Goal: Task Accomplishment & Management: Manage account settings

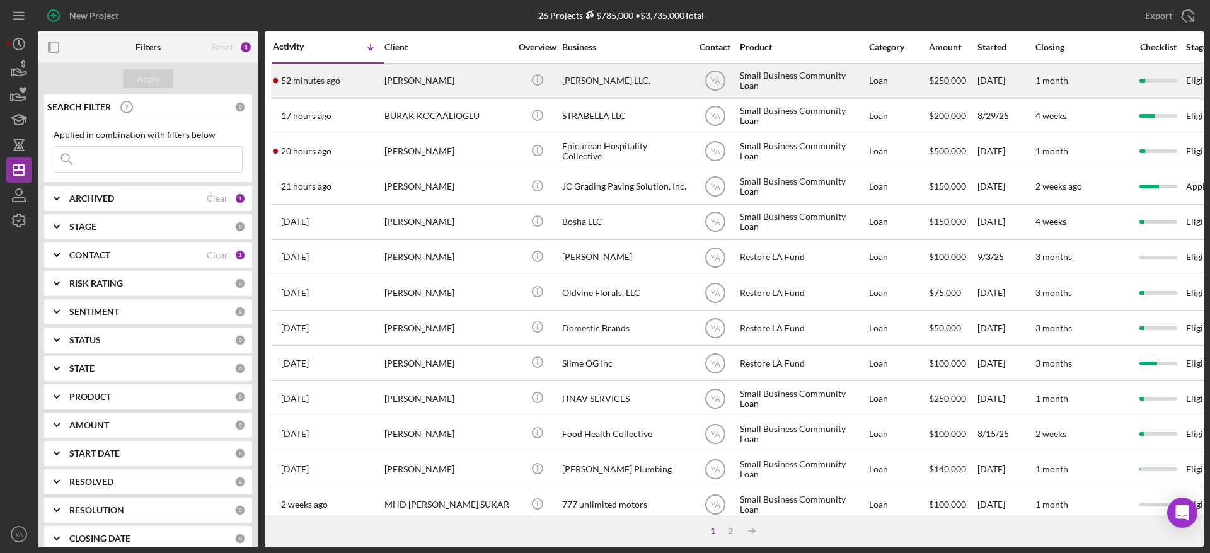
click at [383, 81] on td "52 minutes ago WAYNNE NUGENT" at bounding box center [328, 80] width 112 height 35
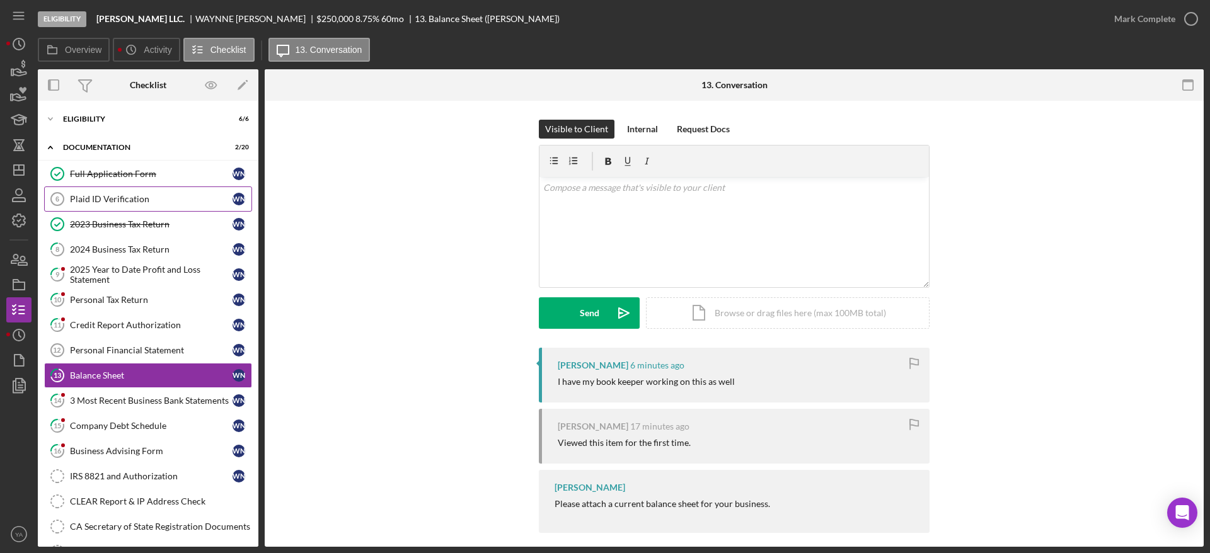
click at [141, 203] on div "Plaid ID Verification" at bounding box center [151, 199] width 163 height 10
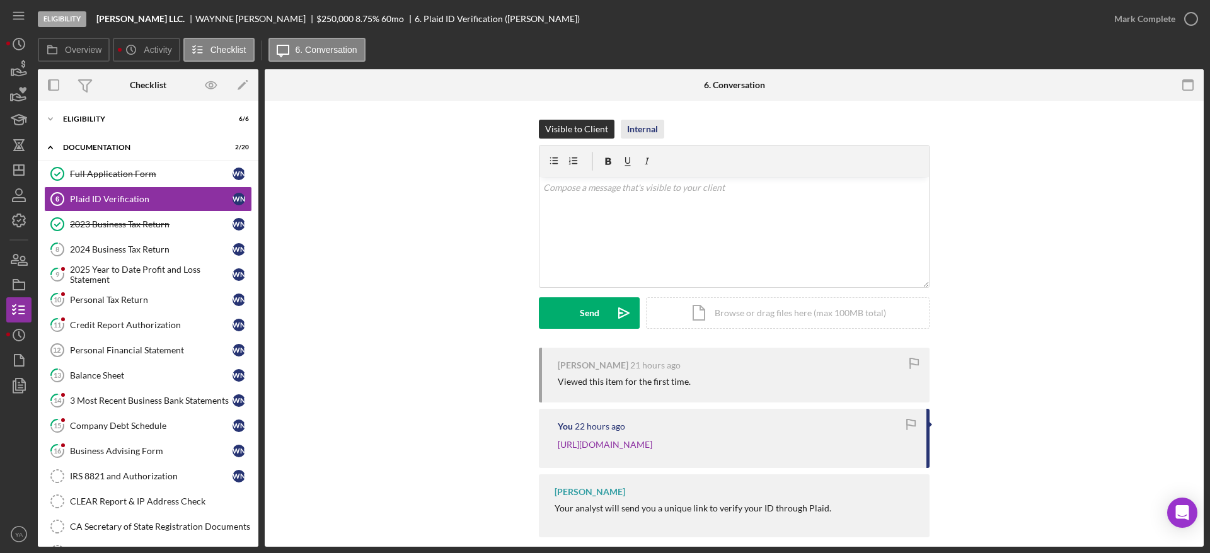
click at [638, 129] on div "Internal" at bounding box center [642, 129] width 31 height 19
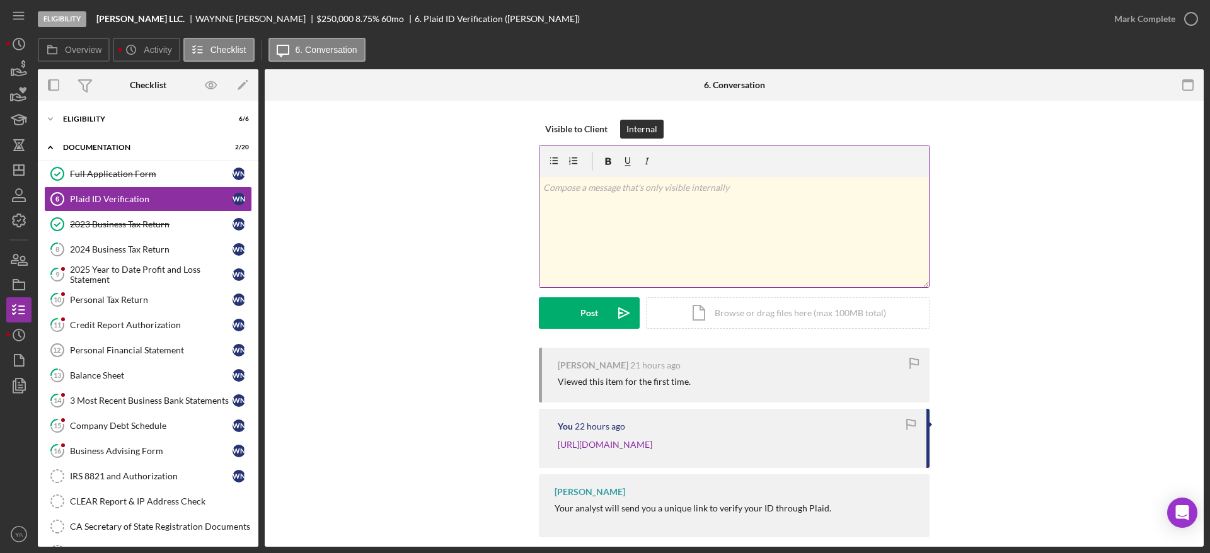
click at [617, 249] on div "v Color teal Color pink Remove color Add row above Add row below Add column bef…" at bounding box center [733, 232] width 389 height 110
click at [25, 171] on icon "Icon/Dashboard" at bounding box center [19, 170] width 32 height 32
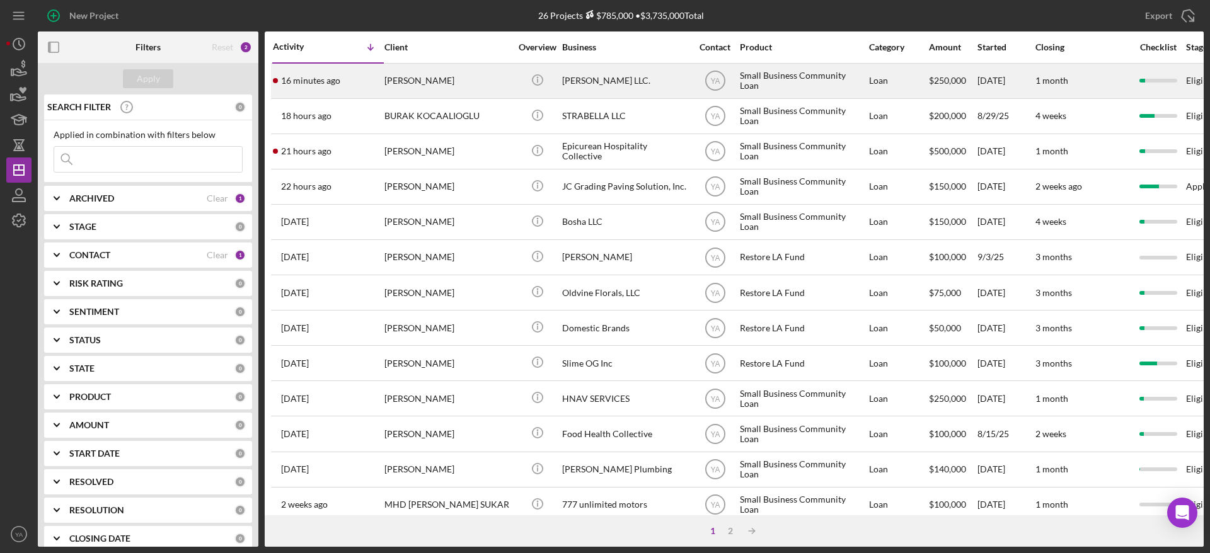
click at [642, 91] on div "Bruce Waynne LLC." at bounding box center [625, 80] width 126 height 33
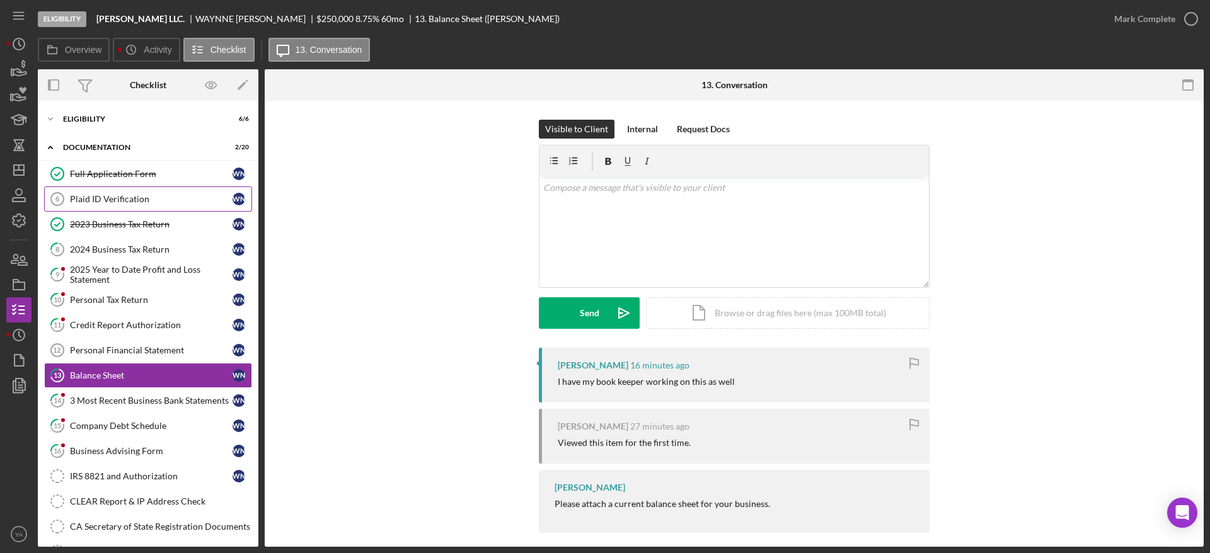
click at [176, 207] on link "Plaid ID Verification 6 Plaid ID Verification W N" at bounding box center [148, 198] width 208 height 25
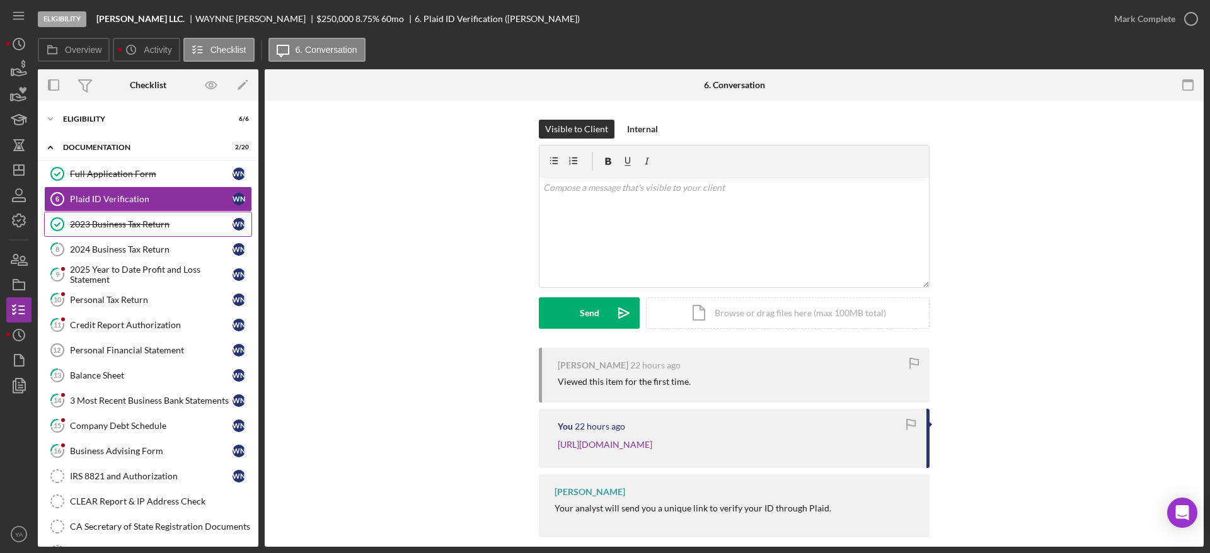
click at [171, 230] on link "2023 Business Tax Return 2023 Business Tax Return W N" at bounding box center [148, 224] width 208 height 25
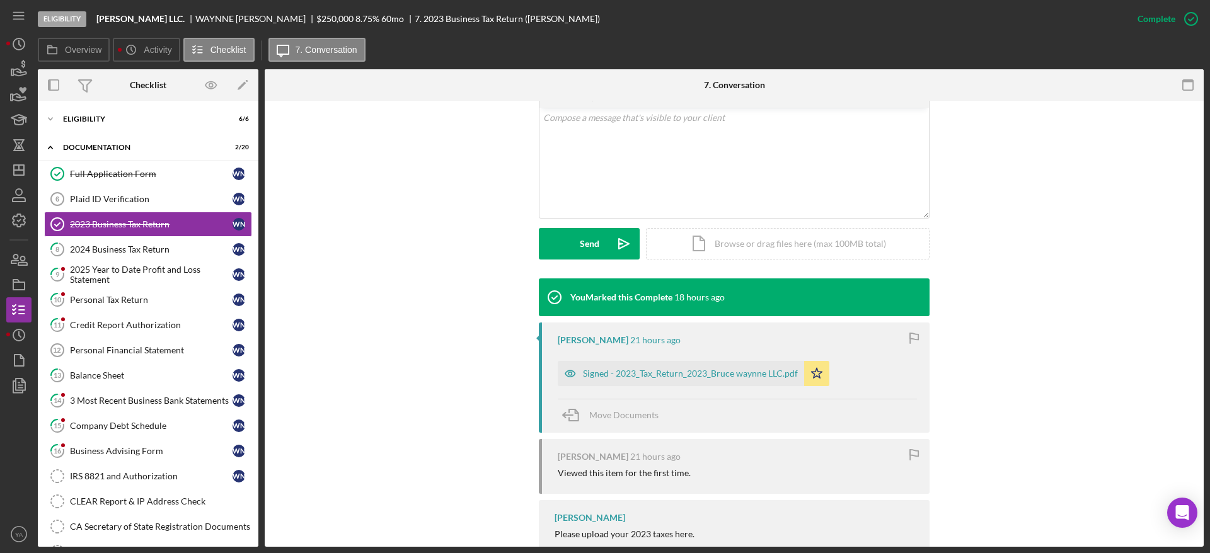
scroll to position [213, 0]
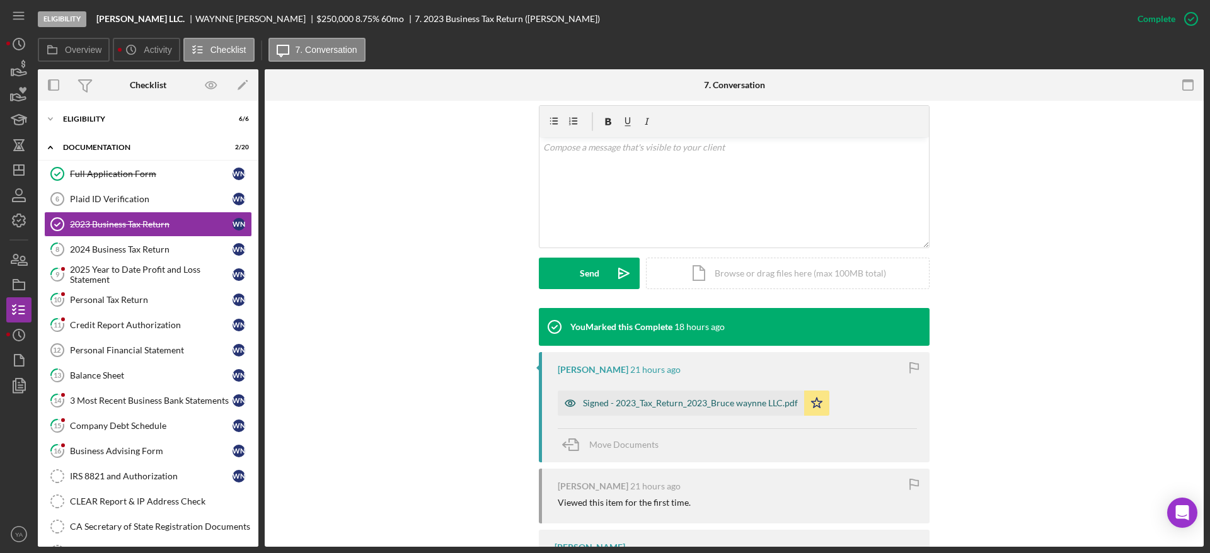
click at [698, 402] on div "Signed - 2023_Tax_Return_2023_Bruce waynne LLC.pdf" at bounding box center [690, 403] width 215 height 10
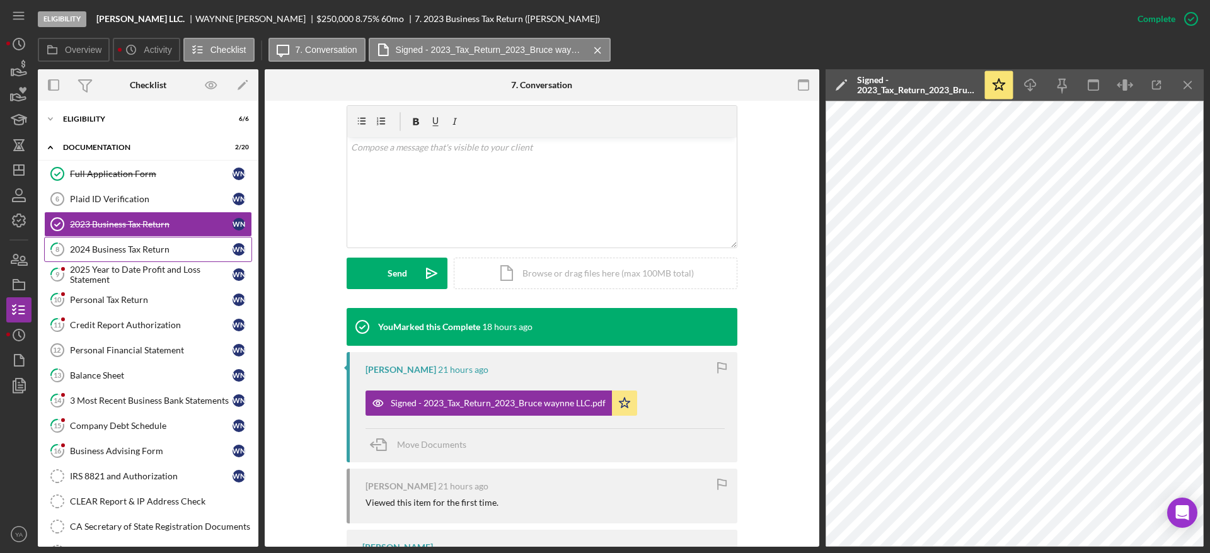
click at [138, 253] on div "2024 Business Tax Return" at bounding box center [151, 249] width 163 height 10
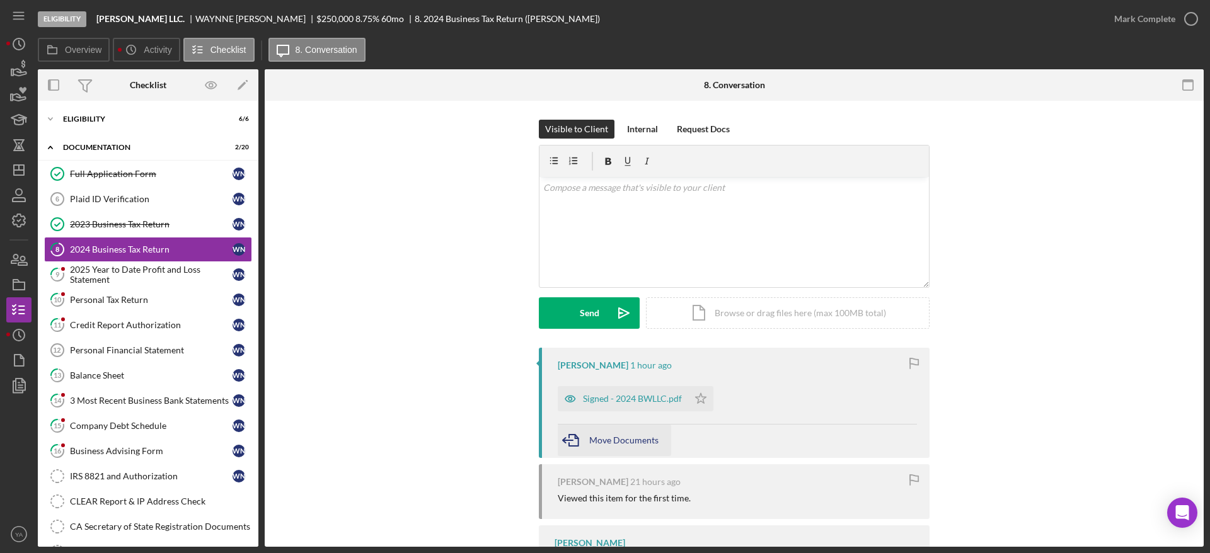
scroll to position [67, 0]
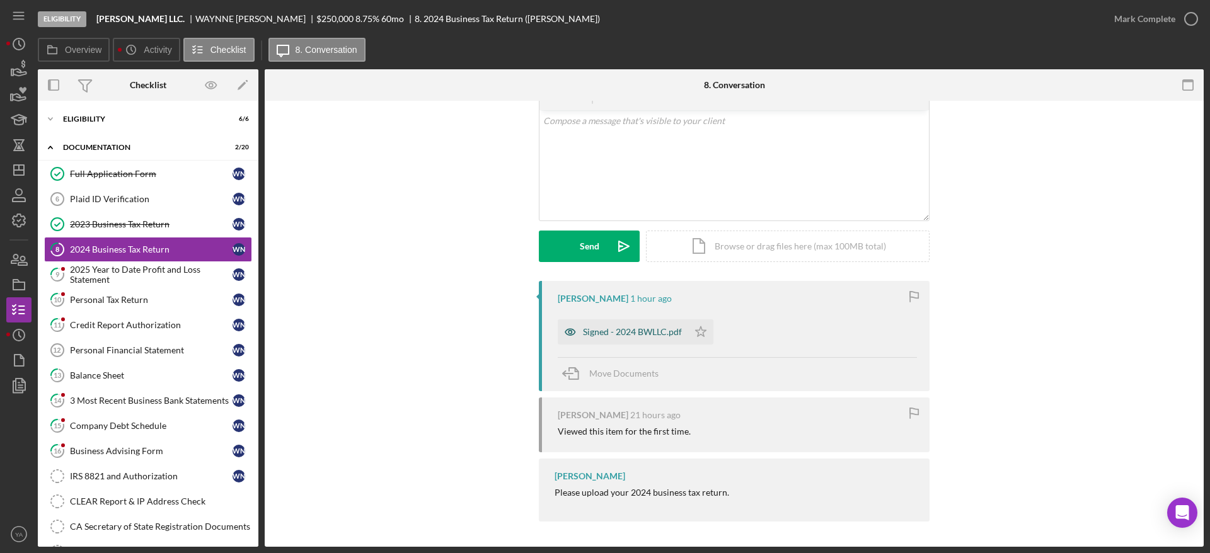
click at [617, 333] on div "Signed - 2024 BWLLC.pdf" at bounding box center [632, 332] width 99 height 10
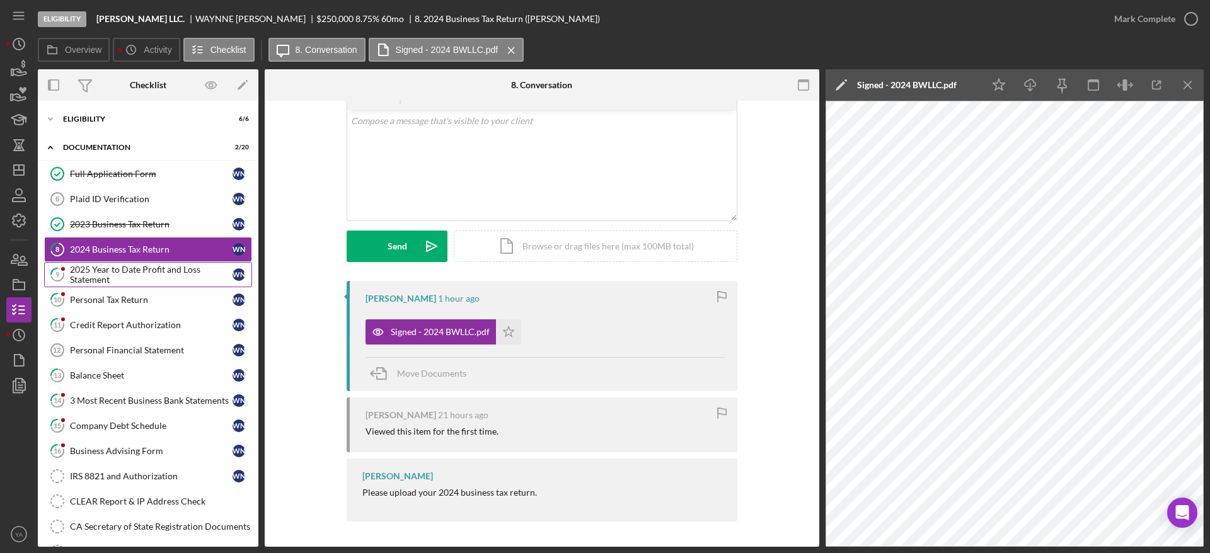
click at [143, 265] on div "2025 Year to Date Profit and Loss Statement" at bounding box center [151, 275] width 163 height 20
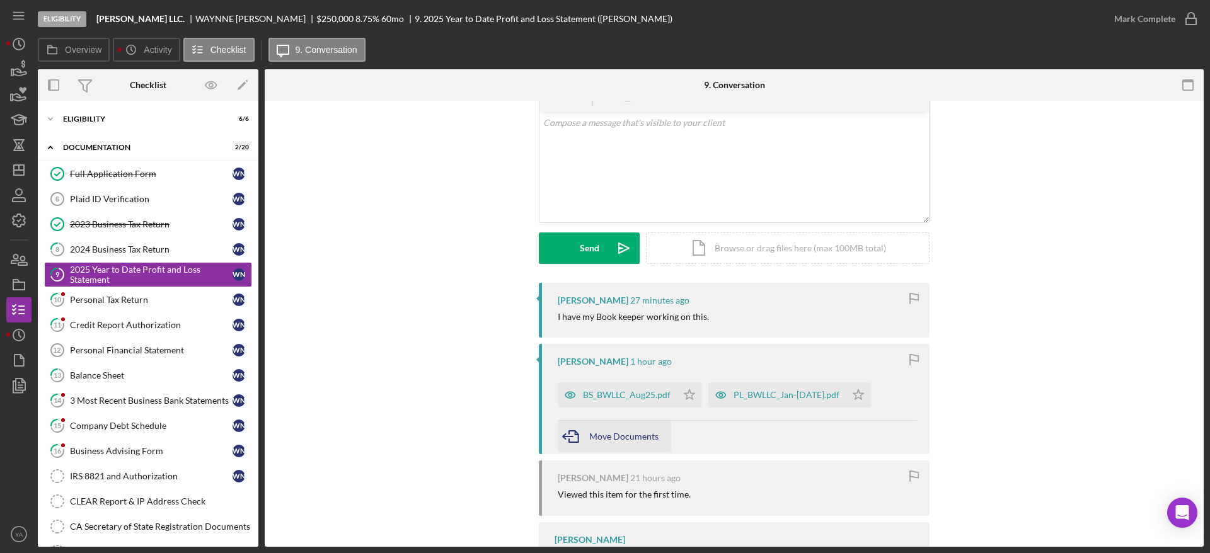
scroll to position [95, 0]
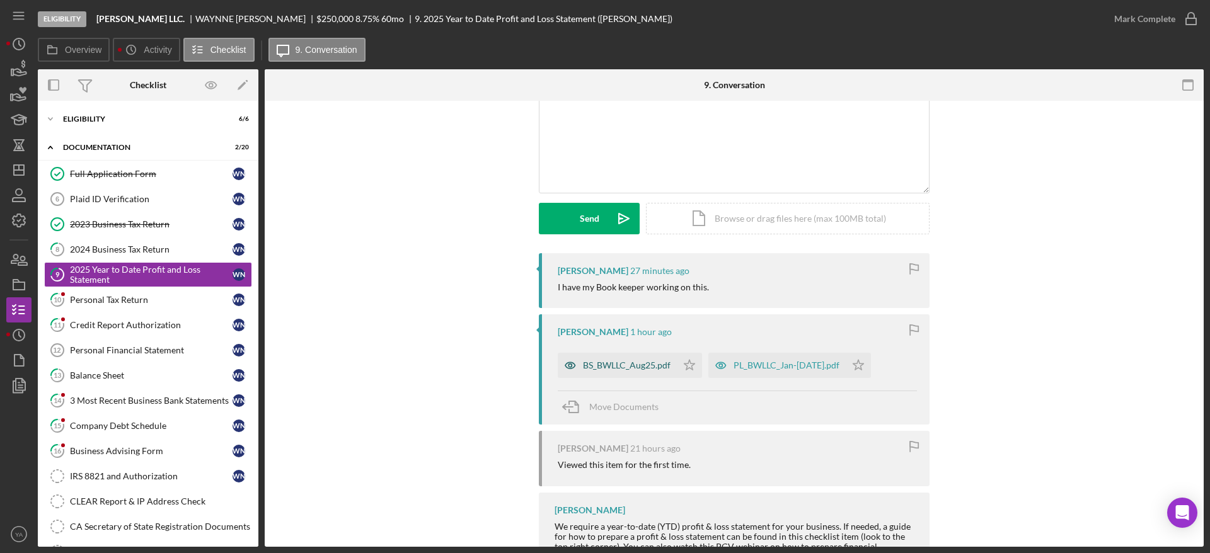
click at [638, 369] on div "BS_BWLLC_Aug25.pdf" at bounding box center [627, 365] width 88 height 10
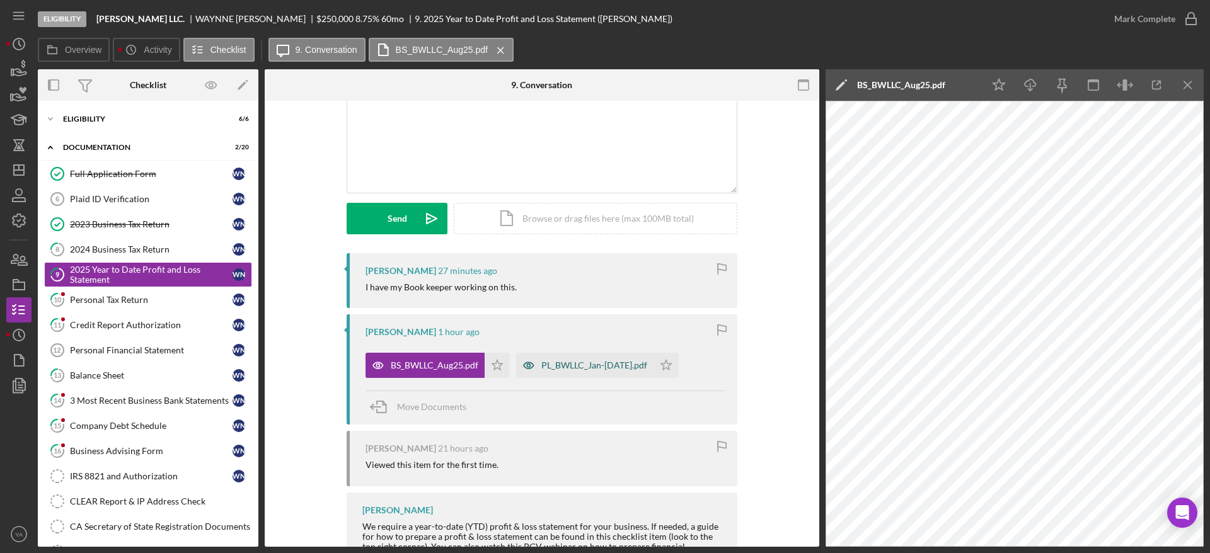
click at [527, 367] on icon "button" at bounding box center [528, 365] width 25 height 25
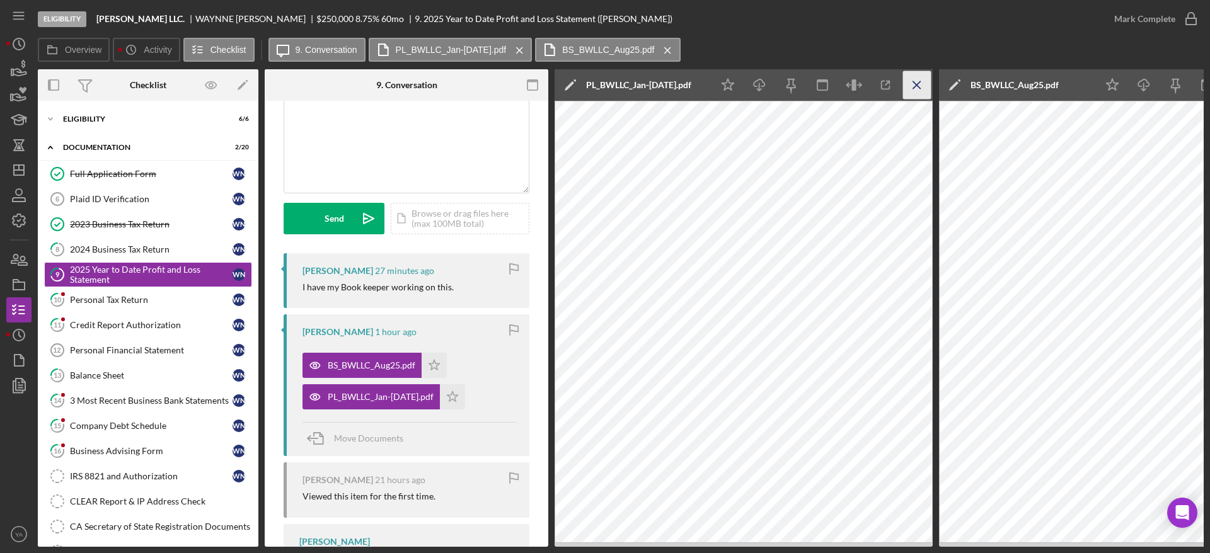
click at [905, 84] on icon "Icon/Menu Close" at bounding box center [917, 85] width 28 height 28
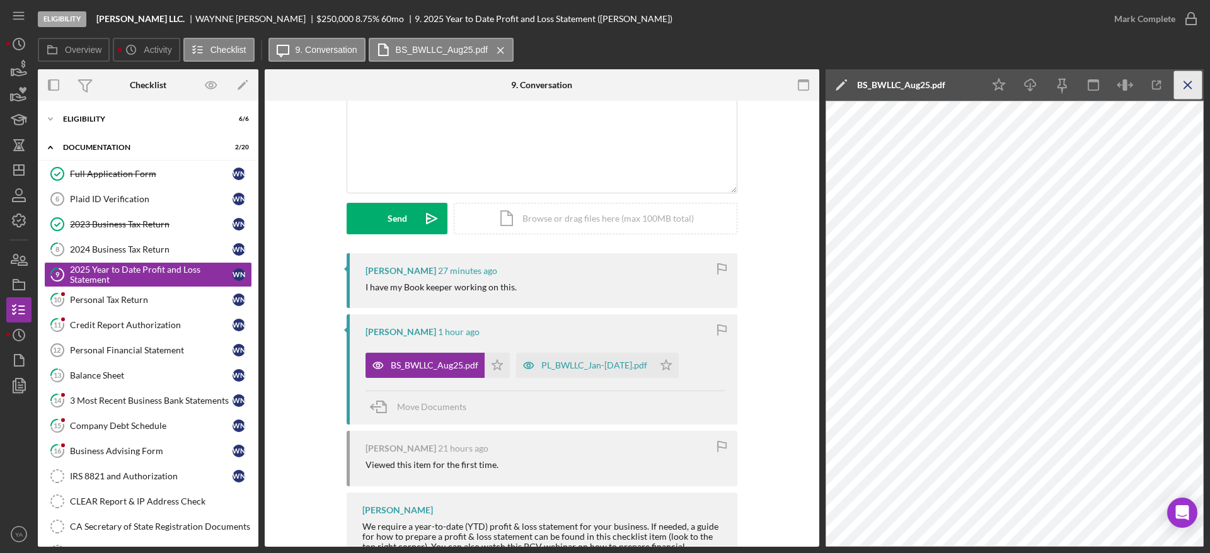
click at [1174, 76] on icon "Icon/Menu Close" at bounding box center [1188, 85] width 28 height 28
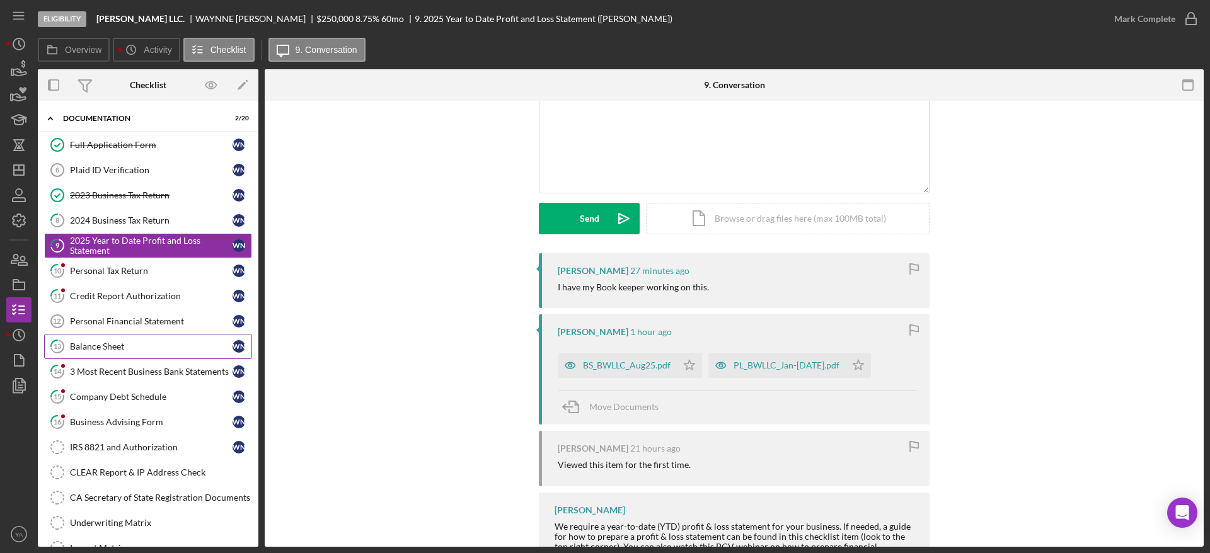
scroll to position [0, 0]
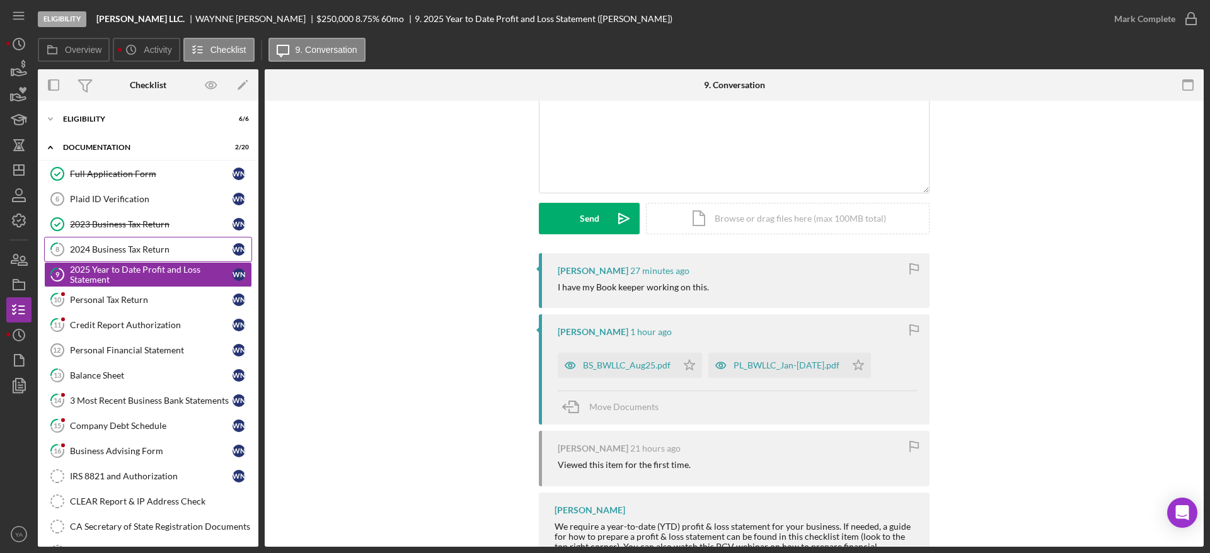
click at [154, 243] on link "8 2024 Business Tax Return W N" at bounding box center [148, 249] width 208 height 25
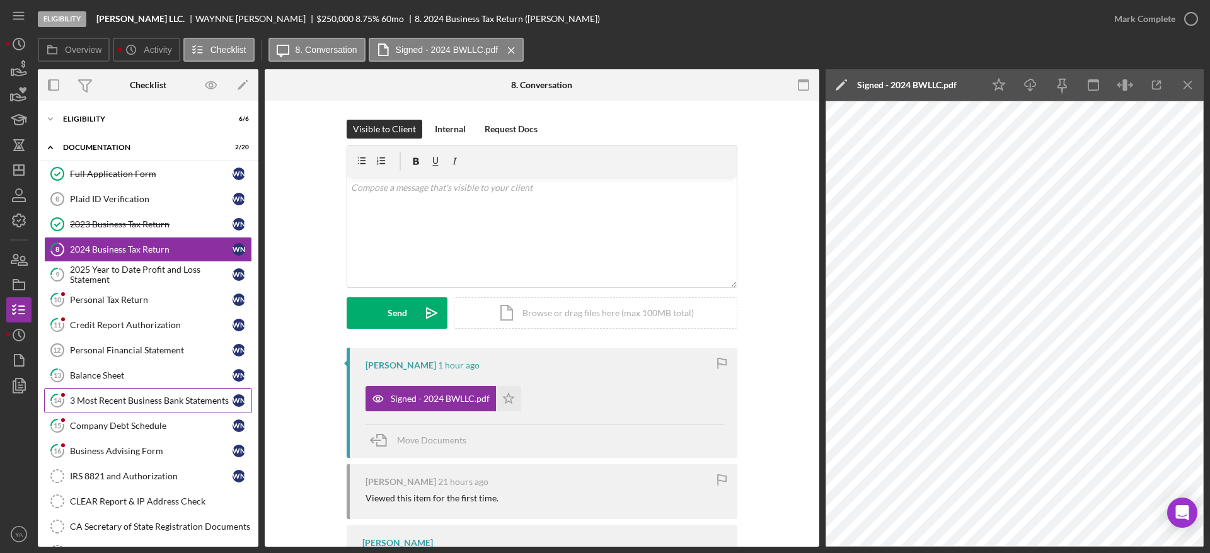
click at [174, 396] on div "3 Most Recent Business Bank Statements" at bounding box center [151, 401] width 163 height 10
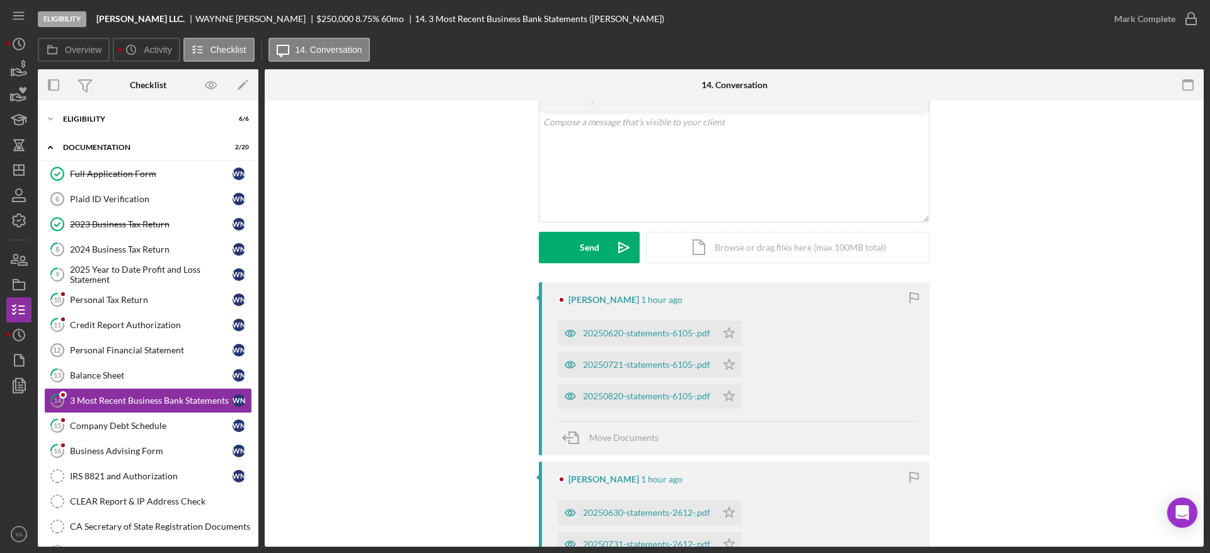
scroll to position [95, 0]
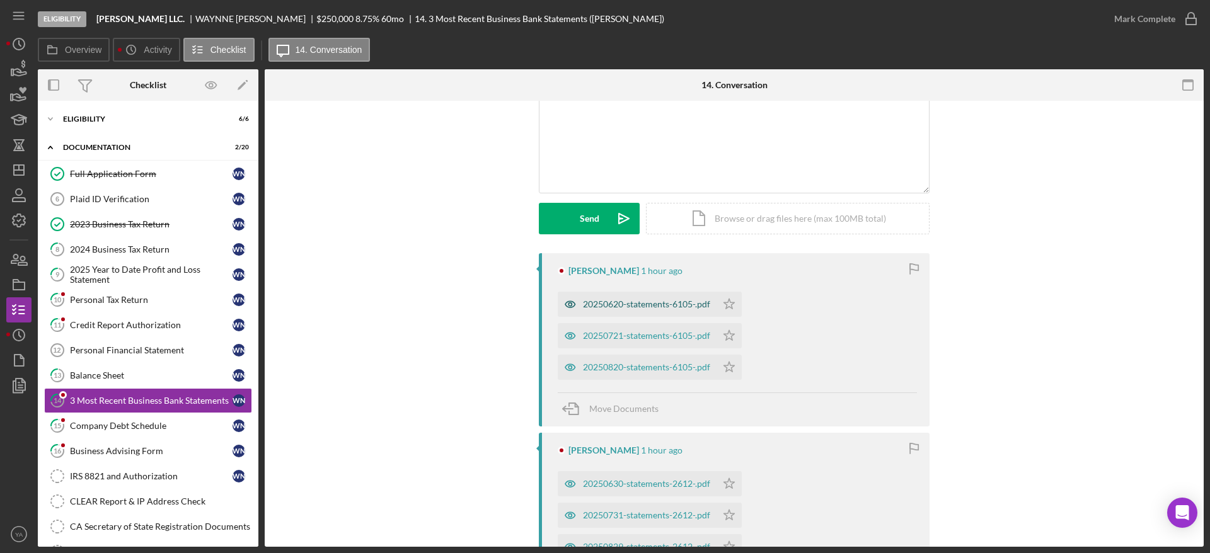
click at [631, 296] on div "20250620-statements-6105-.pdf" at bounding box center [637, 304] width 159 height 25
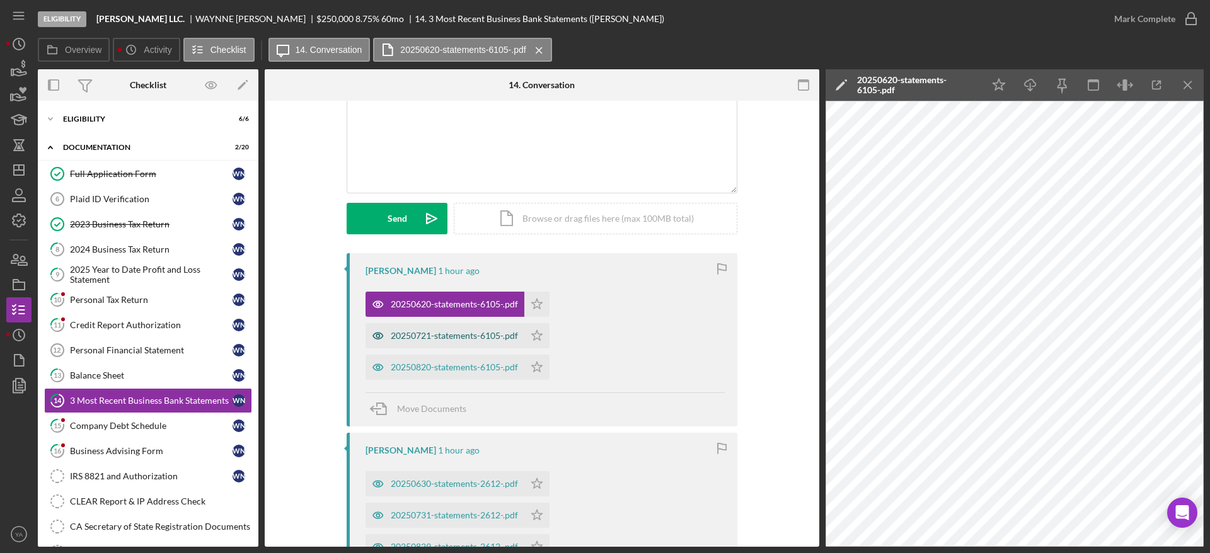
click at [438, 331] on div "20250721-statements-6105-.pdf" at bounding box center [454, 336] width 127 height 10
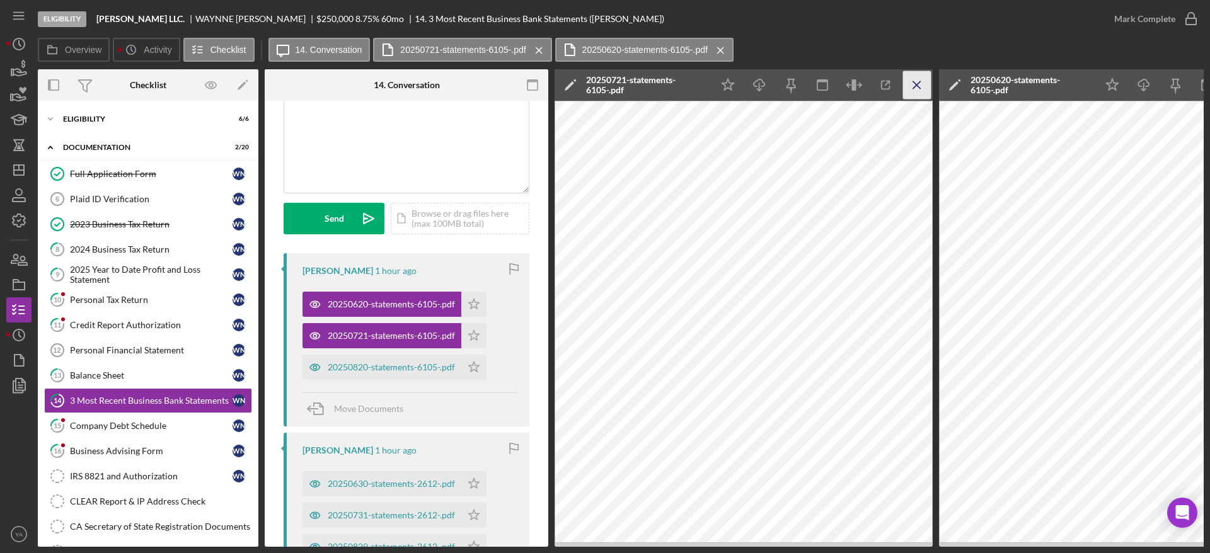
click at [920, 93] on icon "Icon/Menu Close" at bounding box center [917, 85] width 28 height 28
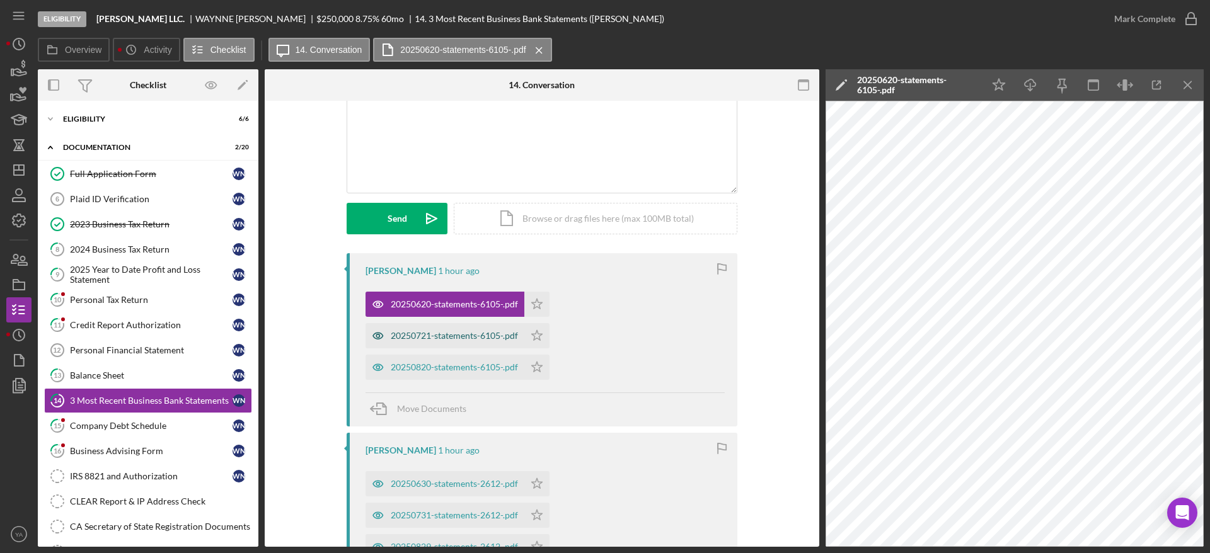
click at [481, 341] on div "20250721-statements-6105-.pdf" at bounding box center [444, 335] width 159 height 25
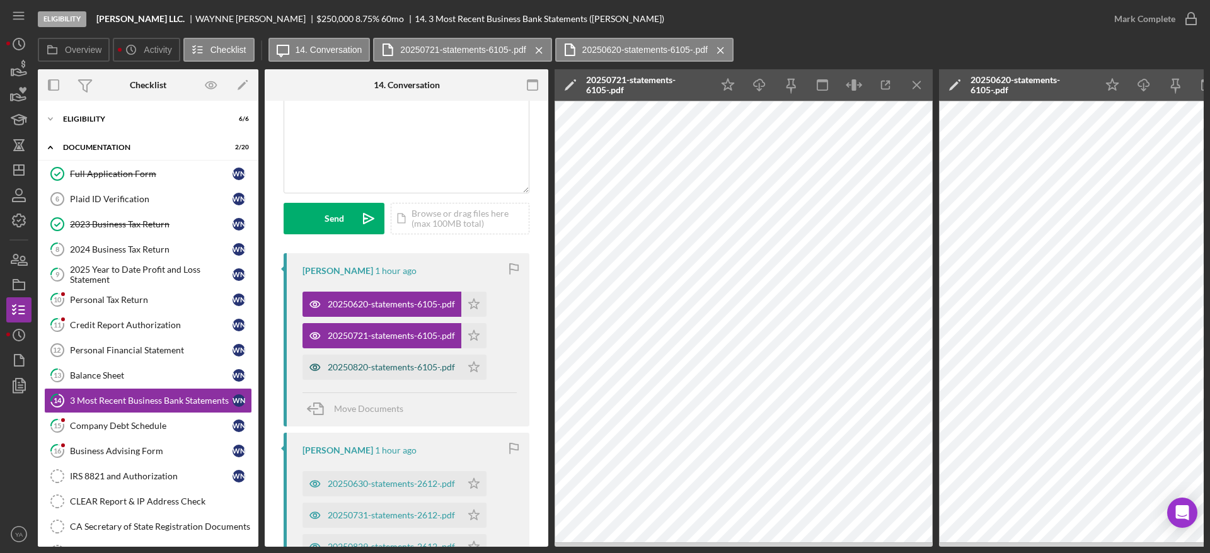
click at [386, 363] on div "20250820-statements-6105-.pdf" at bounding box center [391, 367] width 127 height 10
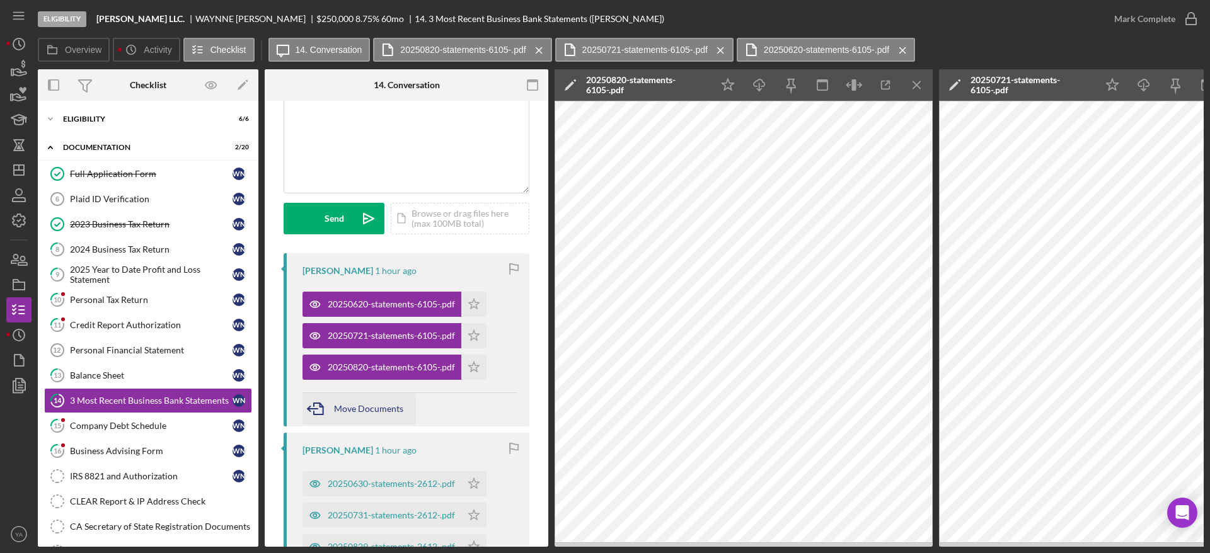
scroll to position [189, 0]
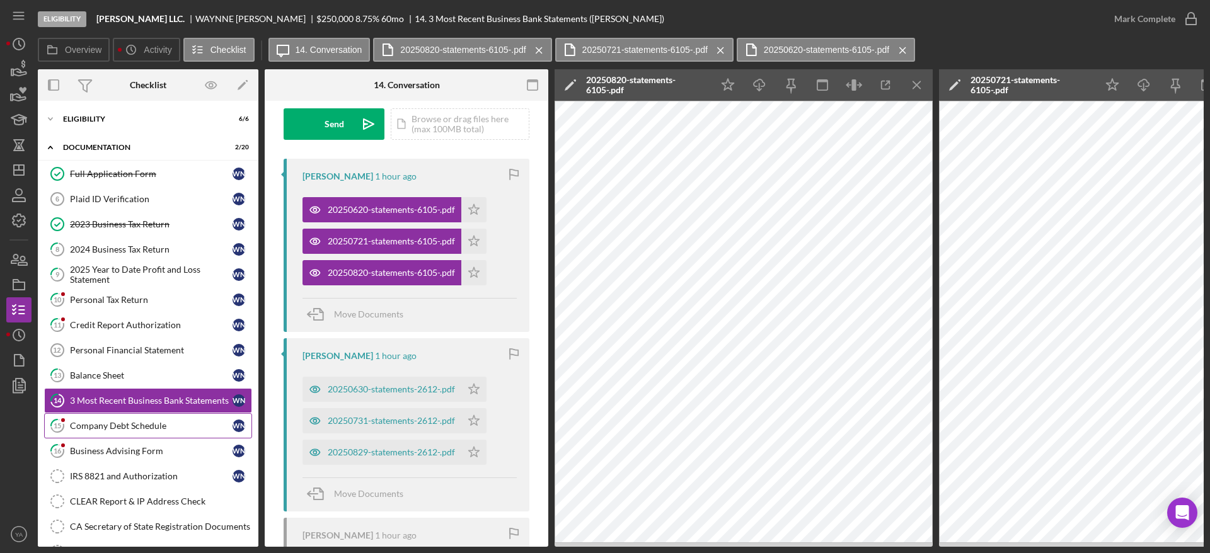
click at [144, 420] on link "15 Company Debt Schedule W N" at bounding box center [148, 425] width 208 height 25
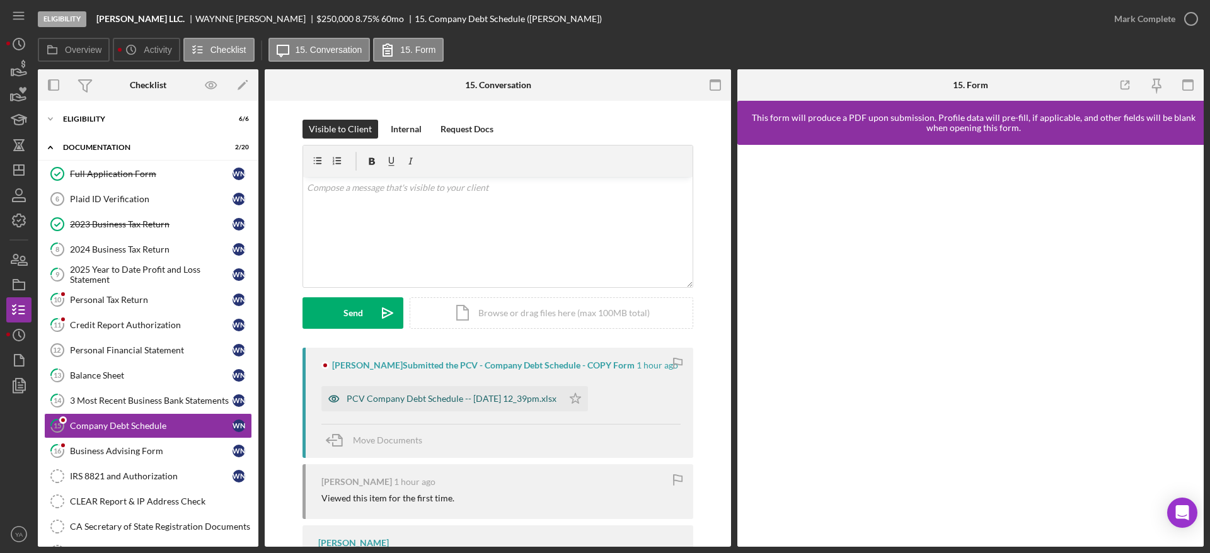
click at [452, 399] on div "PCV Company Debt Schedule -- 2025-09-18 12_39pm.xlsx" at bounding box center [441, 398] width 241 height 25
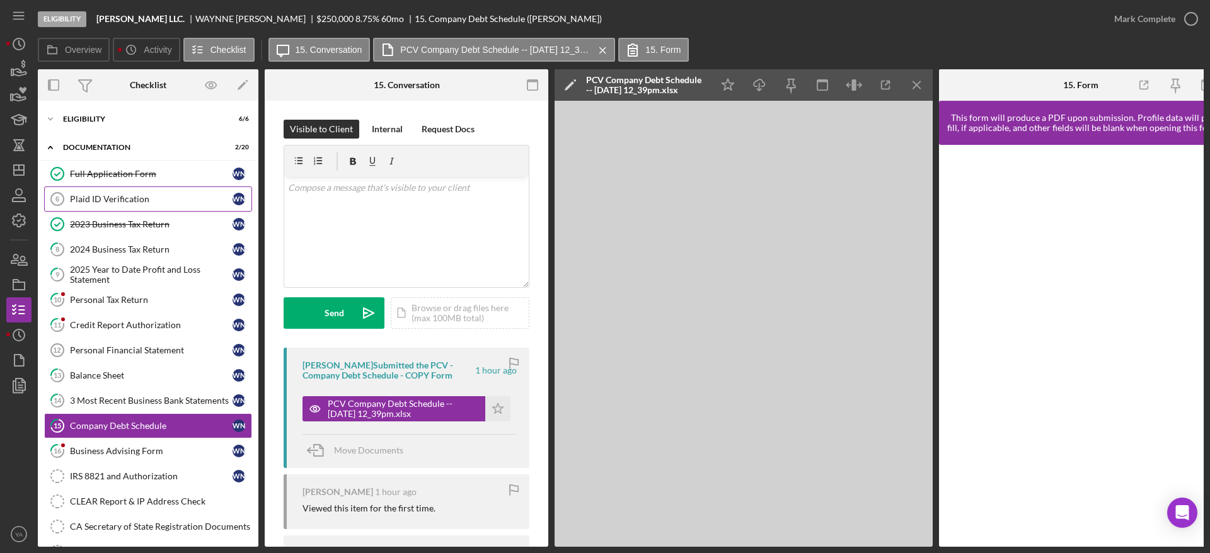
click at [169, 203] on div "Plaid ID Verification" at bounding box center [151, 199] width 163 height 10
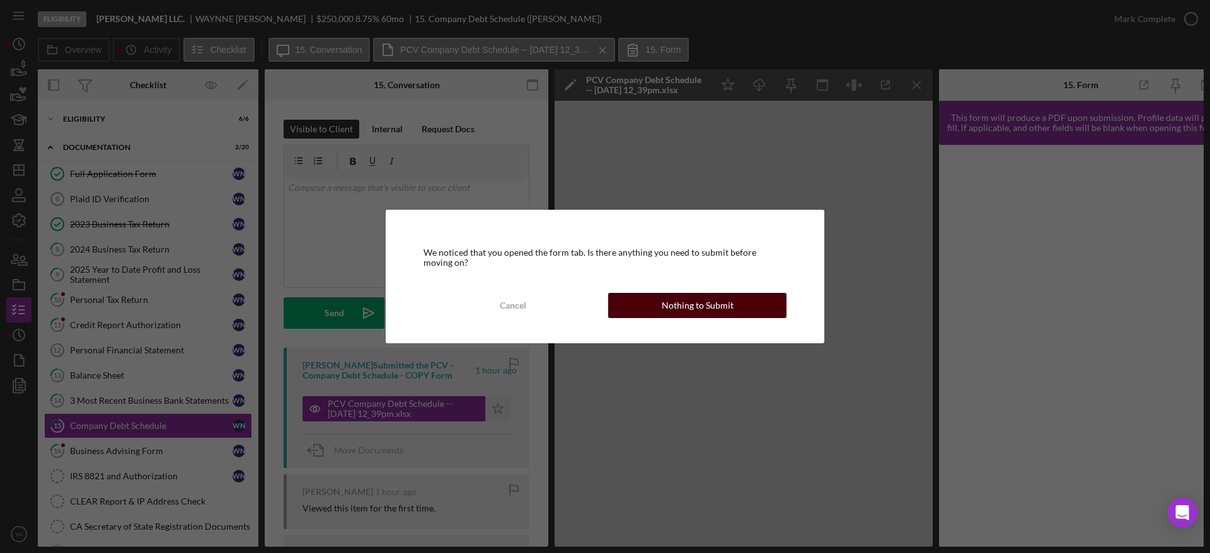
click at [657, 295] on button "Nothing to Submit" at bounding box center [697, 305] width 178 height 25
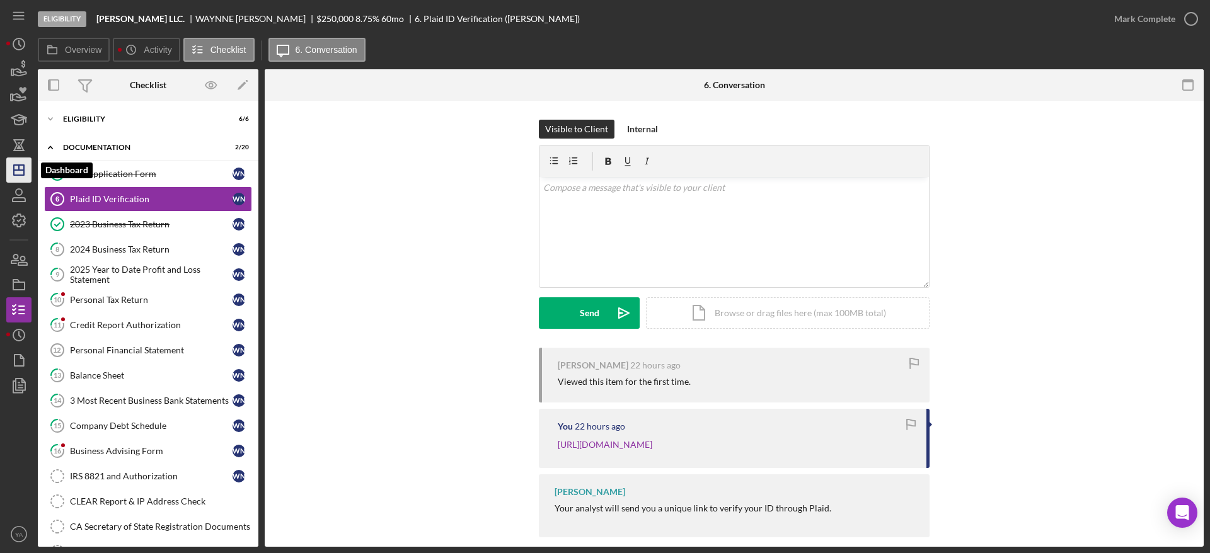
click at [16, 170] on line "button" at bounding box center [19, 170] width 10 height 0
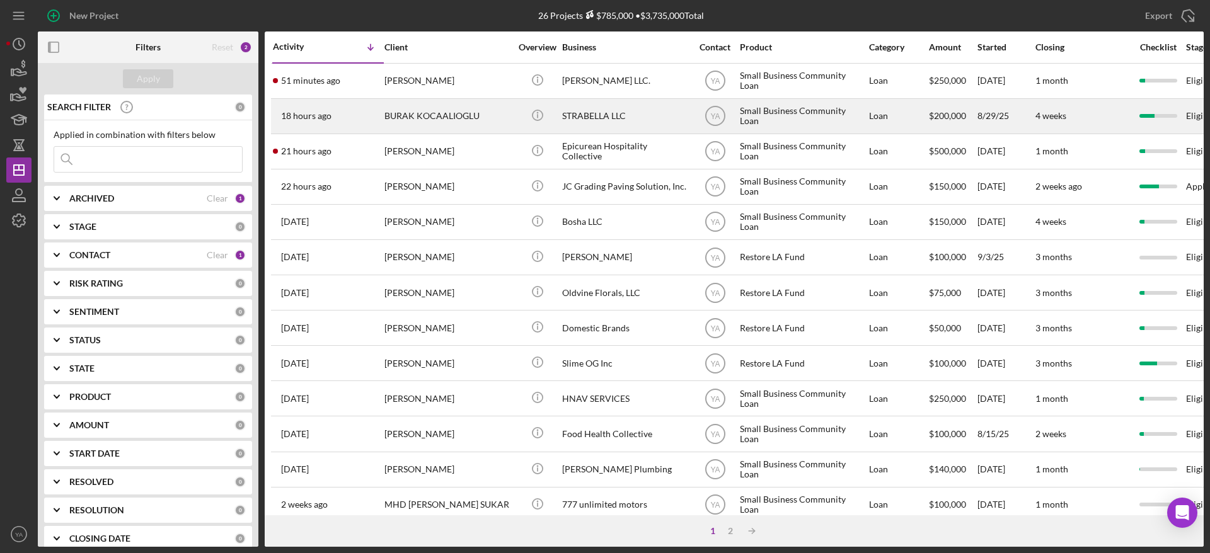
click at [610, 116] on div "STRABELLA LLC" at bounding box center [625, 116] width 126 height 33
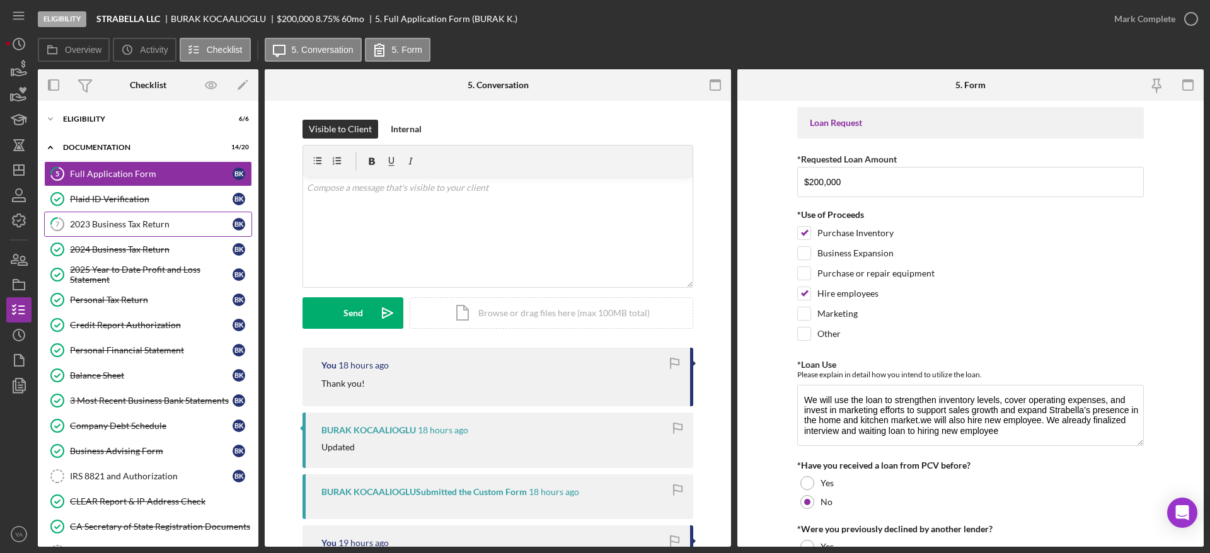
click at [137, 224] on div "2023 Business Tax Return" at bounding box center [151, 224] width 163 height 10
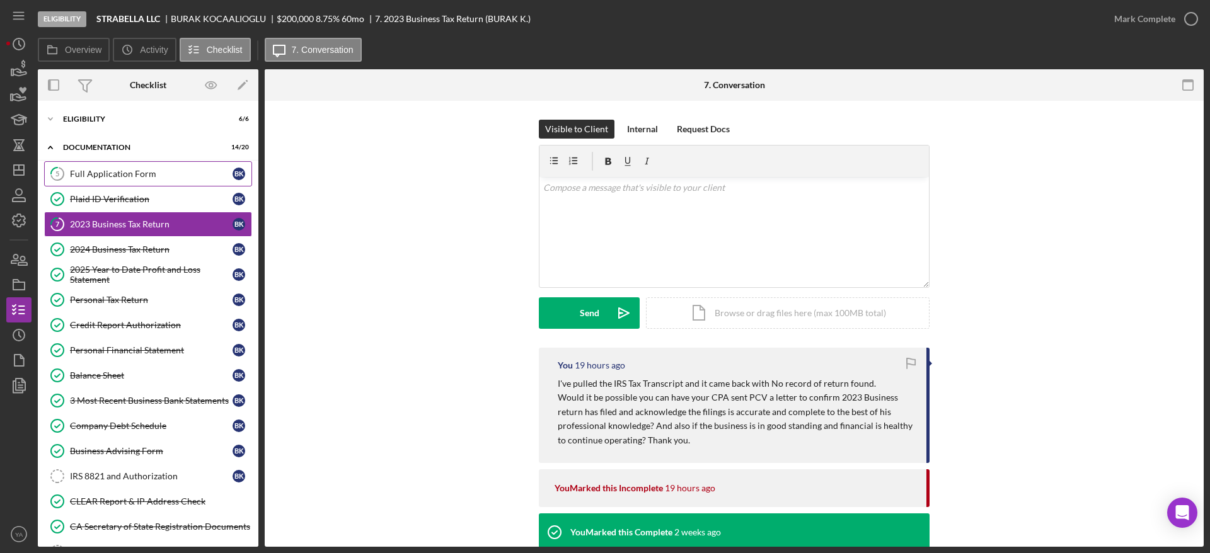
click at [166, 181] on link "5 Full Application Form B K" at bounding box center [148, 173] width 208 height 25
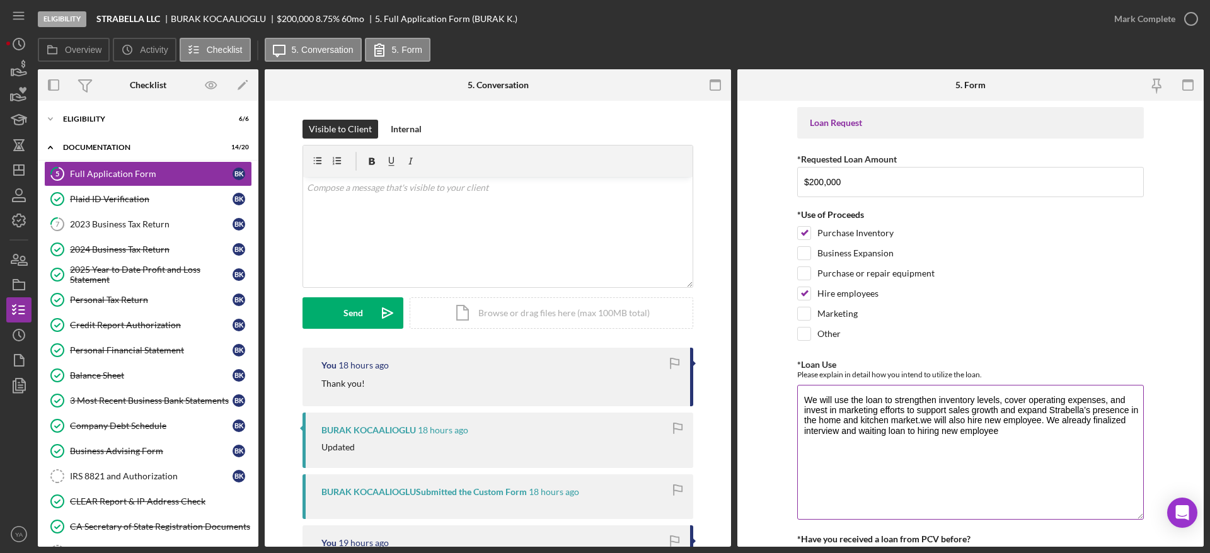
drag, startPoint x: 1135, startPoint y: 439, endPoint x: 1132, endPoint y: 524, distance: 85.1
click at [1132, 520] on textarea "We will use the loan to strengthen inventory levels, cover operating expenses, …" at bounding box center [970, 452] width 347 height 135
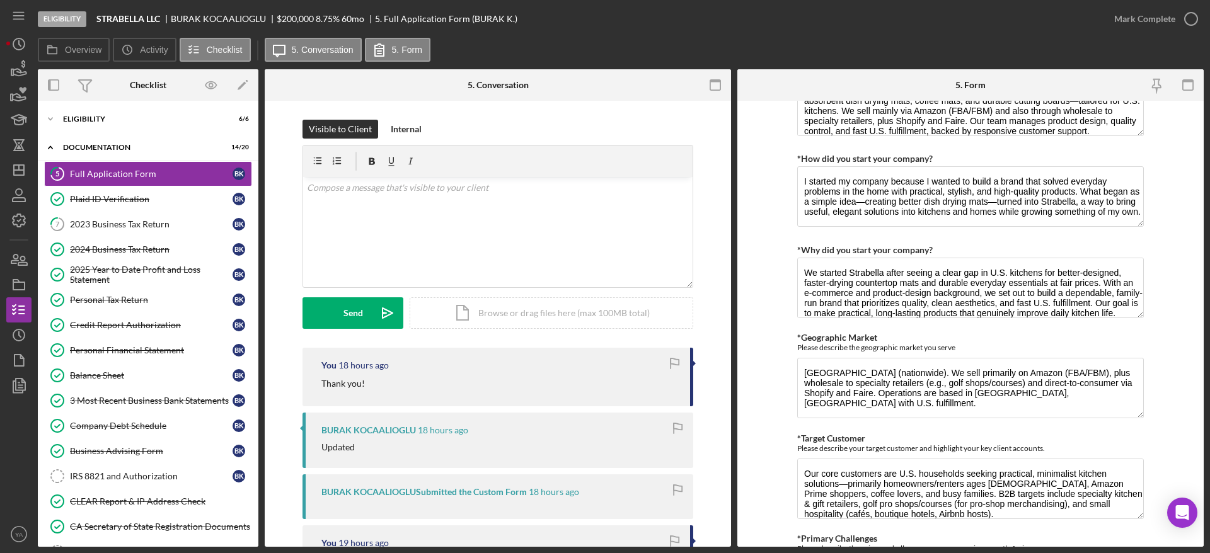
scroll to position [473, 0]
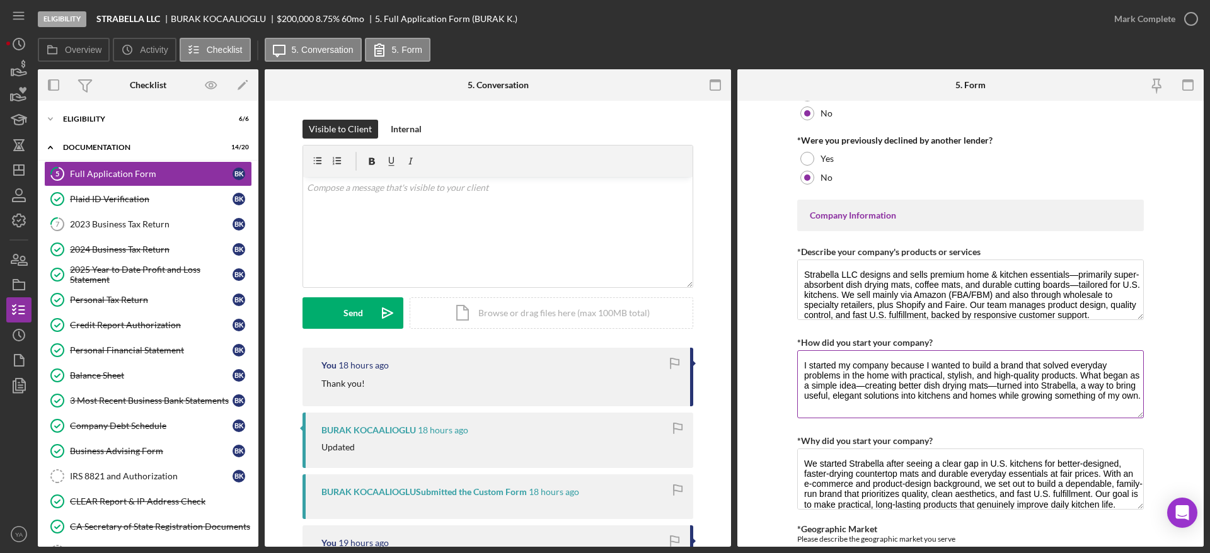
drag, startPoint x: 1136, startPoint y: 401, endPoint x: 1141, endPoint y: 408, distance: 9.1
click at [1141, 408] on textarea "I started my company because I wanted to build a brand that solved everyday pro…" at bounding box center [970, 384] width 347 height 68
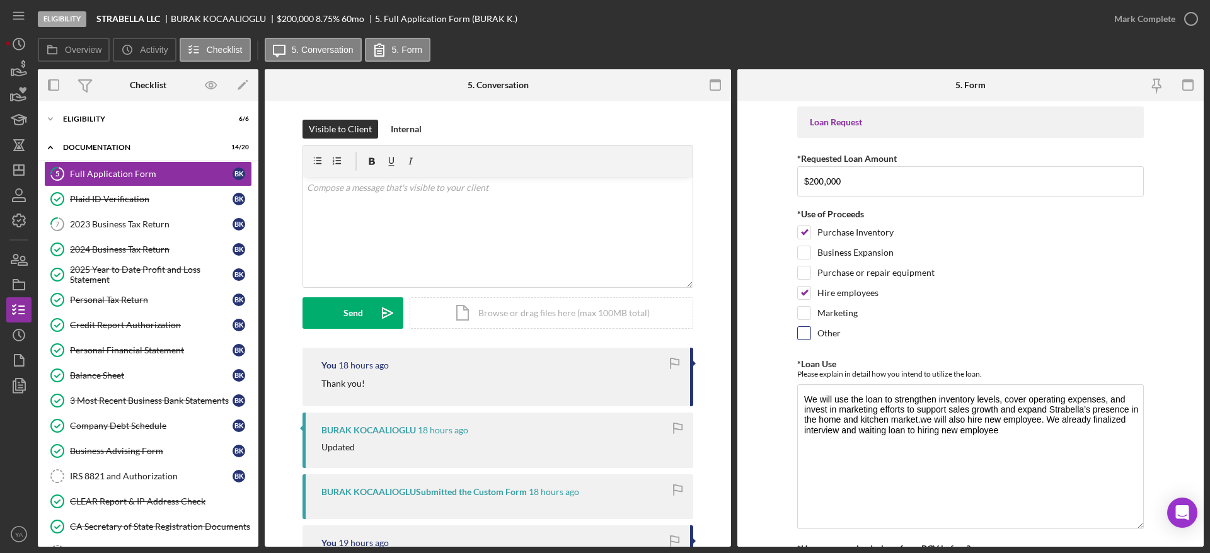
scroll to position [0, 0]
drag, startPoint x: 870, startPoint y: 402, endPoint x: 1042, endPoint y: 433, distance: 174.8
click at [1042, 433] on textarea "We will use the loan to strengthen inventory levels, cover operating expenses, …" at bounding box center [970, 457] width 347 height 145
click at [1021, 439] on textarea "We will use the loan to strengthen inventory levels, cover operating expenses, …" at bounding box center [970, 457] width 347 height 145
click at [1157, 14] on div "Mark Complete" at bounding box center [1144, 18] width 61 height 25
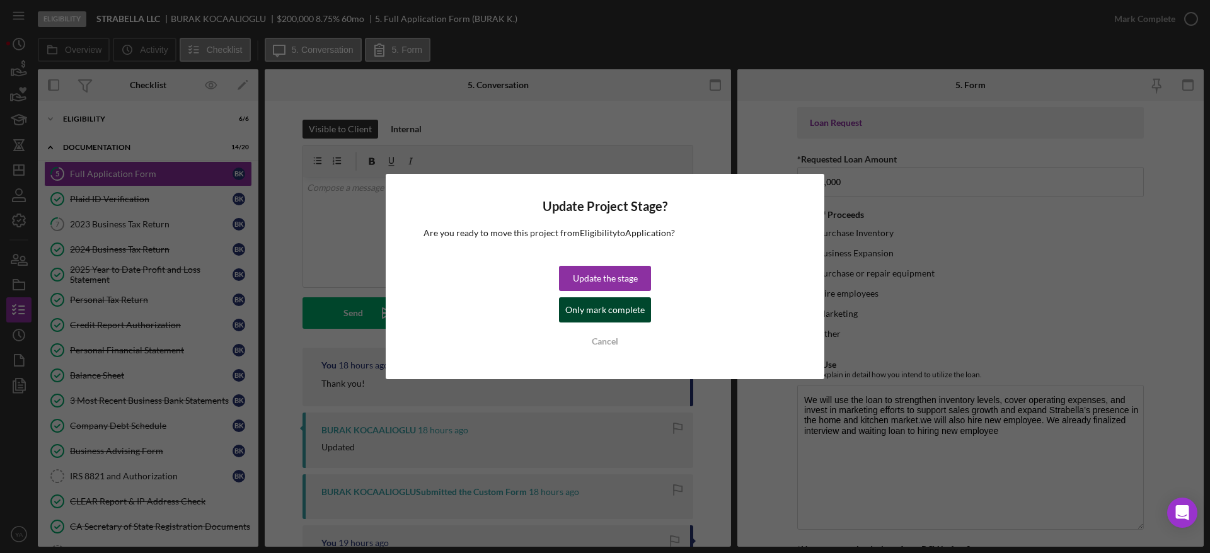
click at [629, 310] on div "Only mark complete" at bounding box center [604, 309] width 79 height 25
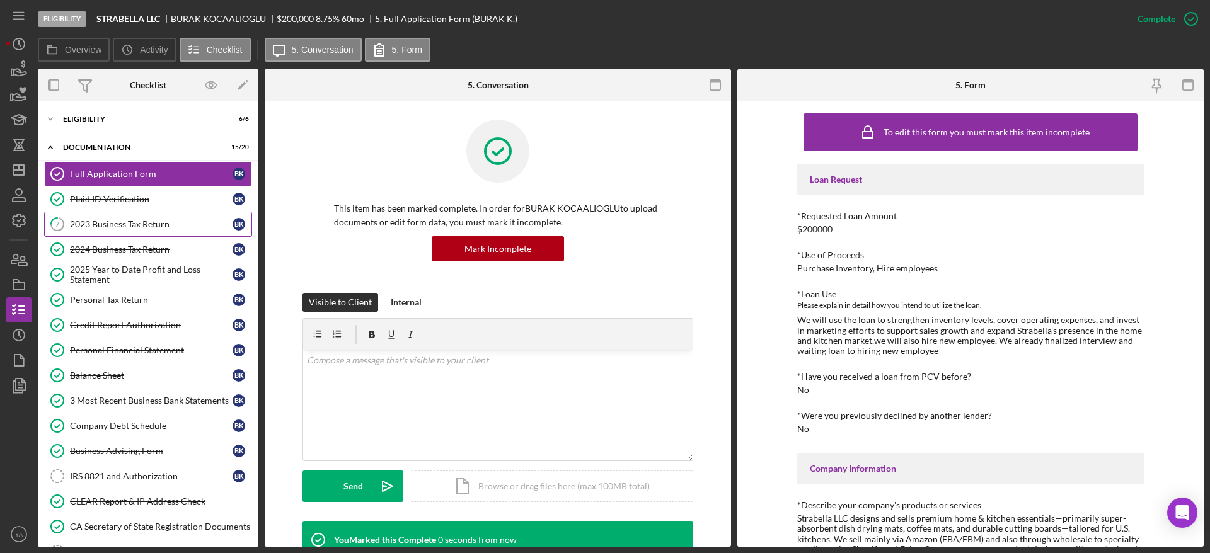
click at [159, 227] on div "2023 Business Tax Return" at bounding box center [151, 224] width 163 height 10
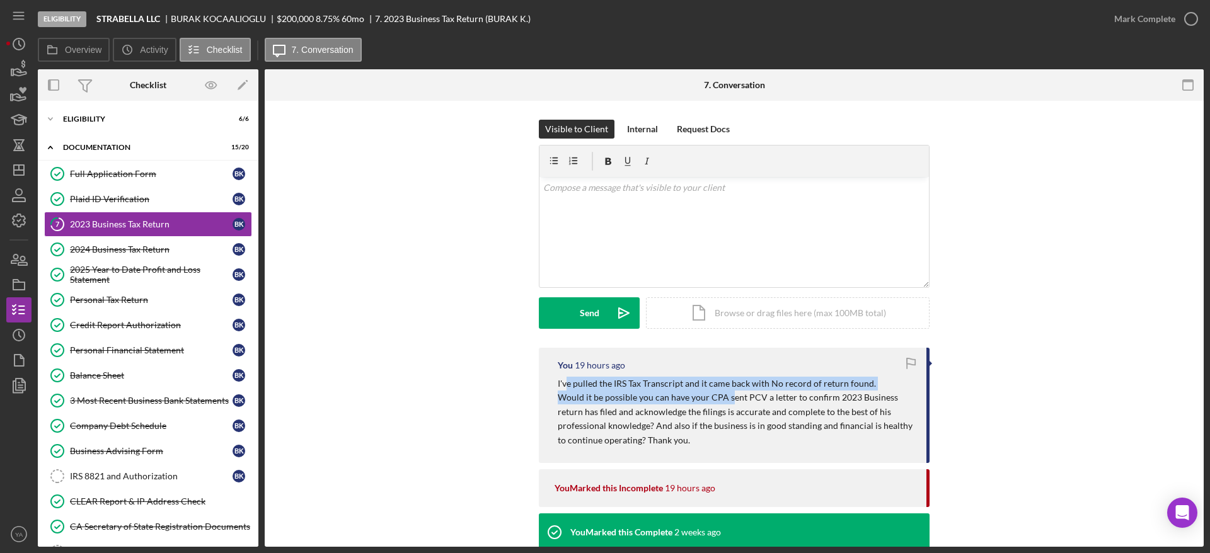
drag, startPoint x: 564, startPoint y: 381, endPoint x: 728, endPoint y: 404, distance: 165.5
click at [728, 404] on div "I've pulled the IRS Tax Transcript and it came back with No record of return fo…" at bounding box center [736, 412] width 356 height 71
click at [728, 404] on p "Would it be possible you can have your CPA sent PCV a letter to confirm 2023 Bu…" at bounding box center [736, 419] width 356 height 57
drag, startPoint x: 580, startPoint y: 397, endPoint x: 737, endPoint y: 398, distance: 156.9
click at [737, 398] on p "Would it be possible you can have your CPA sent PCV a letter to confirm 2023 Bu…" at bounding box center [736, 419] width 356 height 57
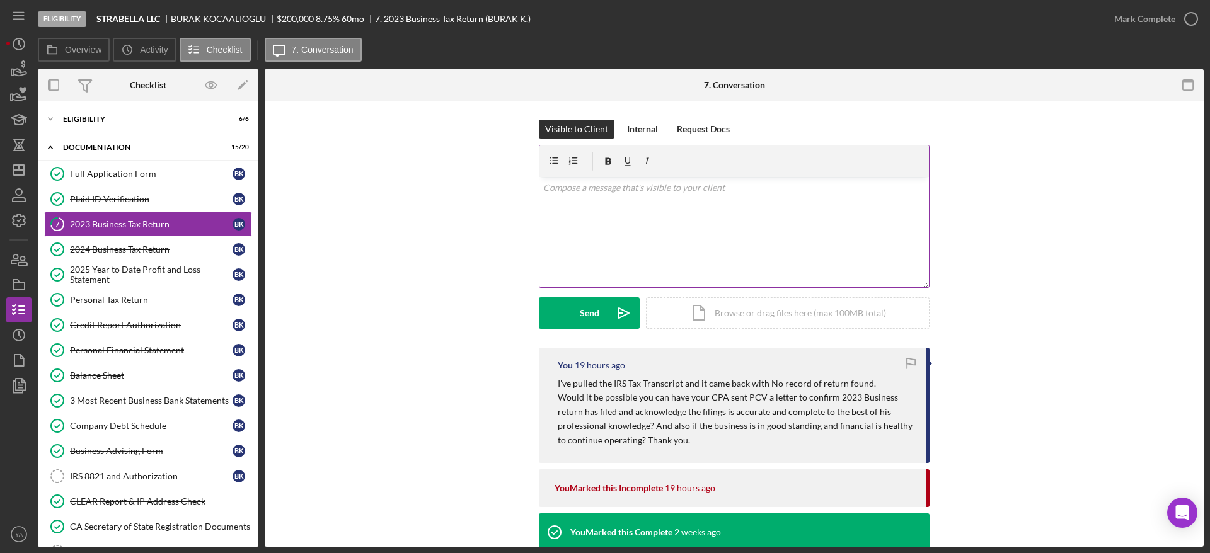
click at [686, 237] on div "v Color teal Color pink Remove color Add row above Add row below Add column bef…" at bounding box center [733, 232] width 389 height 110
click at [563, 204] on p "Hi Burak, Any Updates?" at bounding box center [734, 195] width 382 height 28
click at [612, 209] on div "v Color teal Color pink Remove color Add row above Add row below Add column bef…" at bounding box center [733, 232] width 389 height 110
drag, startPoint x: 564, startPoint y: 193, endPoint x: 859, endPoint y: 193, distance: 295.5
click at [863, 193] on p "Hi Burak, Any updates?" at bounding box center [734, 195] width 382 height 28
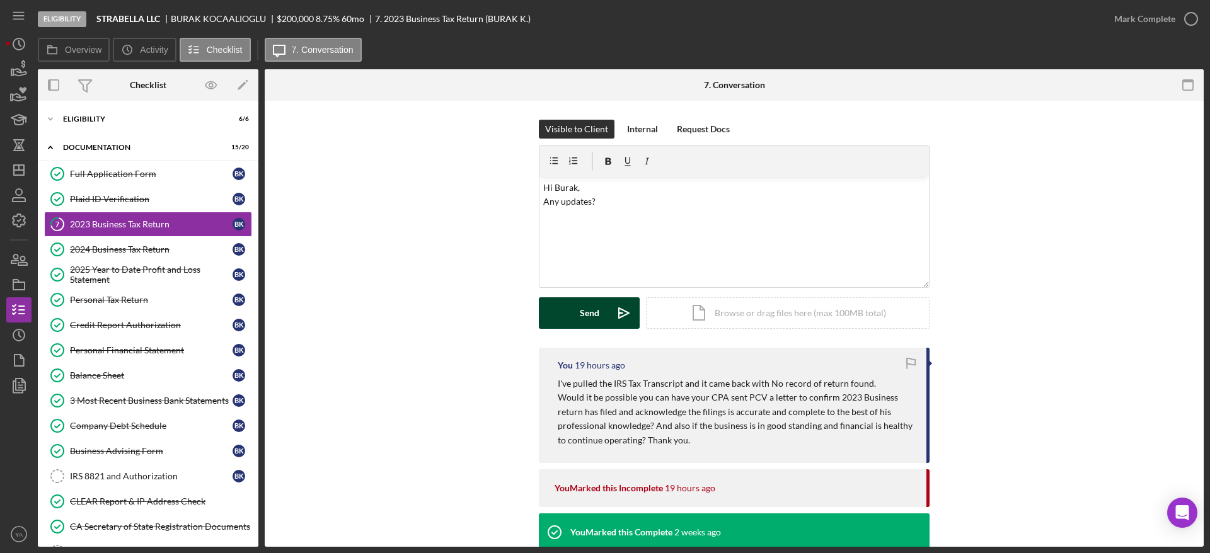
click at [570, 307] on button "Send Icon/icon-invite-send" at bounding box center [589, 313] width 101 height 32
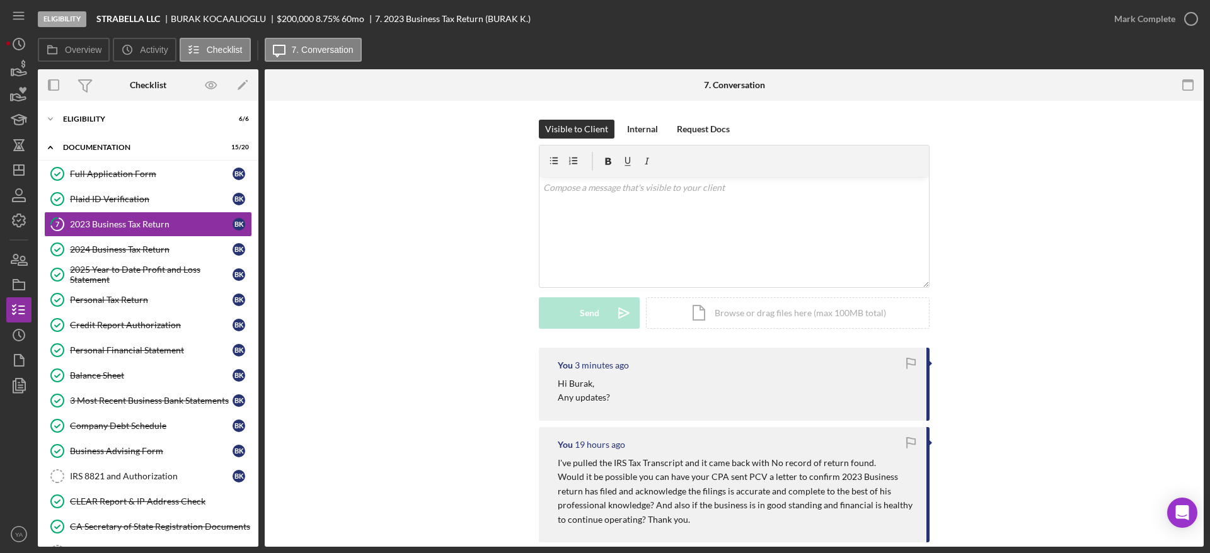
click at [1035, 297] on div "Visible to Client Internal Request Docs v Color teal Color pink Remove color Ad…" at bounding box center [734, 234] width 901 height 228
click at [25, 170] on icon "Icon/Dashboard" at bounding box center [19, 170] width 32 height 32
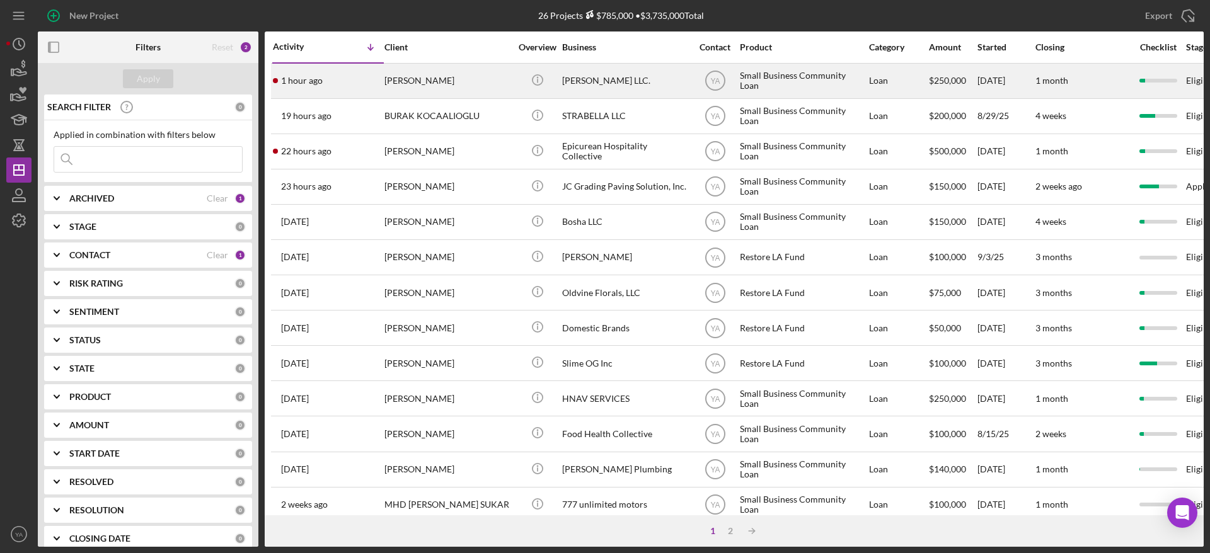
click at [608, 91] on div "Bruce Waynne LLC." at bounding box center [625, 80] width 126 height 33
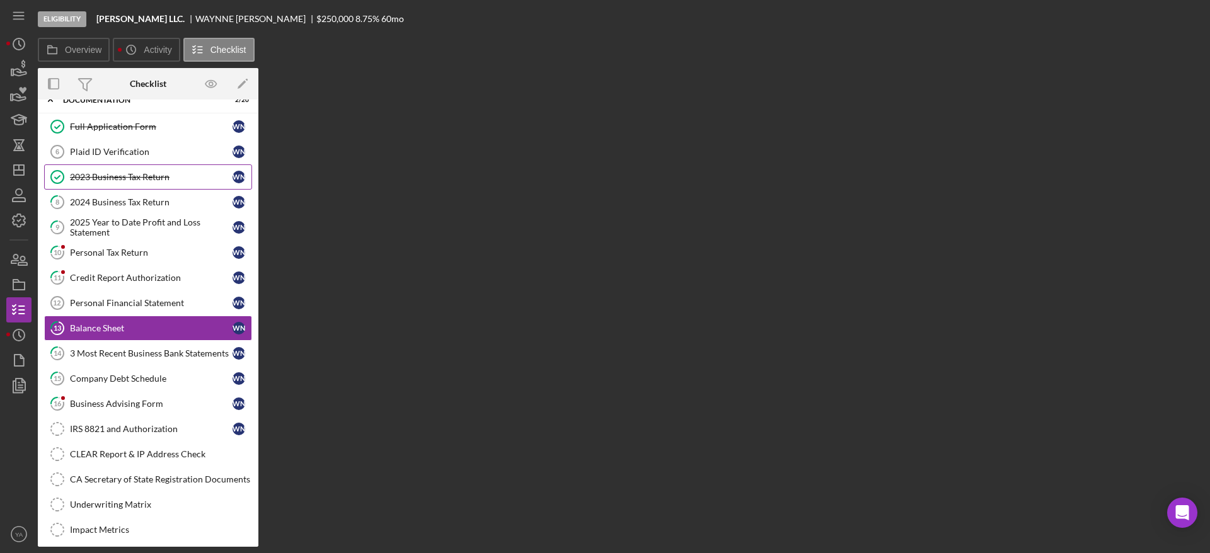
scroll to position [51, 0]
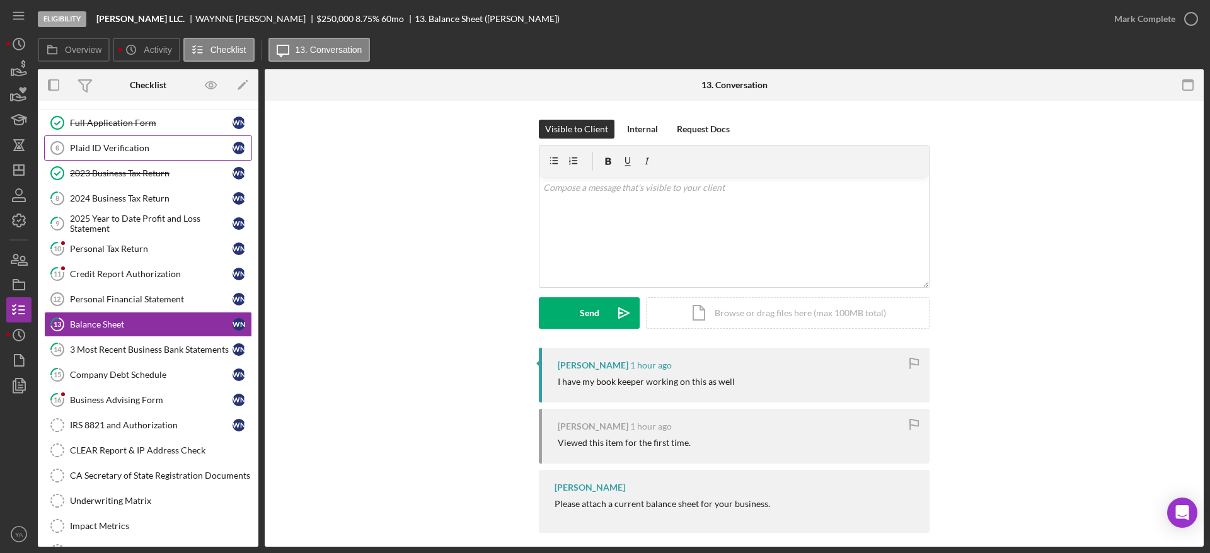
click at [151, 142] on link "Plaid ID Verification 6 Plaid ID Verification W N" at bounding box center [148, 147] width 208 height 25
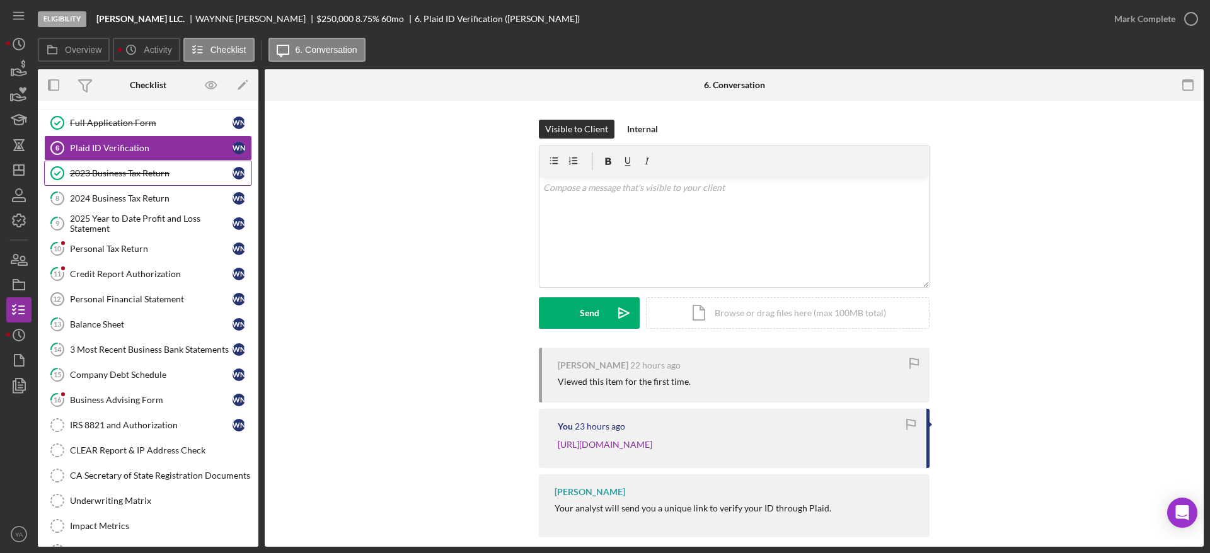
click at [145, 169] on div "2023 Business Tax Return" at bounding box center [151, 173] width 163 height 10
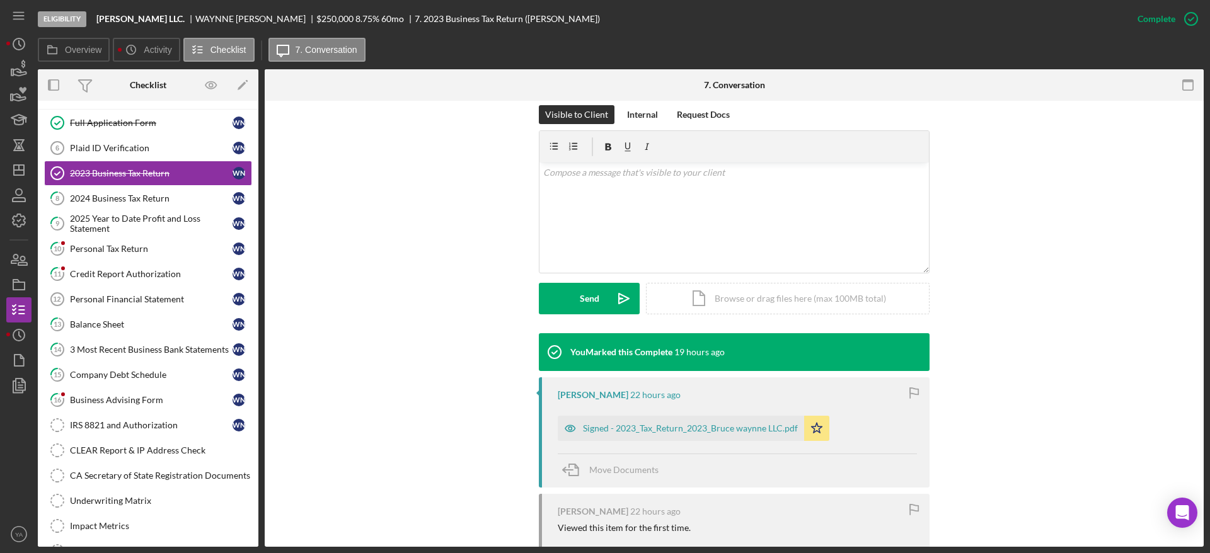
scroll to position [307, 0]
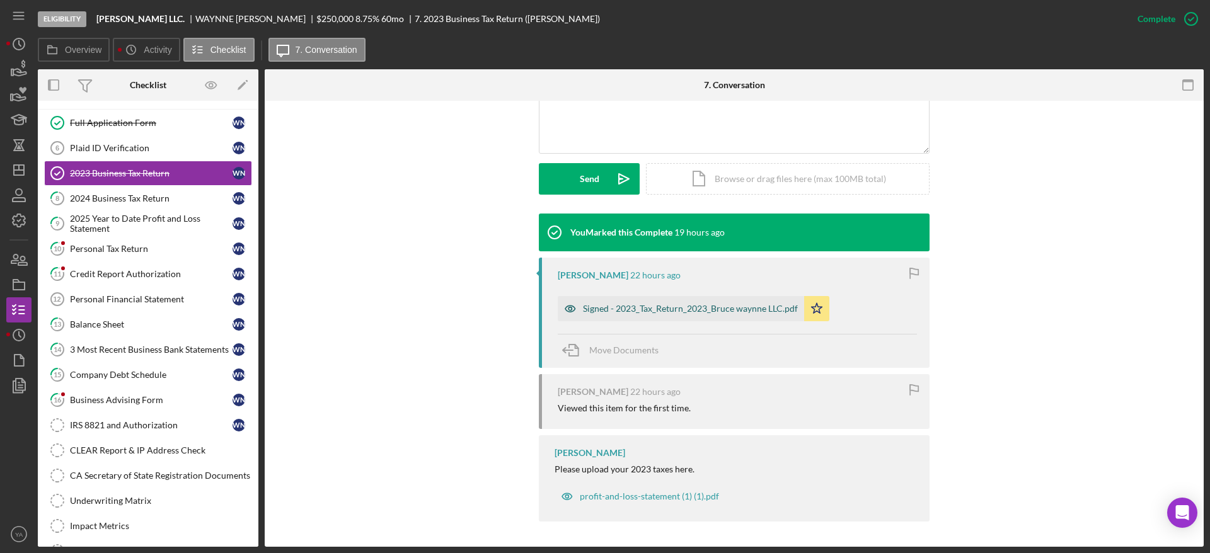
click at [700, 318] on div "Signed - 2023_Tax_Return_2023_Bruce waynne LLC.pdf" at bounding box center [681, 308] width 246 height 25
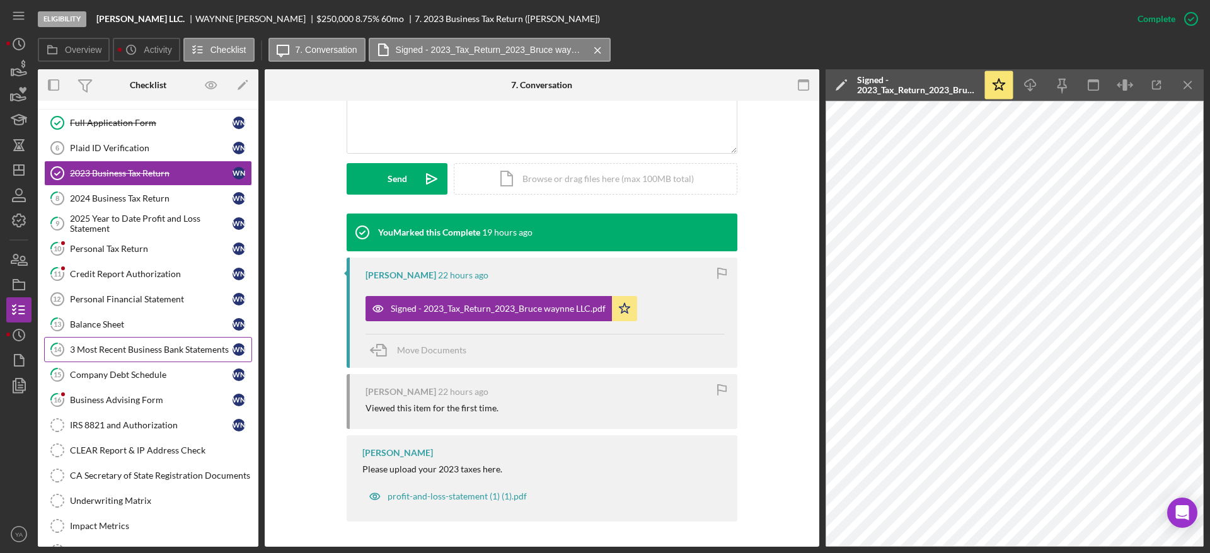
click at [104, 347] on div "3 Most Recent Business Bank Statements" at bounding box center [151, 350] width 163 height 10
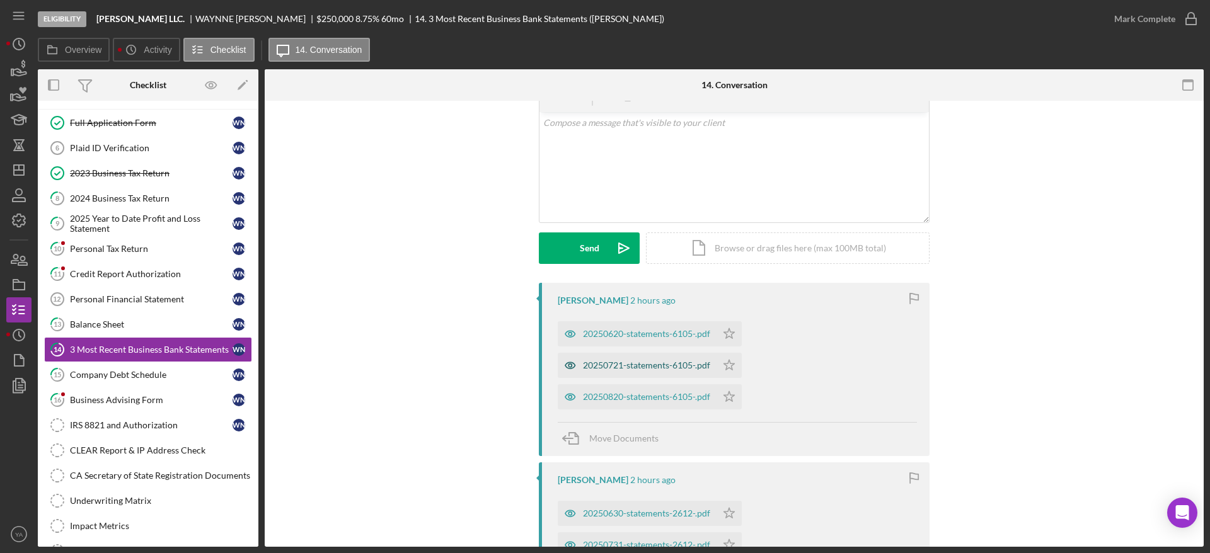
scroll to position [95, 0]
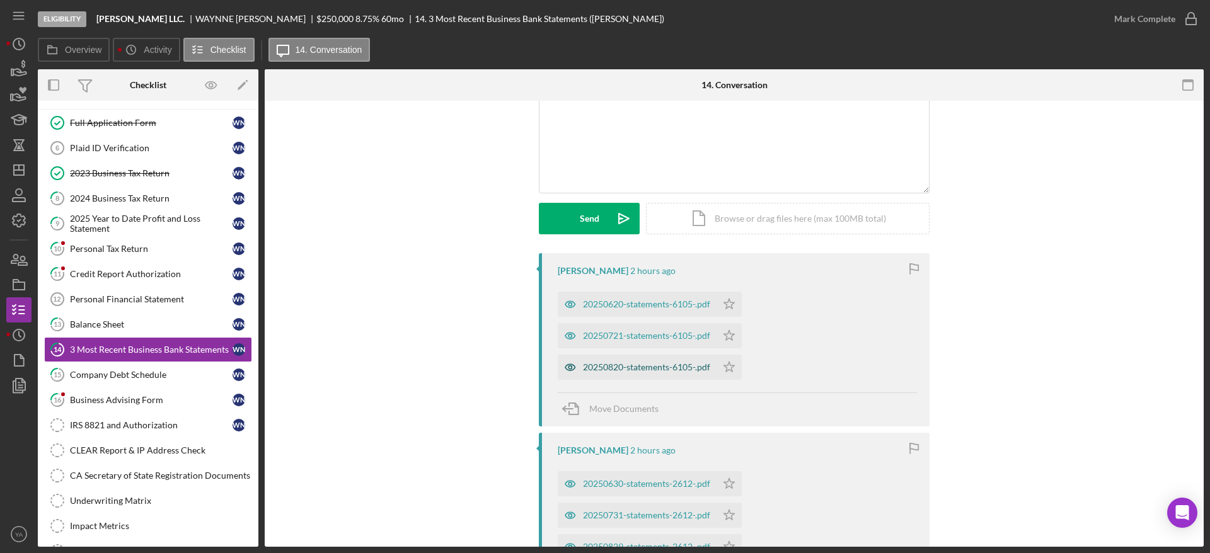
click at [688, 370] on div "20250820-statements-6105-.pdf" at bounding box center [646, 367] width 127 height 10
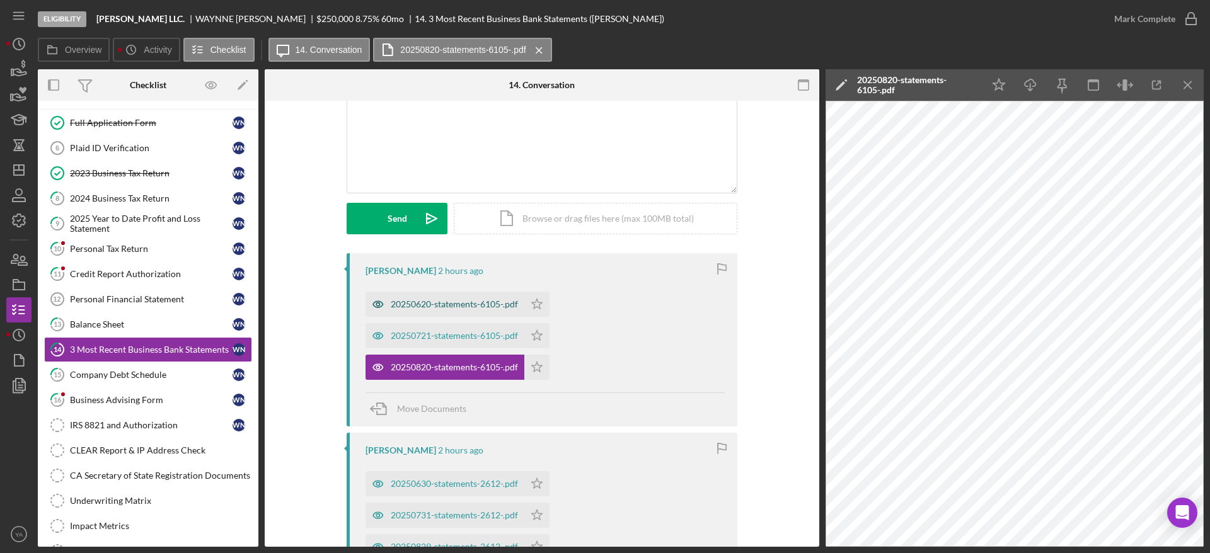
click at [442, 295] on div "20250620-statements-6105-.pdf" at bounding box center [444, 304] width 159 height 25
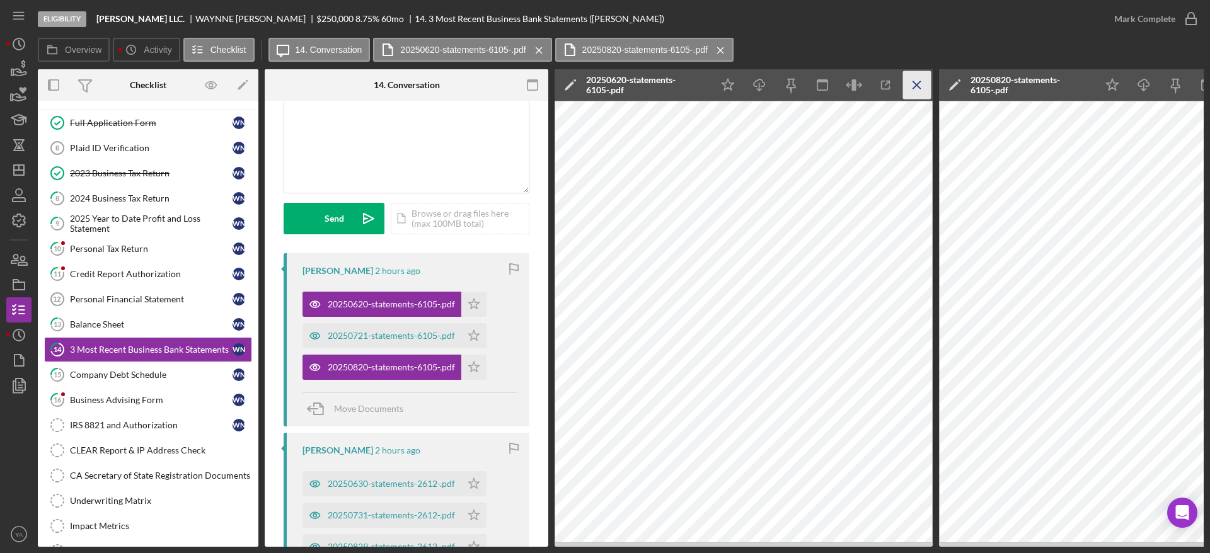
click at [927, 82] on icon "Icon/Menu Close" at bounding box center [917, 85] width 28 height 28
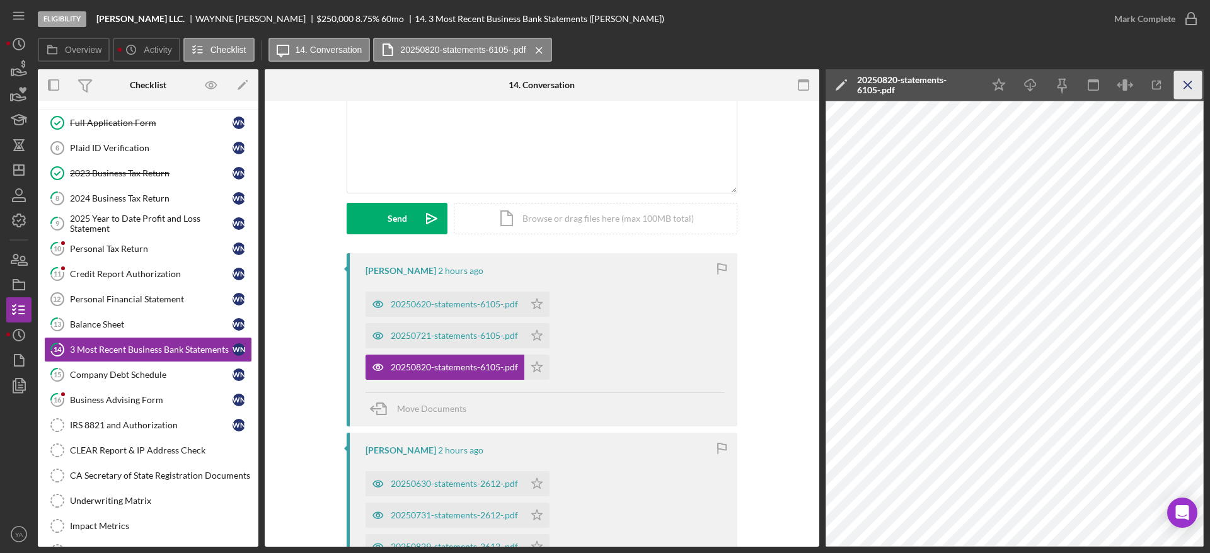
click at [1186, 89] on icon "Icon/Menu Close" at bounding box center [1188, 85] width 28 height 28
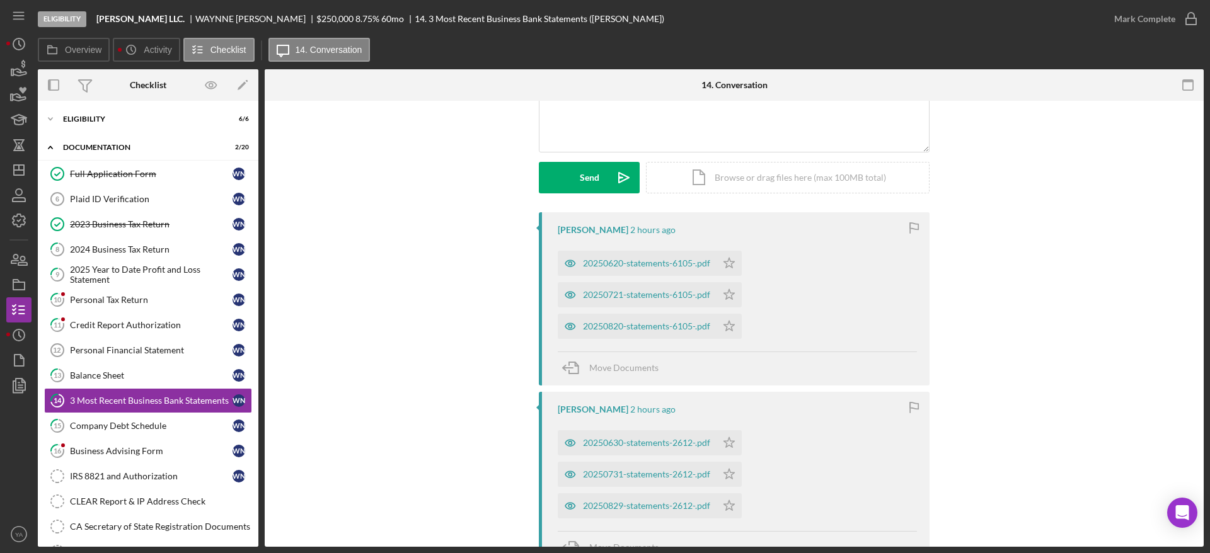
scroll to position [332, 0]
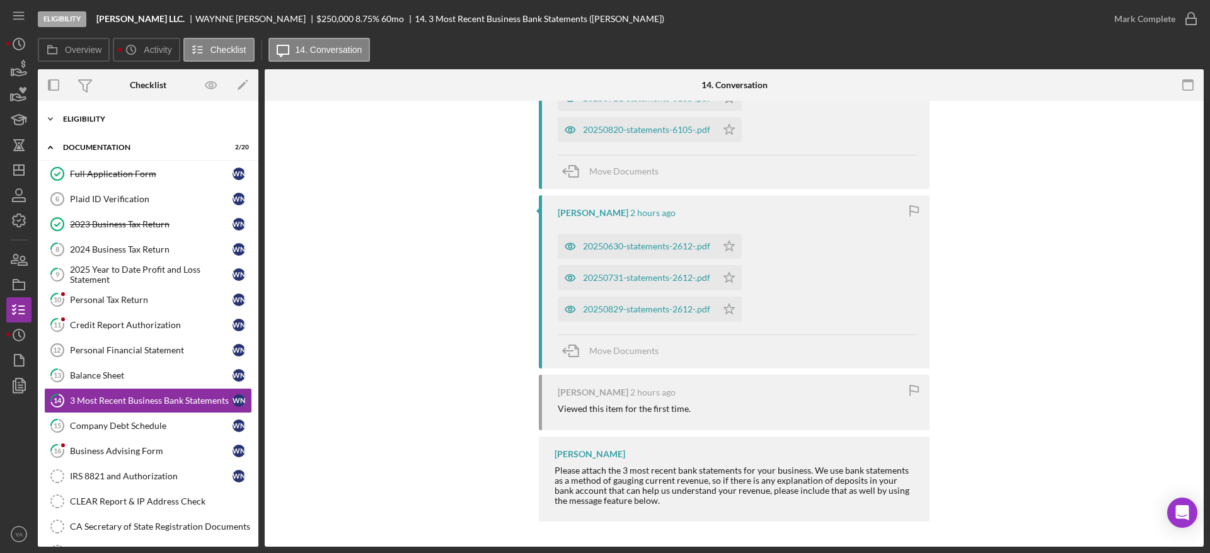
click at [136, 130] on div "Icon/Expander Eligibility 6 / 6" at bounding box center [148, 118] width 221 height 25
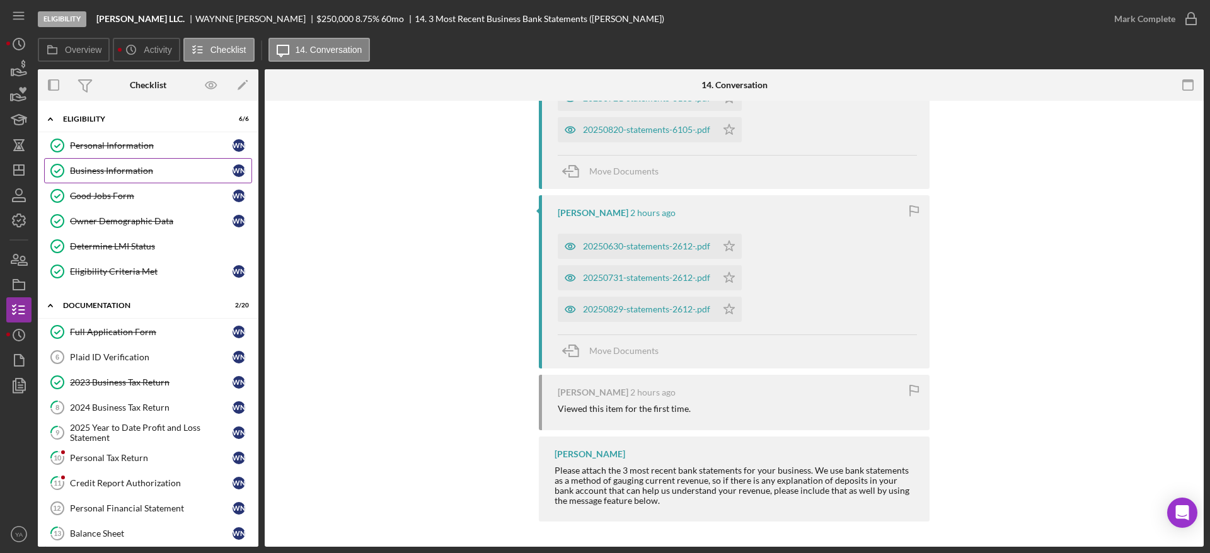
click at [139, 173] on div "Business Information" at bounding box center [151, 171] width 163 height 10
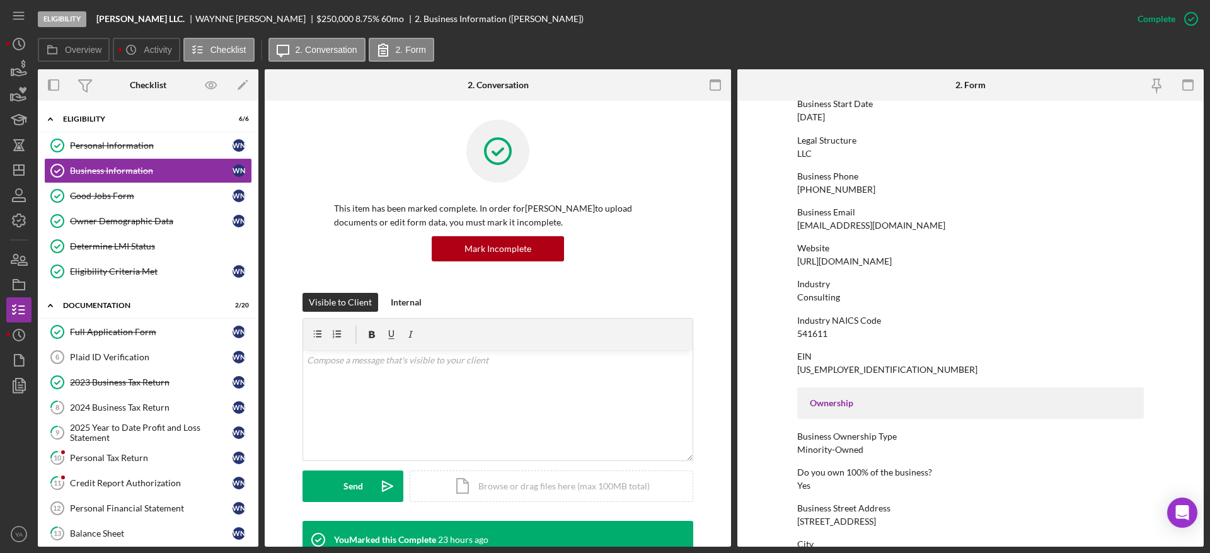
scroll to position [95, 0]
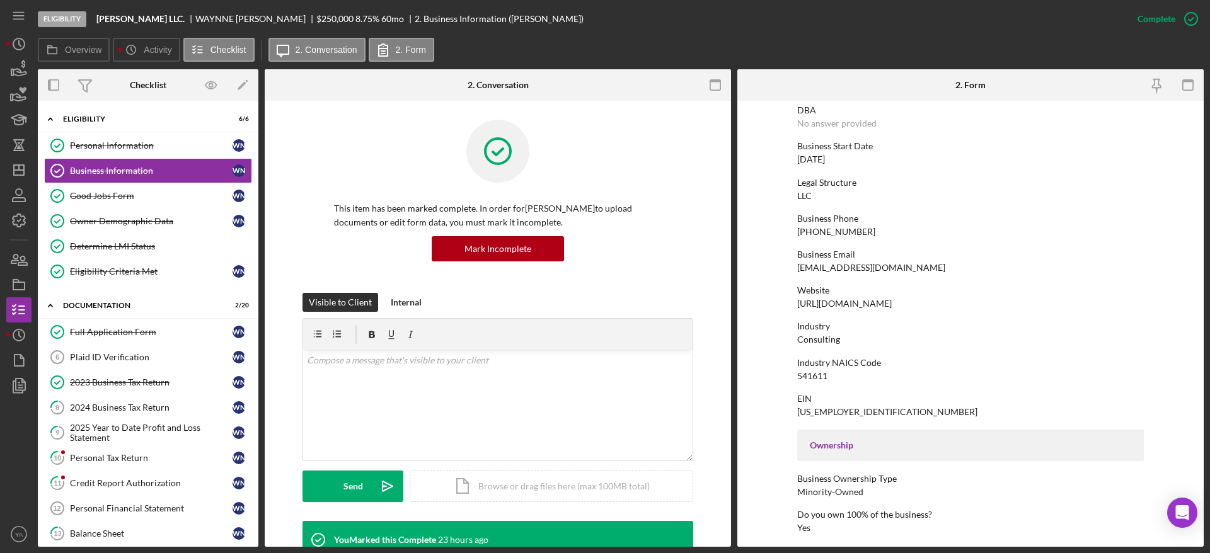
drag, startPoint x: 899, startPoint y: 302, endPoint x: 793, endPoint y: 302, distance: 106.5
click at [793, 302] on form "To edit this form you must mark this item incomplete Business Name Bruce Waynne…" at bounding box center [970, 324] width 466 height 446
copy div "https://brucewaynne.xyz"
drag, startPoint x: 141, startPoint y: 336, endPoint x: 164, endPoint y: 337, distance: 23.3
click at [141, 335] on div "Full Application Form" at bounding box center [151, 332] width 163 height 10
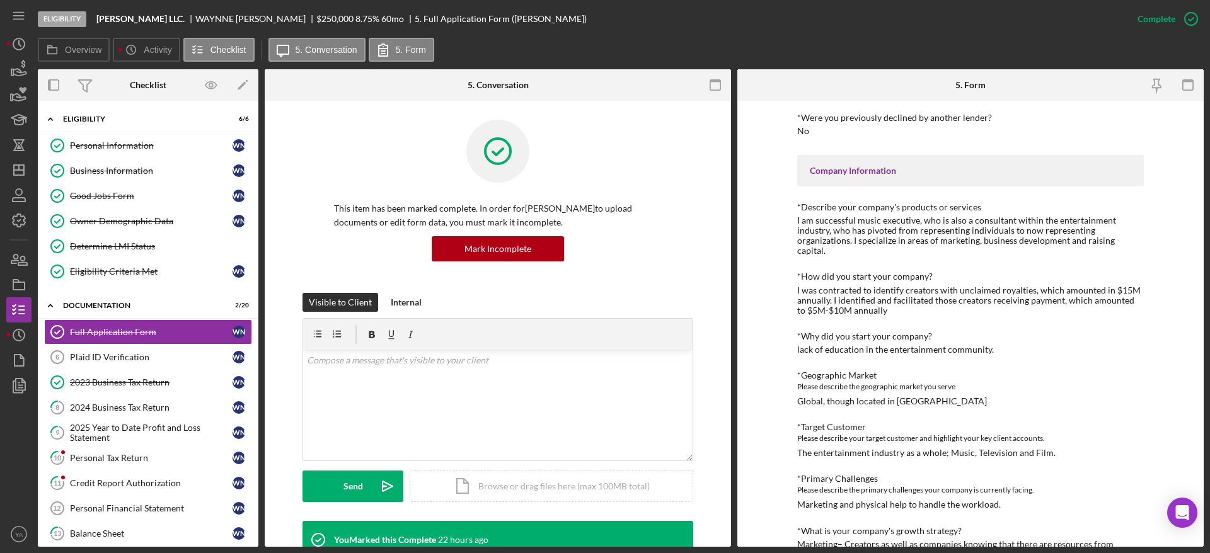
scroll to position [284, 0]
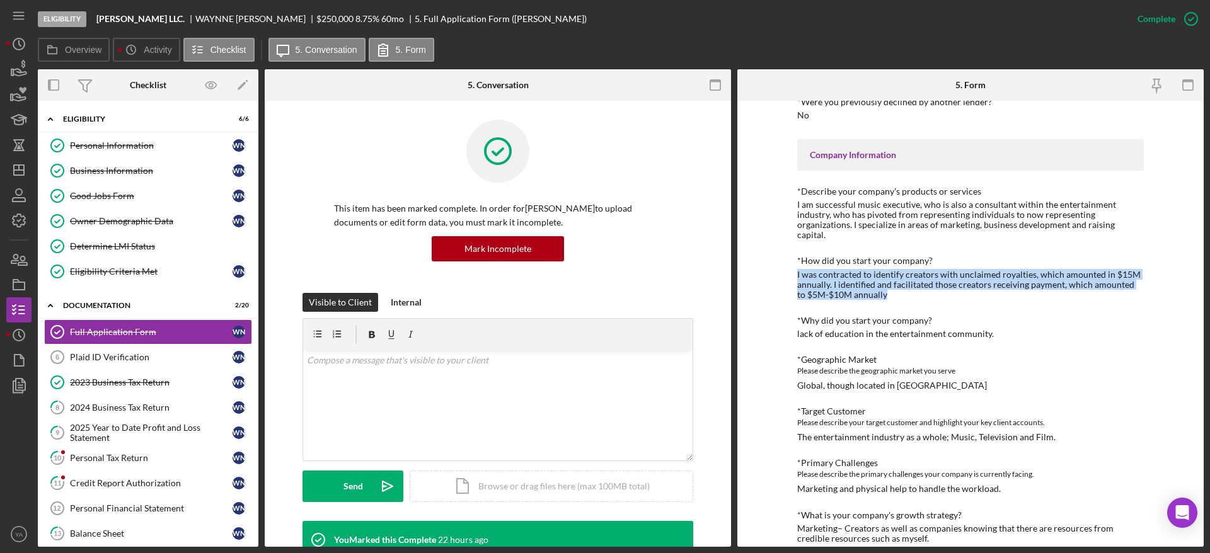
drag, startPoint x: 794, startPoint y: 263, endPoint x: 890, endPoint y: 284, distance: 98.6
click at [890, 284] on div "To edit this form you must mark this item incomplete Loan Request *Requested Lo…" at bounding box center [970, 324] width 466 height 446
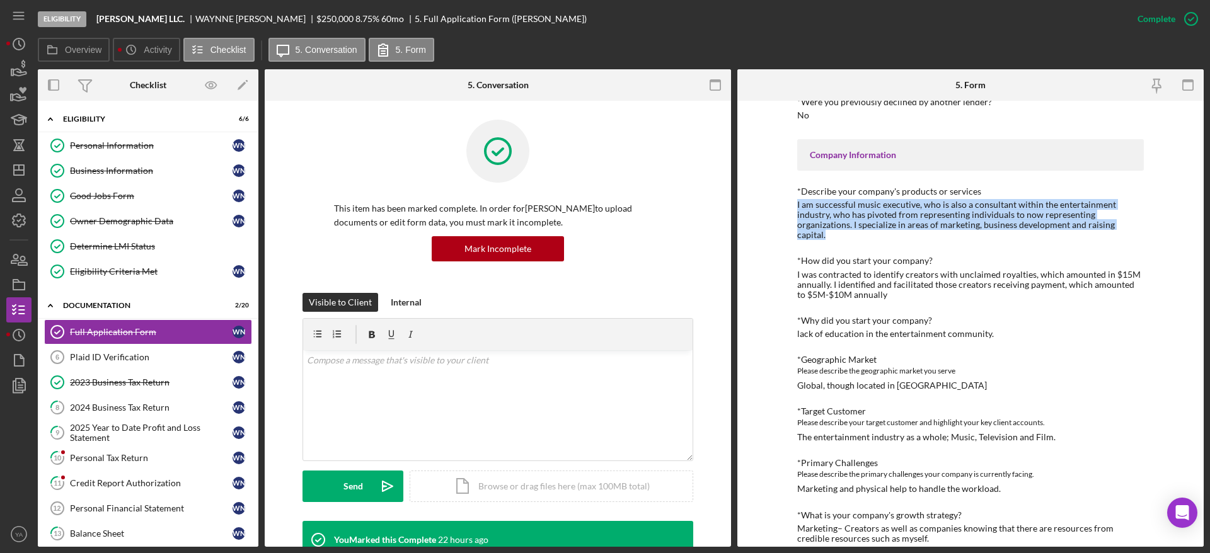
drag, startPoint x: 794, startPoint y: 204, endPoint x: 1141, endPoint y: 224, distance: 347.1
click at [1141, 224] on div "To edit this form you must mark this item incomplete Loan Request *Requested Lo…" at bounding box center [970, 324] width 466 height 446
click at [995, 221] on div "I am successful music executive, who is also a consultant within the entertainm…" at bounding box center [970, 220] width 347 height 40
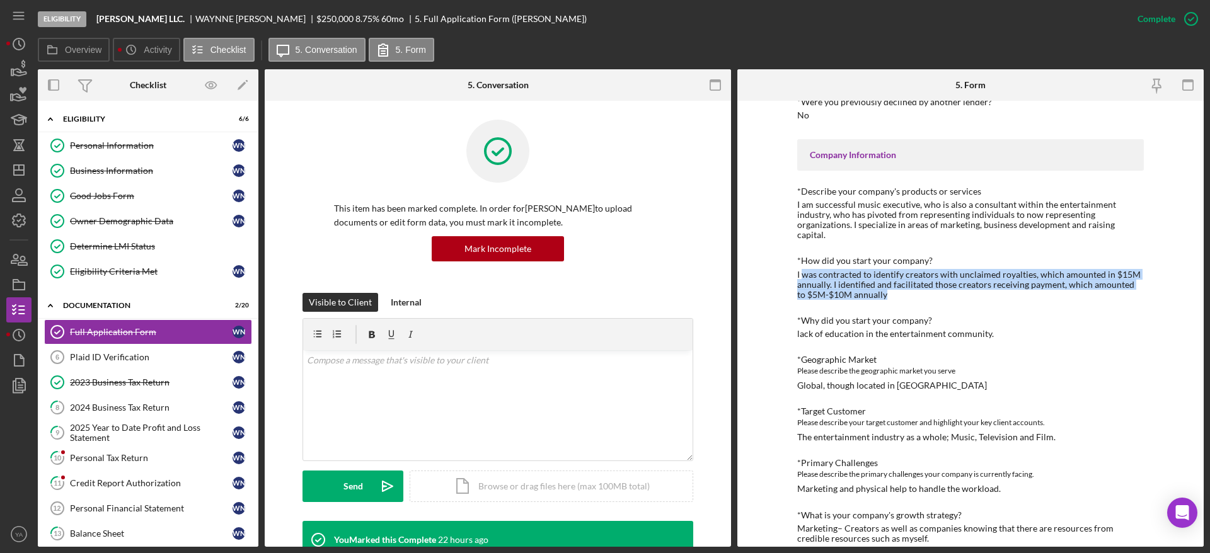
drag, startPoint x: 858, startPoint y: 263, endPoint x: 916, endPoint y: 284, distance: 61.6
click at [916, 284] on div "I was contracted to identify creators with unclaimed royalties, which amounted …" at bounding box center [970, 285] width 347 height 30
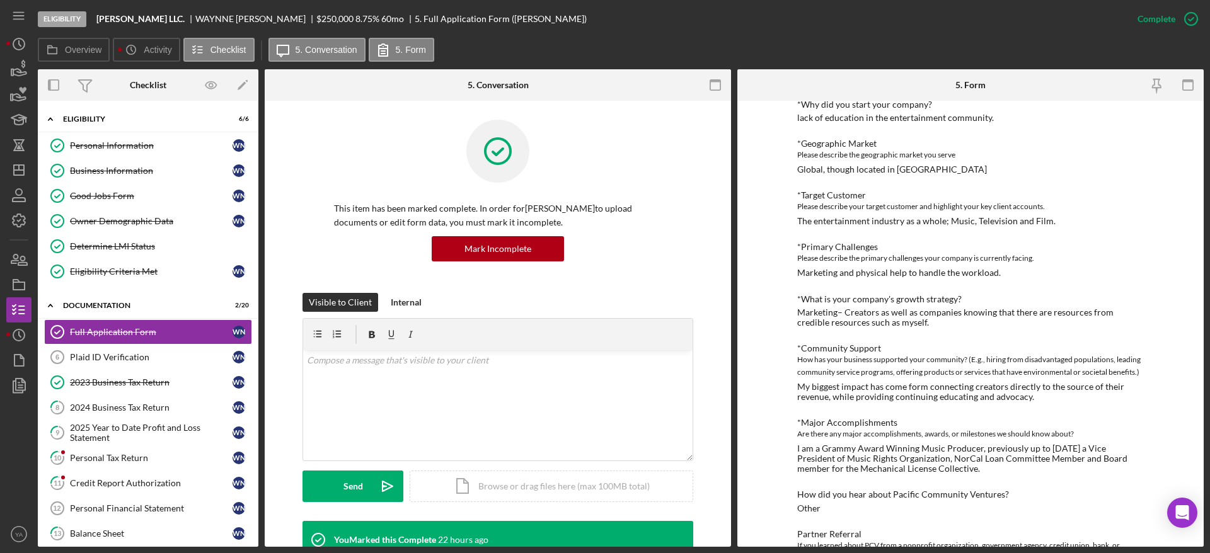
scroll to position [473, 0]
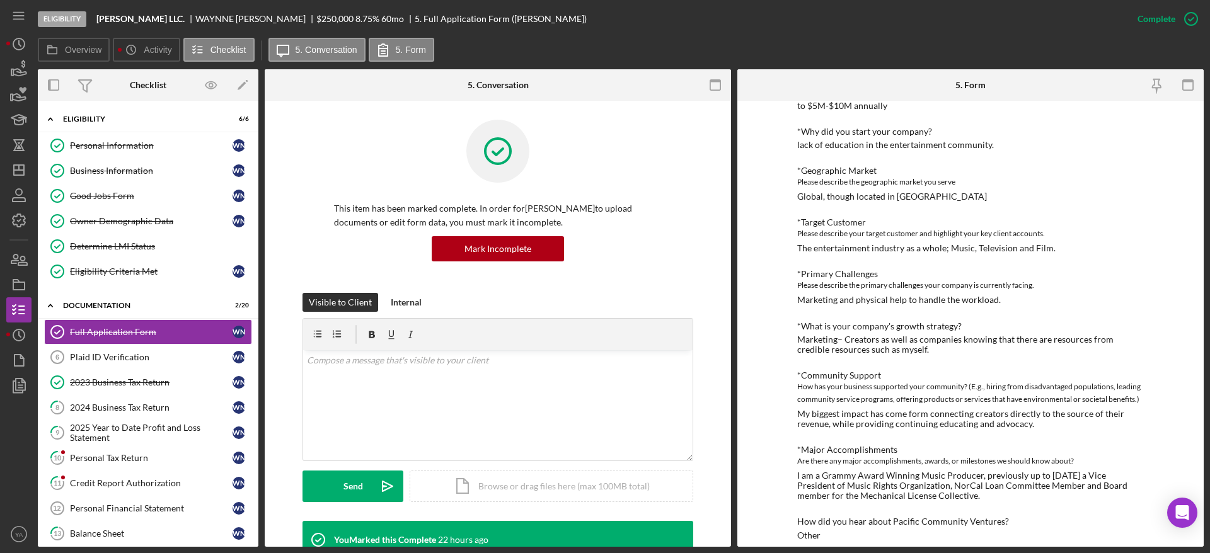
click at [861, 243] on div "The entertainment industry as a whole; Music, Television and Film." at bounding box center [926, 248] width 258 height 10
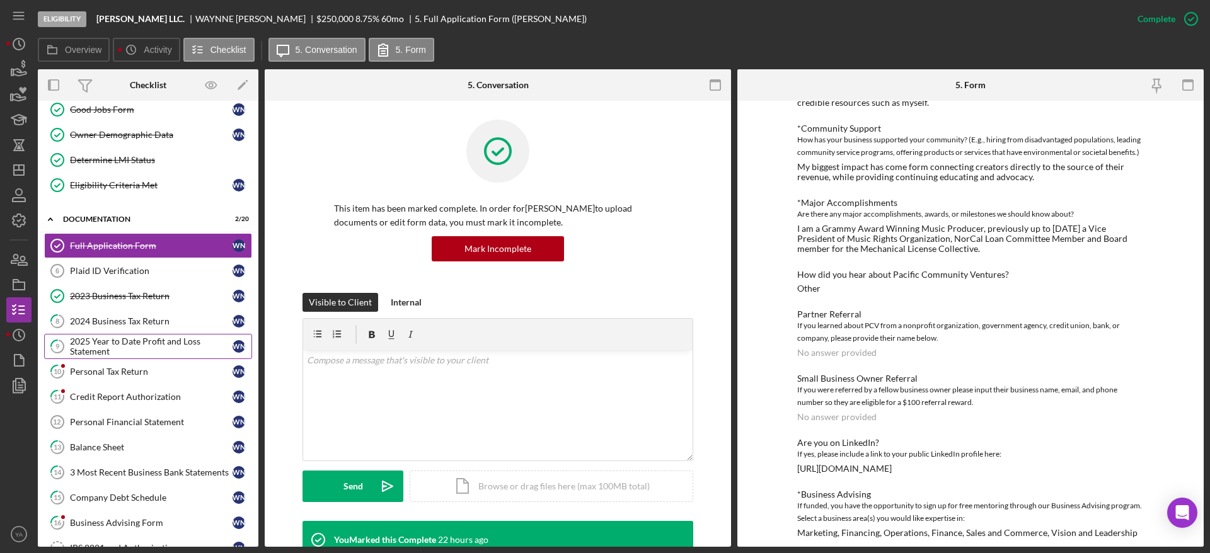
scroll to position [95, 0]
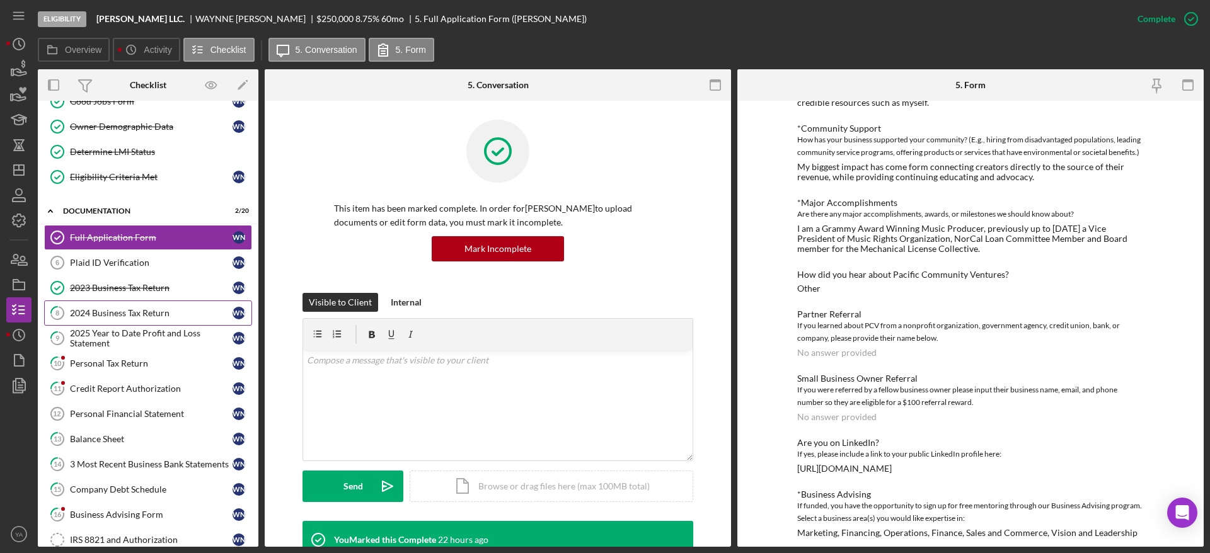
click at [151, 313] on div "2024 Business Tax Return" at bounding box center [151, 313] width 163 height 10
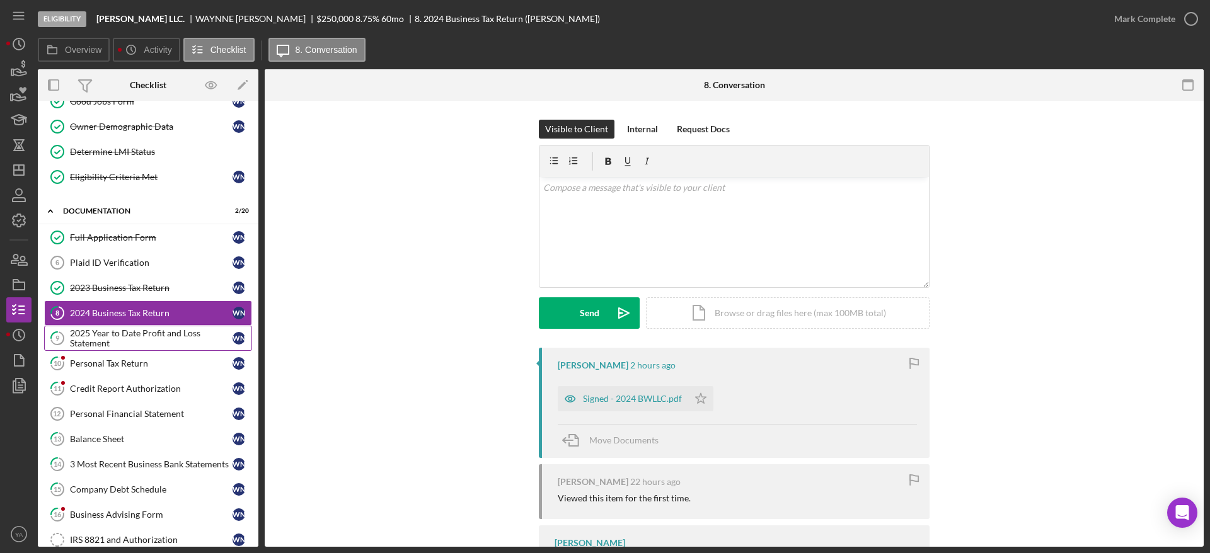
click at [151, 328] on div "2025 Year to Date Profit and Loss Statement" at bounding box center [151, 338] width 163 height 20
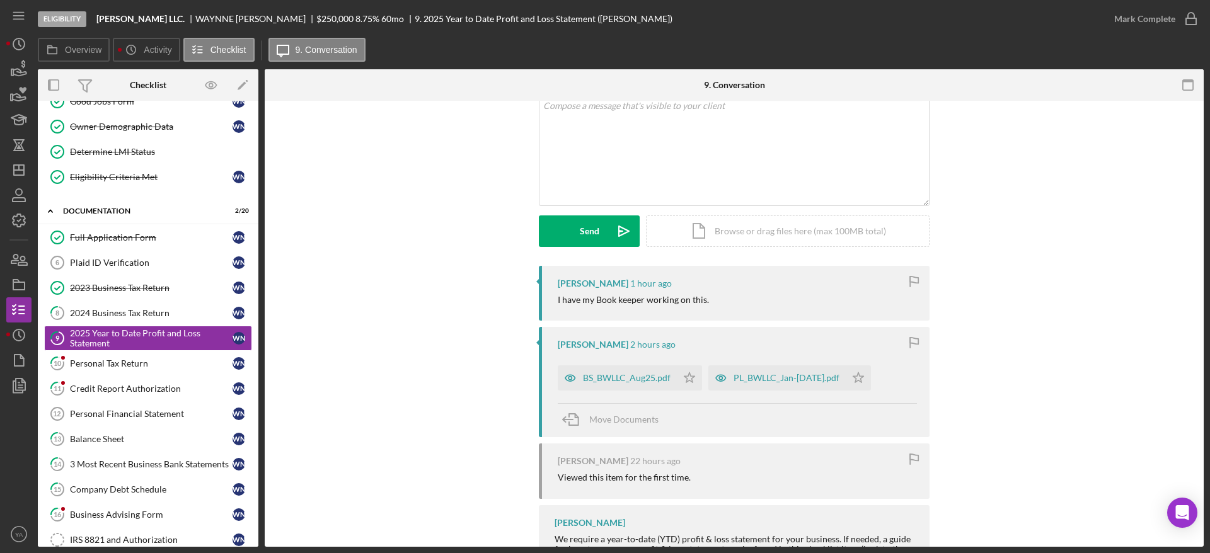
scroll to position [151, 0]
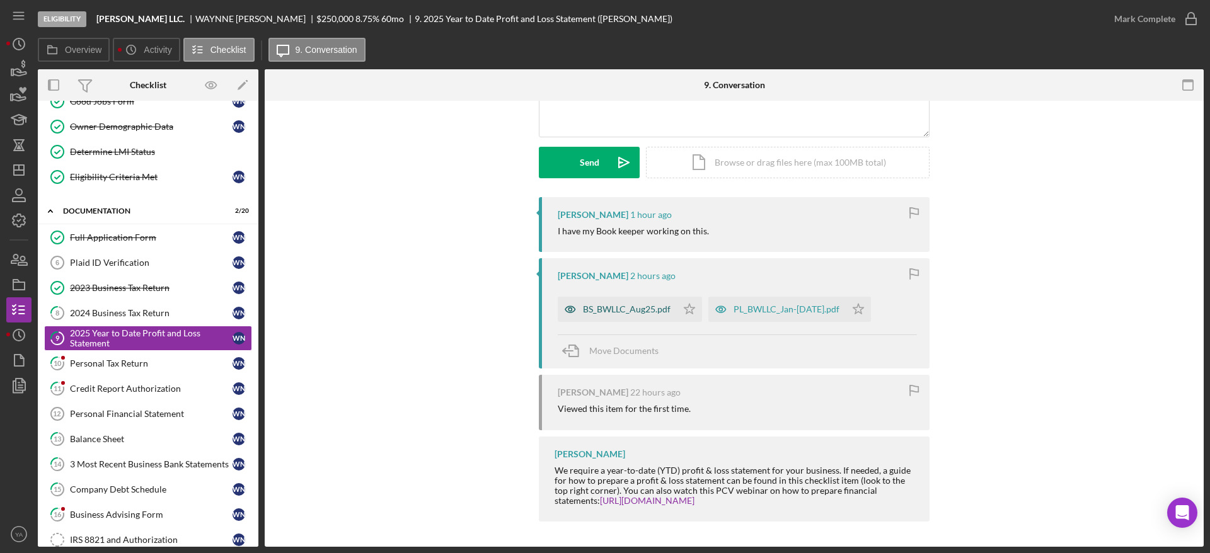
click at [640, 306] on div "BS_BWLLC_Aug25.pdf" at bounding box center [627, 309] width 88 height 10
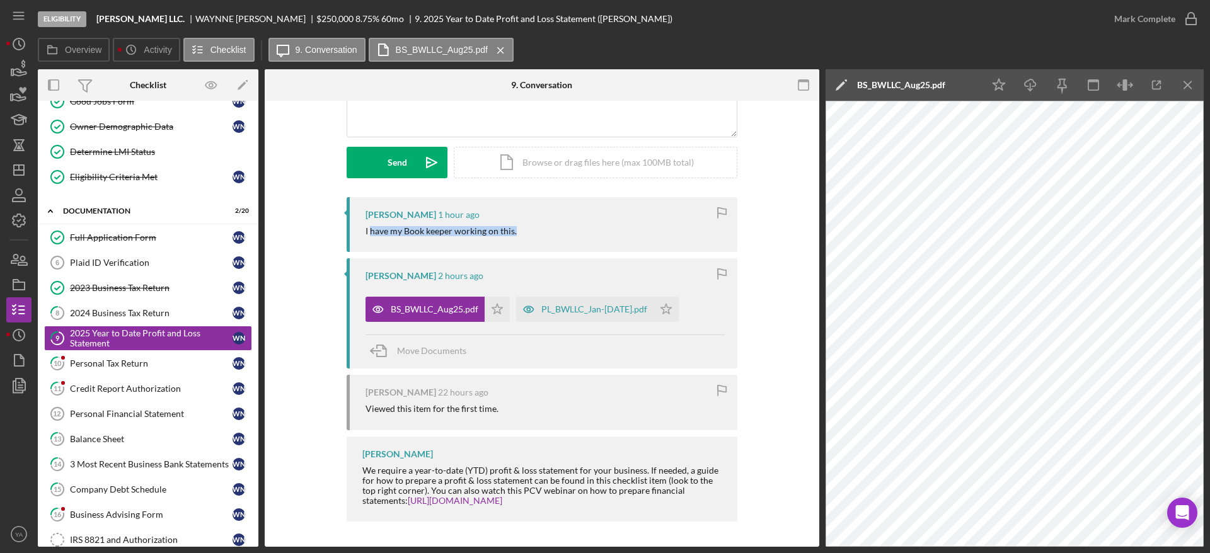
drag, startPoint x: 371, startPoint y: 230, endPoint x: 516, endPoint y: 238, distance: 145.1
click at [516, 238] on div "WAYNNE NUGENT 1 hour ago I have my Book keeper working on this." at bounding box center [542, 224] width 391 height 55
click at [1183, 89] on icon "Icon/Menu Close" at bounding box center [1188, 85] width 28 height 28
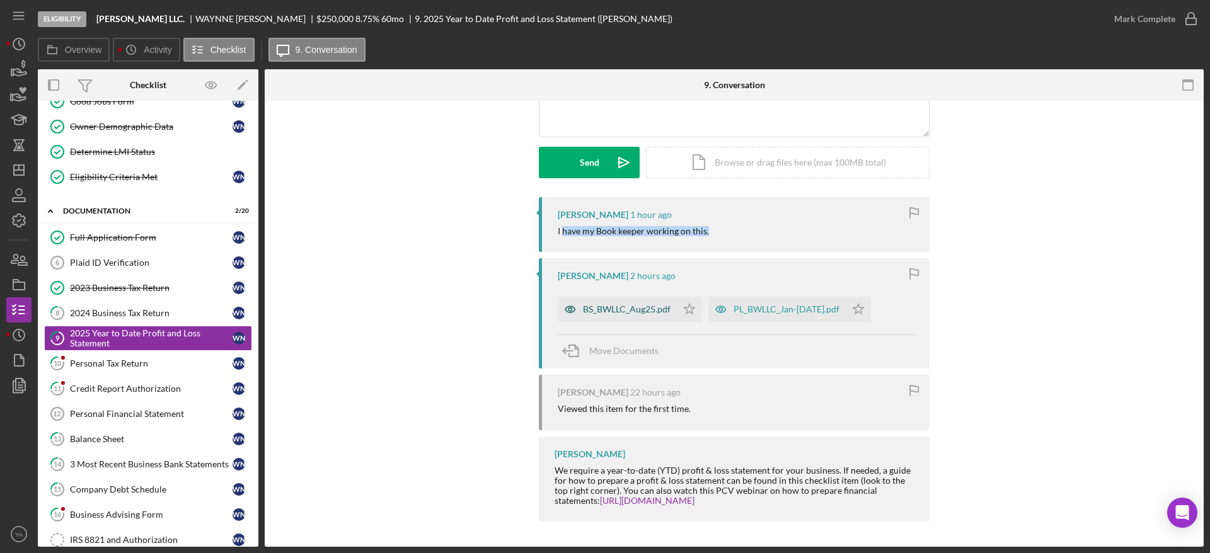
click at [645, 307] on div "BS_BWLLC_Aug25.pdf" at bounding box center [627, 309] width 88 height 10
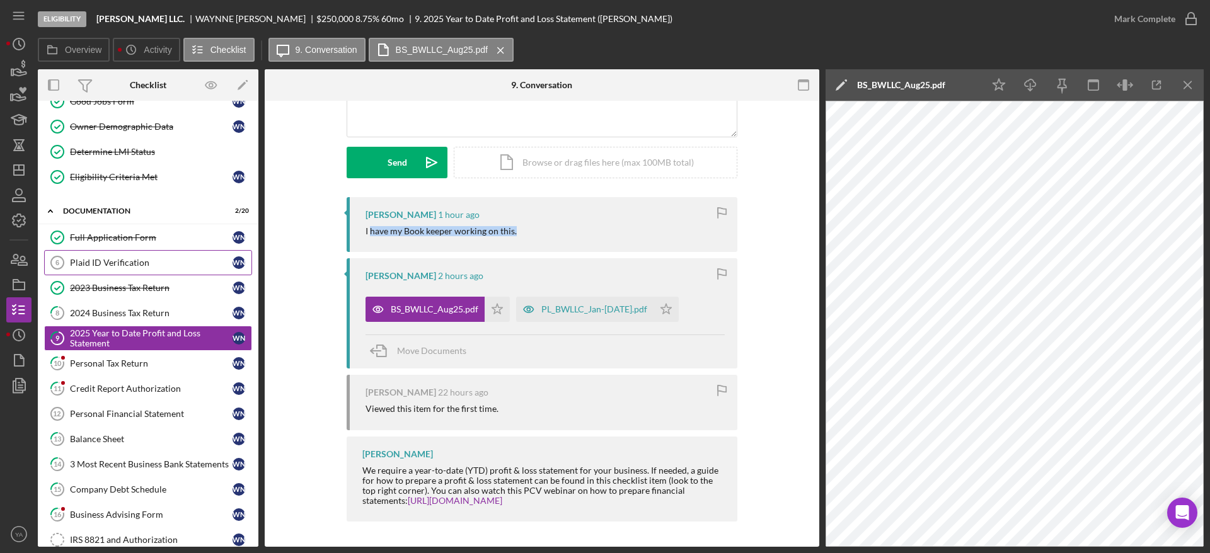
click at [125, 260] on div "Plaid ID Verification" at bounding box center [151, 263] width 163 height 10
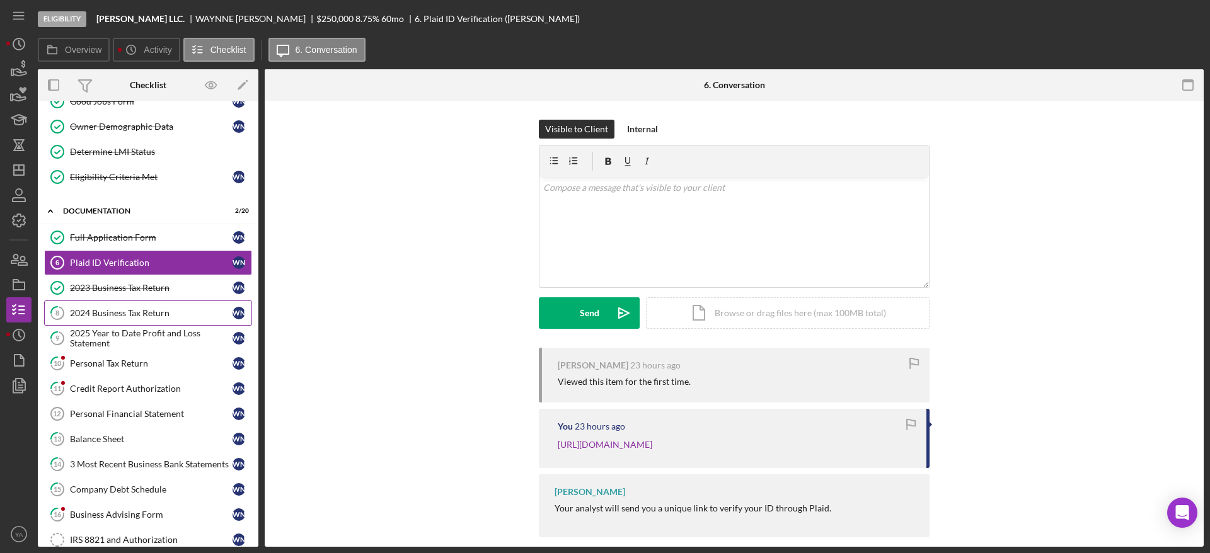
click at [118, 316] on div "2024 Business Tax Return" at bounding box center [151, 313] width 163 height 10
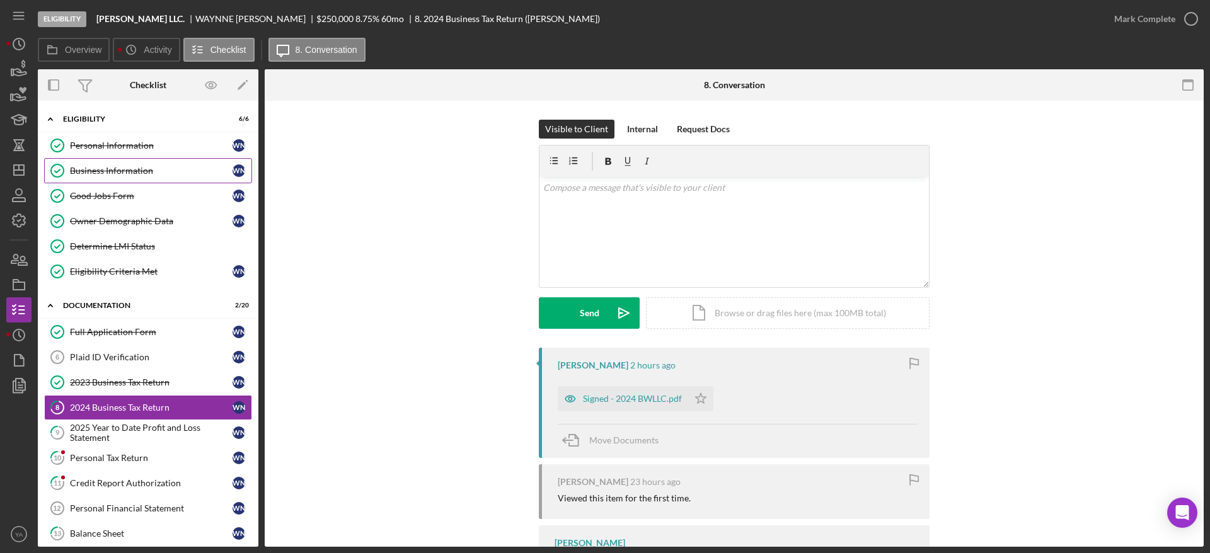
click at [157, 168] on div "Business Information" at bounding box center [151, 171] width 163 height 10
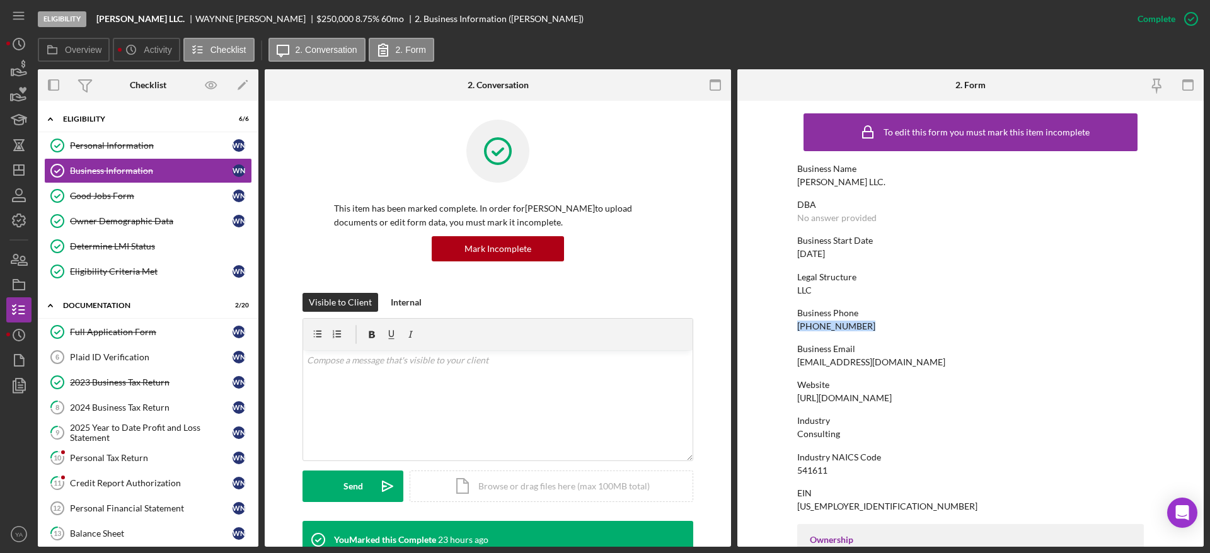
drag, startPoint x: 868, startPoint y: 329, endPoint x: 755, endPoint y: 324, distance: 113.5
click at [755, 324] on form "To edit this form you must mark this item incomplete Business Name Bruce Waynne…" at bounding box center [970, 324] width 466 height 446
click at [801, 319] on div "Business Phone (702) 490-5599" at bounding box center [970, 319] width 347 height 23
click at [152, 195] on div "Good Jobs Form" at bounding box center [151, 196] width 163 height 10
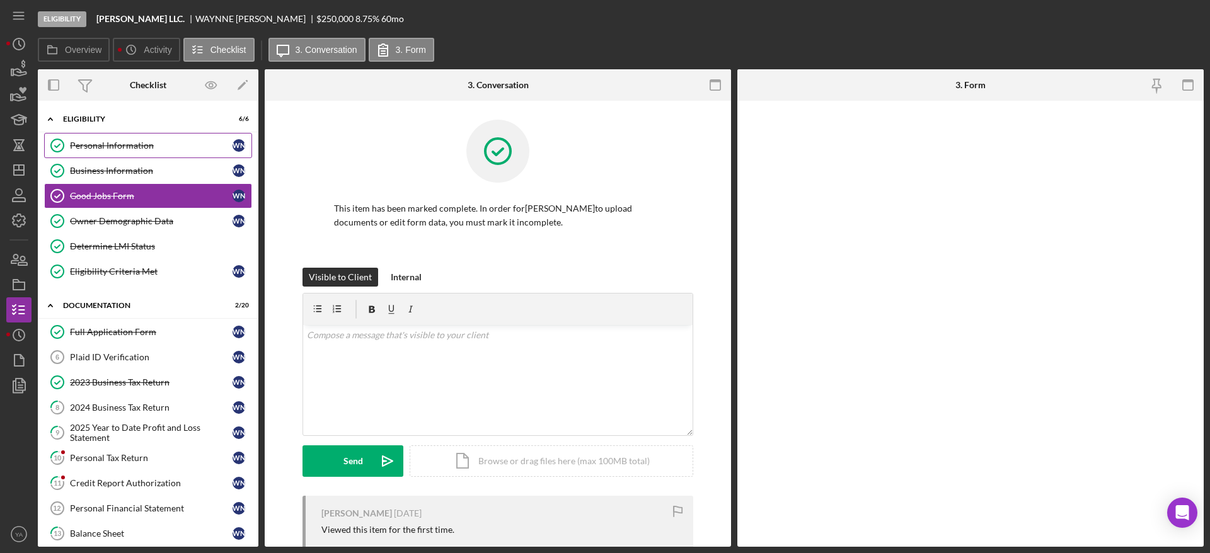
click at [162, 142] on div "Personal Information" at bounding box center [151, 146] width 163 height 10
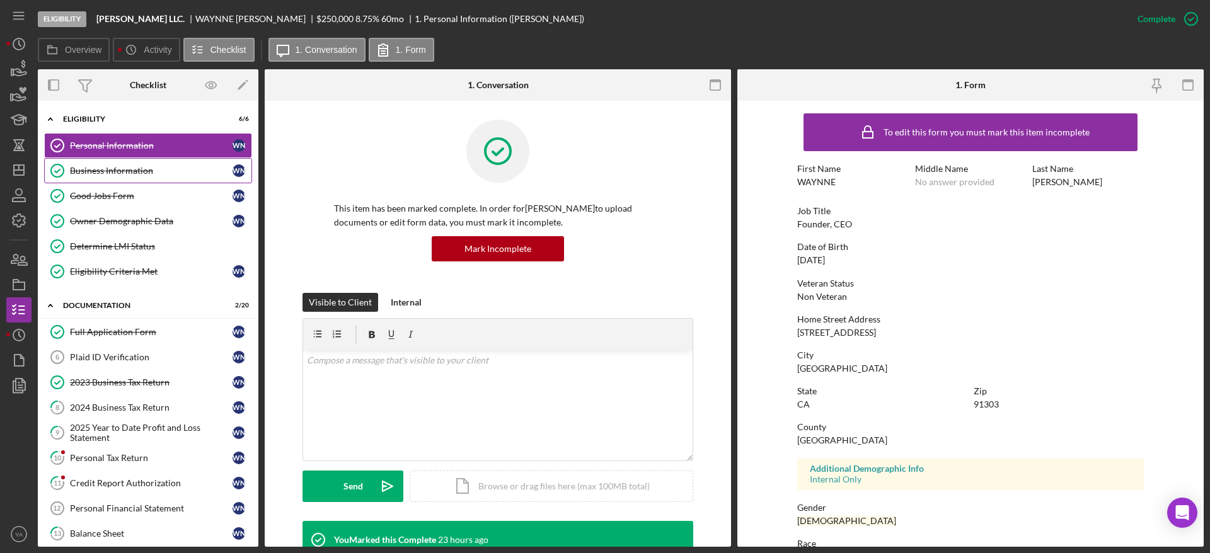
click at [176, 179] on link "Business Information Business Information W N" at bounding box center [148, 170] width 208 height 25
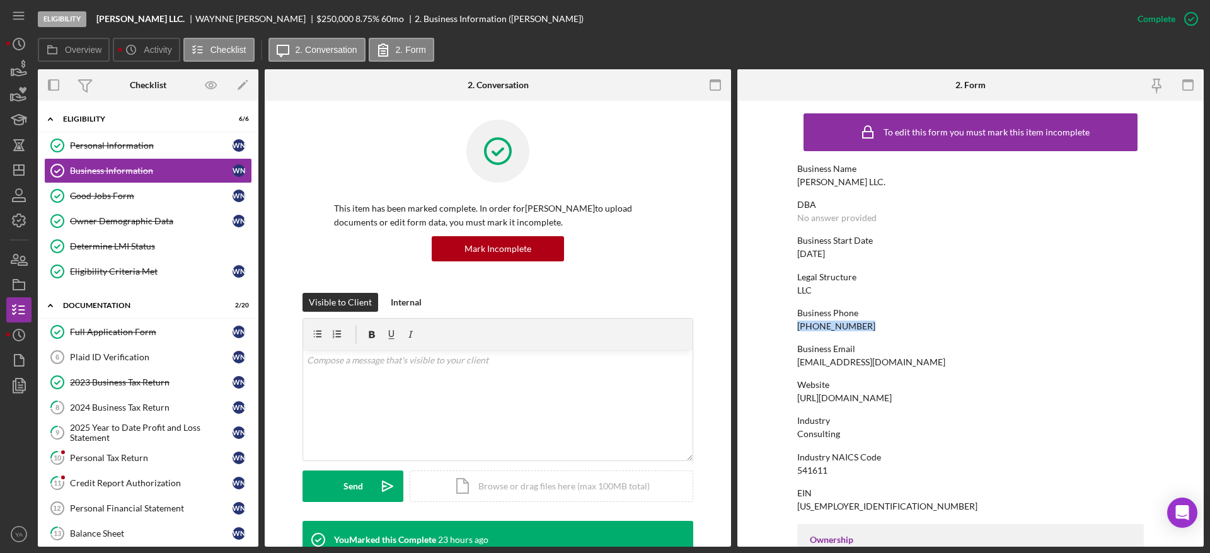
drag, startPoint x: 866, startPoint y: 329, endPoint x: 777, endPoint y: 319, distance: 89.4
click at [777, 319] on form "To edit this form you must mark this item incomplete Business Name Bruce Waynne…" at bounding box center [970, 324] width 466 height 446
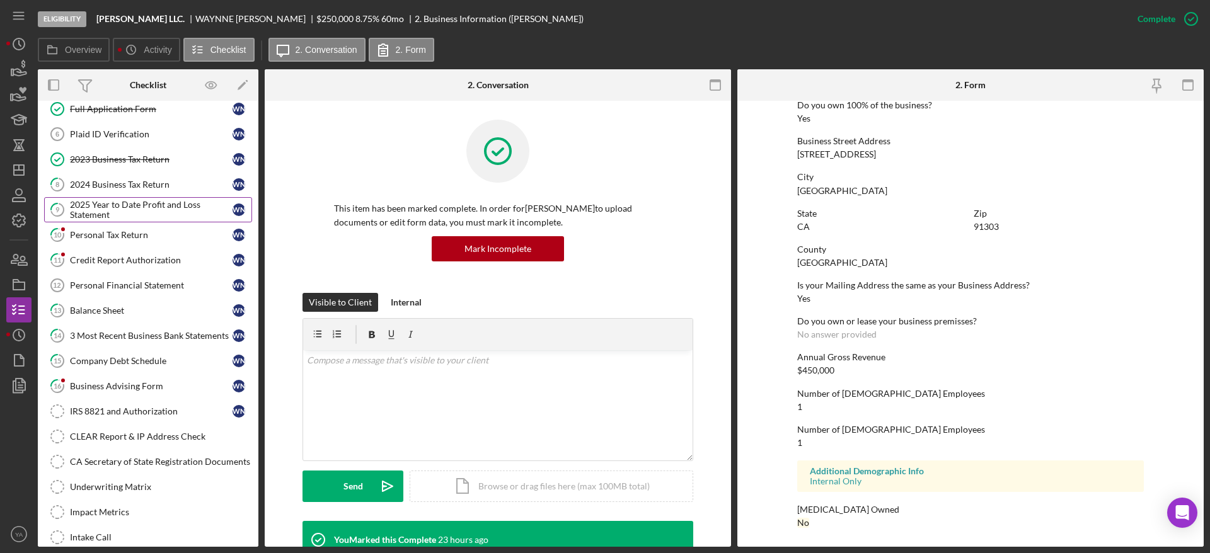
scroll to position [157, 0]
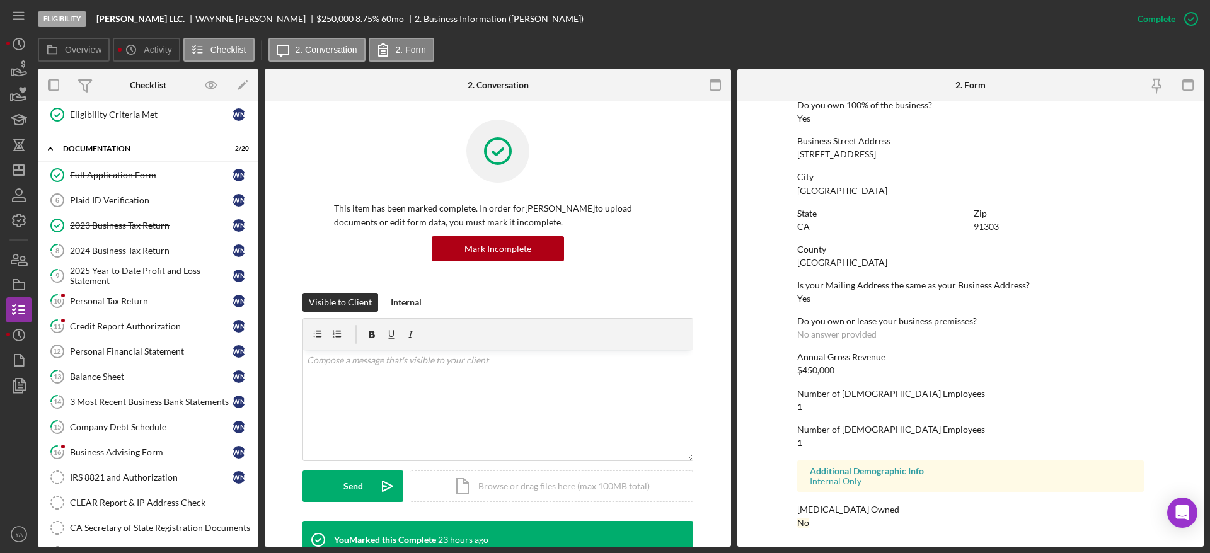
drag, startPoint x: 121, startPoint y: 426, endPoint x: 518, endPoint y: 329, distance: 408.6
click at [122, 426] on div "Company Debt Schedule" at bounding box center [151, 427] width 163 height 10
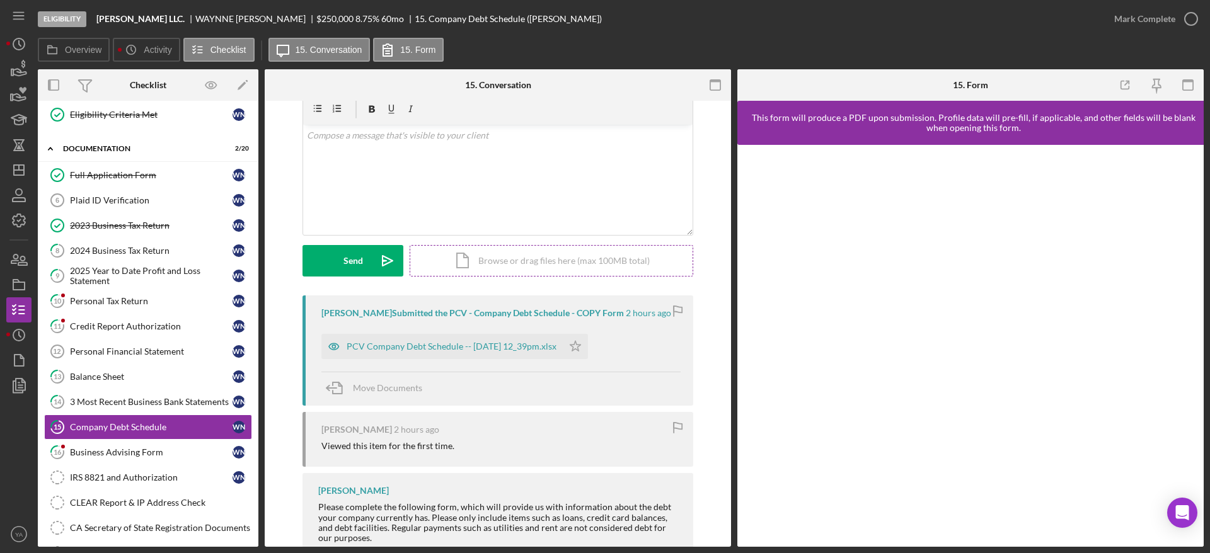
scroll to position [89, 0]
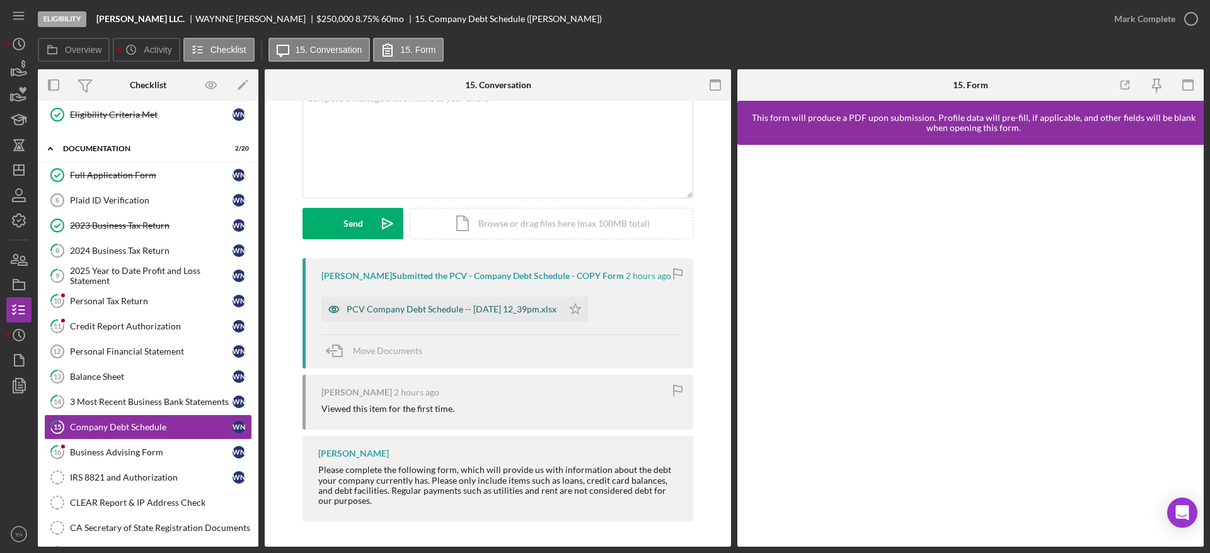
click at [423, 299] on div "PCV Company Debt Schedule -- 2025-09-18 12_39pm.xlsx" at bounding box center [441, 309] width 241 height 25
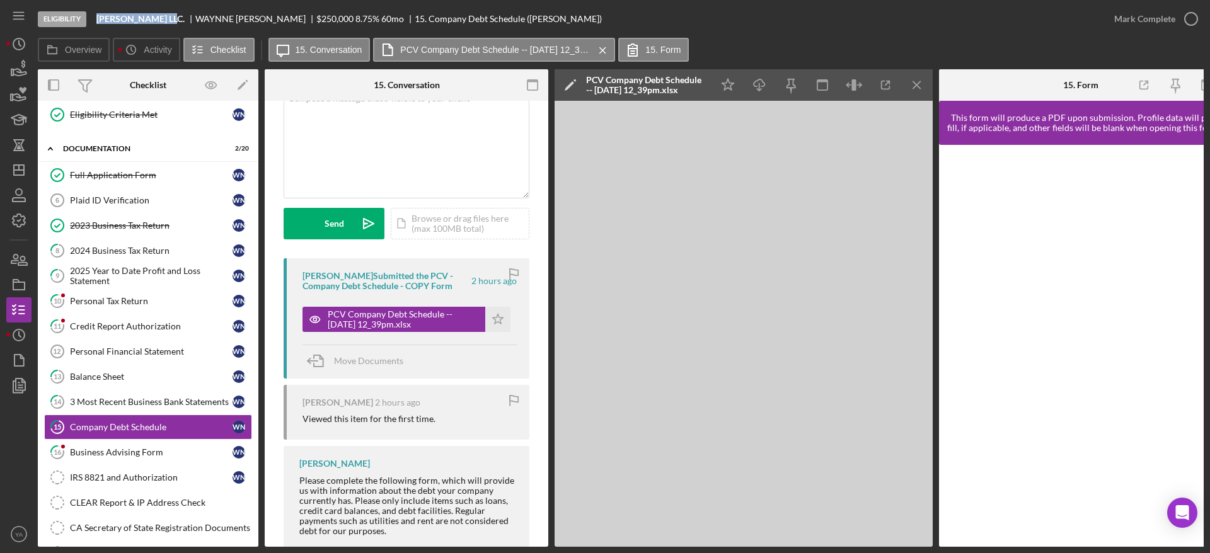
drag, startPoint x: 95, startPoint y: 17, endPoint x: 169, endPoint y: 18, distance: 75.0
click at [169, 18] on div "Eligibility Bruce Waynne LLC. WAYNNE NUGENT $250,000 $50,000 8.75 % 60 mo 15. C…" at bounding box center [570, 19] width 1064 height 38
copy b "Bruce Waynne LLC"
click at [29, 162] on icon "Icon/Dashboard" at bounding box center [19, 170] width 32 height 32
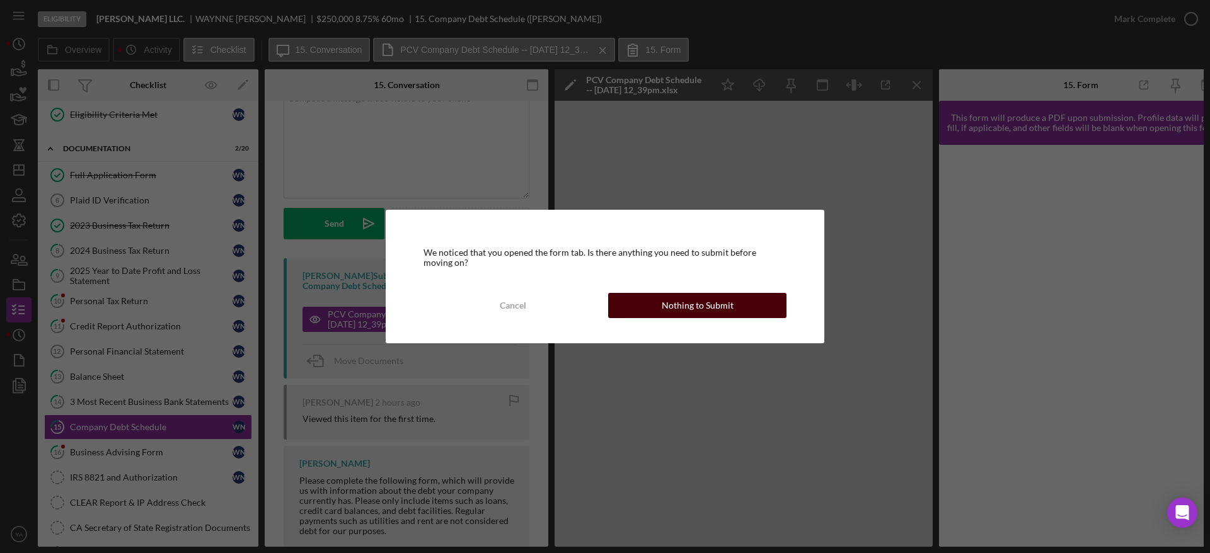
click at [694, 297] on div "Nothing to Submit" at bounding box center [698, 305] width 72 height 25
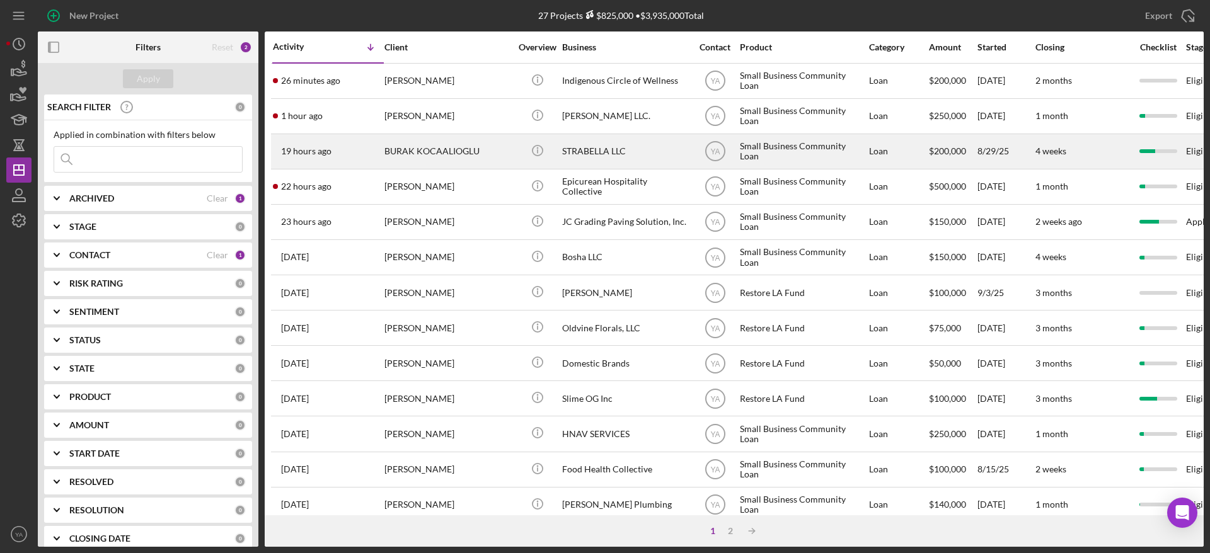
click at [619, 152] on div "STRABELLA LLC" at bounding box center [625, 151] width 126 height 33
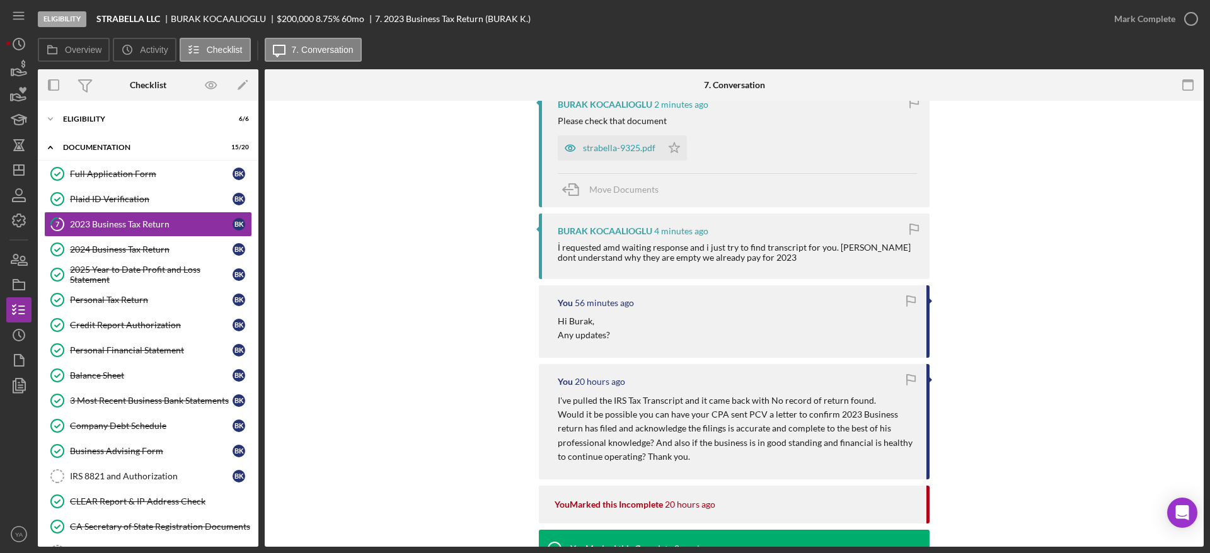
scroll to position [284, 0]
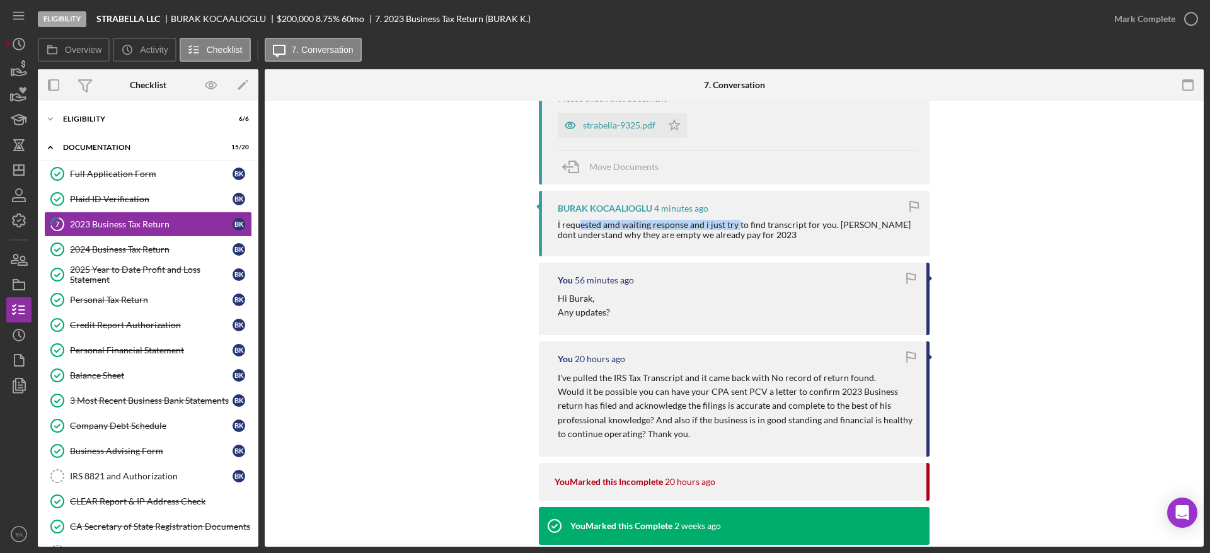
drag, startPoint x: 578, startPoint y: 220, endPoint x: 736, endPoint y: 227, distance: 157.7
click at [736, 227] on div "İ requested amd waiting response and i just try to find transcript for you. İ d…" at bounding box center [737, 230] width 359 height 20
drag, startPoint x: 834, startPoint y: 227, endPoint x: 894, endPoint y: 227, distance: 59.9
click at [894, 227] on div "İ requested amd waiting response and i just try to find transcript for you. İ d…" at bounding box center [737, 230] width 359 height 20
click at [622, 231] on div "İ requested amd waiting response and i just try to find transcript for you. İ d…" at bounding box center [737, 230] width 359 height 20
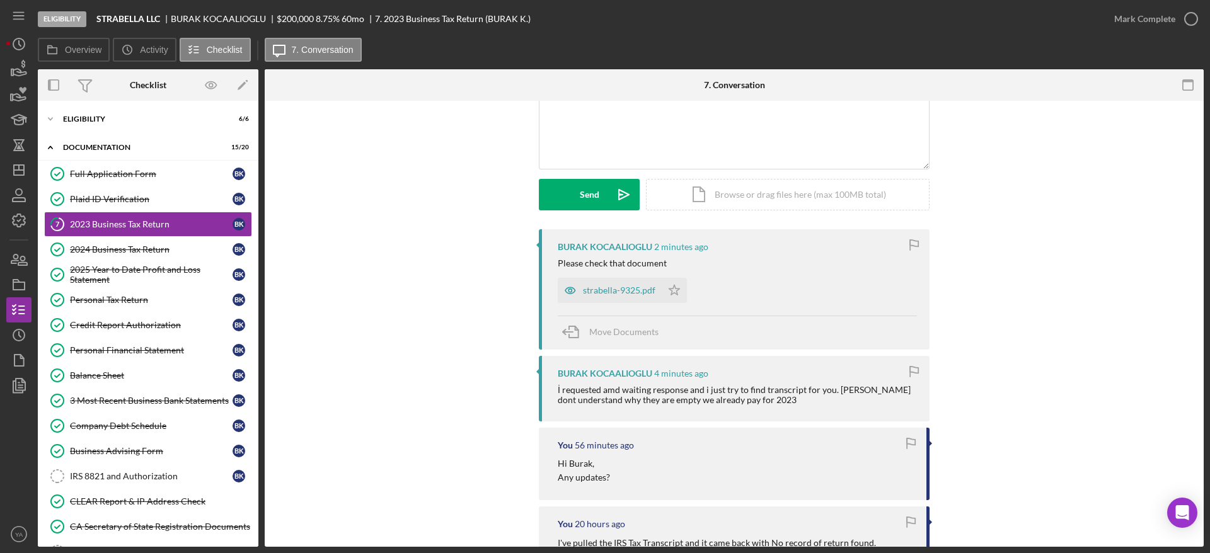
scroll to position [95, 0]
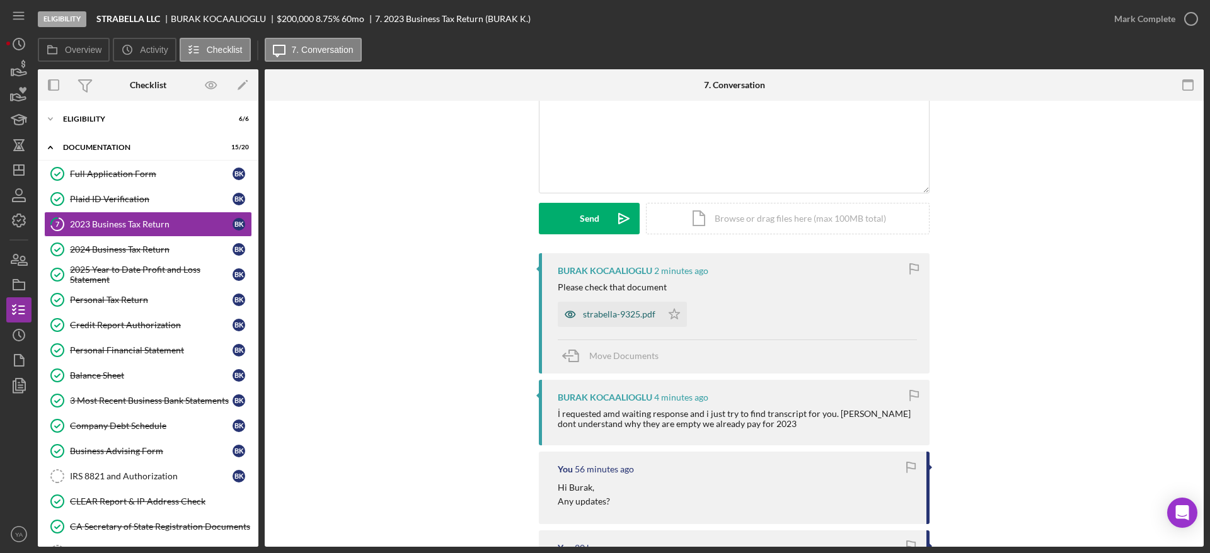
click at [627, 316] on div "strabella-9325.pdf" at bounding box center [619, 314] width 72 height 10
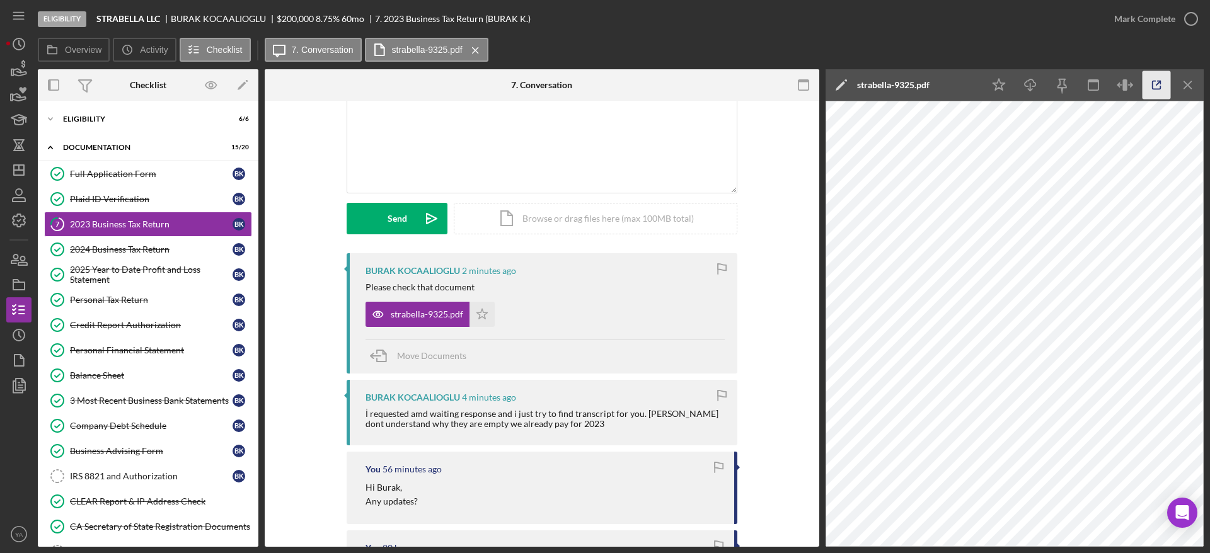
click at [1149, 84] on icon "button" at bounding box center [1156, 85] width 28 height 28
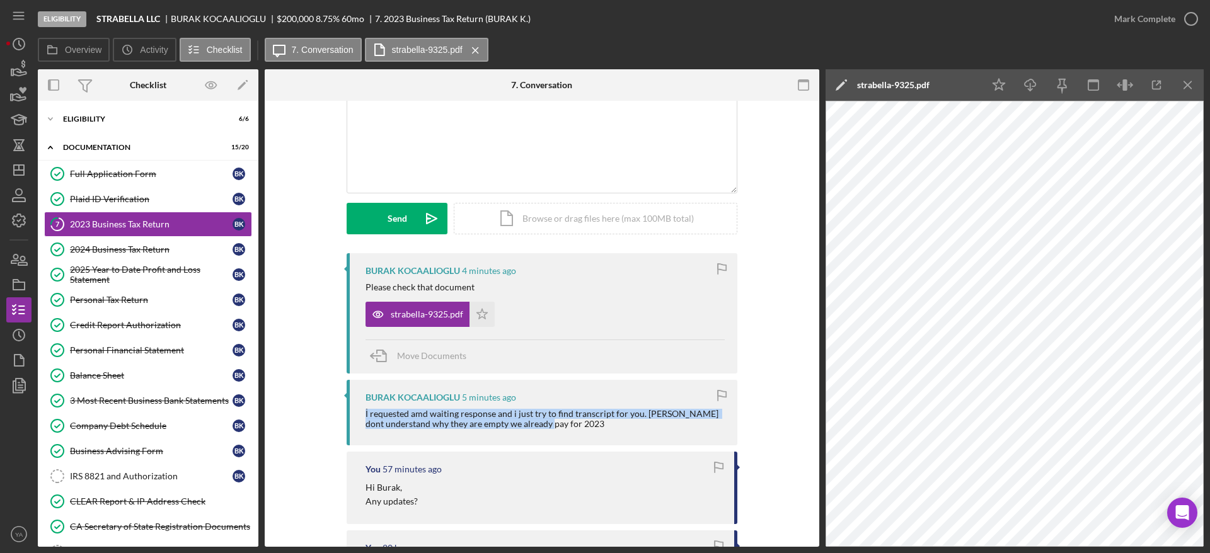
drag, startPoint x: 364, startPoint y: 411, endPoint x: 544, endPoint y: 421, distance: 181.1
click at [544, 421] on div "İ requested amd waiting response and i just try to find transcript for you. İ d…" at bounding box center [544, 419] width 359 height 20
copy div "İ requested amd waiting response and i just try to find transcript for you. İ d…"
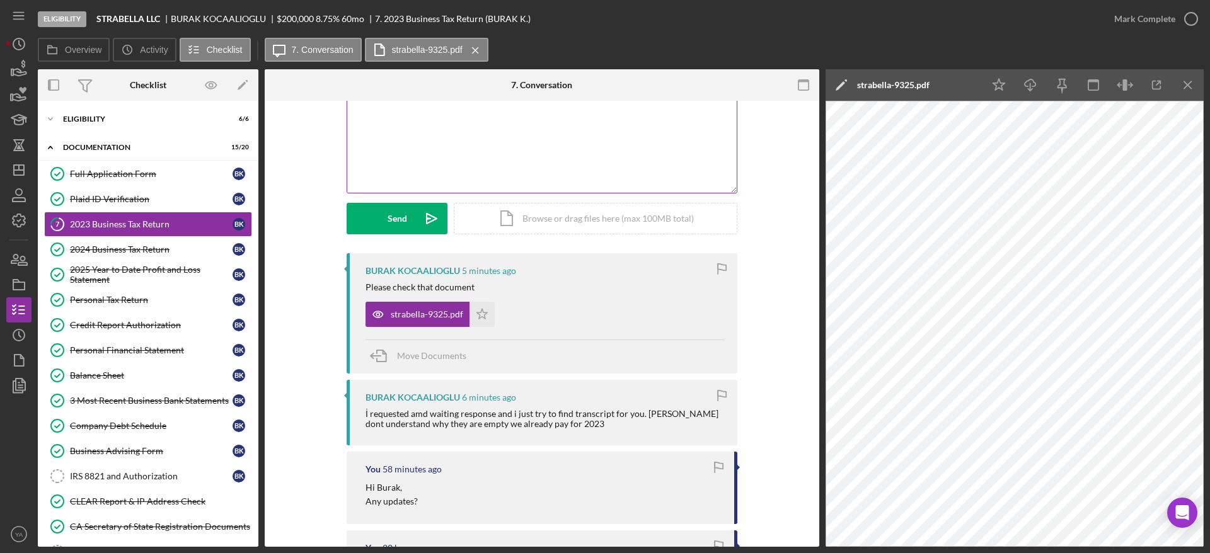
click at [575, 178] on div "v Color teal Color pink Remove color Add row above Add row below Add column bef…" at bounding box center [541, 138] width 389 height 110
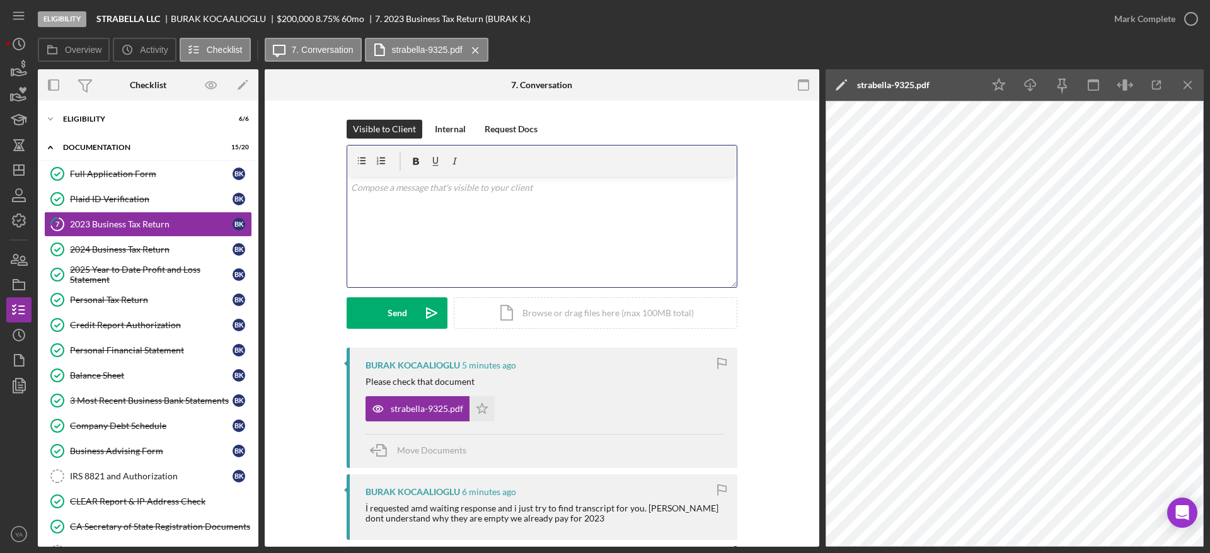
click at [495, 239] on div "v Color teal Color pink Remove color Add row above Add row below Add column bef…" at bounding box center [541, 232] width 389 height 110
click at [382, 185] on p "Okay, can we postpone our intake call" at bounding box center [542, 188] width 382 height 14
click at [536, 186] on p "Okay, should we postpone our intake call" at bounding box center [542, 188] width 382 height 14
click at [610, 181] on p "Okay, should we postpone our intake call as all the documents" at bounding box center [542, 188] width 382 height 14
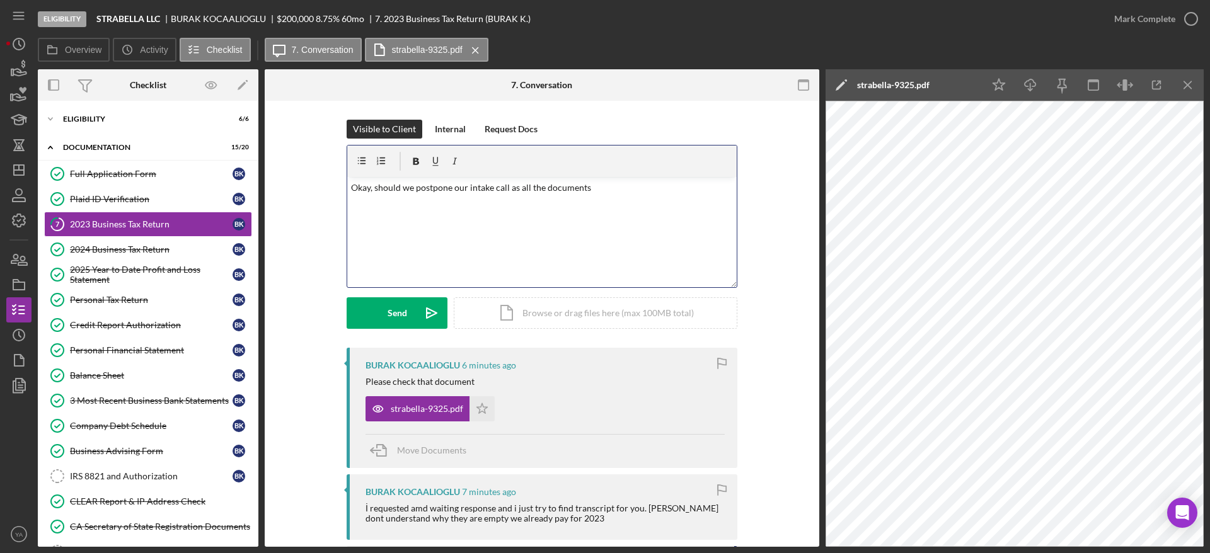
click at [519, 190] on p "Okay, should we postpone our intake call as all the documents" at bounding box center [542, 188] width 382 height 14
click at [453, 192] on p "Okay, should we postpone our intake call as I have to get this confirmation bef…" at bounding box center [542, 195] width 382 height 28
click at [437, 204] on p "Okay, should we postpone our intake call as I have to get this confirmation bef…" at bounding box center [542, 195] width 382 height 28
drag, startPoint x: 440, startPoint y: 204, endPoint x: 377, endPoint y: 207, distance: 62.5
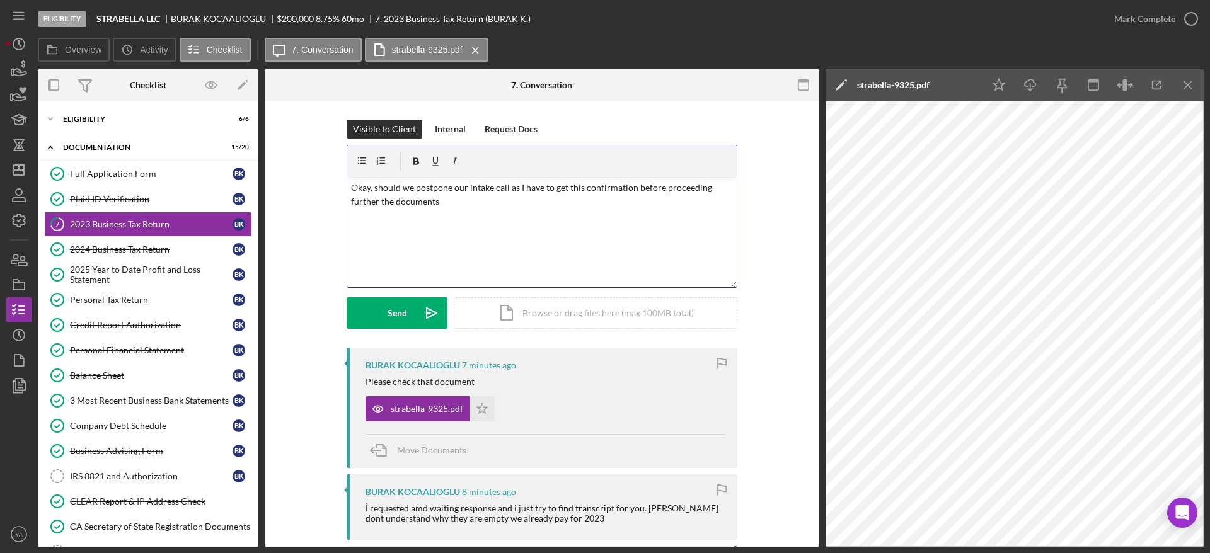
click at [377, 207] on p "Okay, should we postpone our intake call as I have to get this confirmation bef…" at bounding box center [542, 195] width 382 height 28
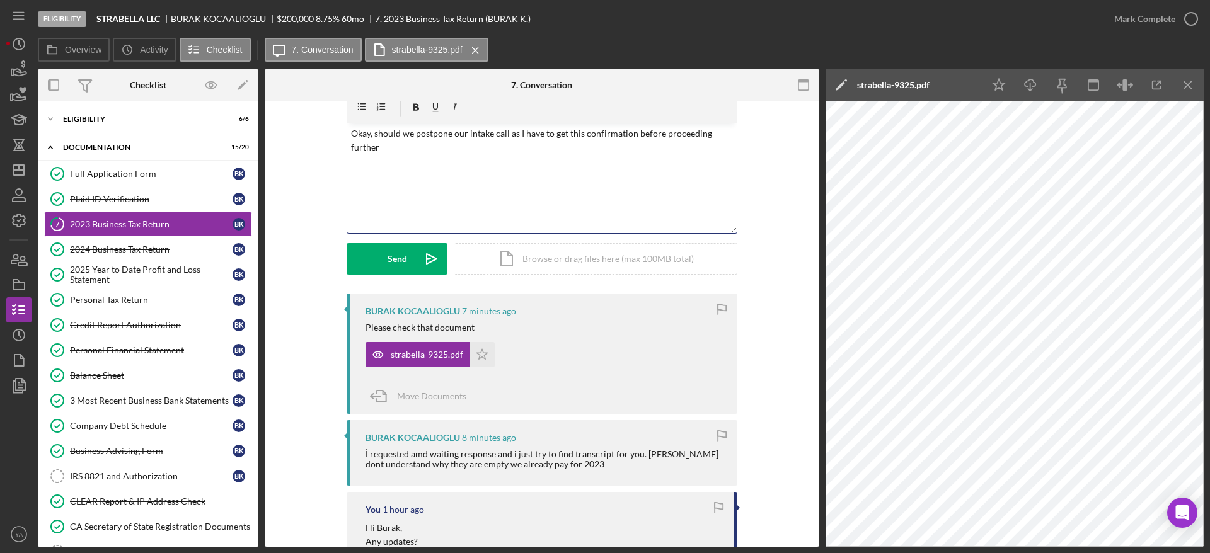
scroll to position [95, 0]
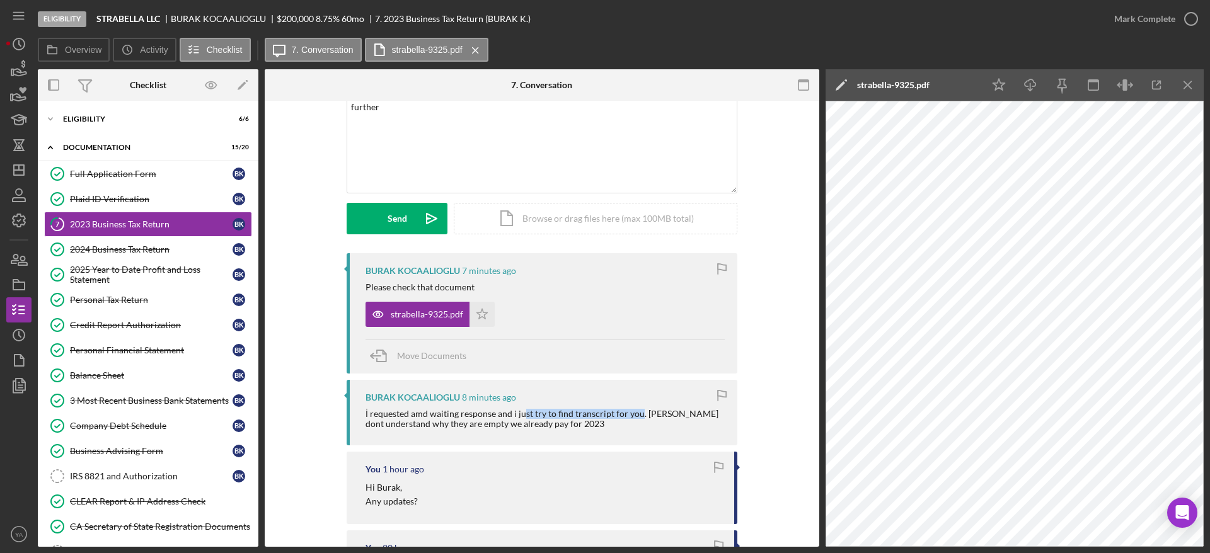
drag, startPoint x: 522, startPoint y: 411, endPoint x: 635, endPoint y: 411, distance: 112.8
click at [635, 411] on div "İ requested amd waiting response and i just try to find transcript for you. İ d…" at bounding box center [544, 419] width 359 height 20
click at [514, 412] on div "İ requested amd waiting response and i just try to find transcript for you. İ d…" at bounding box center [544, 419] width 359 height 20
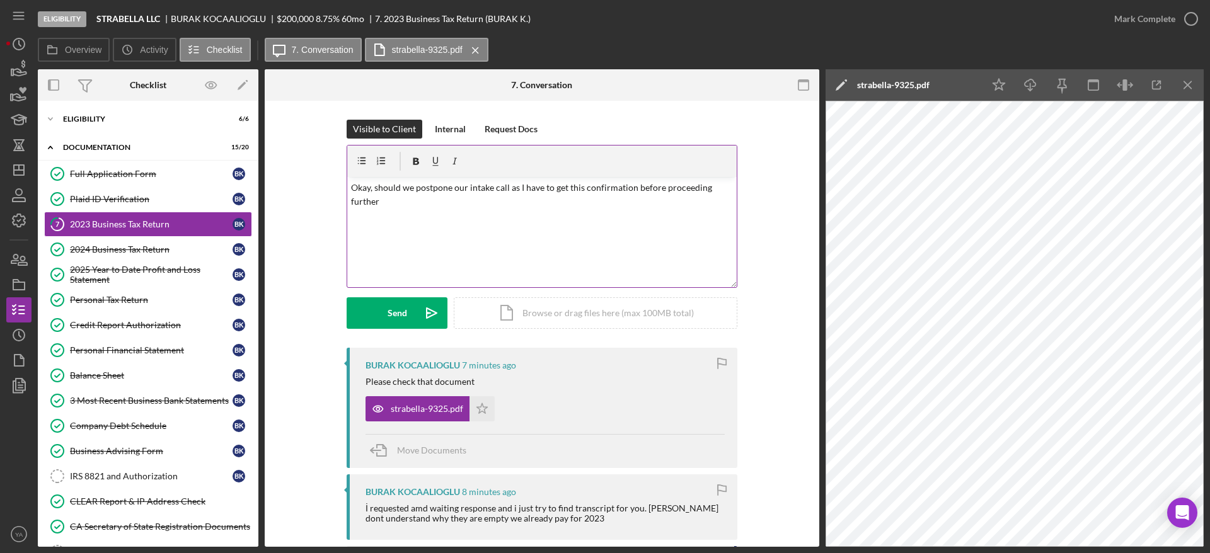
click at [450, 206] on p "Okay, should we postpone our intake call as I have to get this confirmation bef…" at bounding box center [542, 195] width 382 height 28
click at [505, 187] on p "Okay, should we postpone our intake call as I have to get this confirmation bef…" at bounding box center [542, 195] width 382 height 28
click at [549, 205] on p "Okay, should we postpone our intake call? as I have to get this confirmation be…" at bounding box center [542, 195] width 382 height 28
click at [418, 314] on icon "Icon/icon-invite-send" at bounding box center [432, 313] width 32 height 32
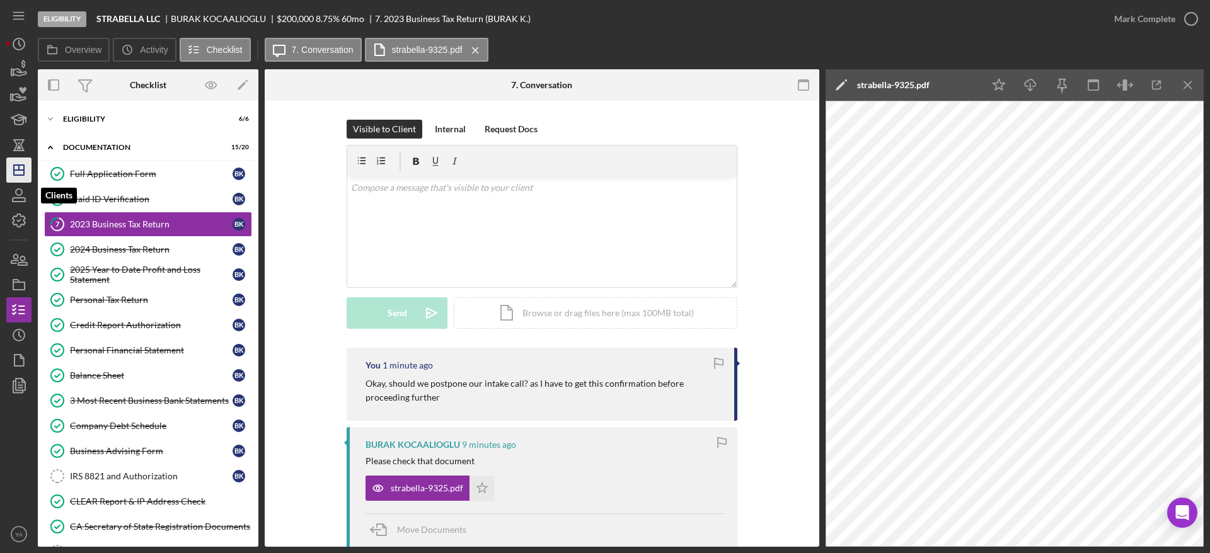
click at [20, 171] on icon "Icon/Dashboard" at bounding box center [19, 170] width 32 height 32
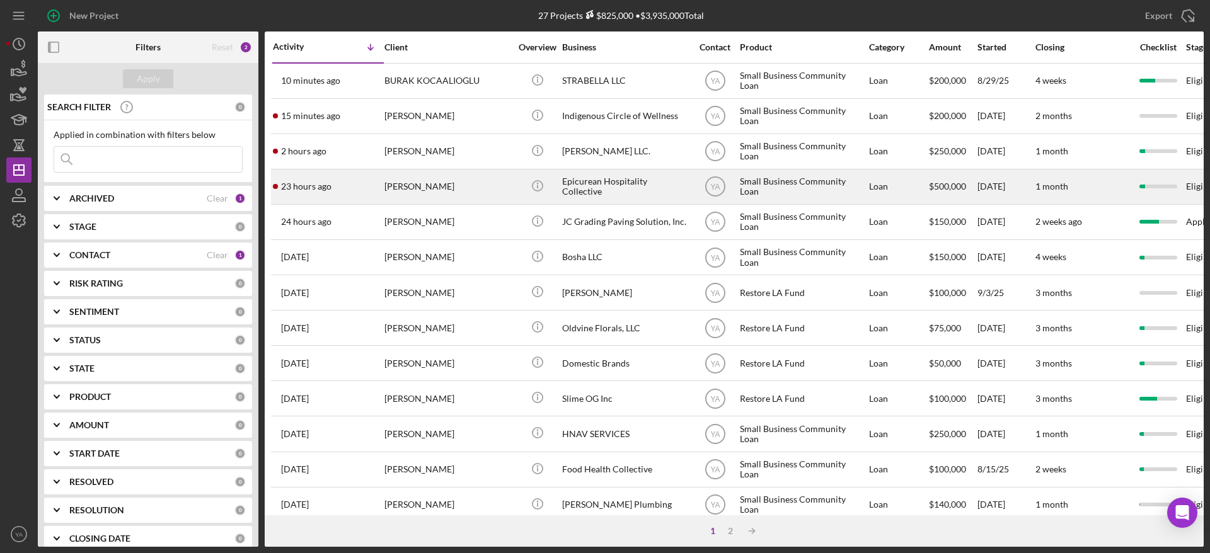
click at [579, 175] on div "Epicurean Hospitality Collective" at bounding box center [625, 186] width 126 height 33
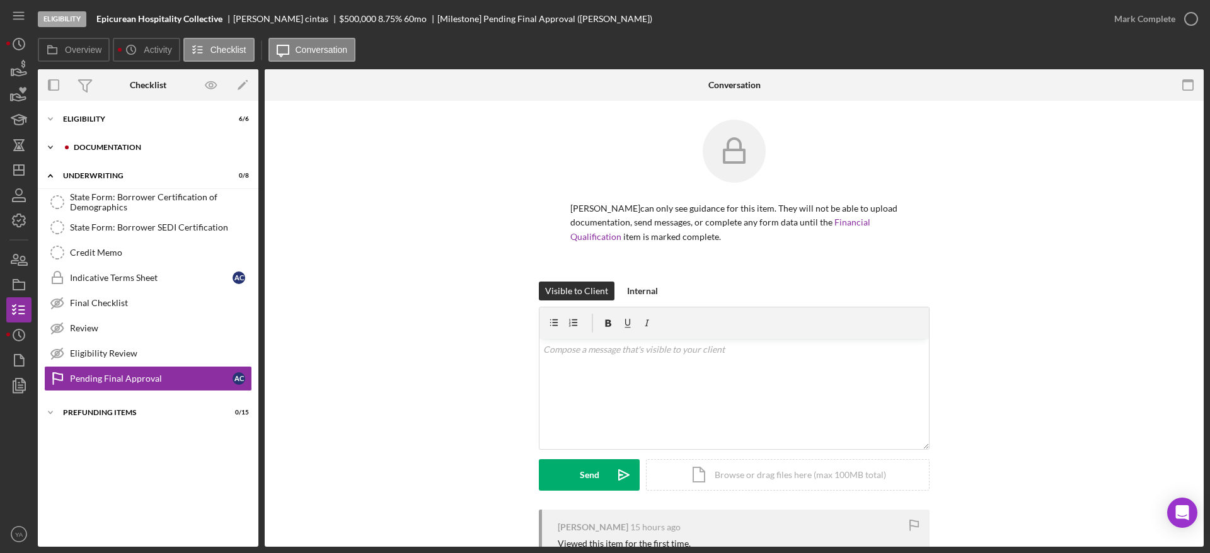
click at [158, 158] on div "Icon/Expander Documentation 2 / 20" at bounding box center [148, 147] width 221 height 25
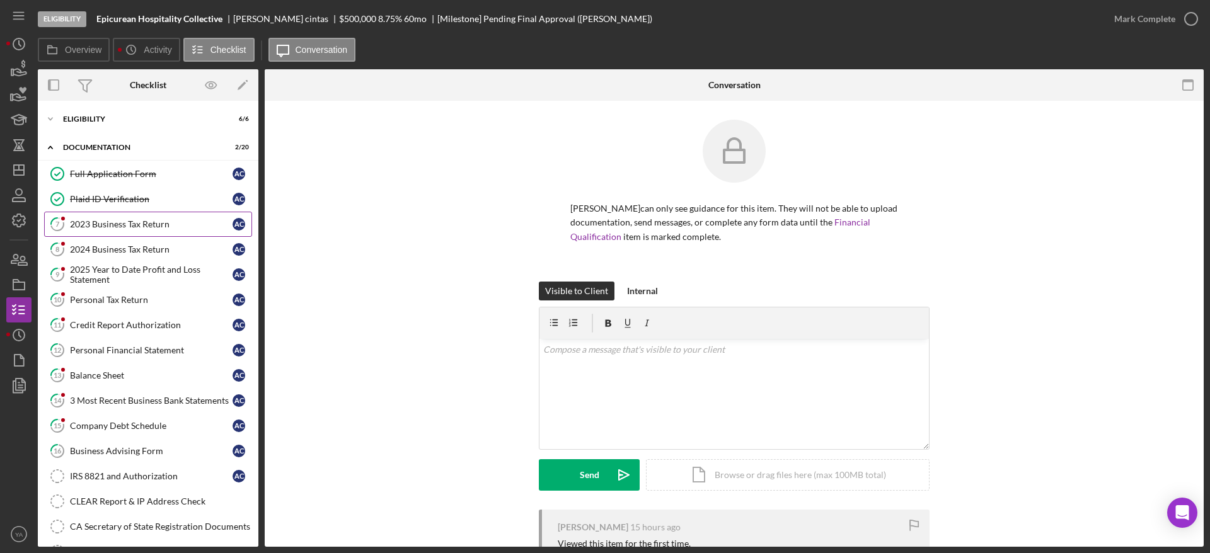
click at [156, 223] on div "2023 Business Tax Return" at bounding box center [151, 224] width 163 height 10
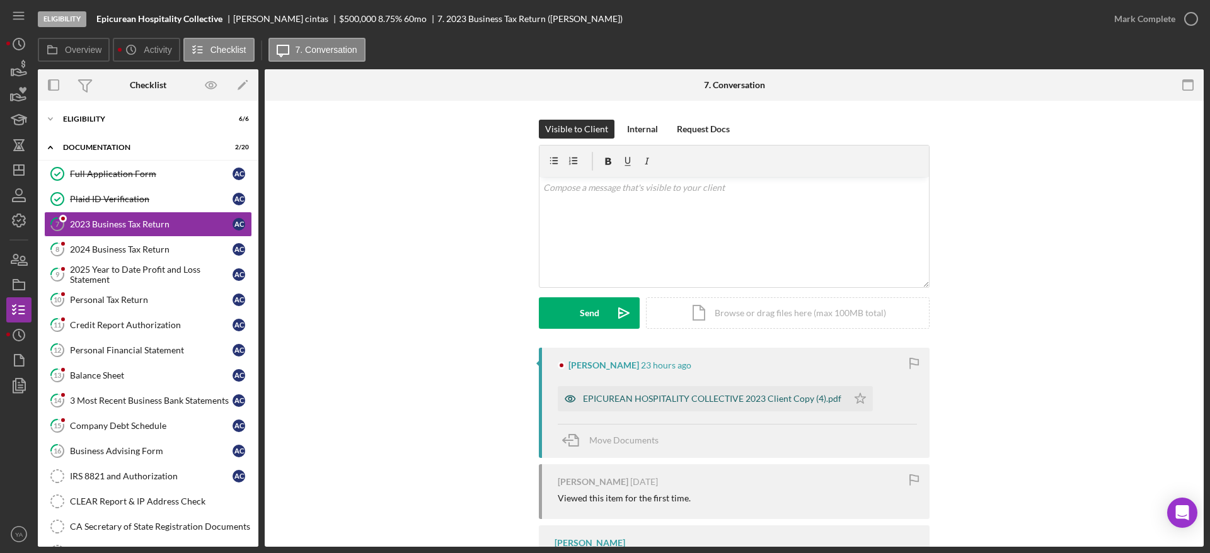
click at [682, 393] on div "EPICUREAN HOSPITALITY COLLECTIVE 2023 Client Copy (4).pdf" at bounding box center [703, 398] width 290 height 25
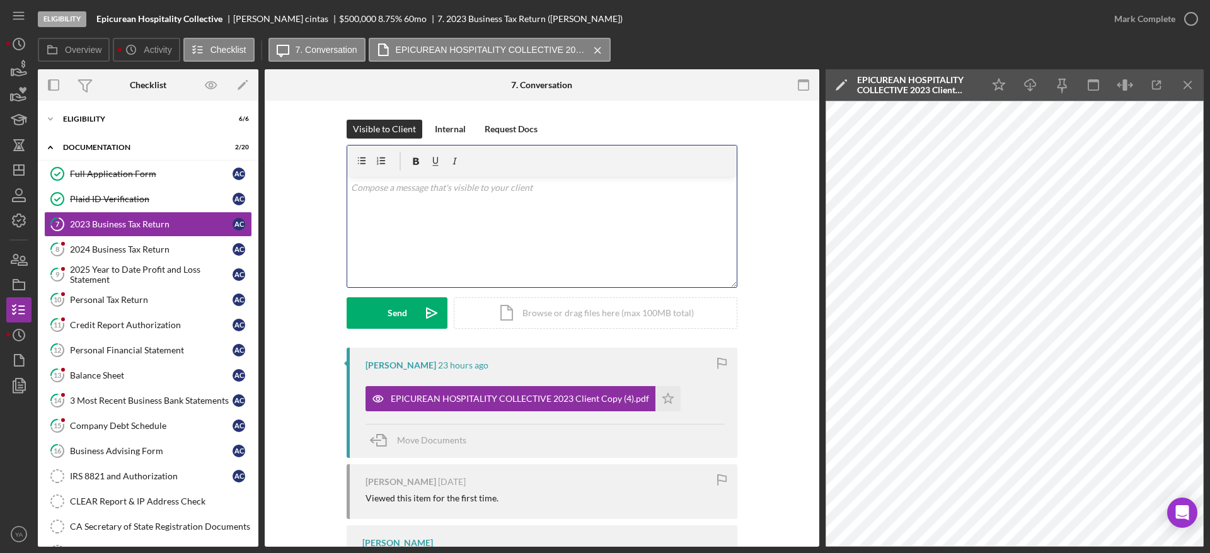
click at [525, 226] on div "v Color teal Color pink Remove color Add row above Add row below Add column bef…" at bounding box center [541, 232] width 389 height 110
drag, startPoint x: 411, startPoint y: 205, endPoint x: 367, endPoint y: 208, distance: 44.2
click at [367, 208] on p "Hi Ashley, I can only see" at bounding box center [542, 195] width 382 height 28
click at [462, 210] on div "v Color teal Color pink Remove color Add row above Add row below Add column bef…" at bounding box center [541, 232] width 389 height 110
click at [590, 209] on div "v Color teal Color pink Remove color Add row above Add row below Add column bef…" at bounding box center [541, 232] width 389 height 110
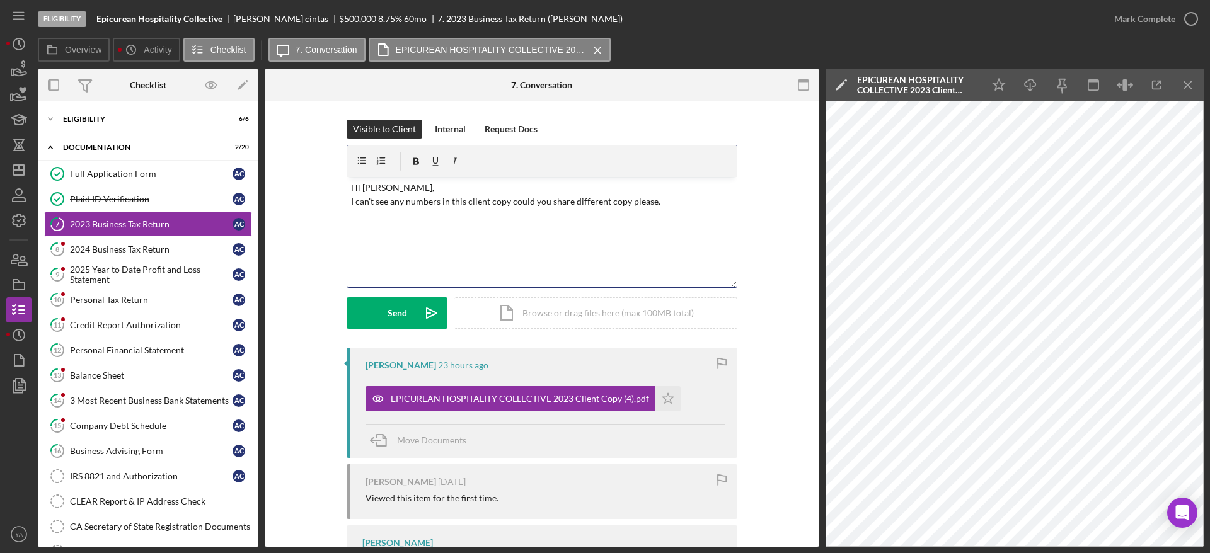
click at [667, 197] on p "Hi Ashley, I can't see any numbers in this client copy could you share differen…" at bounding box center [542, 195] width 382 height 28
click at [418, 302] on icon "Icon/icon-invite-send" at bounding box center [432, 313] width 32 height 32
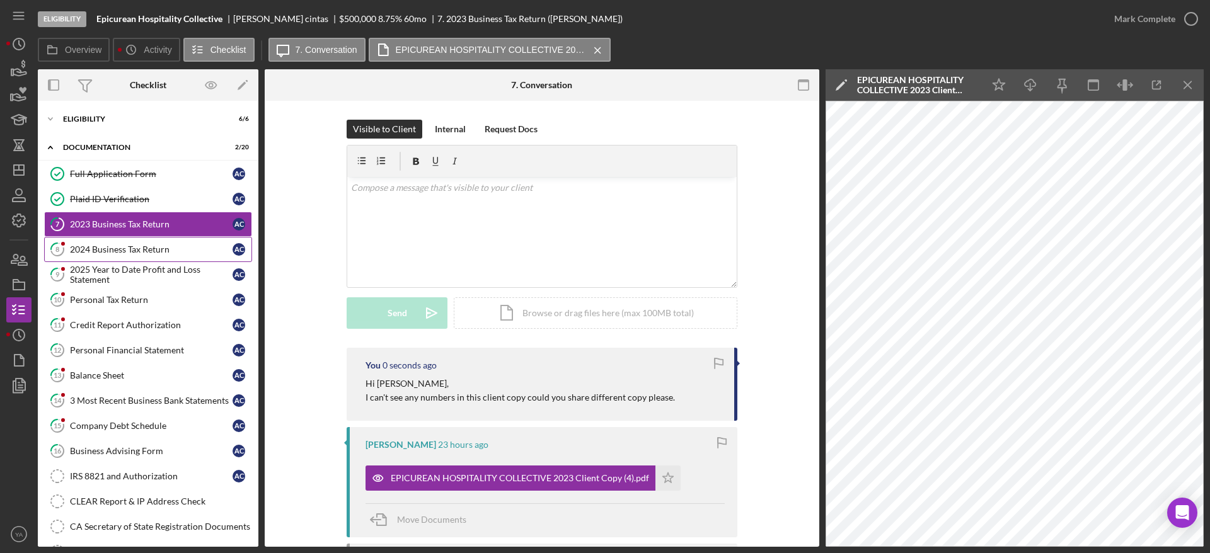
click at [164, 248] on div "2024 Business Tax Return" at bounding box center [151, 249] width 163 height 10
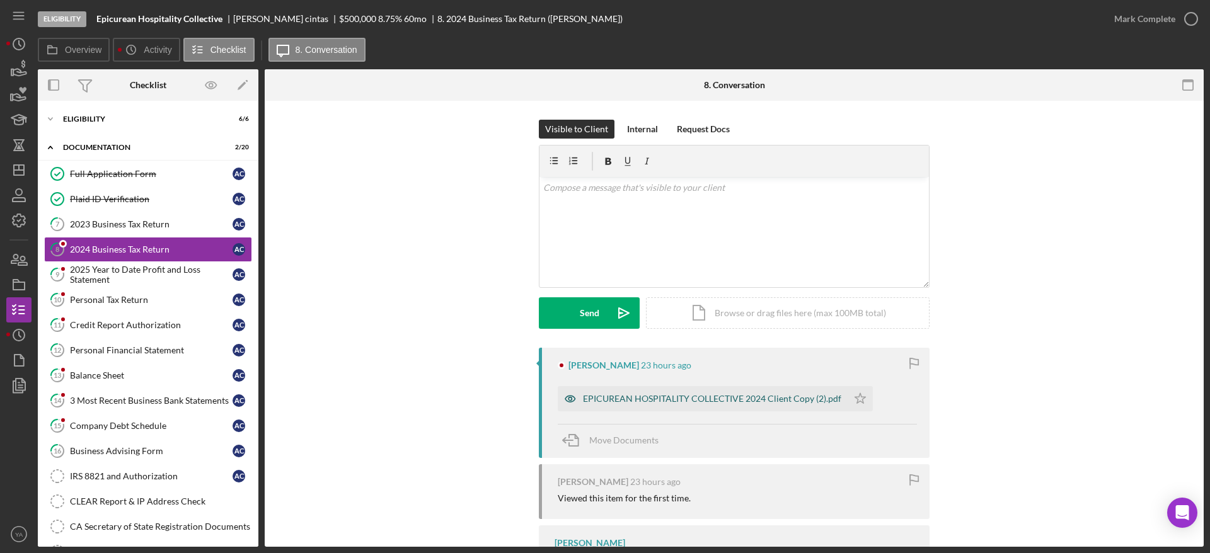
click at [712, 394] on div "EPICUREAN HOSPITALITY COLLECTIVE 2024 Client Copy (2).pdf" at bounding box center [712, 399] width 258 height 10
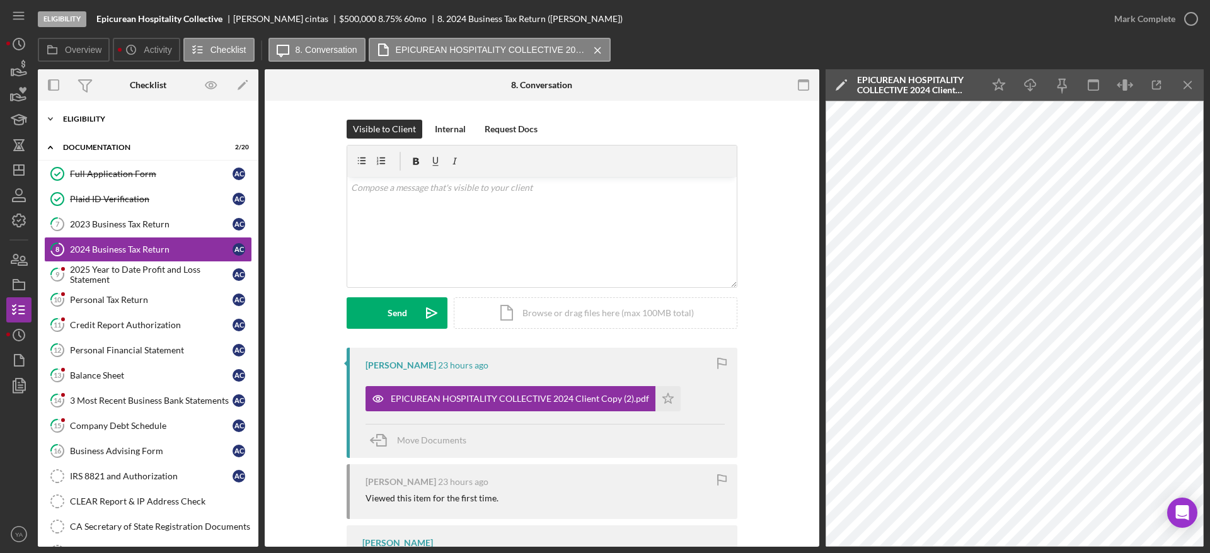
click at [147, 115] on div "Eligibility" at bounding box center [153, 119] width 180 height 8
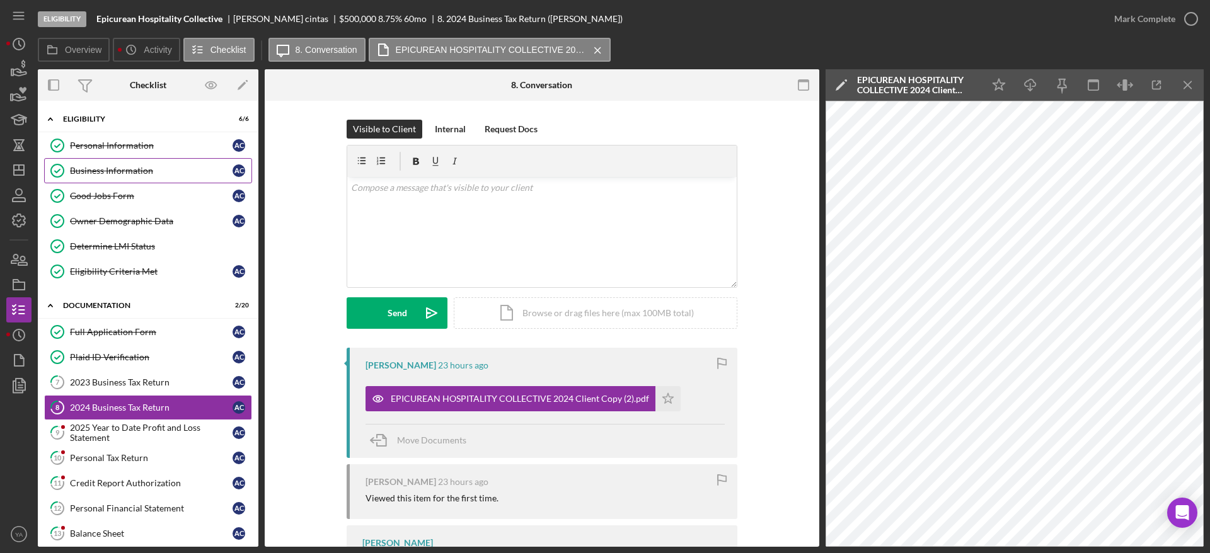
click at [130, 171] on div "Business Information" at bounding box center [151, 171] width 163 height 10
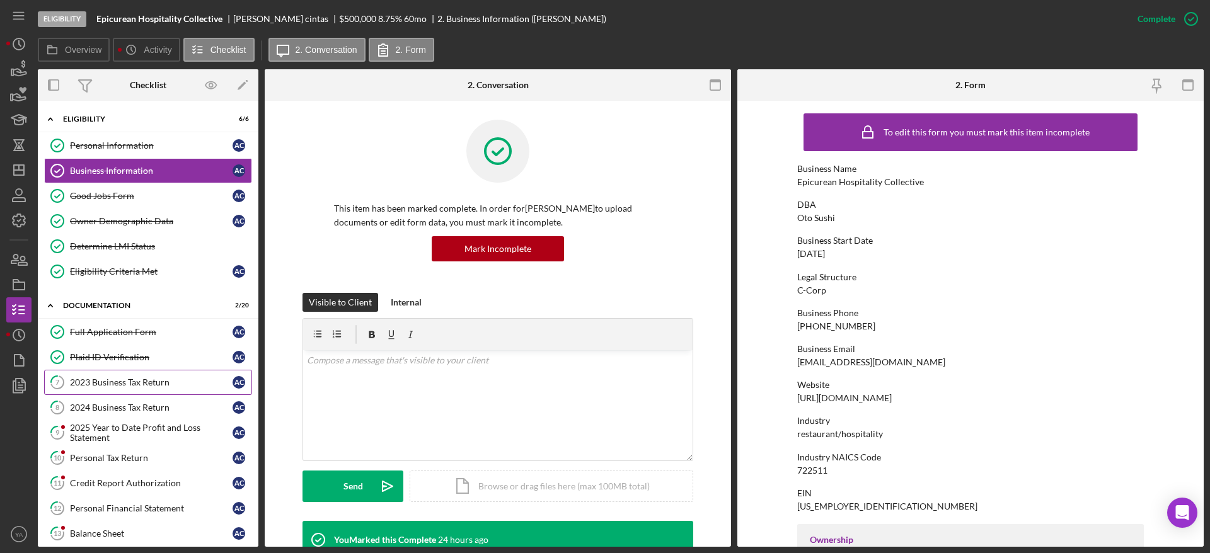
click at [132, 382] on div "2023 Business Tax Return" at bounding box center [151, 382] width 163 height 10
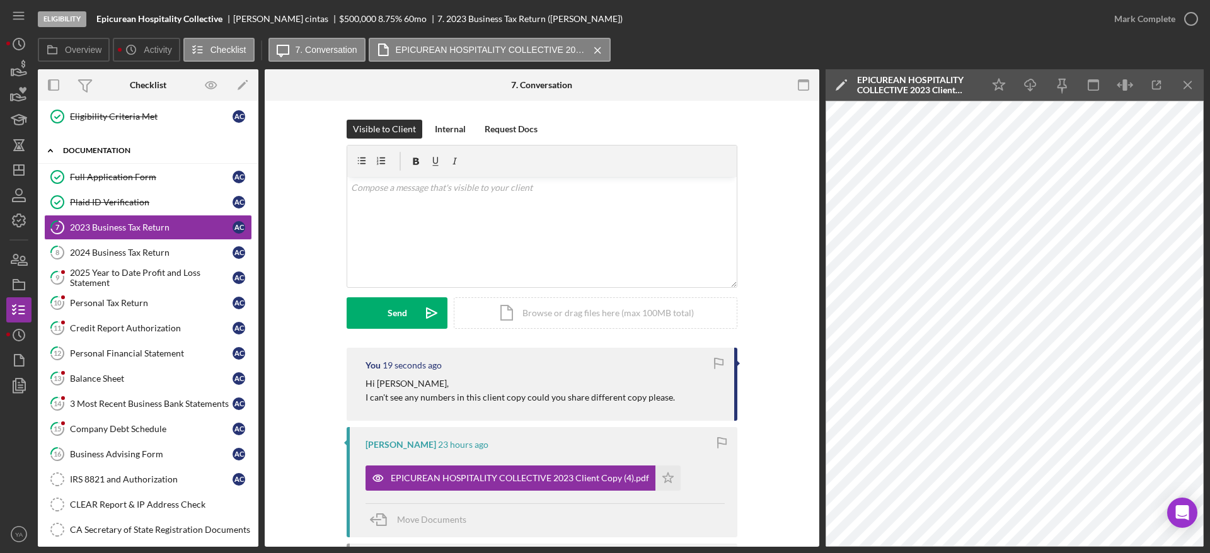
scroll to position [284, 0]
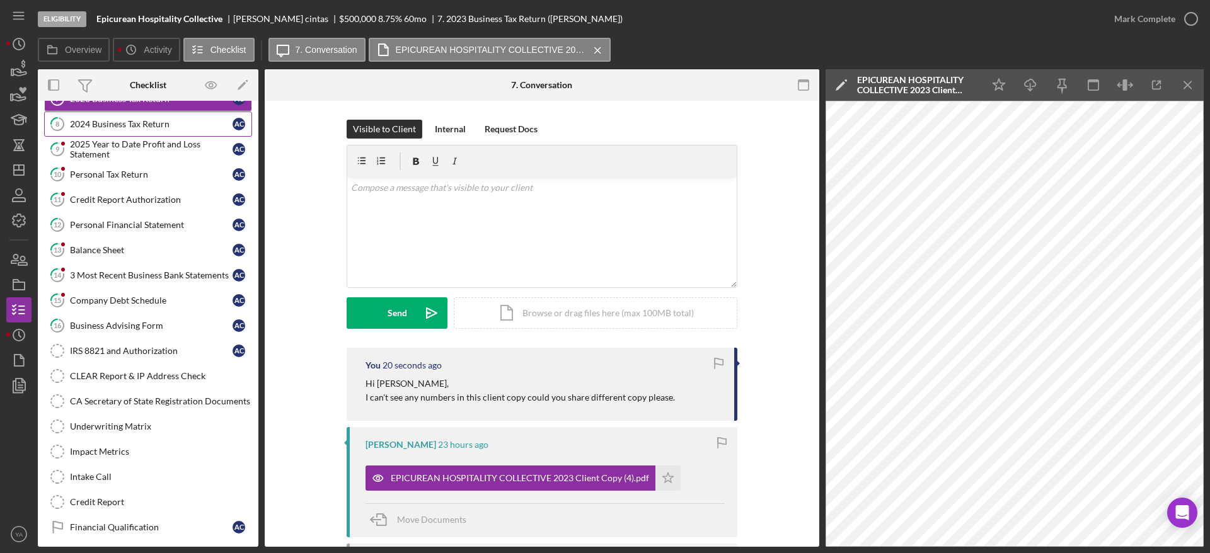
click at [179, 130] on link "8 2024 Business Tax Return a c" at bounding box center [148, 124] width 208 height 25
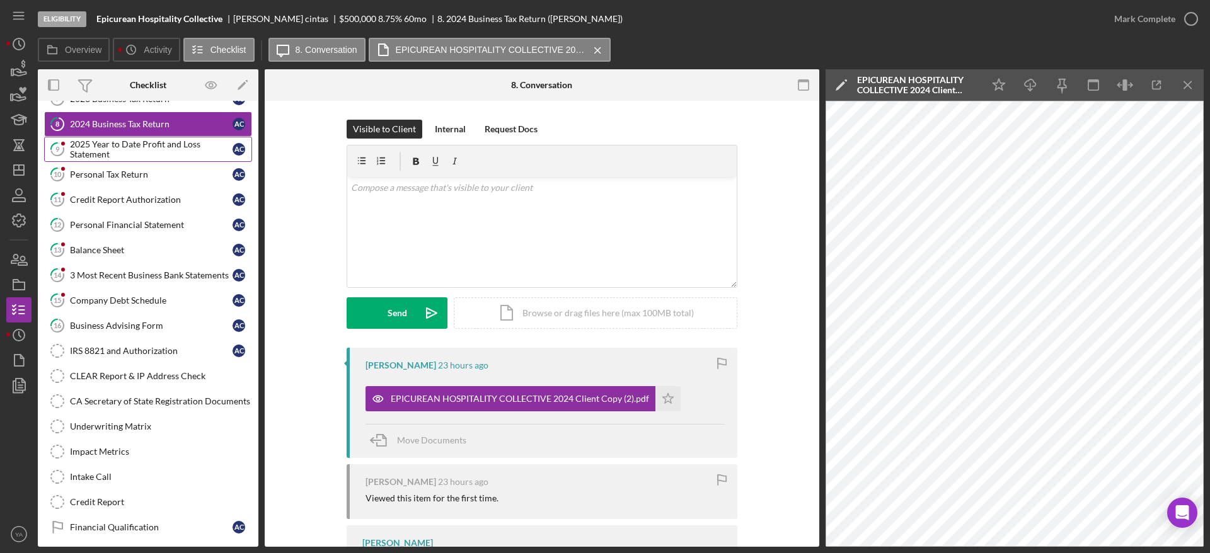
click at [139, 152] on div "2025 Year to Date Profit and Loss Statement" at bounding box center [151, 149] width 163 height 20
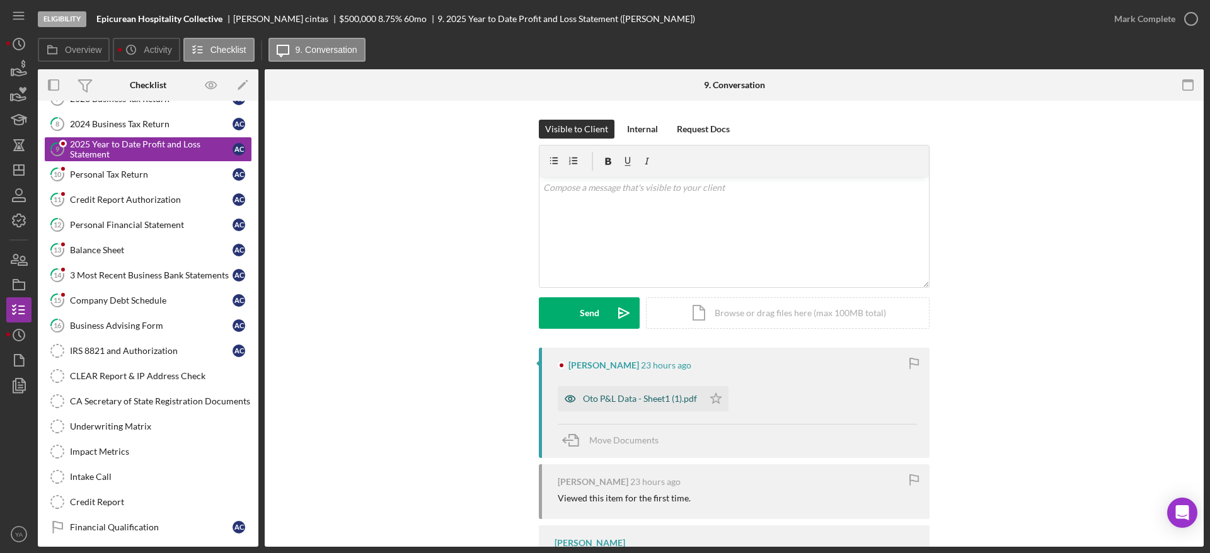
click at [637, 386] on div "Oto P&L Data - Sheet1 (1).pdf" at bounding box center [631, 398] width 146 height 25
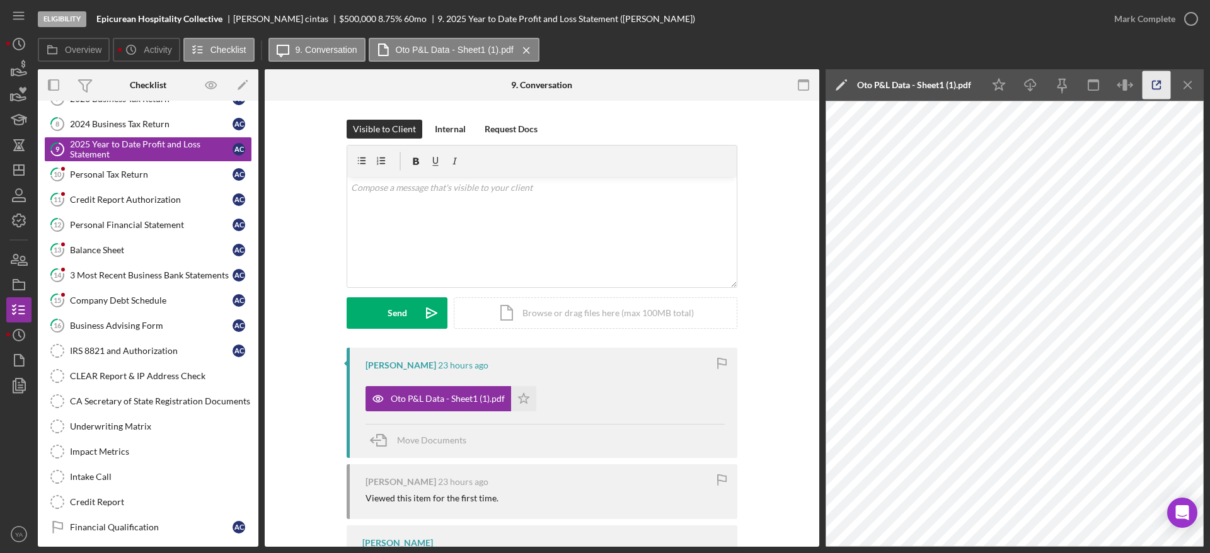
click at [1149, 77] on icon "button" at bounding box center [1156, 85] width 28 height 28
click at [17, 170] on line "button" at bounding box center [19, 170] width 10 height 0
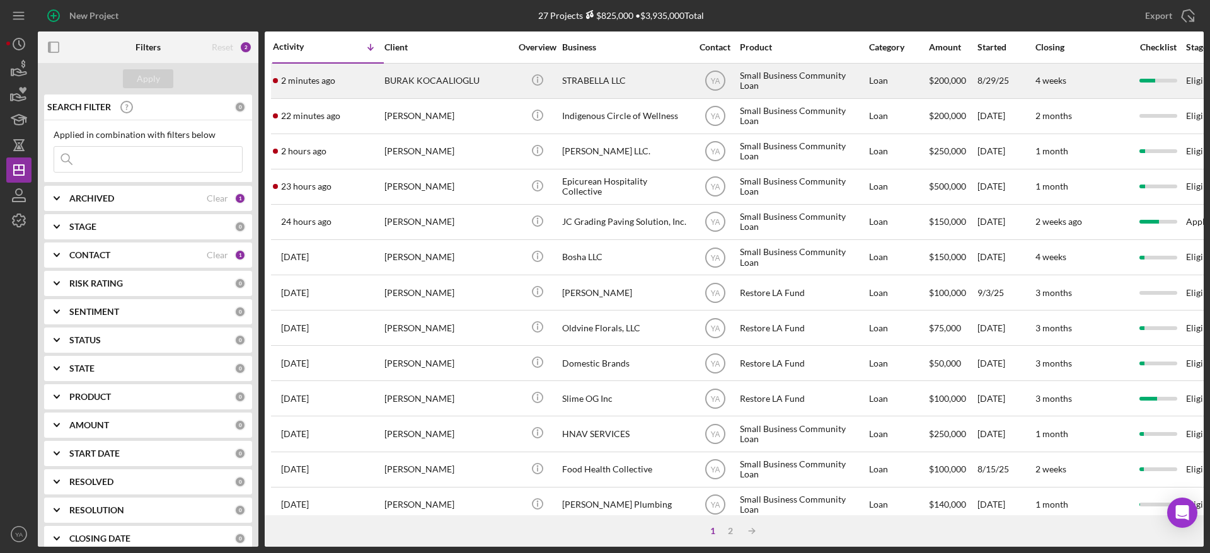
click at [634, 83] on div "STRABELLA LLC" at bounding box center [625, 80] width 126 height 33
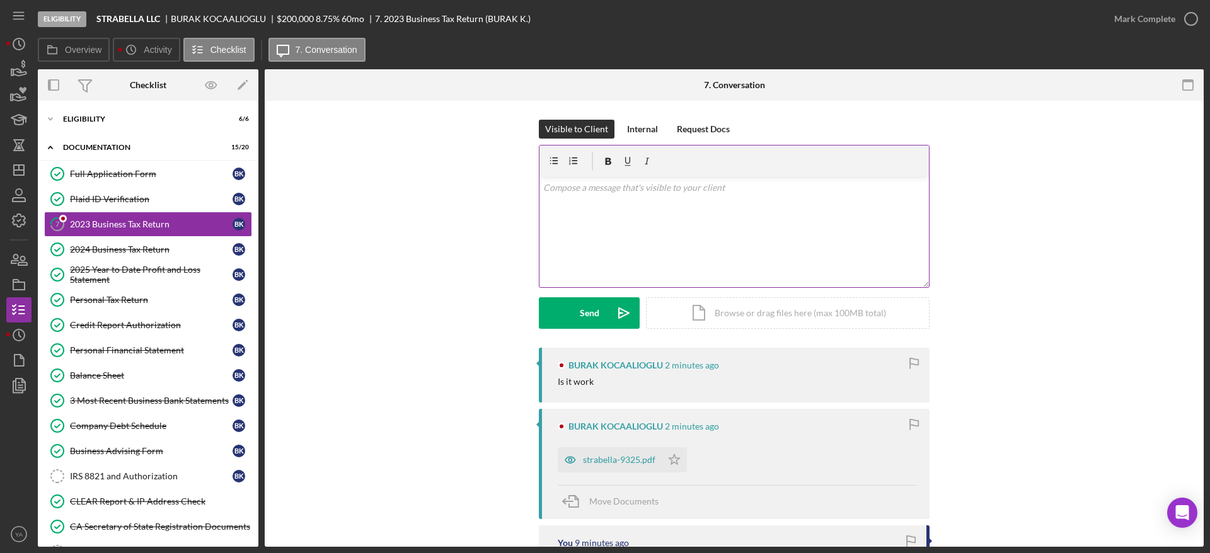
click at [648, 270] on div "v Color teal Color pink Remove color Add row above Add row below Add column bef…" at bounding box center [733, 232] width 389 height 110
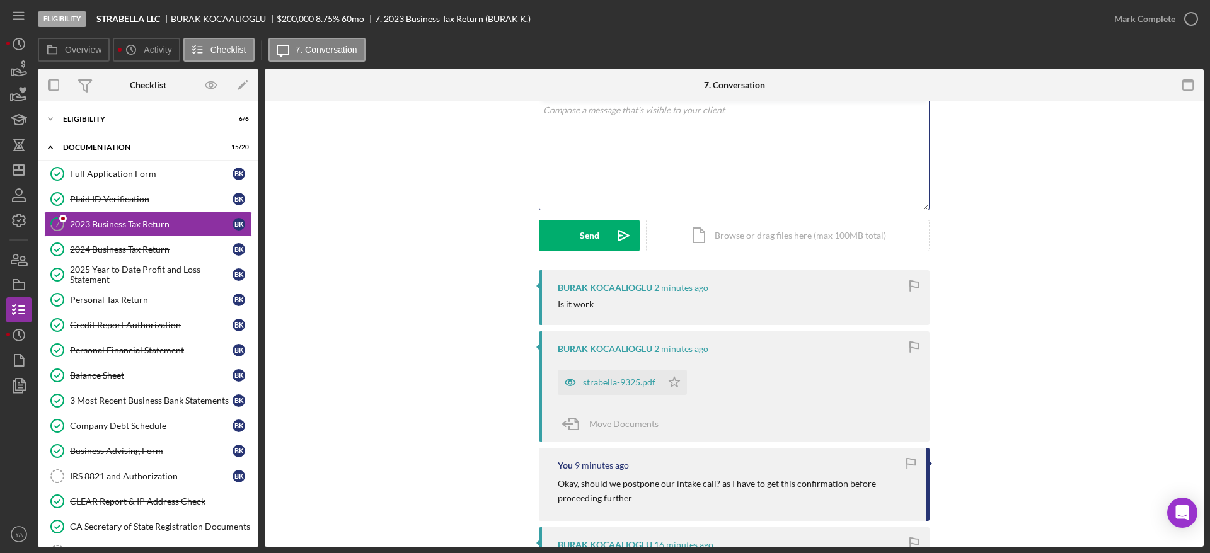
scroll to position [95, 0]
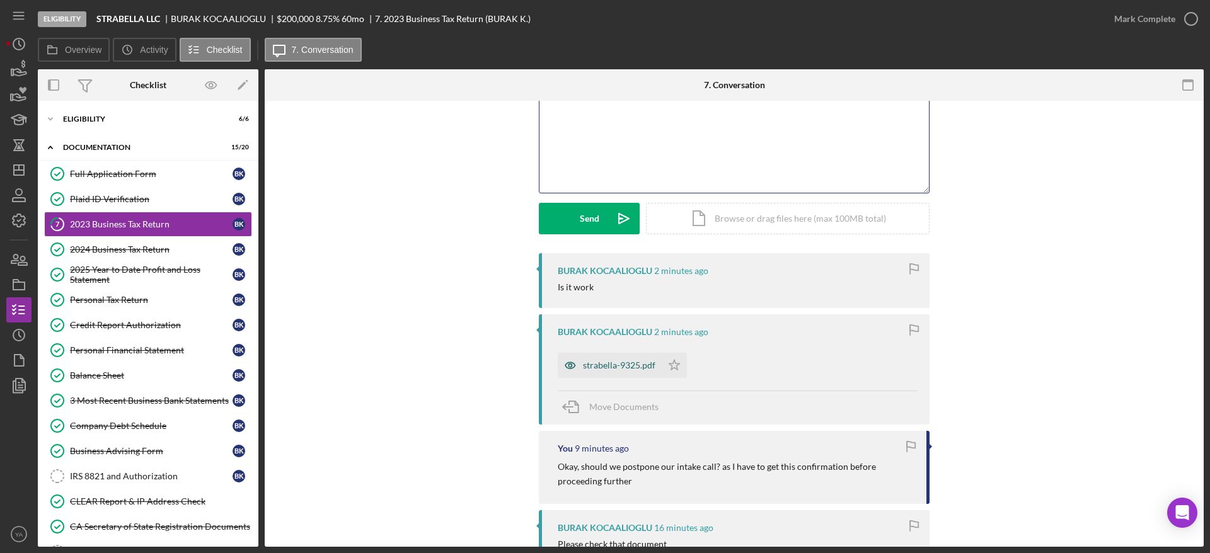
click at [622, 365] on div "strabella-9325.pdf" at bounding box center [619, 365] width 72 height 10
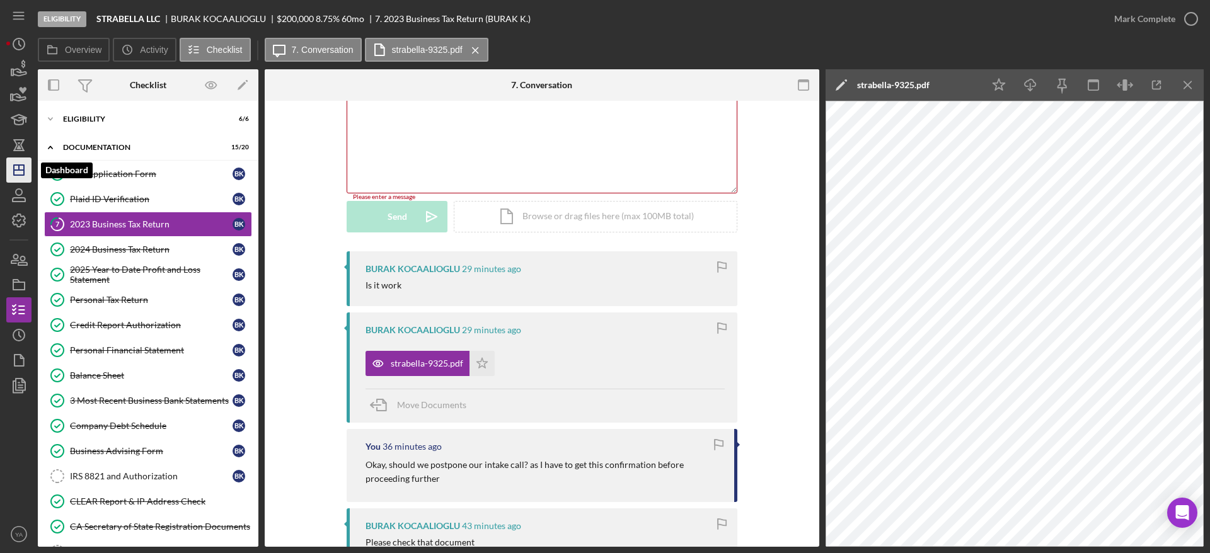
click at [19, 174] on icon "Icon/Dashboard" at bounding box center [19, 170] width 32 height 32
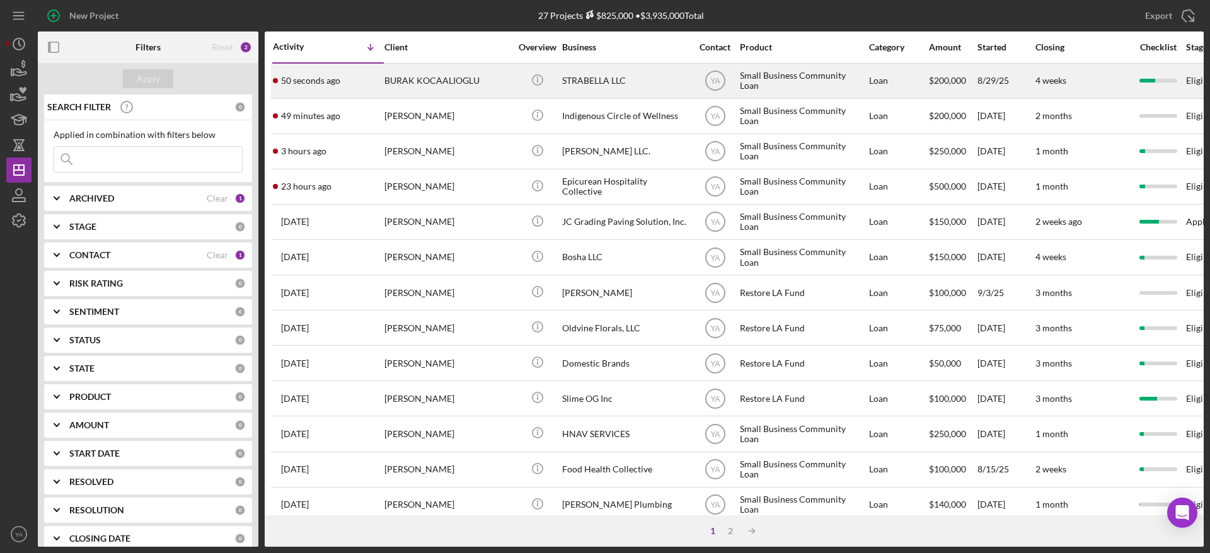
click at [638, 88] on div "STRABELLA LLC" at bounding box center [625, 80] width 126 height 33
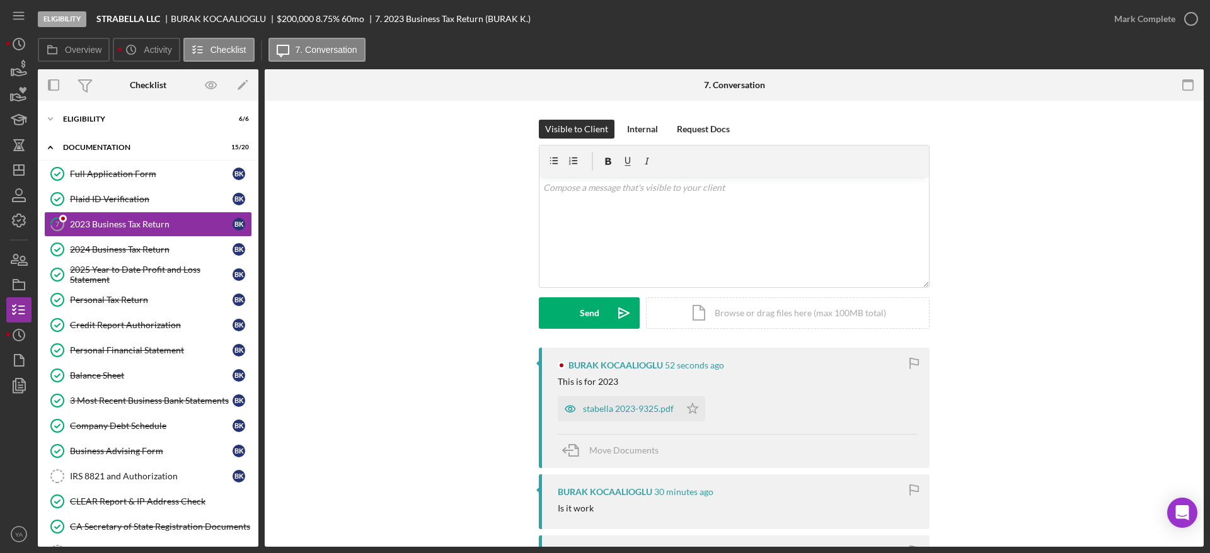
scroll to position [95, 0]
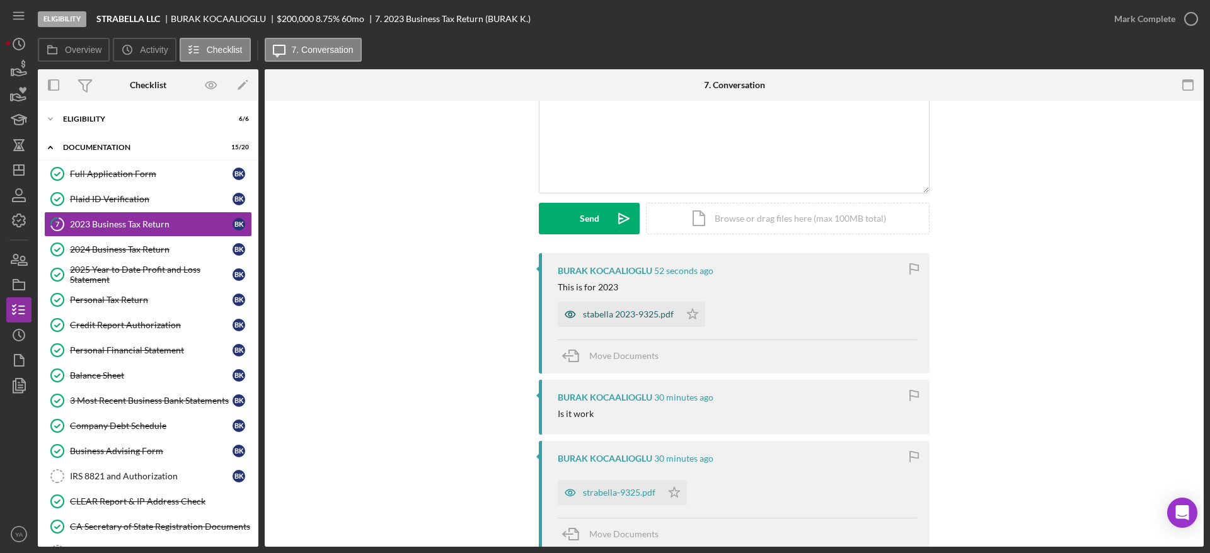
click at [636, 316] on div "stabella 2023-9325.pdf" at bounding box center [628, 314] width 91 height 10
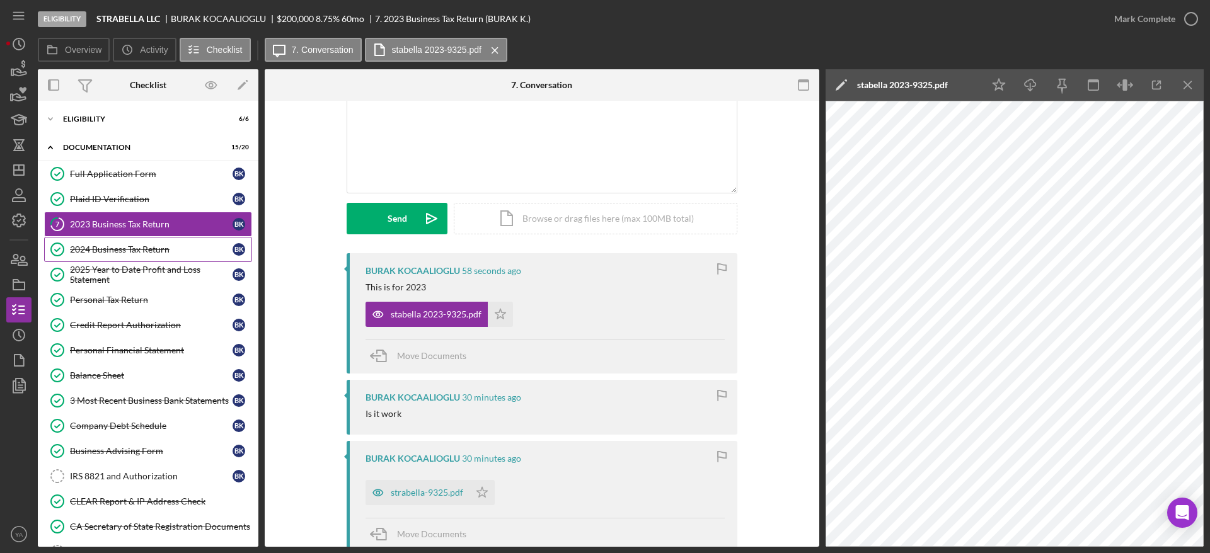
click at [144, 253] on div "2024 Business Tax Return" at bounding box center [151, 249] width 163 height 10
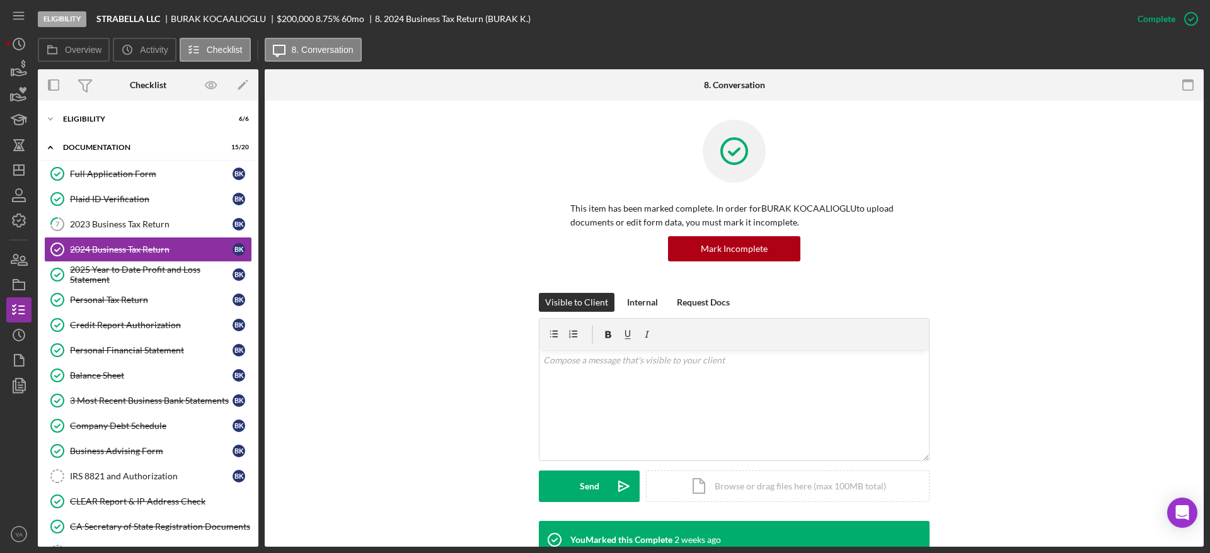
scroll to position [284, 0]
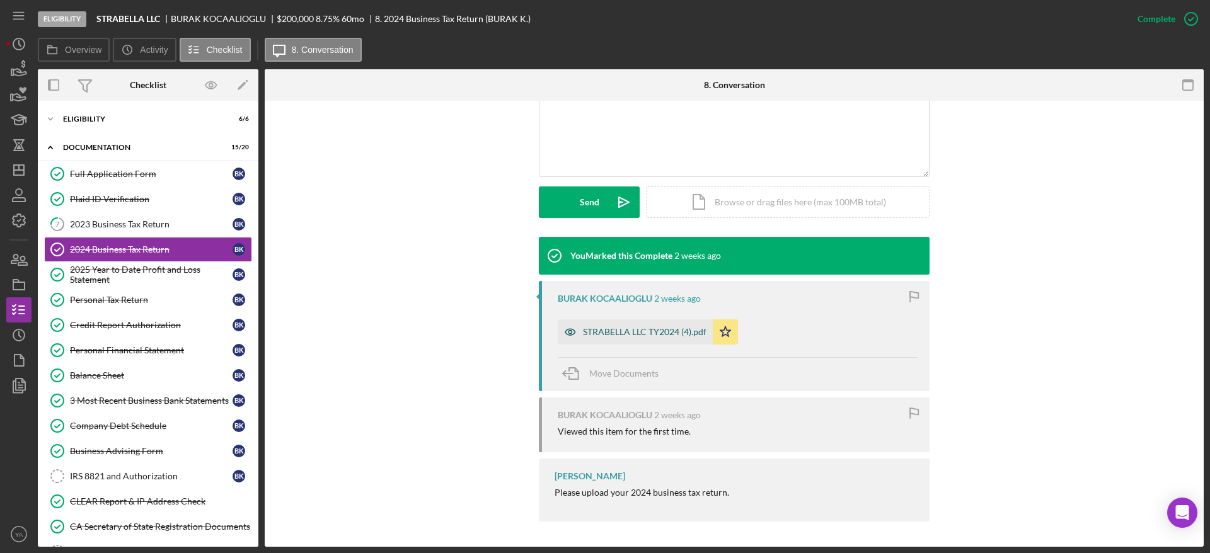
click at [646, 332] on div "STRABELLA LLC TY2024 (4).pdf" at bounding box center [644, 332] width 123 height 10
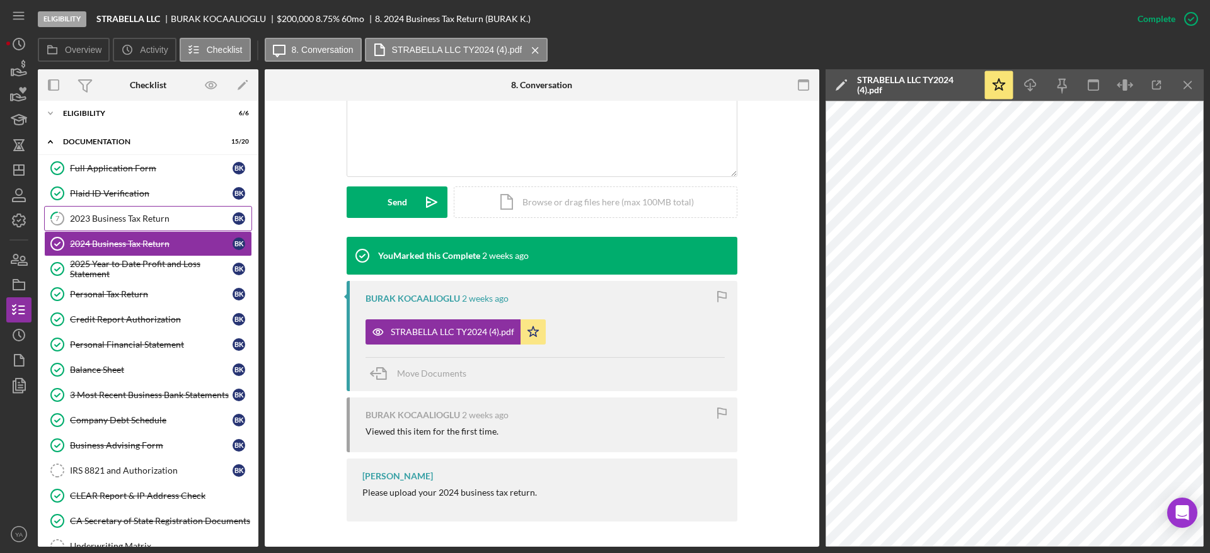
scroll to position [0, 0]
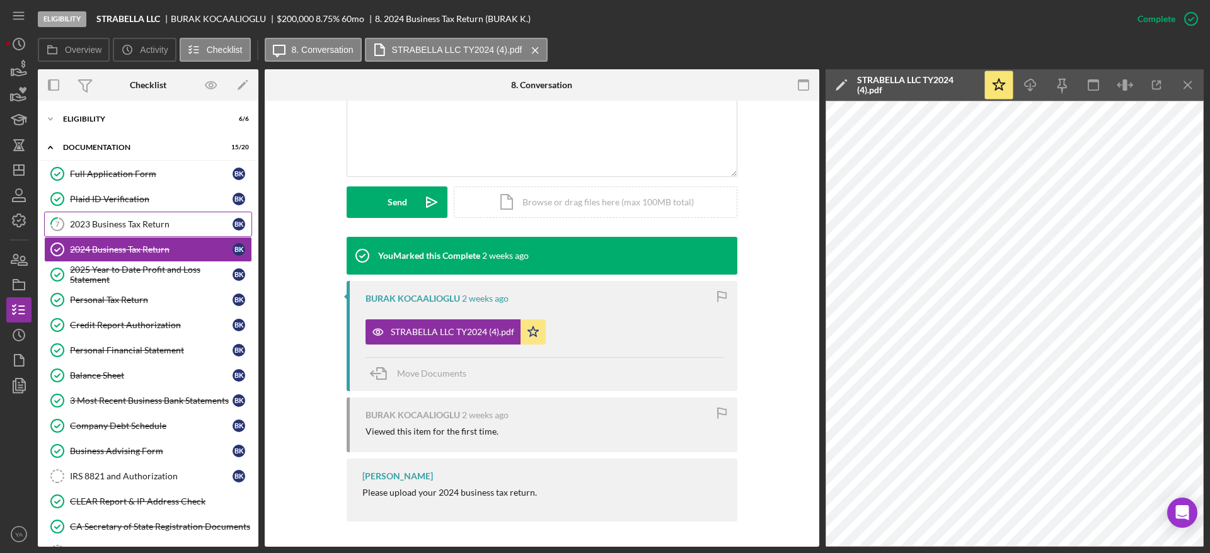
click at [160, 224] on div "2023 Business Tax Return" at bounding box center [151, 224] width 163 height 10
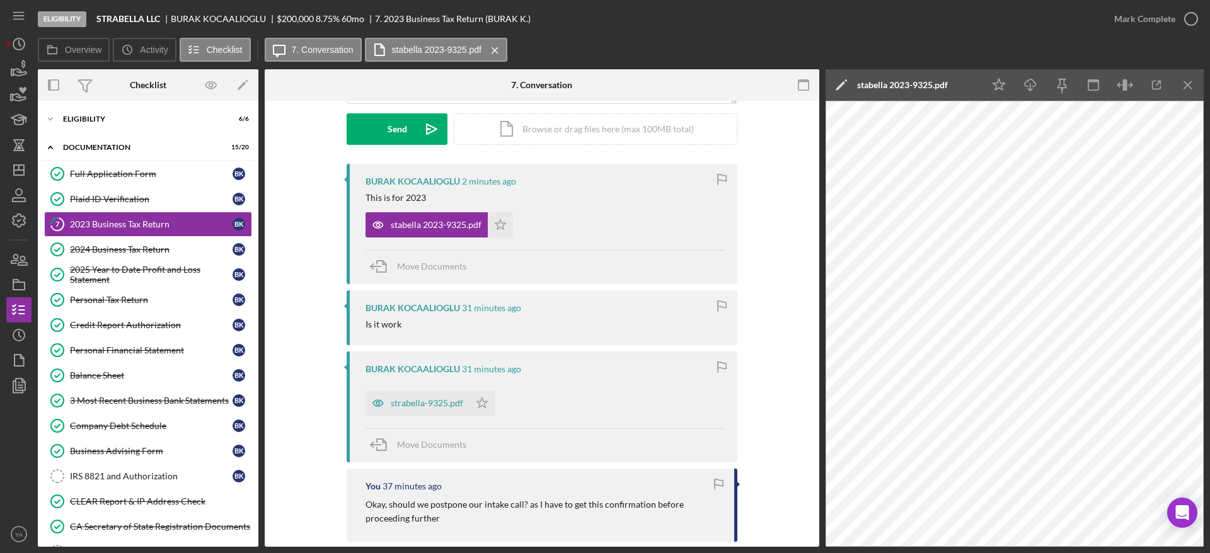
scroll to position [189, 0]
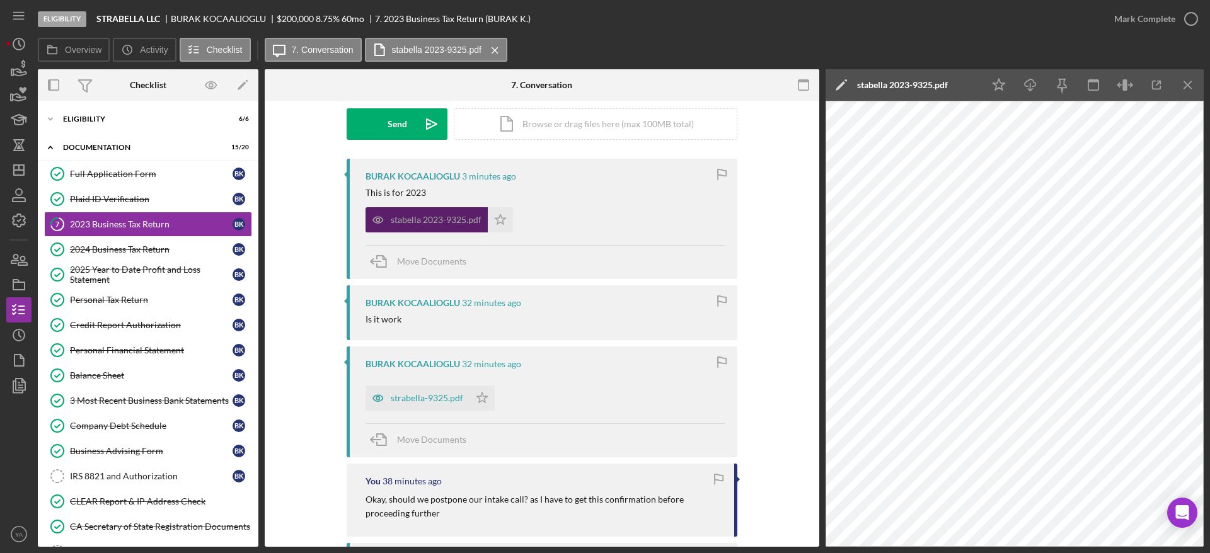
click at [426, 212] on div "stabella 2023-9325.pdf" at bounding box center [426, 219] width 122 height 25
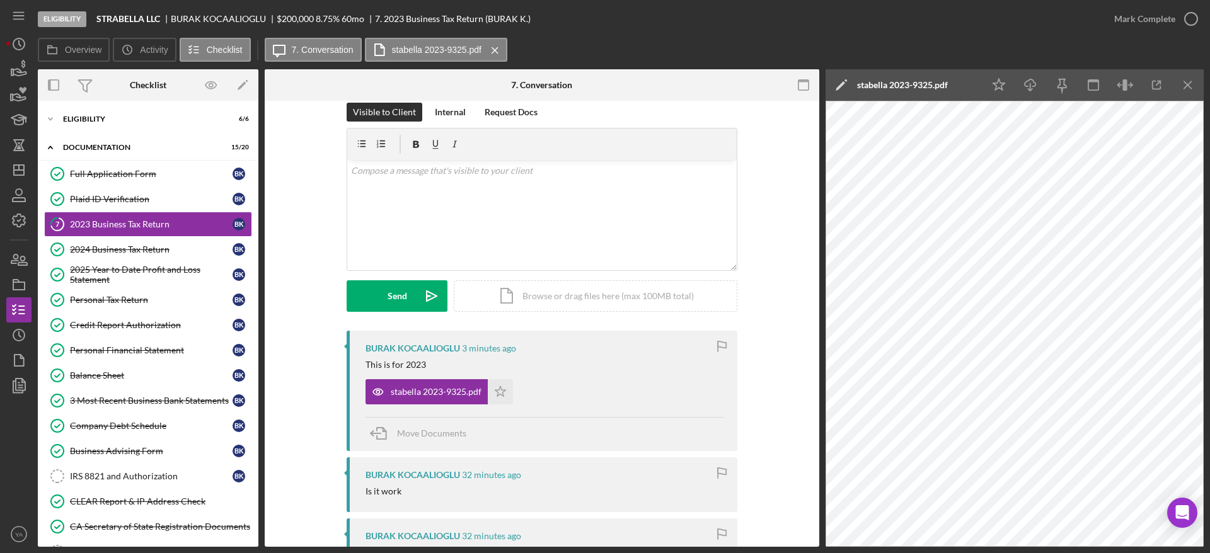
scroll to position [0, 0]
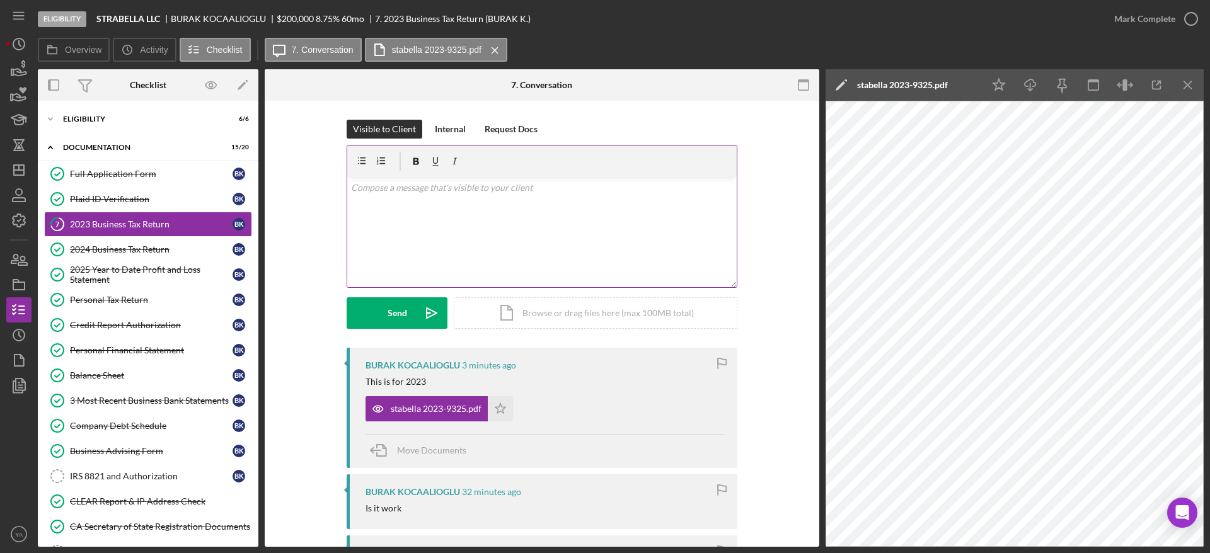
click at [513, 220] on div "v Color teal Color pink Remove color Add row above Add row below Add column bef…" at bounding box center [541, 232] width 389 height 110
drag, startPoint x: 369, startPoint y: 184, endPoint x: 340, endPoint y: 208, distance: 37.6
click at [339, 211] on div "Visible to Client Internal Request Docs v Color teal Color pink Remove color Ad…" at bounding box center [542, 234] width 517 height 228
click at [367, 190] on p "Yes jsut that," at bounding box center [542, 188] width 382 height 14
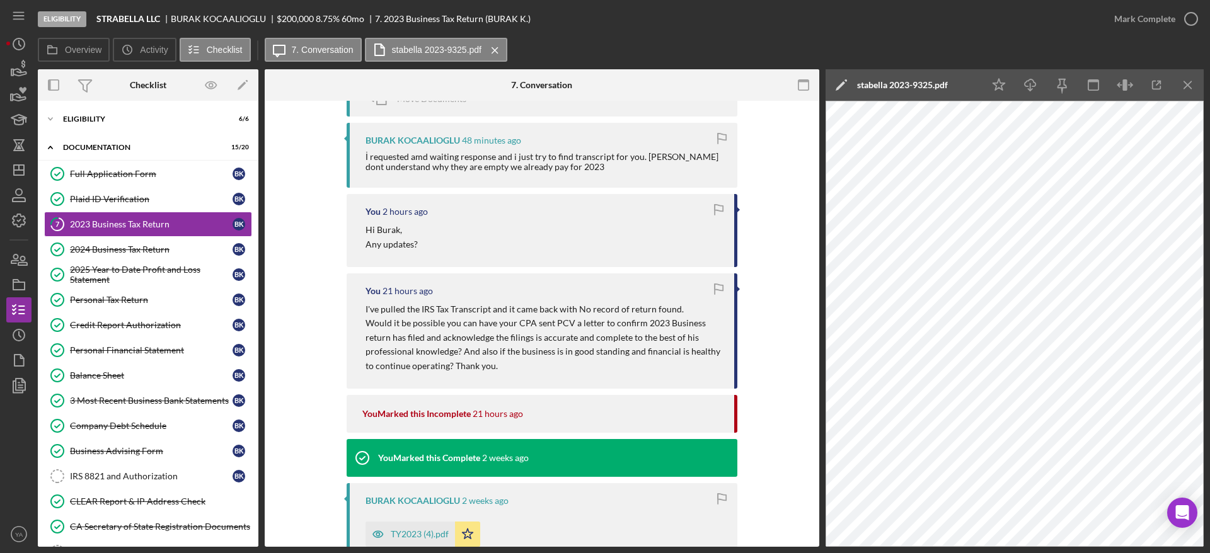
scroll to position [868, 0]
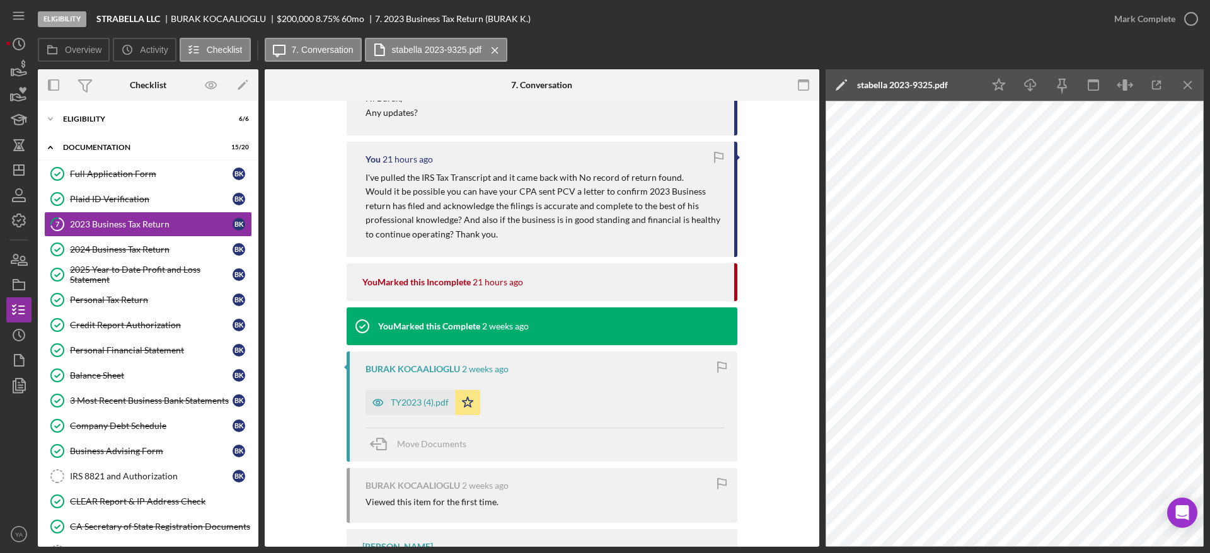
click at [502, 193] on p "Would it be possible you can have your CPA sent PCV a letter to confirm 2023 Bu…" at bounding box center [543, 213] width 356 height 57
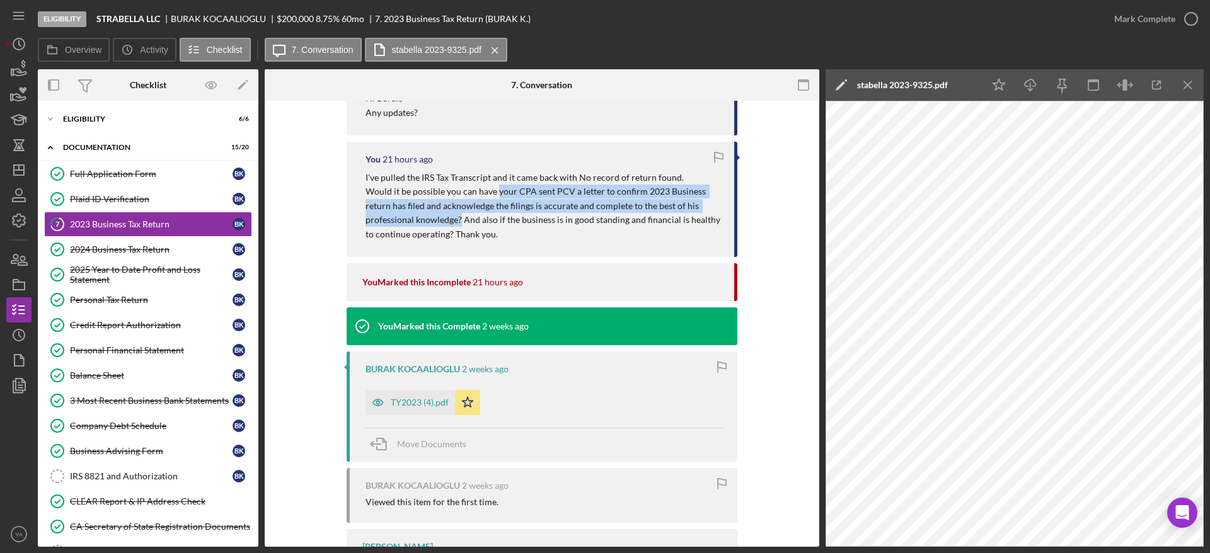
drag, startPoint x: 501, startPoint y: 193, endPoint x: 456, endPoint y: 224, distance: 54.4
click at [456, 224] on p "Would it be possible you can have your CPA sent PCV a letter to confirm 2023 Bu…" at bounding box center [543, 213] width 356 height 57
copy p "your CPA sent PCV a letter to confirm 2023 Business return has filed and acknow…"
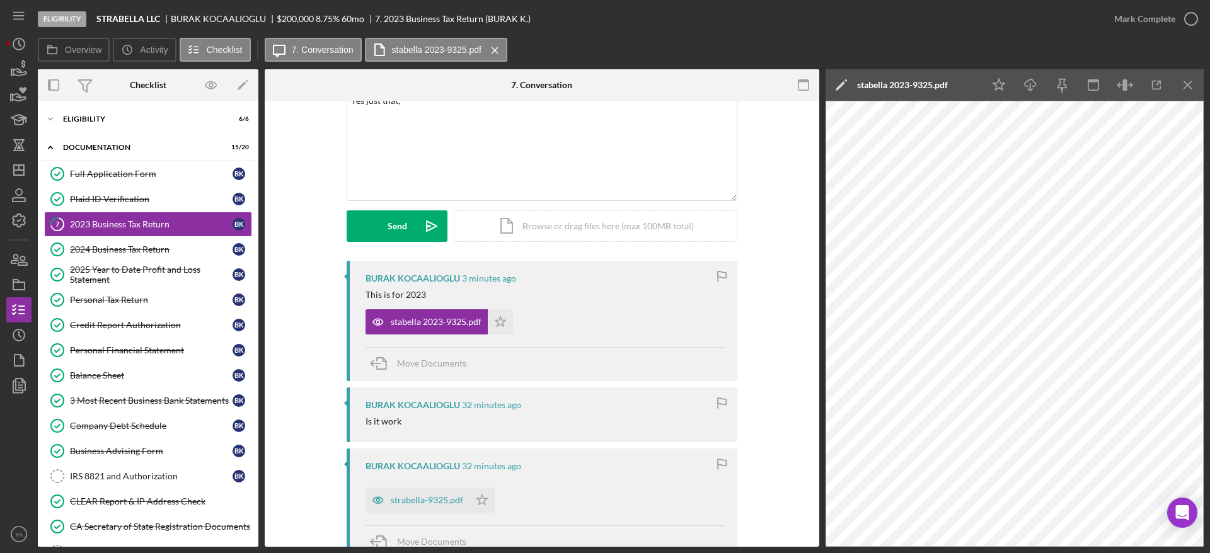
scroll to position [0, 0]
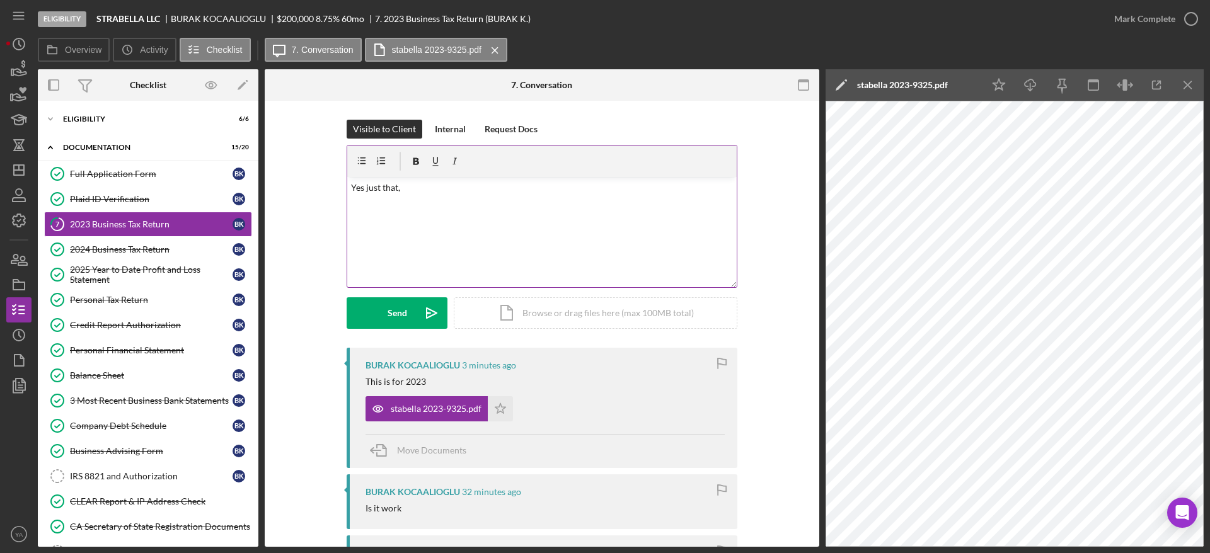
click at [493, 215] on div "v Color teal Color pink Remove color Add row above Add row below Add column bef…" at bounding box center [541, 232] width 389 height 110
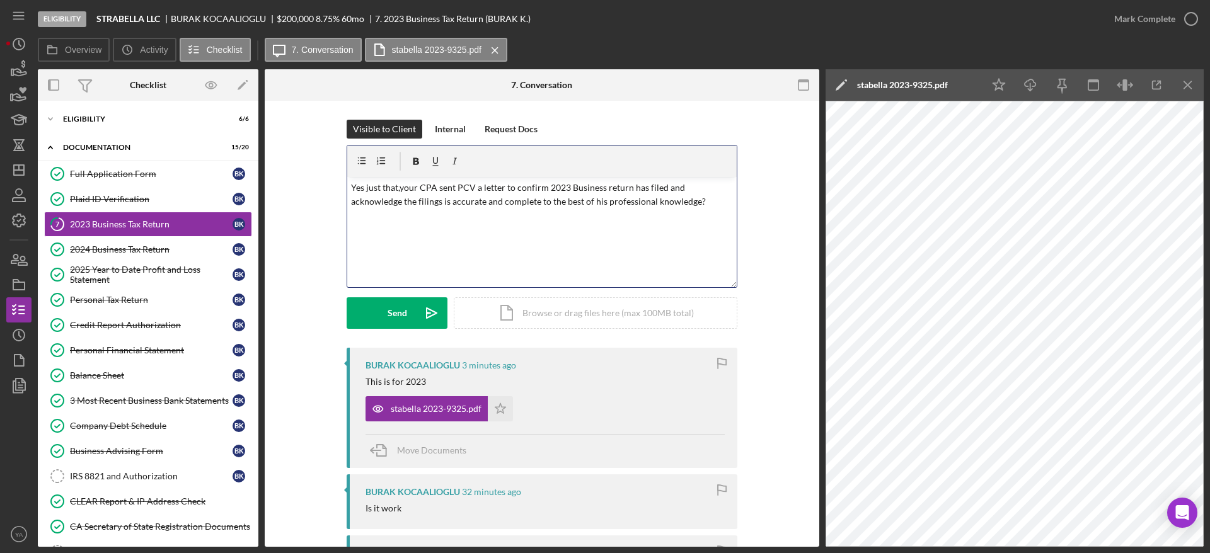
click at [396, 192] on p "Yes just that,your CPA sent PCV a letter to confirm 2023 Business return has fi…" at bounding box center [542, 195] width 382 height 28
click at [359, 186] on p "Yes just that,your CPA sent PCV a letter to confirm 2023 Business return has fi…" at bounding box center [542, 195] width 382 height 28
click at [364, 186] on p "Yes just that,your CPA sent PCV a letter to confirm 2023 Business return has fi…" at bounding box center [542, 195] width 382 height 28
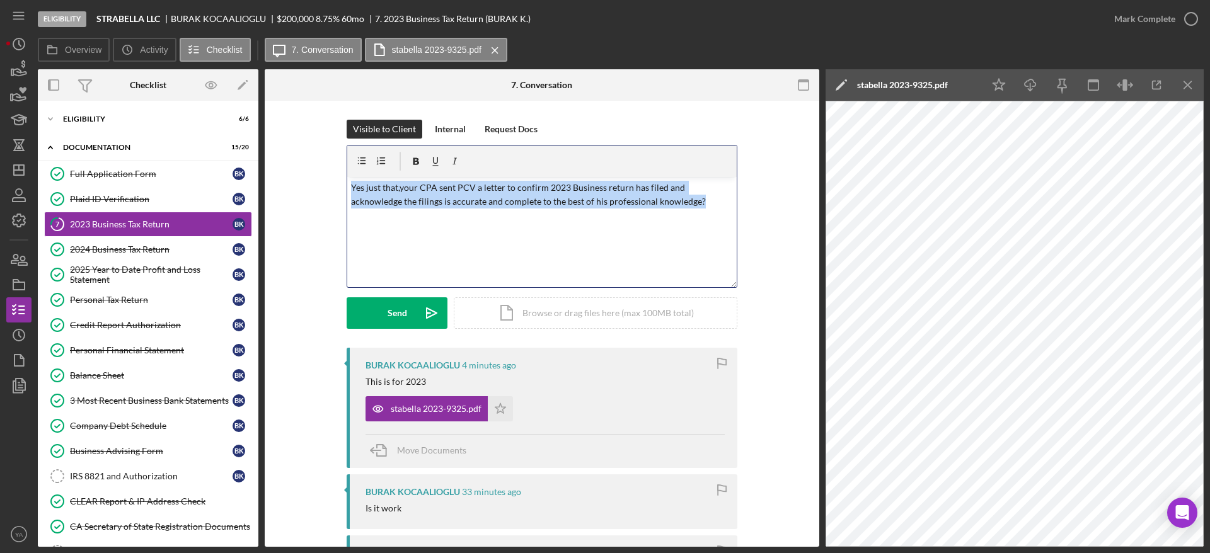
click at [361, 188] on p "Yes just that,your CPA sent PCV a letter to confirm 2023 Business return has fi…" at bounding box center [542, 195] width 382 height 28
click at [365, 195] on p "Yes just that,your CPA sent PCV a letter to confirm 2023 Business return has fi…" at bounding box center [542, 195] width 382 height 28
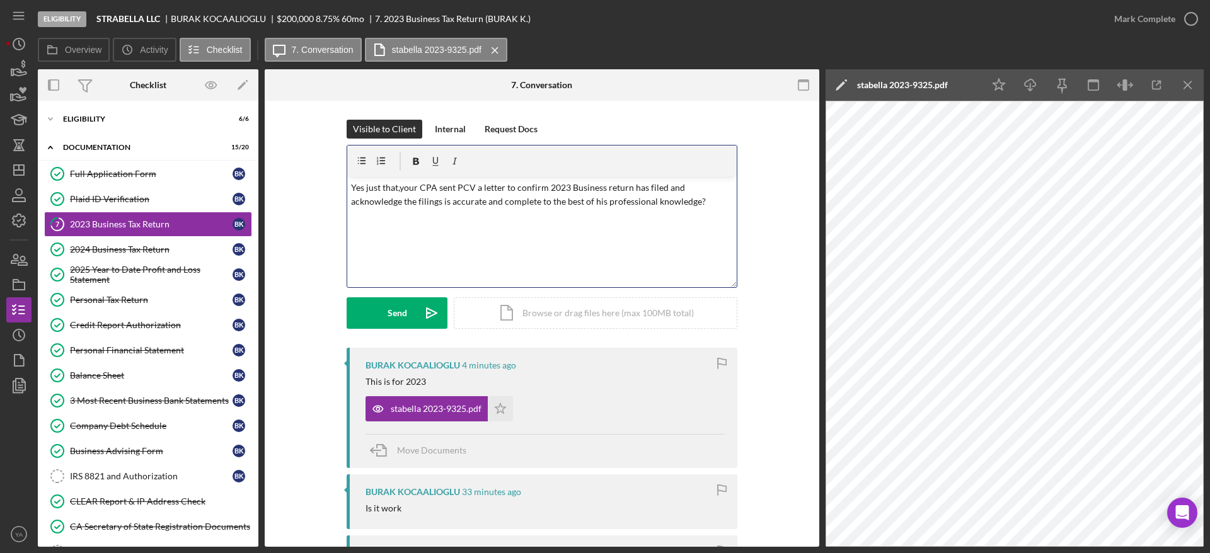
click at [362, 188] on p "Yes just that,your CPA sent PCV a letter to confirm 2023 Business return has fi…" at bounding box center [542, 195] width 382 height 28
click at [367, 190] on p "Yes, just that,your CPA sent PCV a letter to confirm 2023 Business return has f…" at bounding box center [542, 195] width 382 height 28
drag, startPoint x: 367, startPoint y: 190, endPoint x: 400, endPoint y: 190, distance: 32.8
click at [400, 190] on p "Yes, just that,your CPA sent PCV a letter to confirm 2023 Business return has f…" at bounding box center [542, 195] width 382 height 28
click at [418, 186] on p "Yes, but your CPA sent PCV a letter to confirm 2023 Business return has filed a…" at bounding box center [542, 195] width 382 height 28
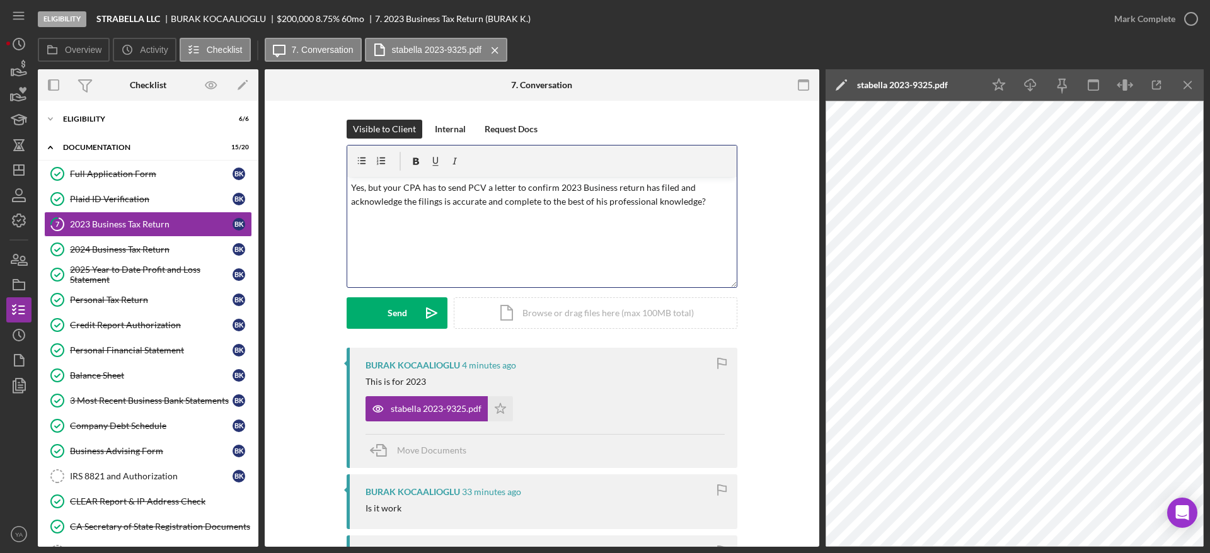
click at [542, 181] on p "Yes, but your CPA has to send PCV a letter to confirm 2023 Business return has …" at bounding box center [542, 195] width 382 height 28
click at [585, 192] on p "Yes, but your CPA has to send PCV a letter to confirm 2023 Business return has …" at bounding box center [542, 195] width 382 height 28
click at [667, 237] on div "v Color teal Color pink Remove color Add row above Add row below Add column bef…" at bounding box center [541, 232] width 389 height 110
click at [707, 195] on p "Yes, but your CPA has to send PCV a letter to confirm 2023 Business return has …" at bounding box center [542, 195] width 382 height 28
drag, startPoint x: 699, startPoint y: 202, endPoint x: 687, endPoint y: 207, distance: 13.6
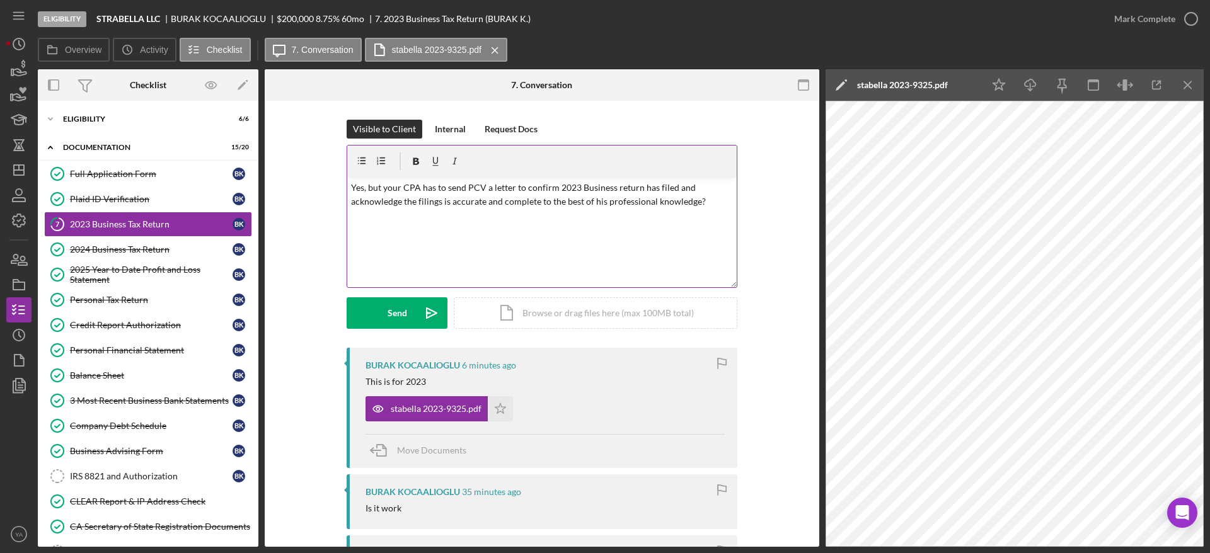
click at [700, 202] on p "Yes, but your CPA has to send PCV a letter to confirm 2023 Business return has …" at bounding box center [542, 195] width 382 height 28
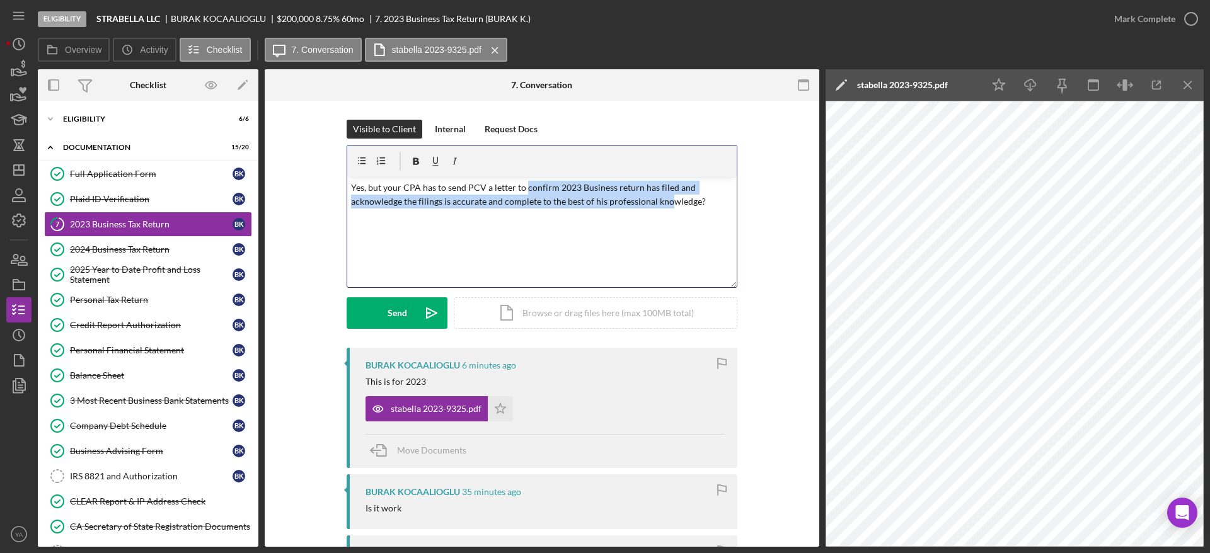
drag, startPoint x: 522, startPoint y: 192, endPoint x: 665, endPoint y: 198, distance: 143.1
click at [665, 198] on p "Yes, but your CPA has to send PCV a letter to confirm 2023 Business return has …" at bounding box center [542, 195] width 382 height 28
click at [537, 190] on p "Yes, but your CPA has to send PCV a letter to confirm 2023 Business return has …" at bounding box center [542, 195] width 382 height 28
drag, startPoint x: 555, startPoint y: 188, endPoint x: 645, endPoint y: 201, distance: 90.4
click at [645, 201] on p "Yes, but your CPA has to send PCV a letter to confirm 2023 Business return has …" at bounding box center [542, 195] width 382 height 28
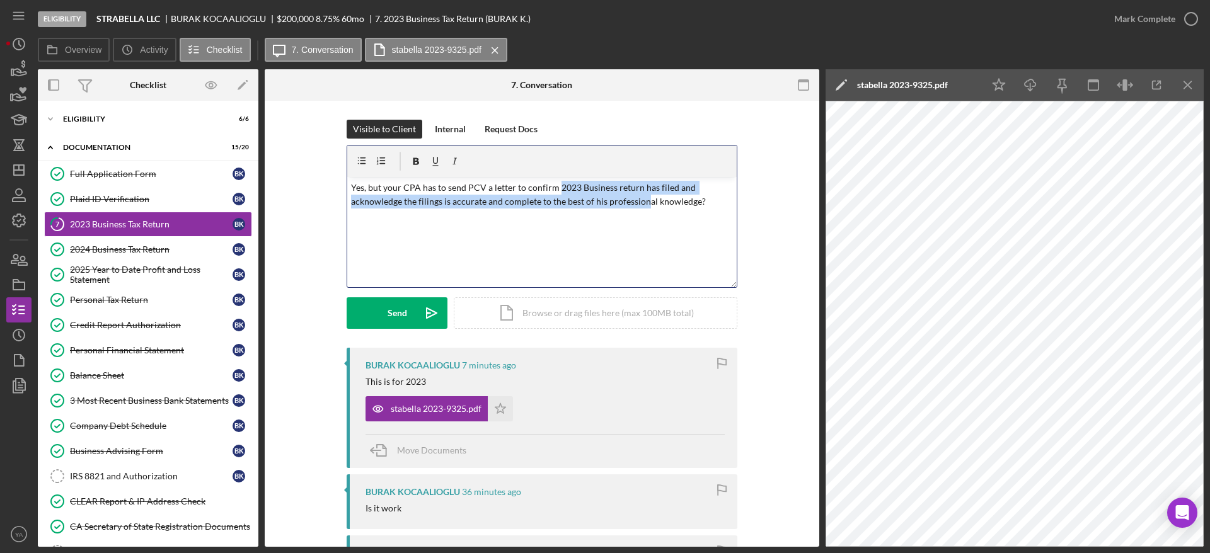
click at [645, 201] on p "Yes, but your CPA has to send PCV a letter to confirm 2023 Business return has …" at bounding box center [542, 195] width 382 height 28
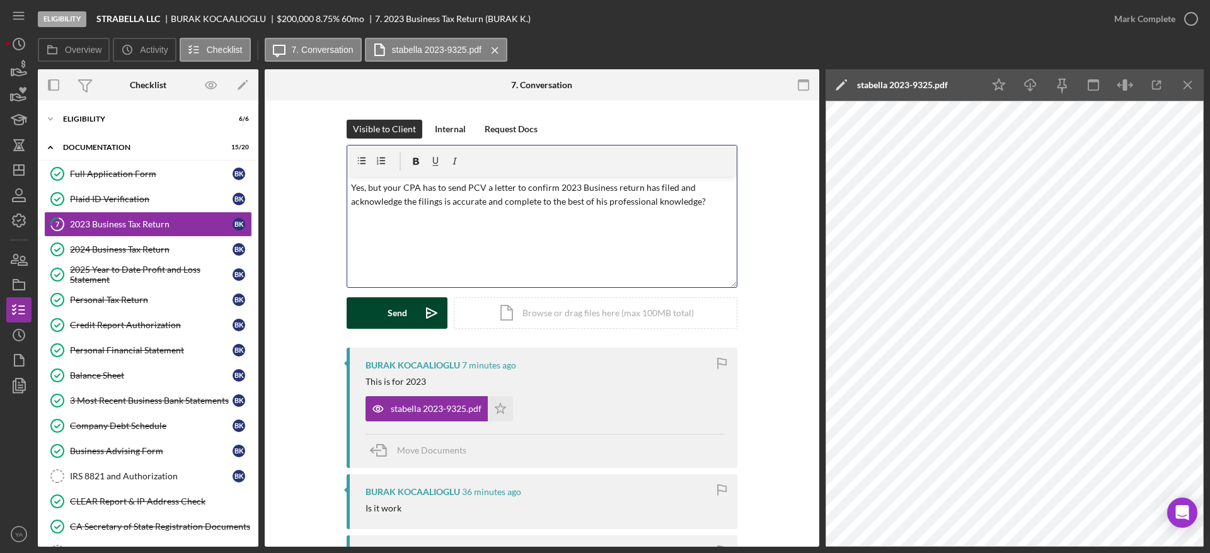
click at [427, 306] on icon "Icon/icon-invite-send" at bounding box center [432, 313] width 32 height 32
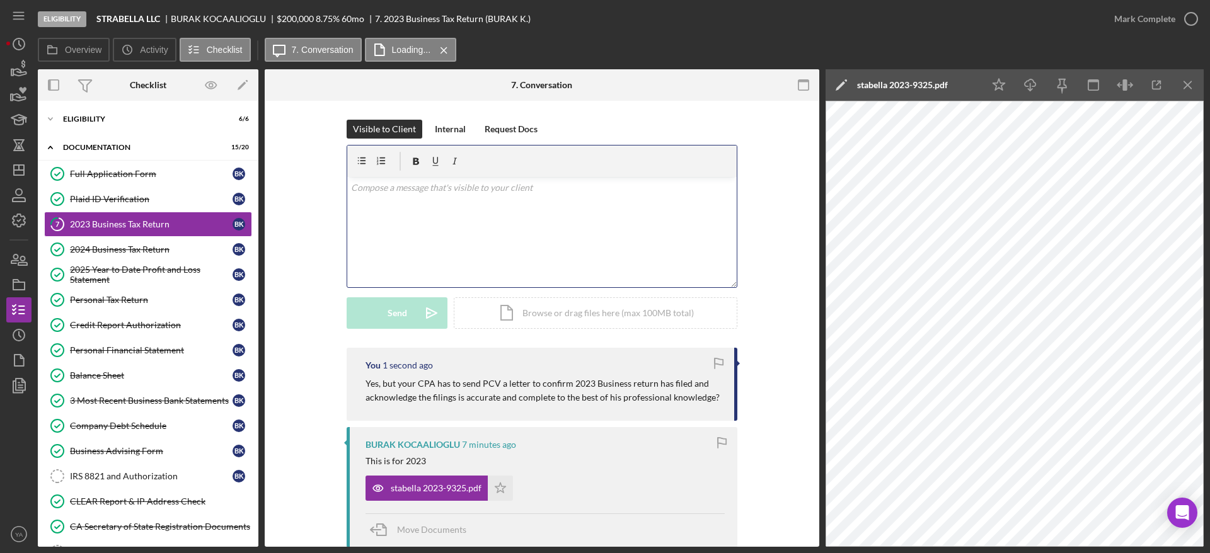
click at [481, 225] on div "v Color teal Color pink Remove color Add row above Add row below Add column bef…" at bounding box center [541, 232] width 389 height 110
click at [352, 222] on p "yabichandani@pcvmail.org you can use this email." at bounding box center [542, 202] width 382 height 42
click at [464, 205] on p "yabichandani@pcvmail.org You can use this email." at bounding box center [542, 202] width 382 height 42
click at [474, 231] on div "v Color teal Color pink Remove color Add row above Add row below Add column bef…" at bounding box center [541, 232] width 389 height 110
click at [404, 315] on button "Send Icon/icon-invite-send" at bounding box center [397, 313] width 101 height 32
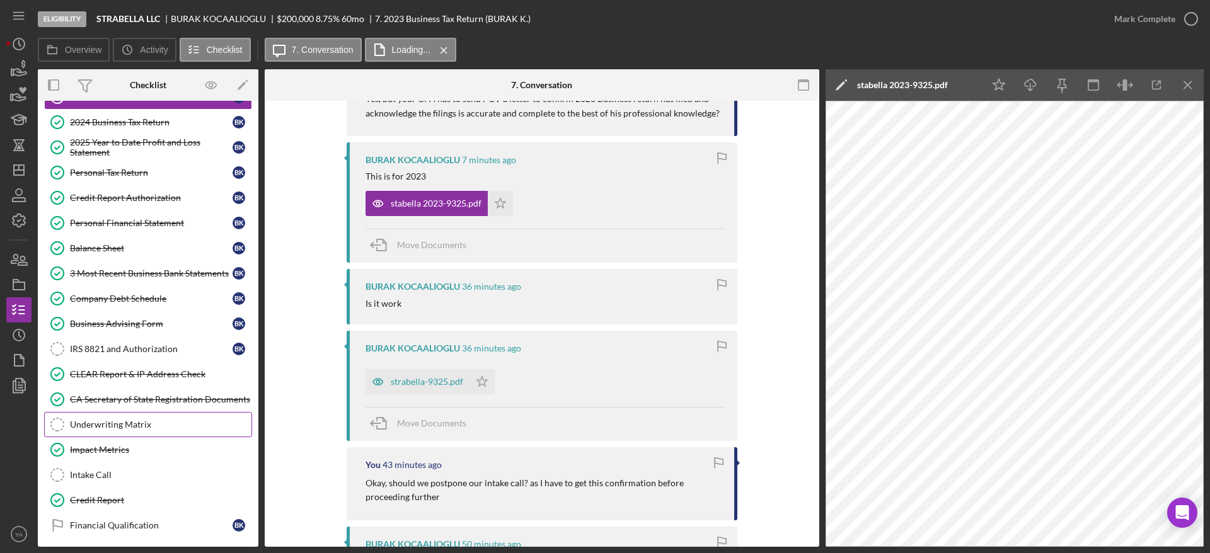
scroll to position [188, 0]
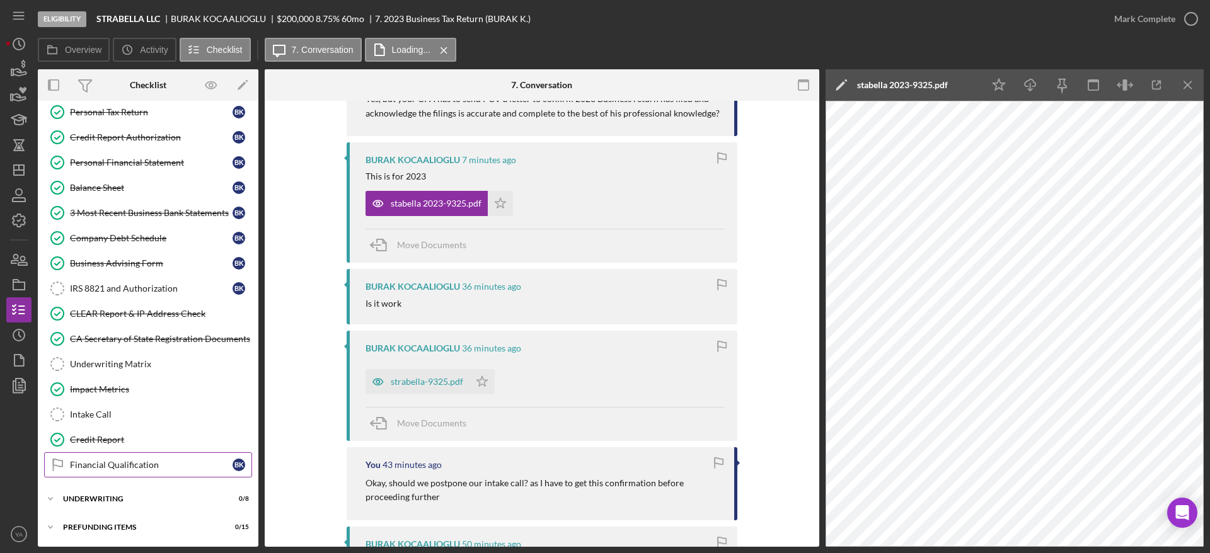
click at [135, 464] on div "Financial Qualification" at bounding box center [151, 465] width 163 height 10
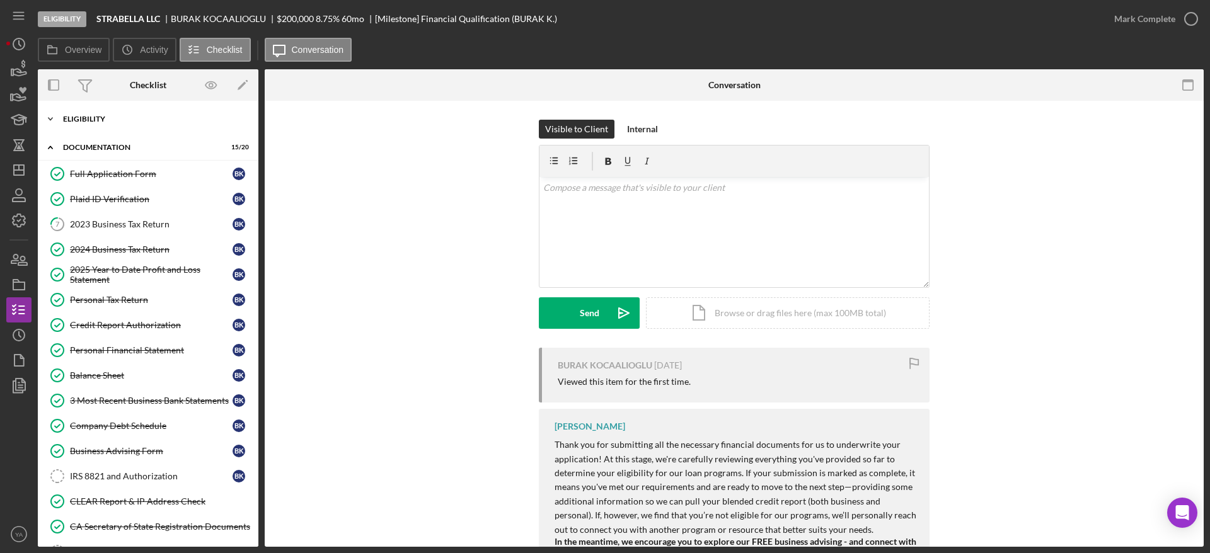
click at [156, 117] on div "Eligibility" at bounding box center [153, 119] width 180 height 8
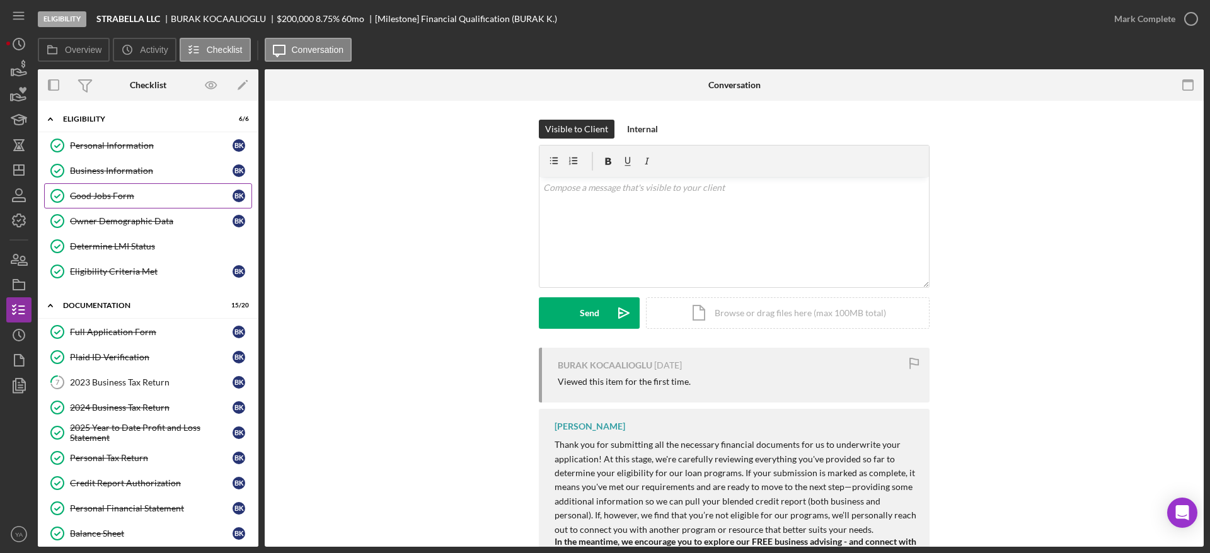
click at [115, 195] on div "Good Jobs Form" at bounding box center [151, 196] width 163 height 10
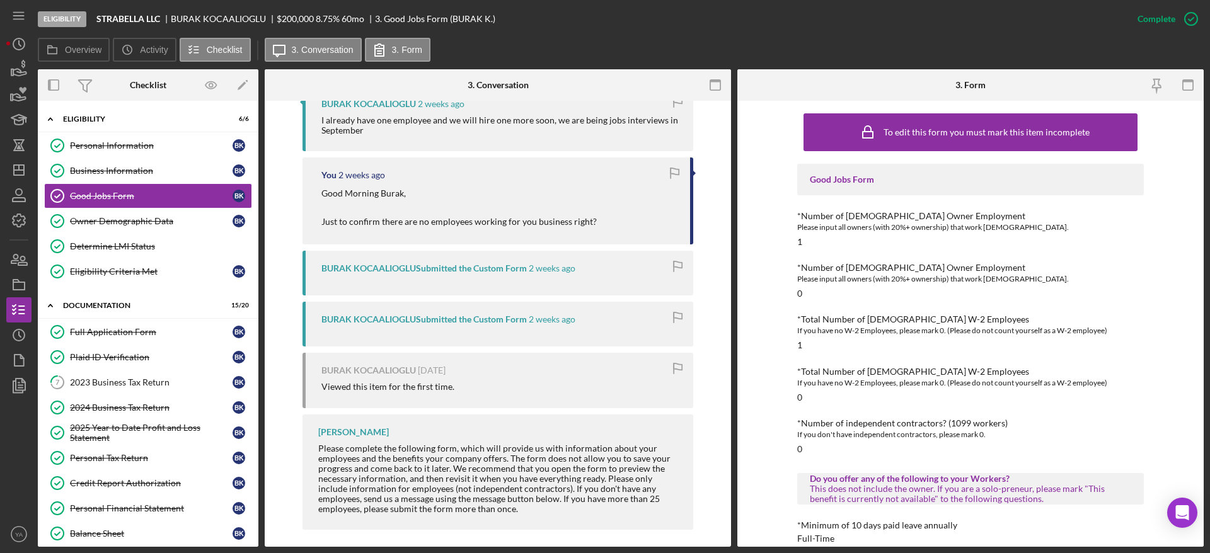
scroll to position [893, 0]
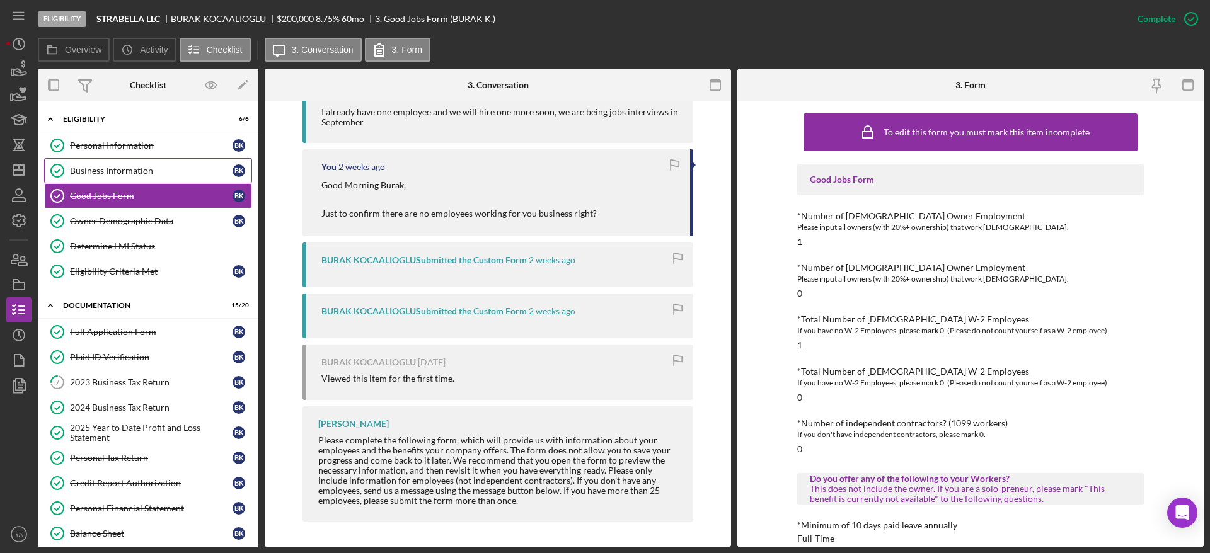
click at [169, 166] on div "Business Information" at bounding box center [151, 171] width 163 height 10
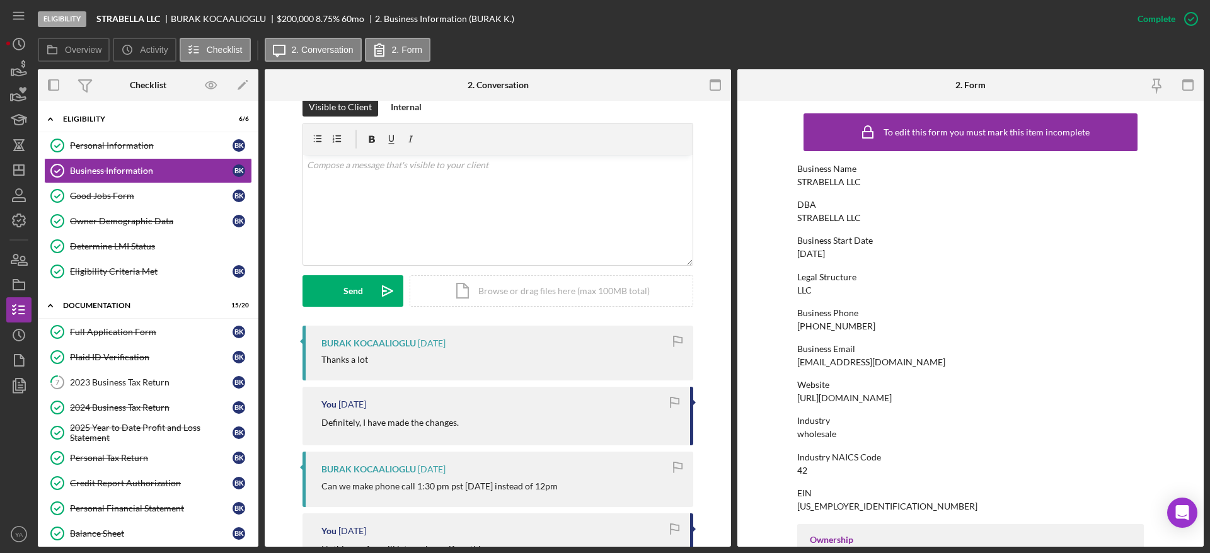
scroll to position [378, 0]
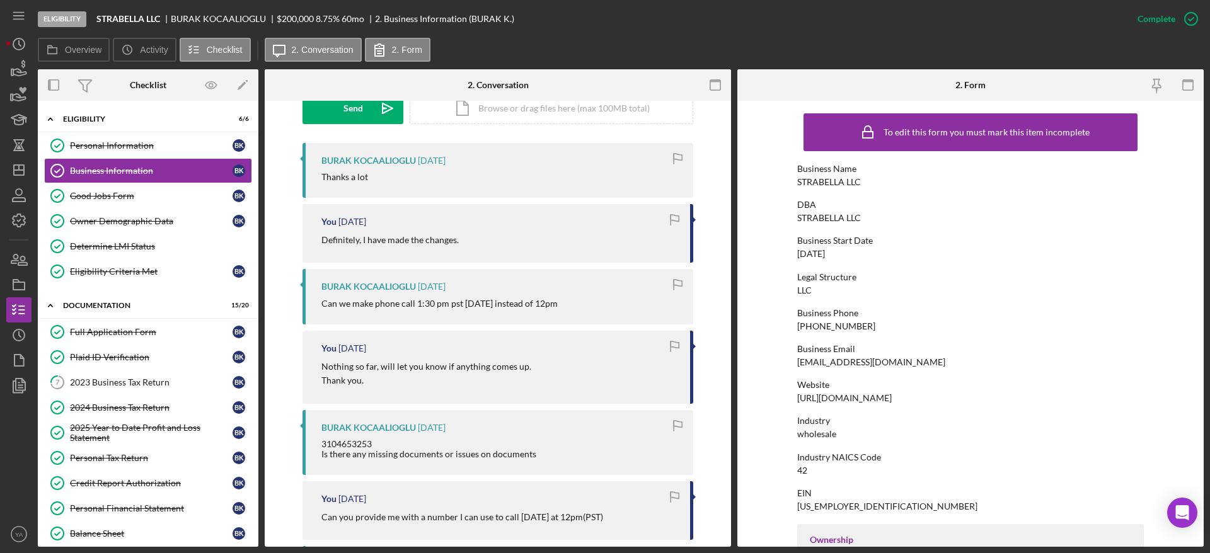
drag, startPoint x: 326, startPoint y: 297, endPoint x: 571, endPoint y: 312, distance: 245.6
click at [571, 312] on div "BURAK KOCAALIOGLU 2 days ago Can we make phone call 1:30 pm pst on Thursday ins…" at bounding box center [497, 296] width 391 height 55
drag, startPoint x: 326, startPoint y: 237, endPoint x: 492, endPoint y: 249, distance: 166.8
click at [492, 249] on div "You 2 days ago Definitely, I have made the changes." at bounding box center [497, 233] width 391 height 59
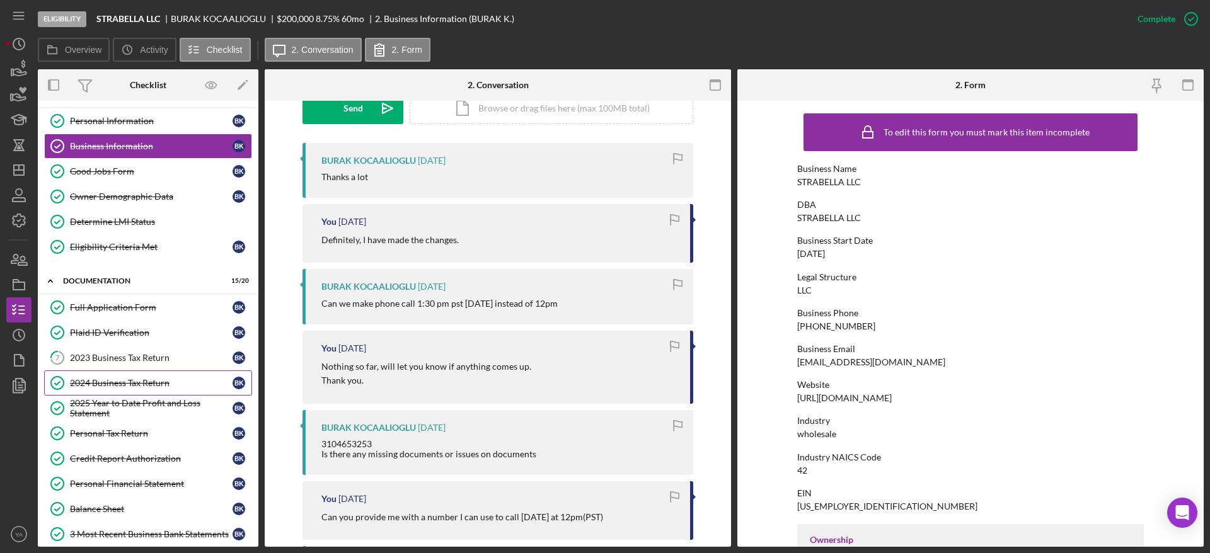
scroll to position [95, 0]
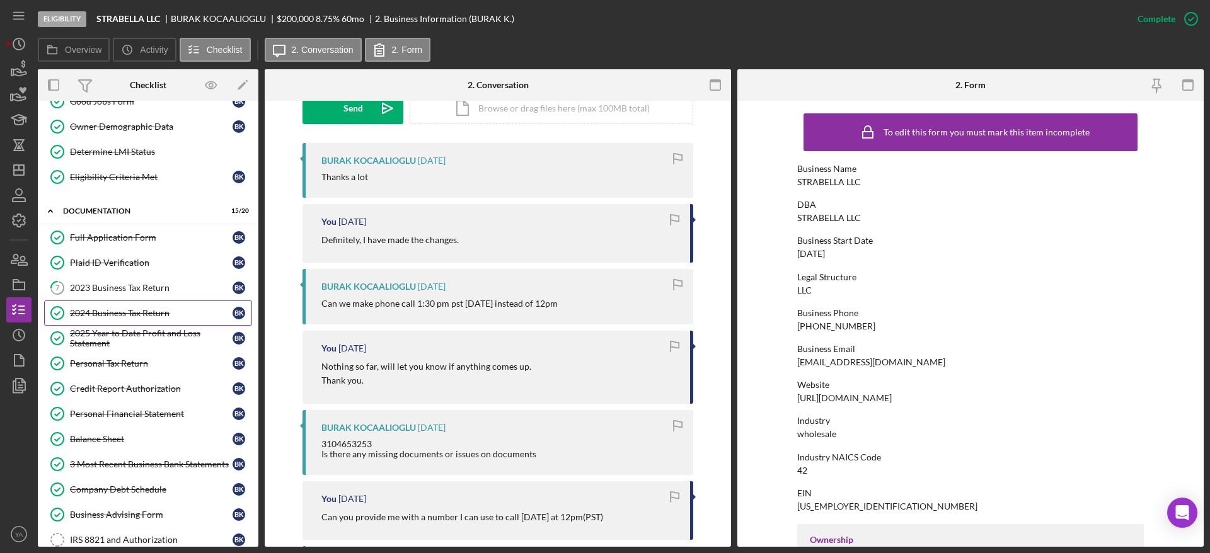
click at [156, 301] on link "2024 Business Tax Return 2024 Business Tax Return B K" at bounding box center [148, 313] width 208 height 25
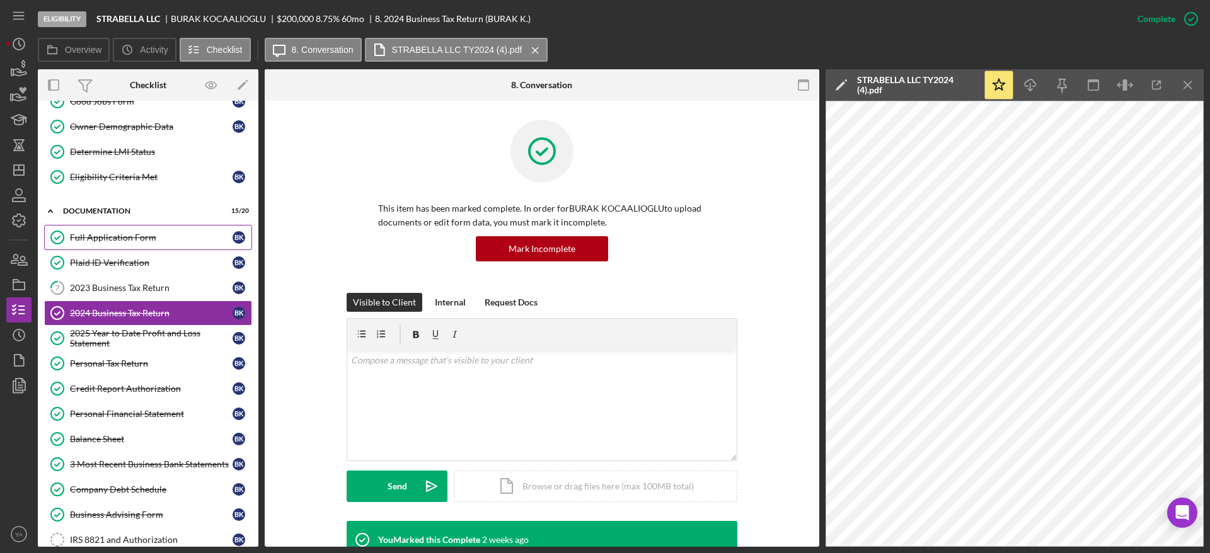
click at [158, 241] on div "Full Application Form" at bounding box center [151, 237] width 163 height 10
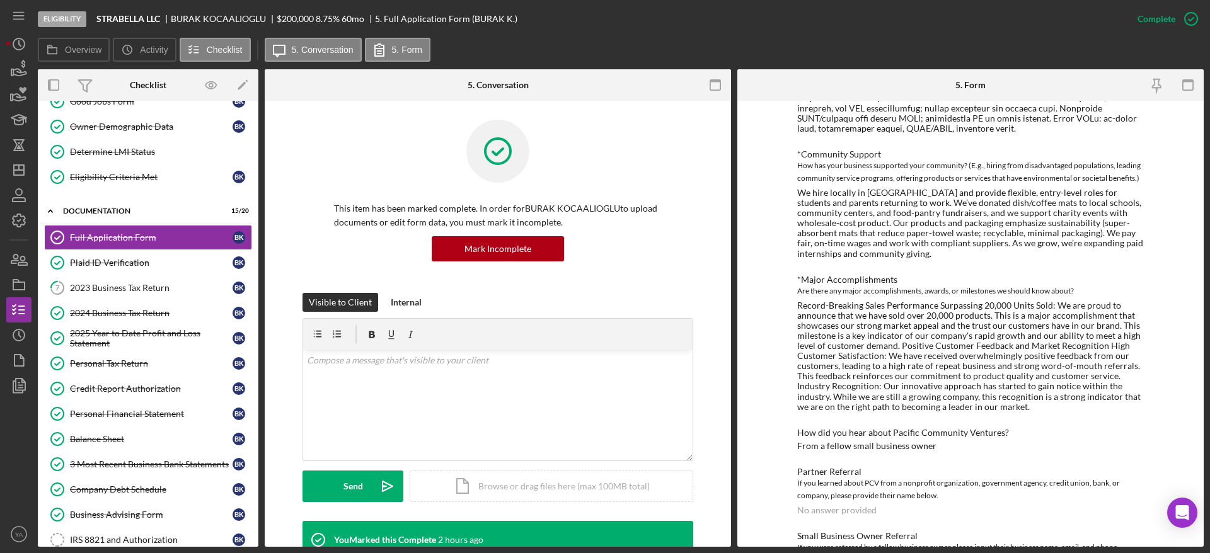
scroll to position [1288, 0]
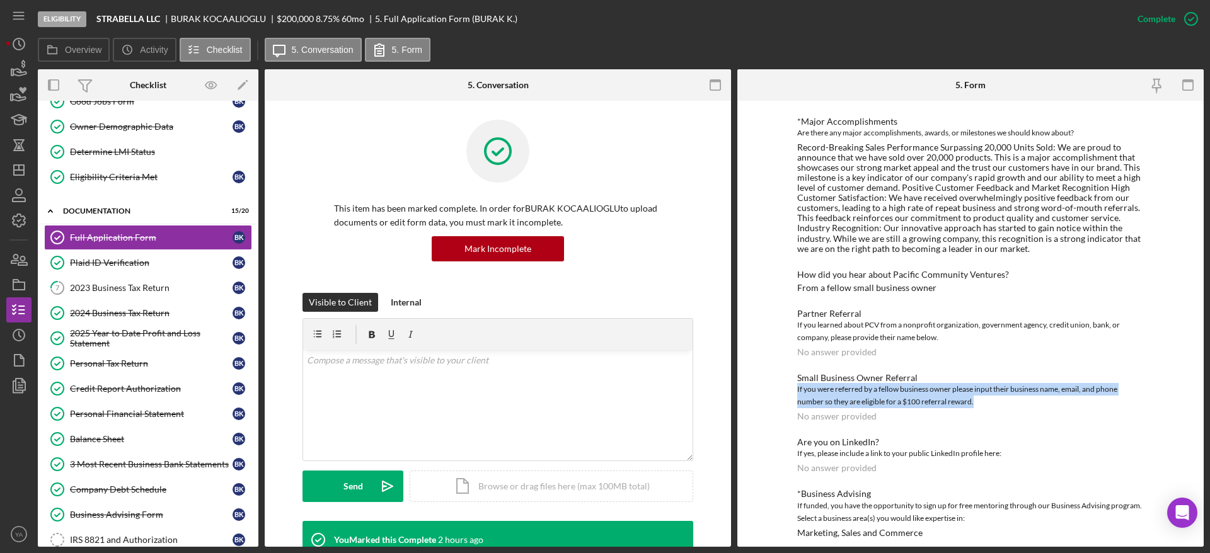
drag, startPoint x: 791, startPoint y: 381, endPoint x: 981, endPoint y: 389, distance: 190.5
click at [980, 390] on div "To edit this form you must mark this item incomplete Loan Request *Requested Lo…" at bounding box center [970, 324] width 466 height 446
click at [995, 383] on div "If you were referred by a fellow business owner please input their business nam…" at bounding box center [970, 395] width 347 height 25
drag, startPoint x: 999, startPoint y: 387, endPoint x: 781, endPoint y: 377, distance: 218.3
click at [781, 377] on div "To edit this form you must mark this item incomplete Loan Request *Requested Lo…" at bounding box center [970, 324] width 466 height 446
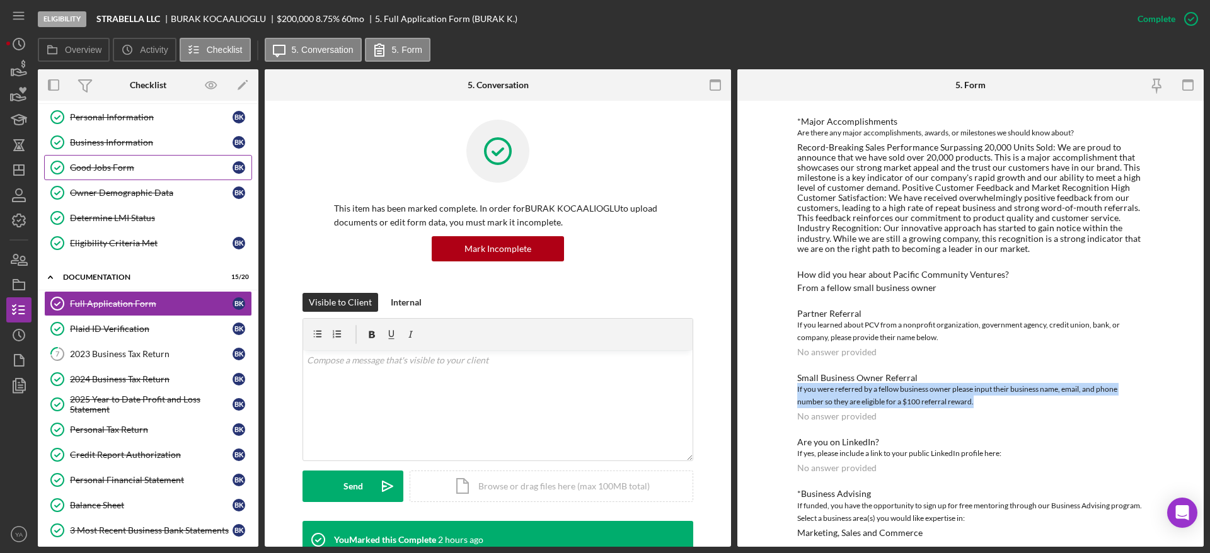
scroll to position [0, 0]
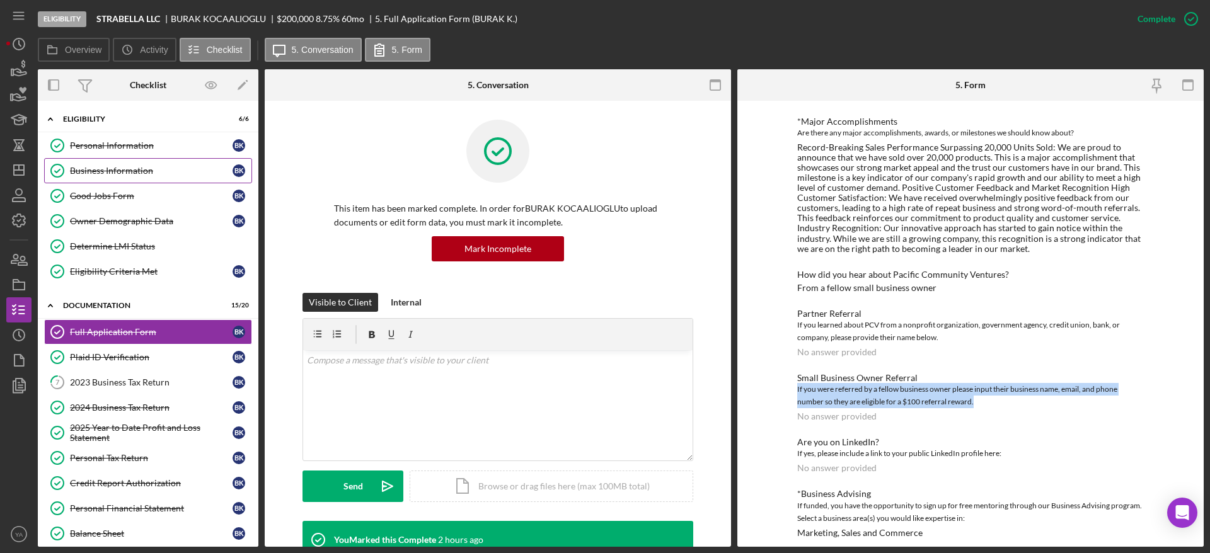
click at [156, 174] on div "Business Information" at bounding box center [151, 171] width 163 height 10
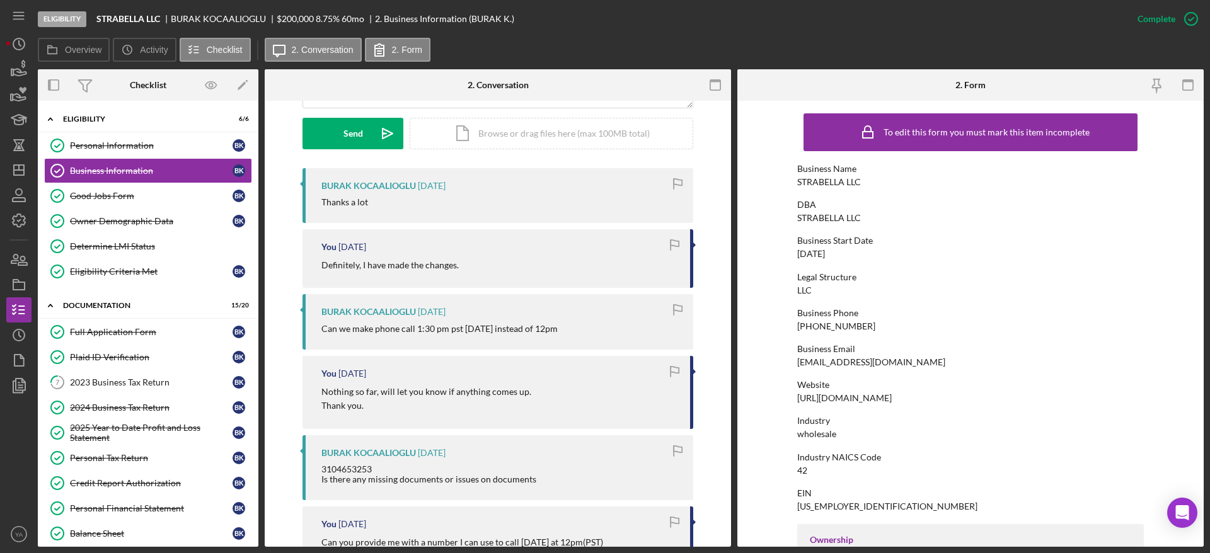
scroll to position [378, 0]
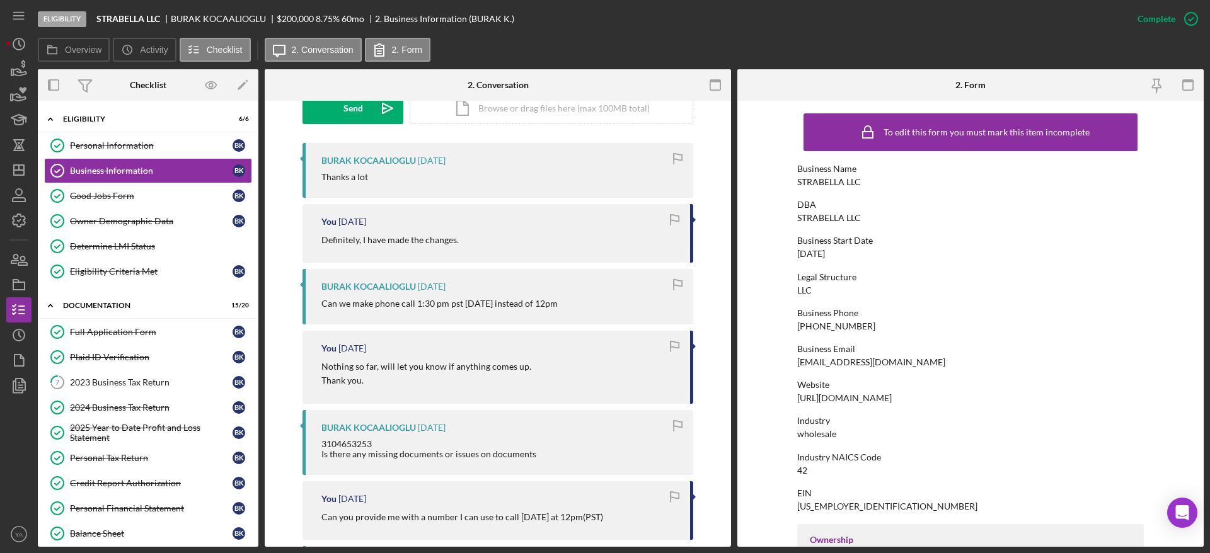
drag, startPoint x: 313, startPoint y: 305, endPoint x: 595, endPoint y: 307, distance: 282.3
click at [595, 307] on div "BURAK KOCAALIOGLU 2 days ago Can we make phone call 1:30 pm pst on Thursday ins…" at bounding box center [497, 296] width 391 height 55
click at [558, 304] on div "Can we make phone call 1:30 pm pst on Thursday instead of 12pm" at bounding box center [439, 304] width 236 height 10
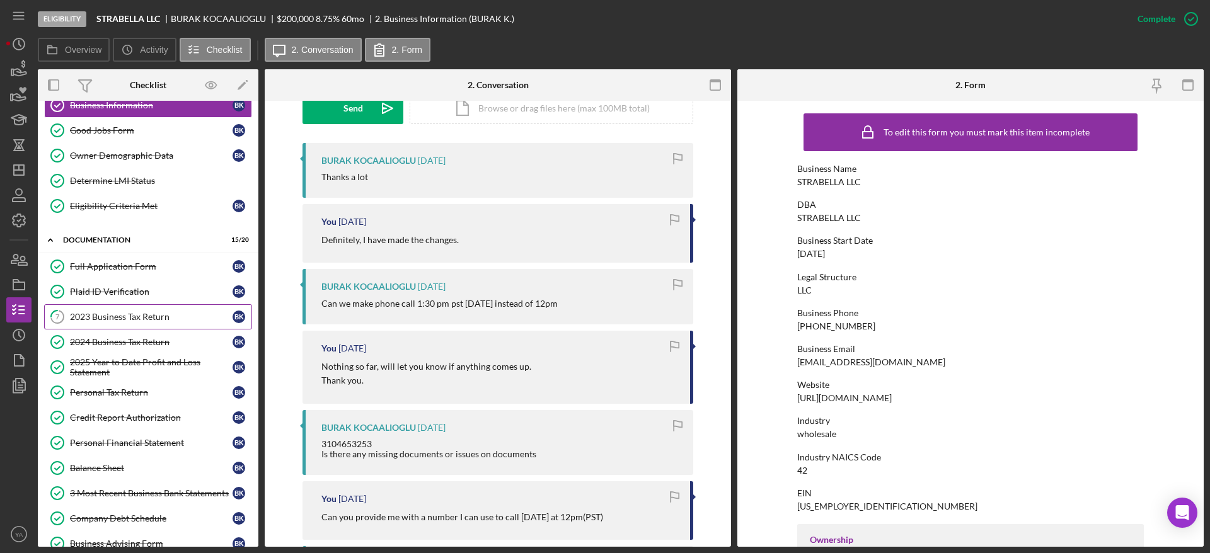
scroll to position [95, 0]
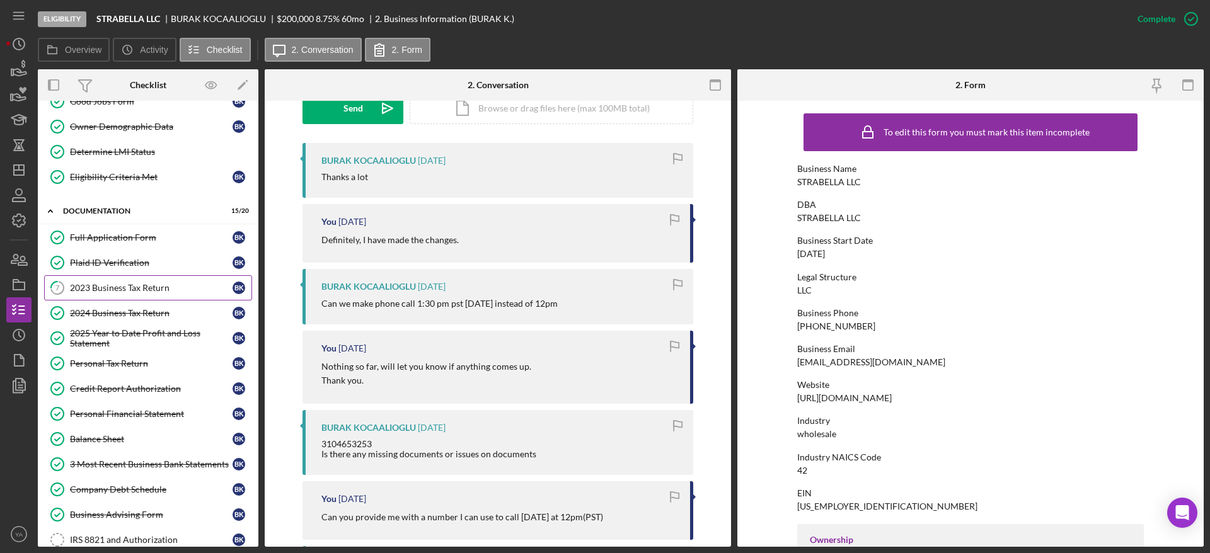
click at [123, 288] on div "2023 Business Tax Return" at bounding box center [151, 288] width 163 height 10
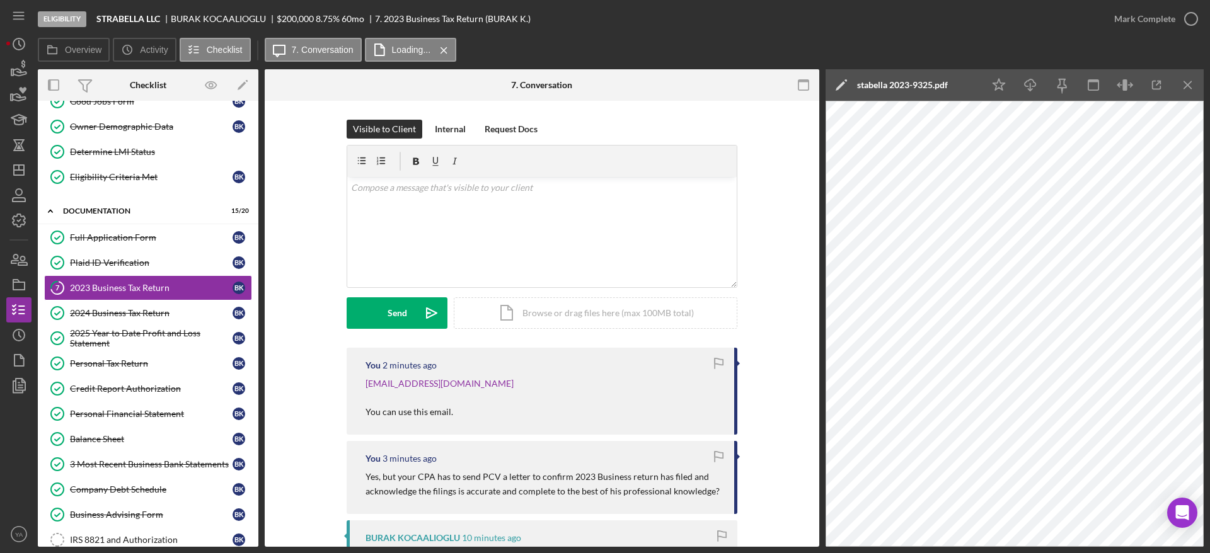
scroll to position [189, 0]
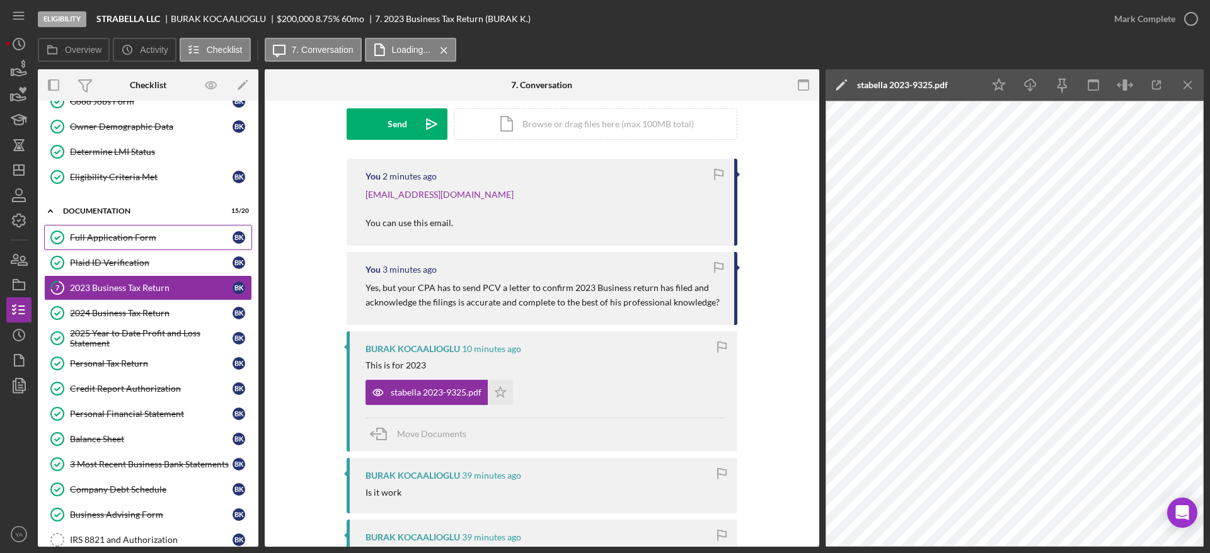
click at [135, 246] on link "Full Application Form Full Application Form B K" at bounding box center [148, 237] width 208 height 25
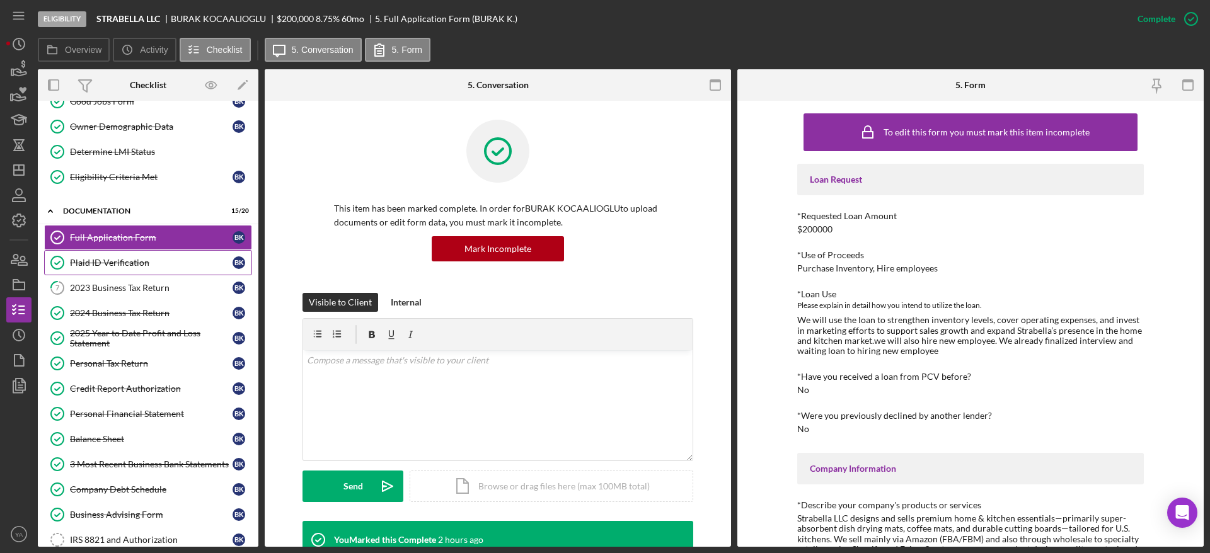
click at [146, 273] on link "Plaid ID Verification Plaid ID Verification B K" at bounding box center [148, 262] width 208 height 25
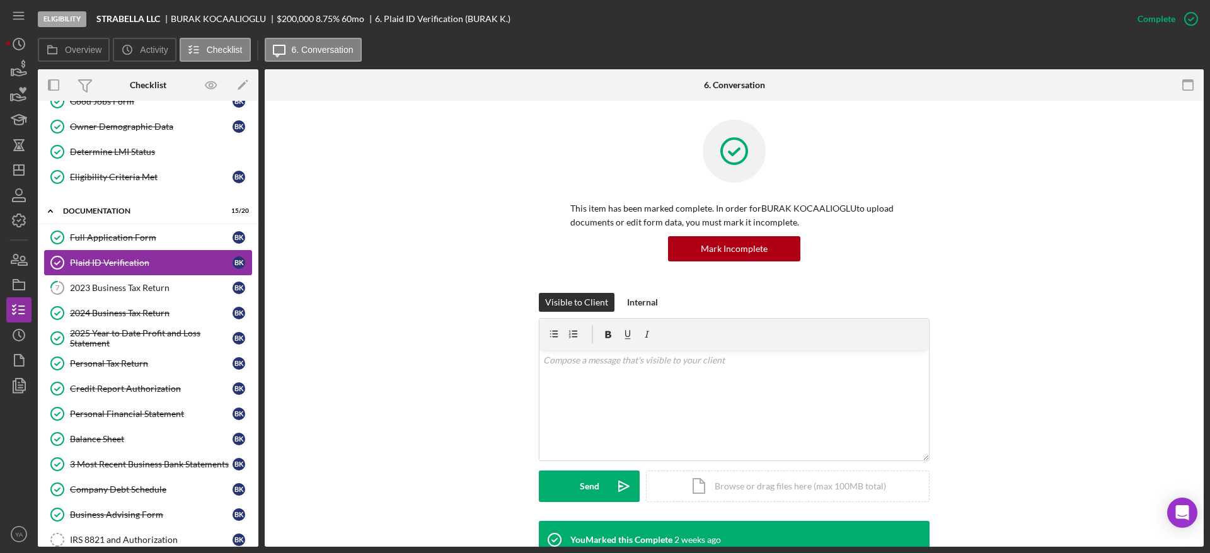
click at [154, 255] on link "Plaid ID Verification Plaid ID Verification B K" at bounding box center [148, 262] width 208 height 25
click at [168, 244] on link "Full Application Form Full Application Form B K" at bounding box center [148, 237] width 208 height 25
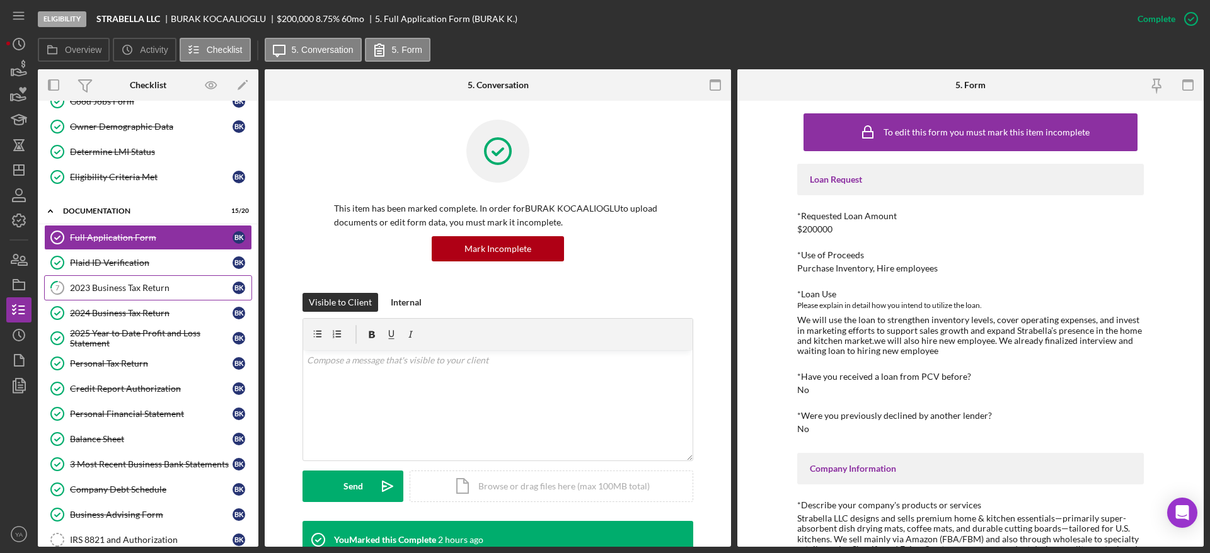
click at [158, 276] on link "7 2023 Business Tax Return B K" at bounding box center [148, 287] width 208 height 25
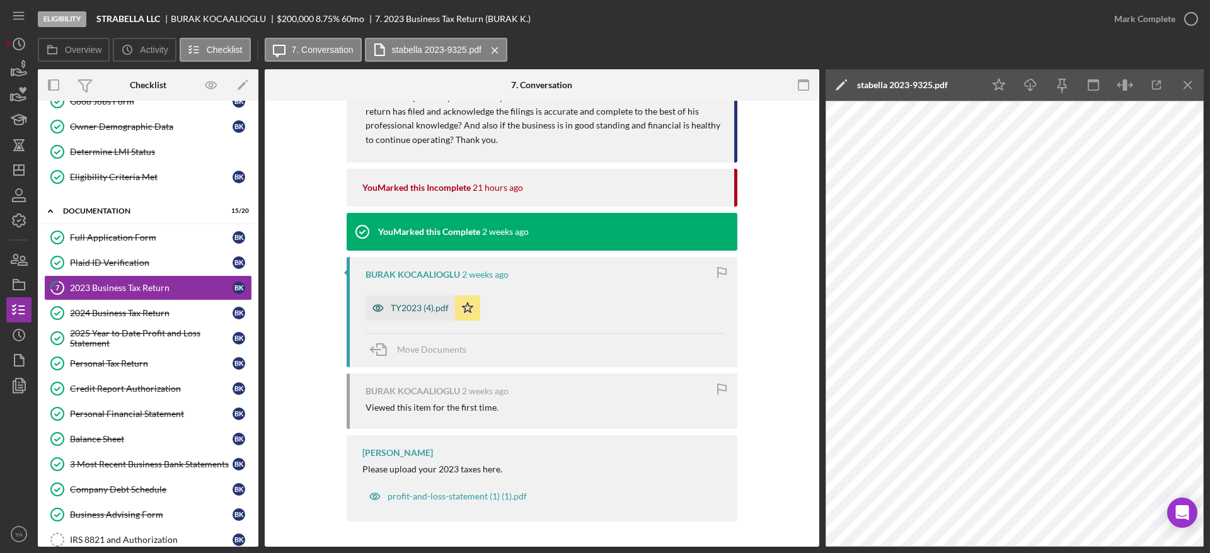
click at [428, 310] on div "TY2023 (4).pdf" at bounding box center [420, 308] width 58 height 10
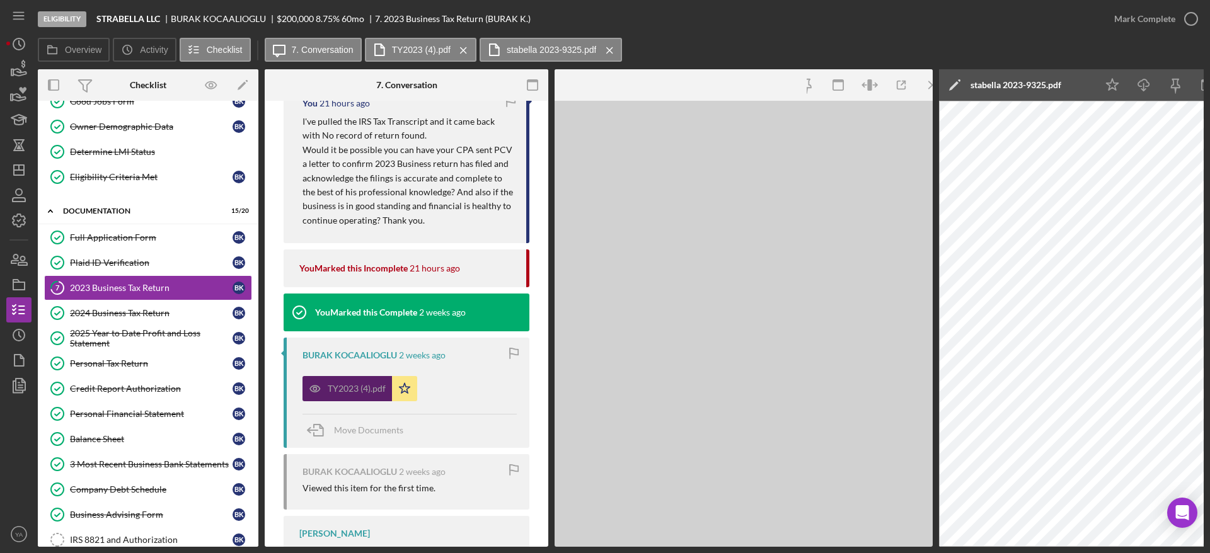
scroll to position [1187, 0]
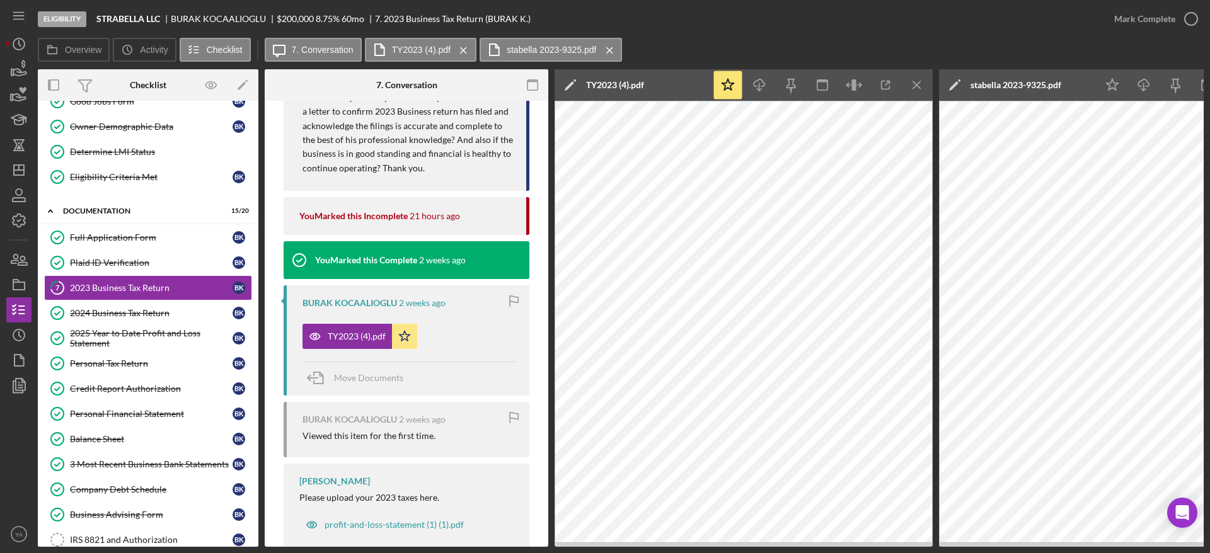
click at [1090, 84] on div "Icon/Edit stabella 2023-9325.pdf" at bounding box center [1018, 85] width 158 height 32
click at [880, 91] on icon "button" at bounding box center [885, 85] width 28 height 28
click at [139, 309] on div "2024 Business Tax Return" at bounding box center [151, 313] width 163 height 10
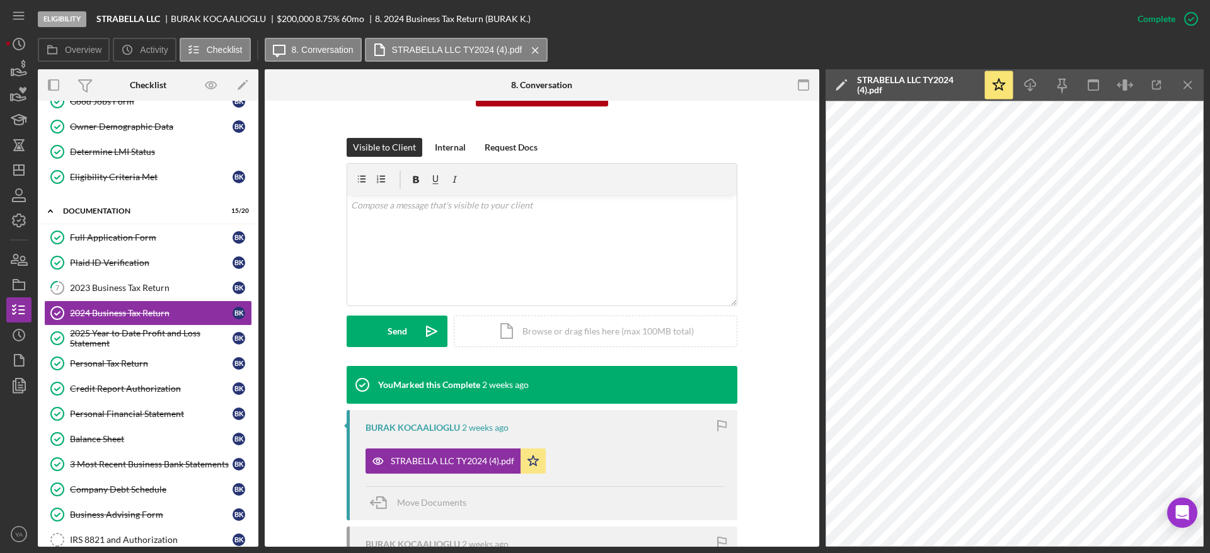
scroll to position [284, 0]
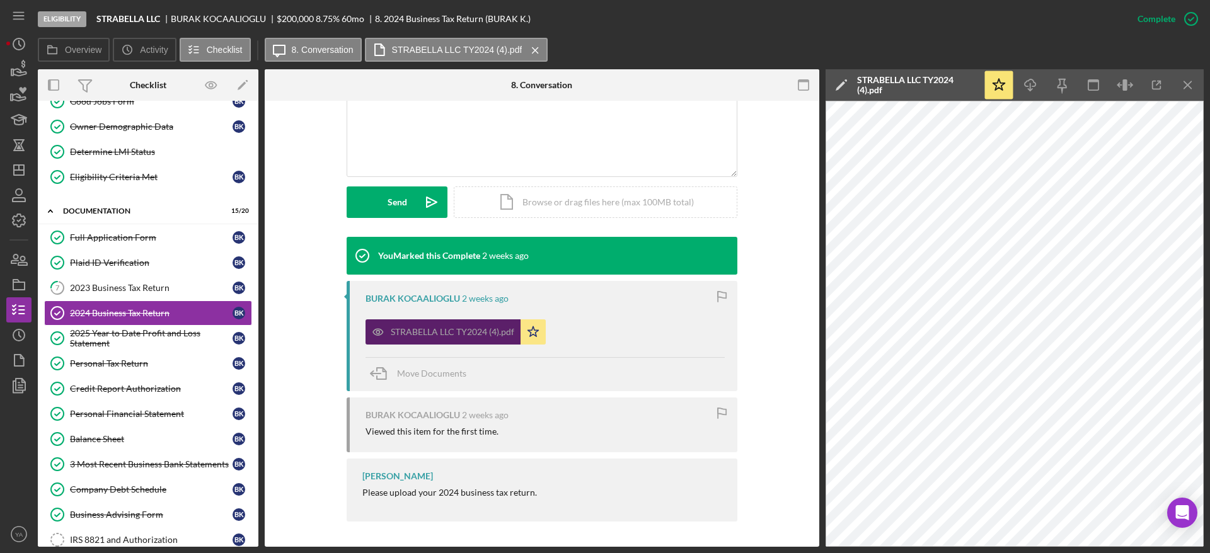
click at [494, 333] on div "STRABELLA LLC TY2024 (4).pdf" at bounding box center [452, 332] width 123 height 10
click at [1161, 81] on polyline "button" at bounding box center [1158, 82] width 3 height 3
click at [167, 347] on div "2025 Year to Date Profit and Loss Statement" at bounding box center [151, 338] width 163 height 20
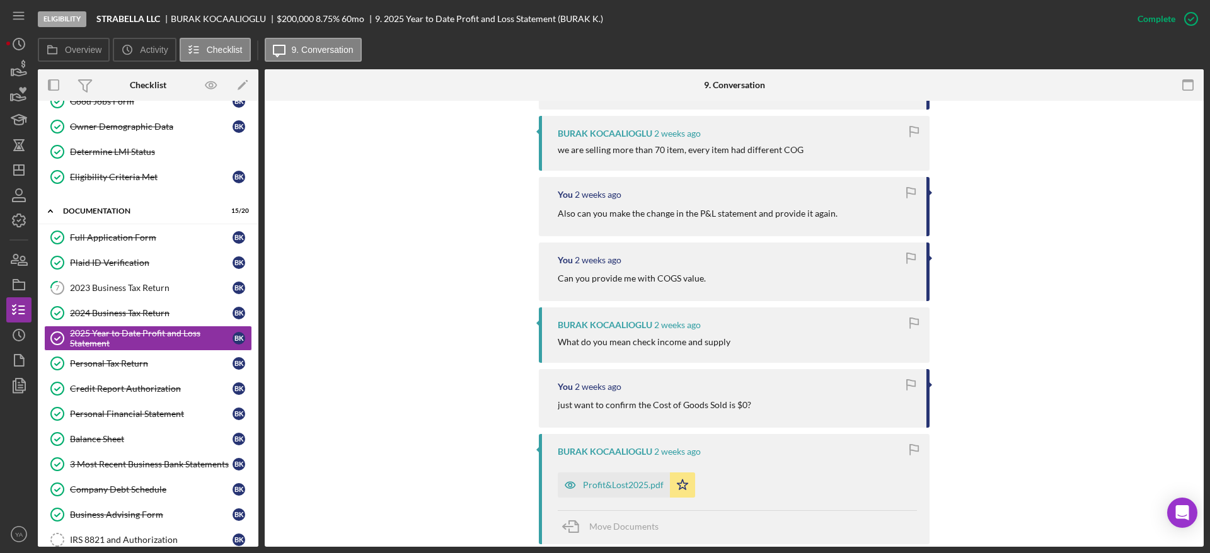
scroll to position [567, 0]
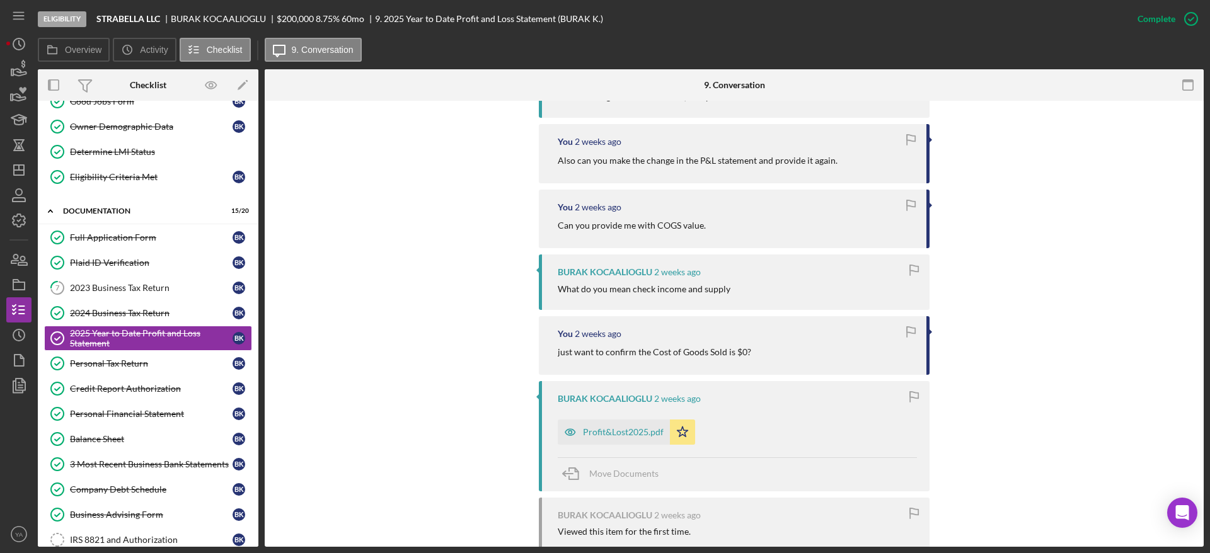
click at [646, 418] on div "Profit&Lost2025.pdf Icon/Star" at bounding box center [630, 429] width 144 height 32
click at [646, 424] on div "Profit&Lost2025.pdf" at bounding box center [614, 432] width 112 height 25
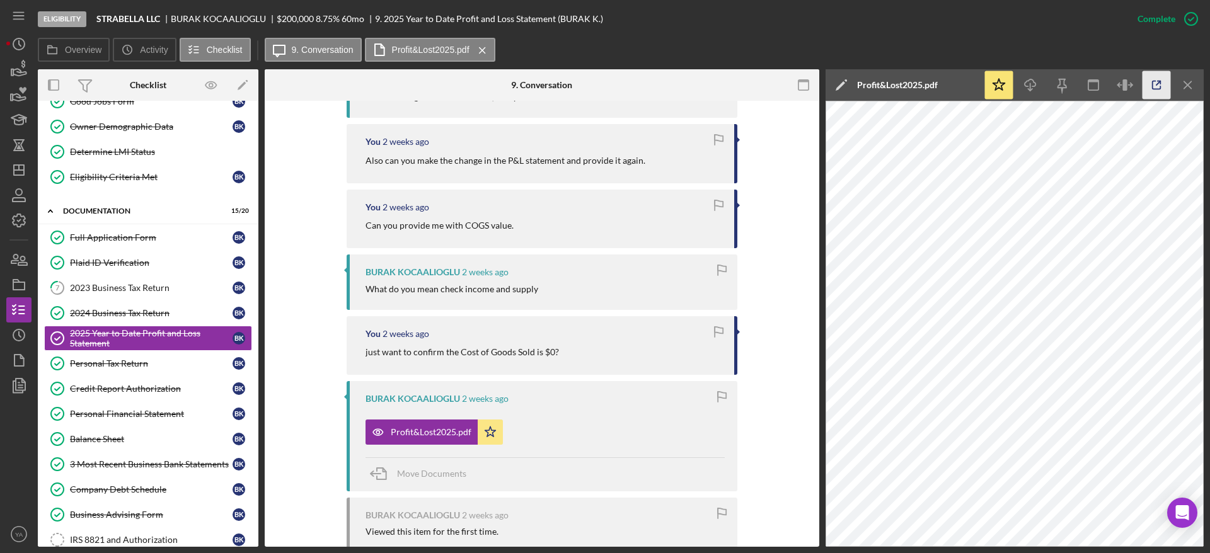
click at [1158, 96] on icon "button" at bounding box center [1156, 85] width 28 height 28
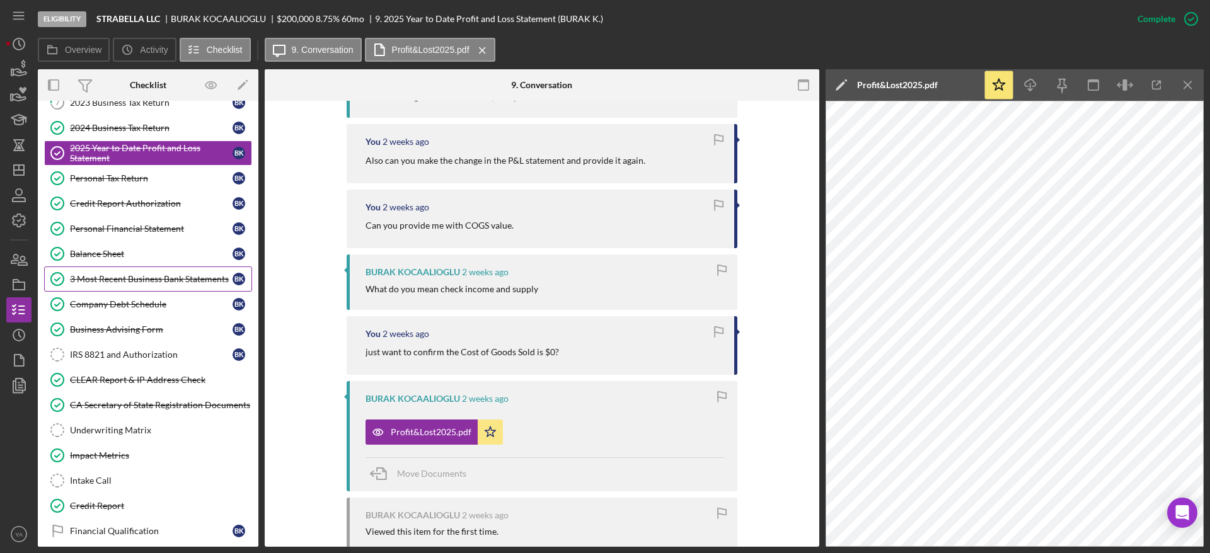
scroll to position [284, 0]
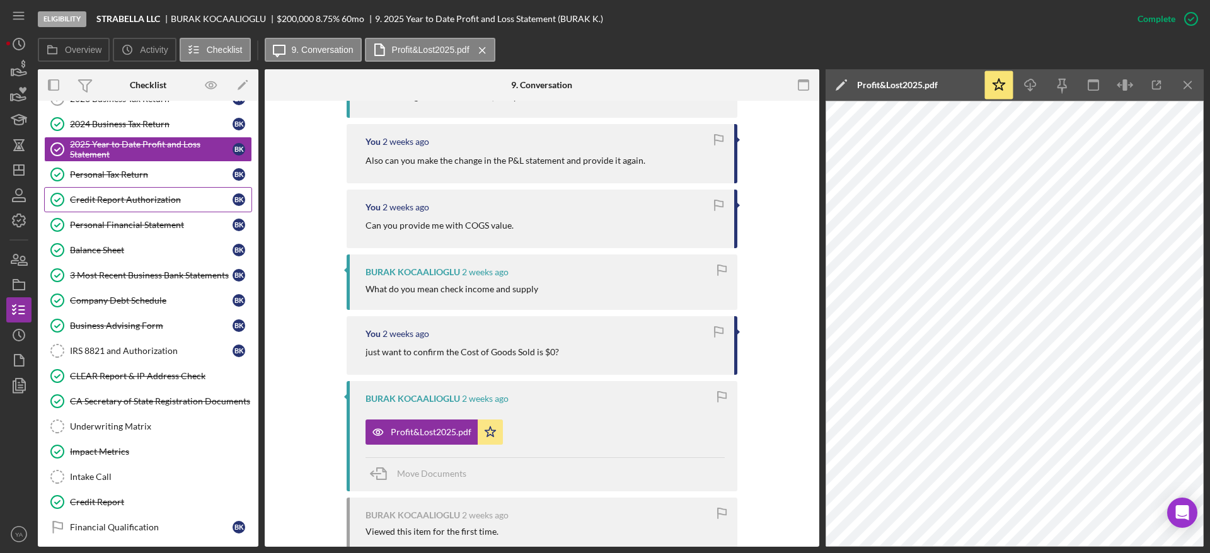
click at [170, 189] on link "Credit Report Authorization Credit Report Authorization B K" at bounding box center [148, 199] width 208 height 25
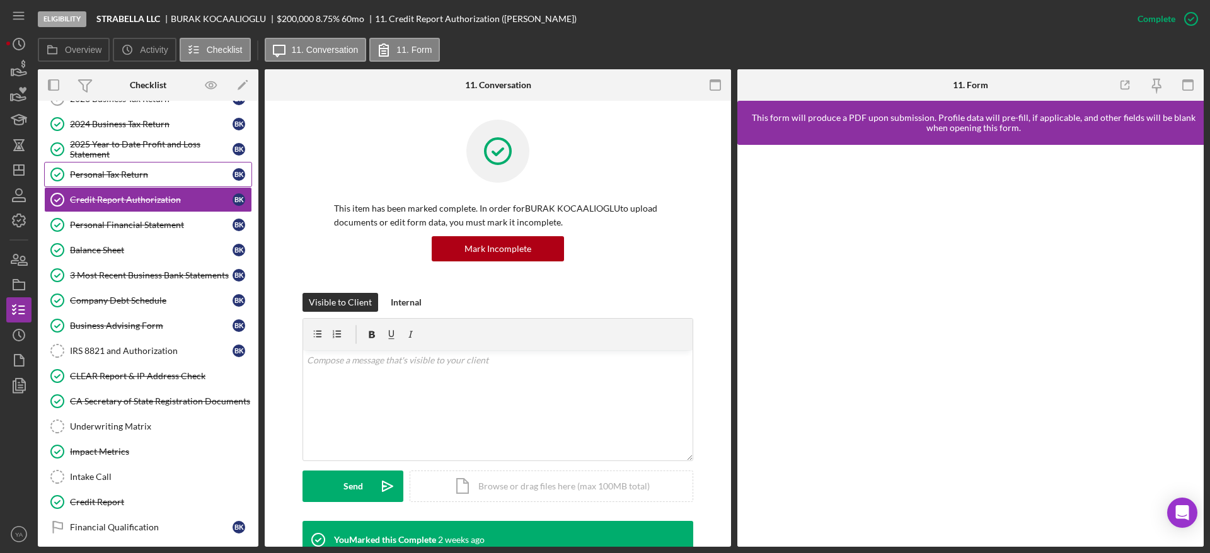
click at [172, 181] on link "Personal Tax Return Personal Tax Return B K" at bounding box center [148, 174] width 208 height 25
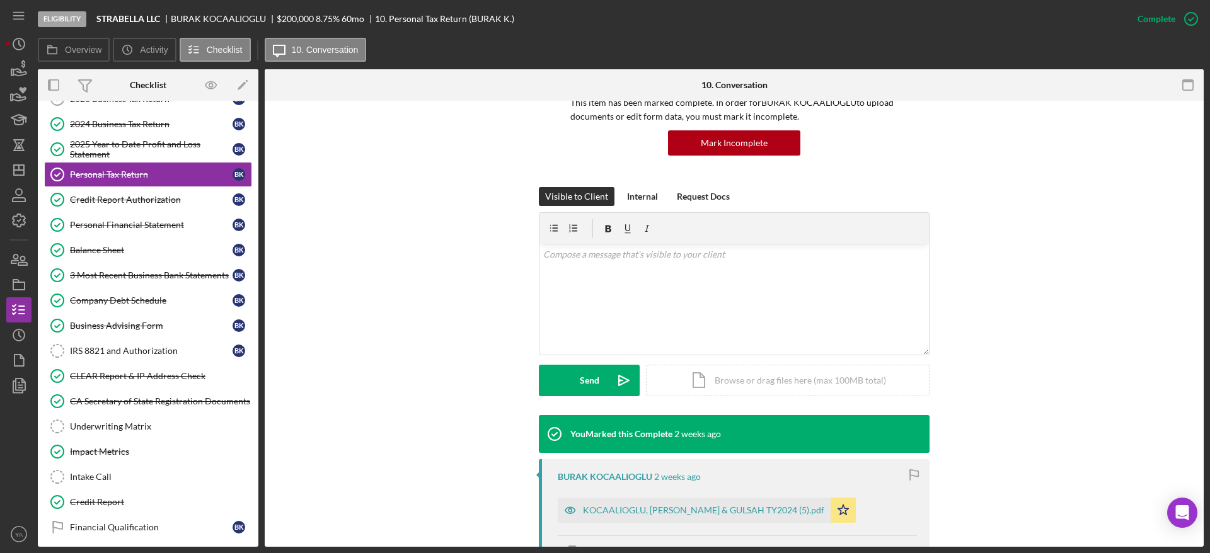
scroll to position [189, 0]
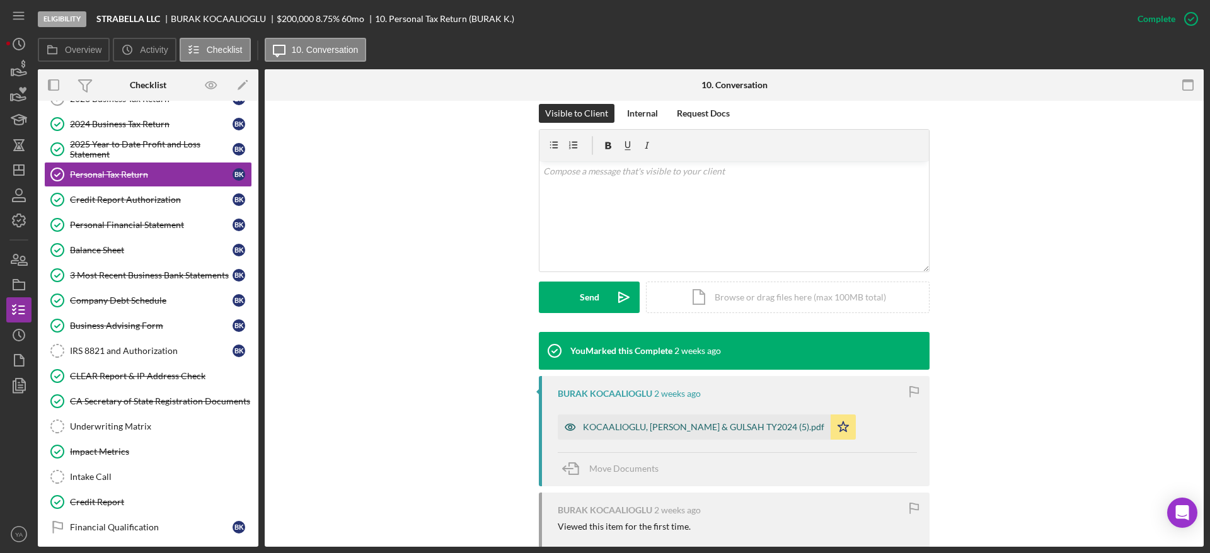
click at [646, 425] on div "KOCAALIOGLU, BURAK & GULSAH TY2024 (5).pdf" at bounding box center [703, 427] width 241 height 10
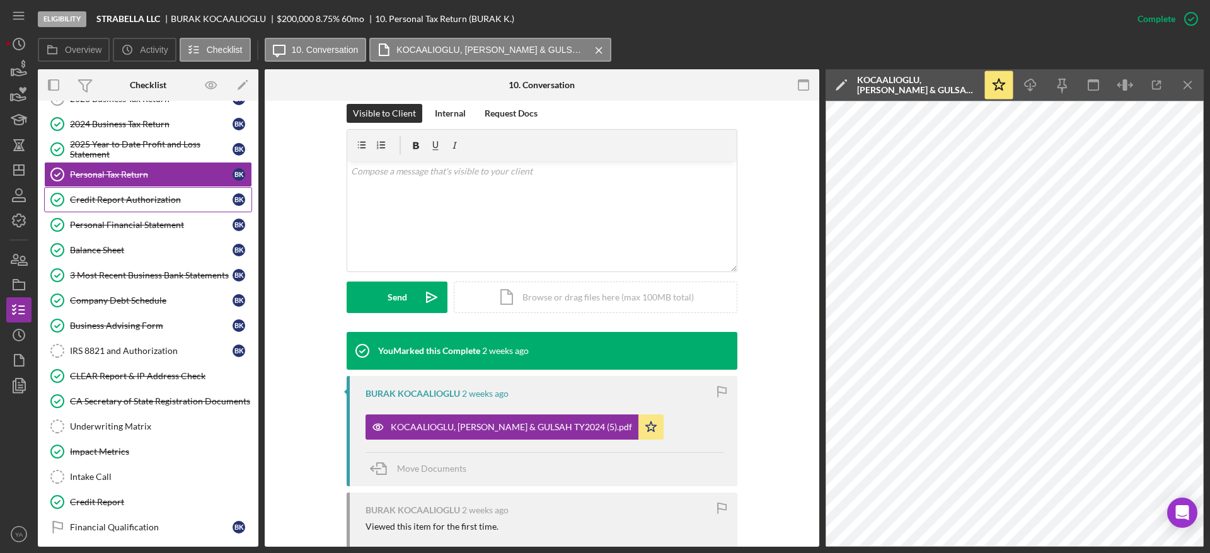
click at [150, 204] on div "Credit Report Authorization" at bounding box center [151, 200] width 163 height 10
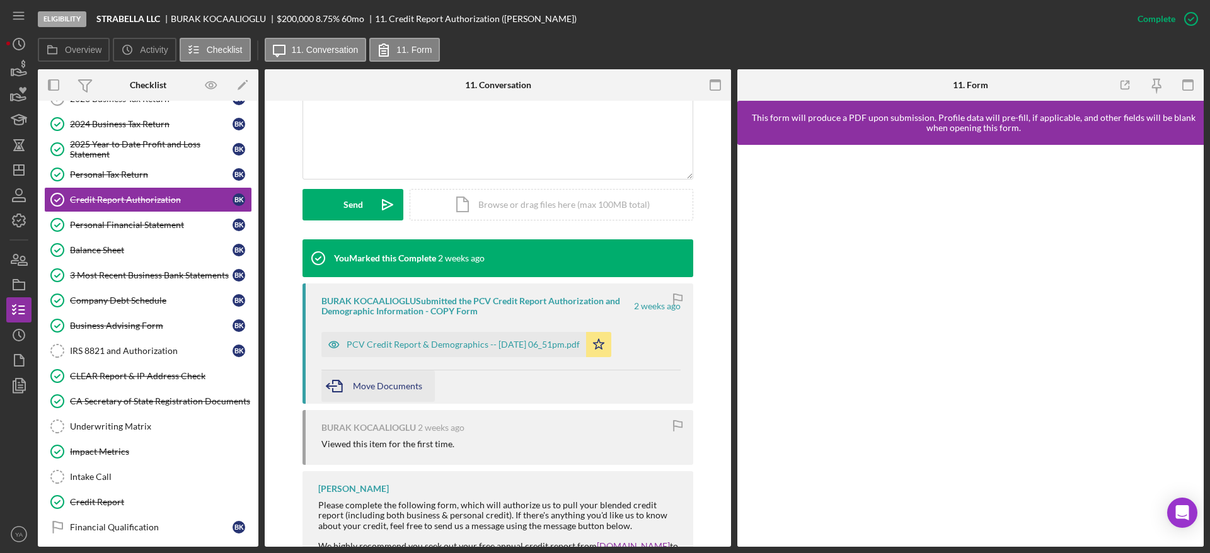
scroll to position [347, 0]
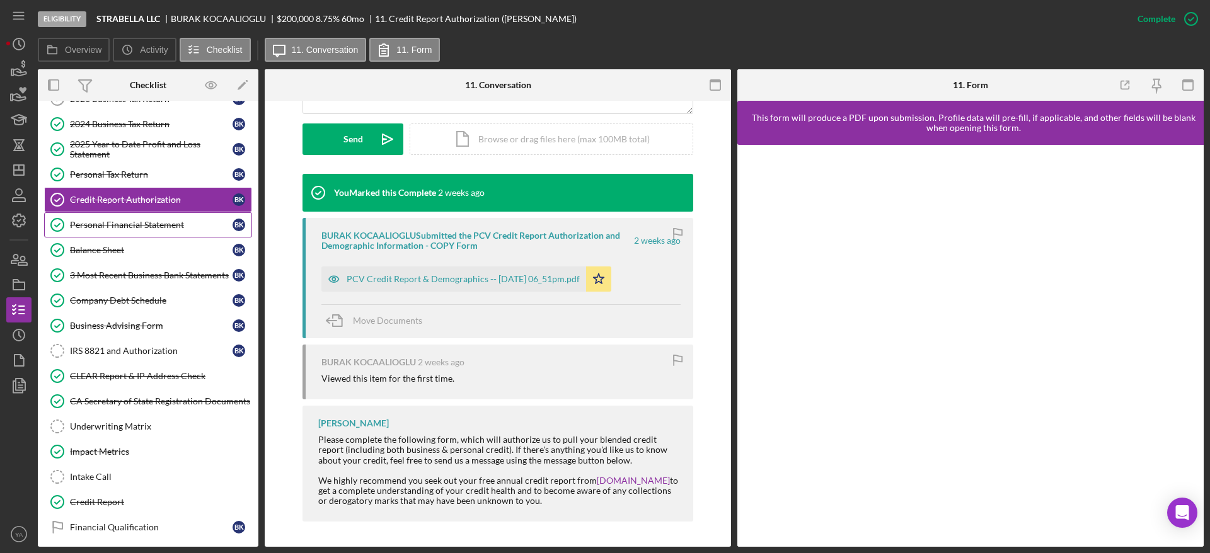
click at [159, 224] on div "Personal Financial Statement" at bounding box center [151, 225] width 163 height 10
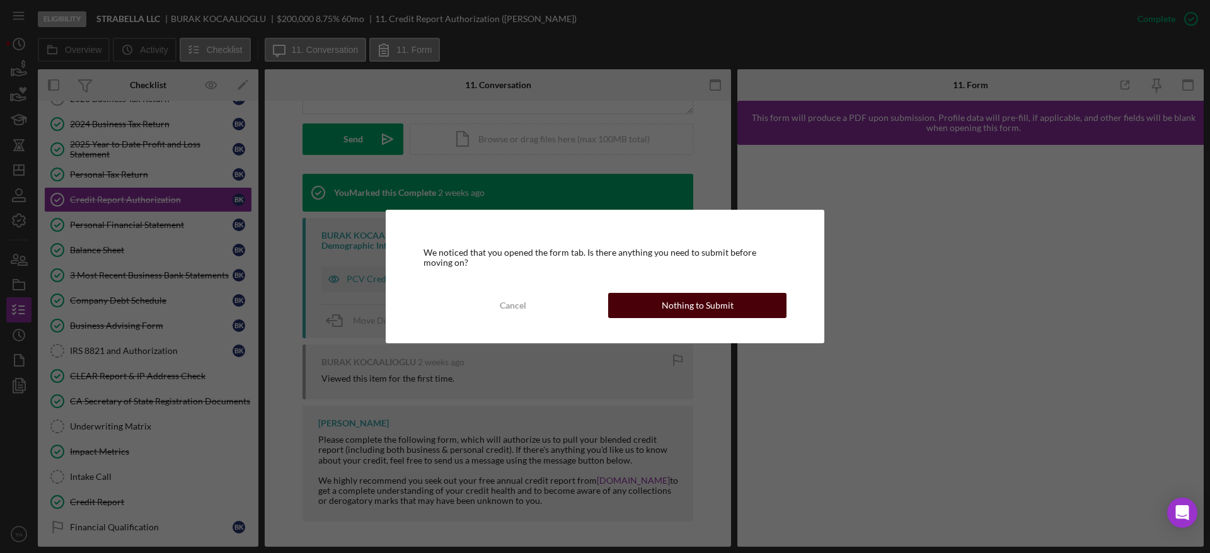
click at [722, 302] on div "Nothing to Submit" at bounding box center [698, 305] width 72 height 25
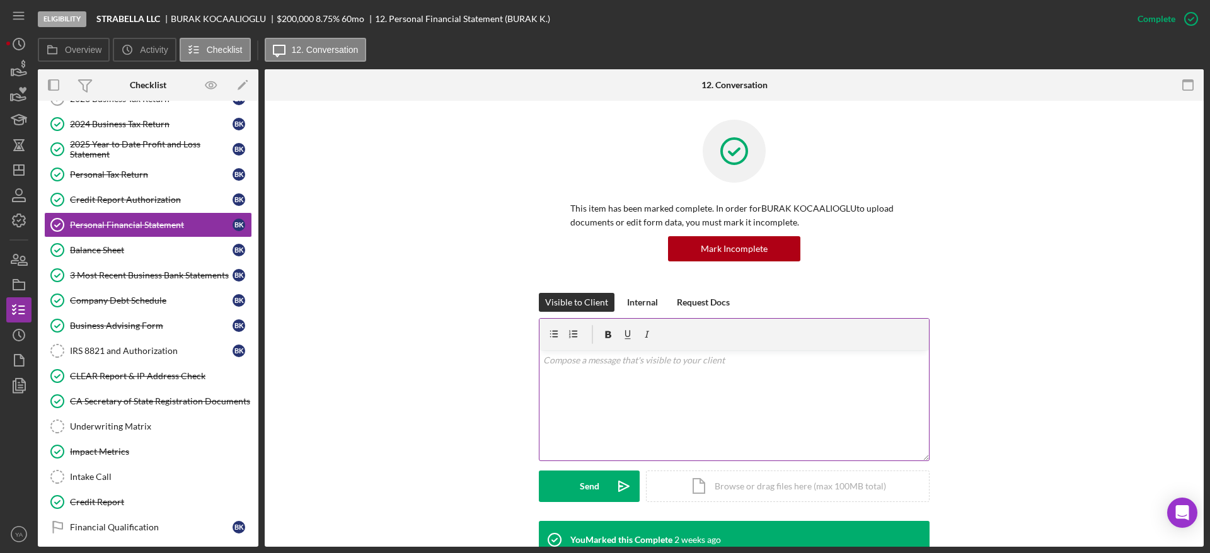
scroll to position [284, 0]
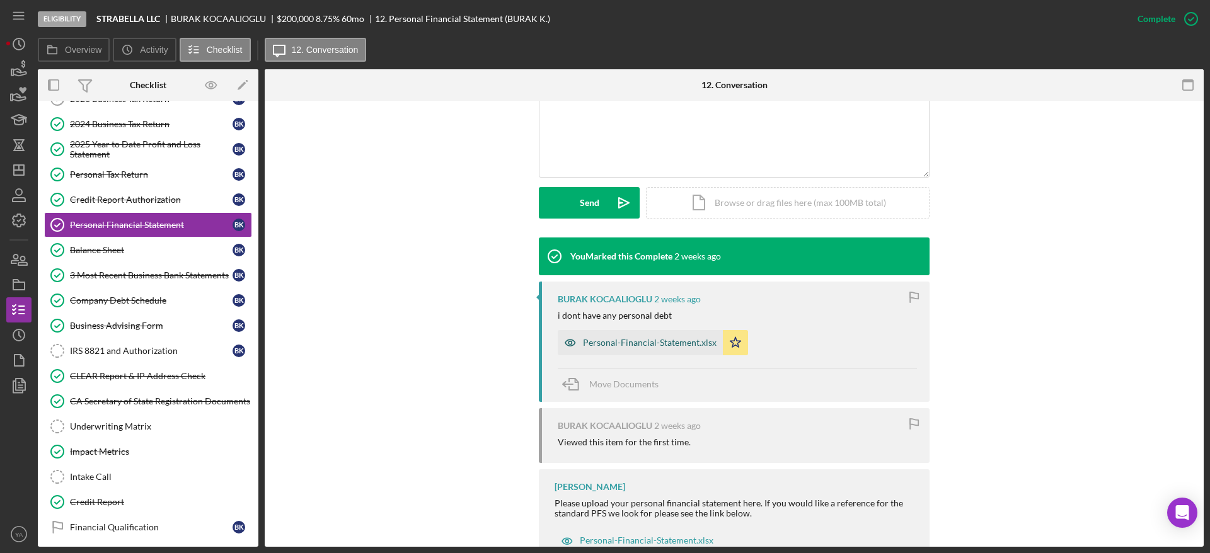
click at [660, 350] on div "Personal-Financial-Statement.xlsx" at bounding box center [640, 342] width 165 height 25
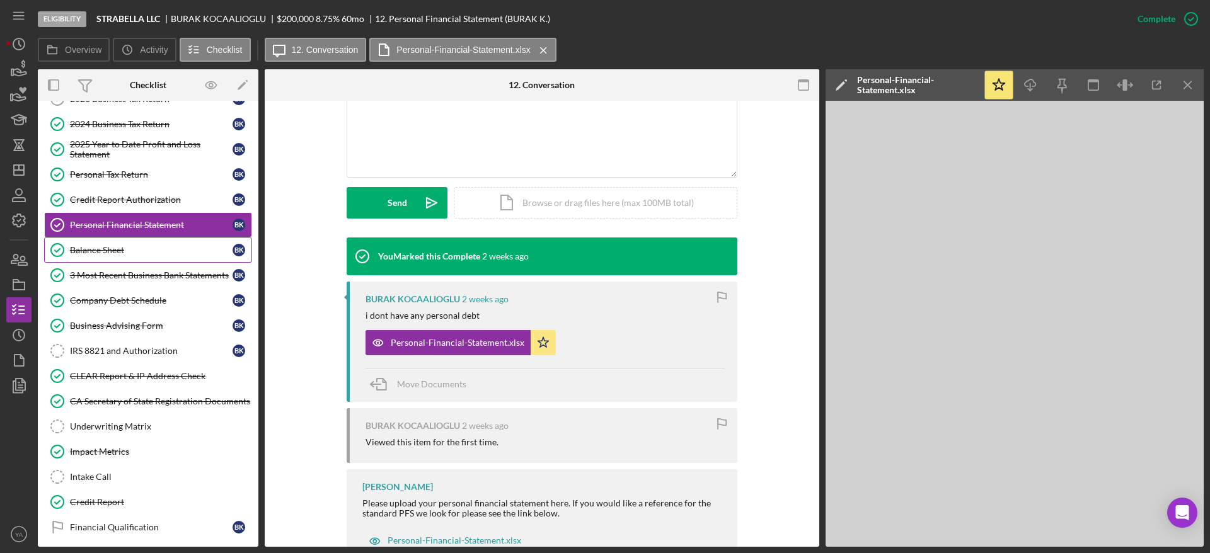
click at [173, 260] on link "Balance Sheet Balance Sheet B K" at bounding box center [148, 250] width 208 height 25
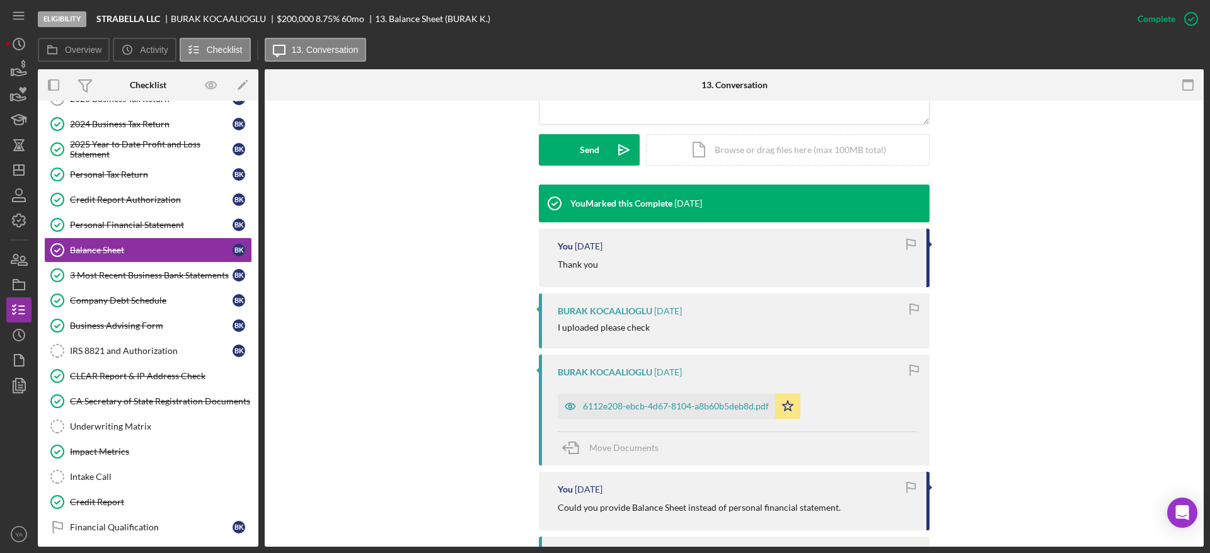
scroll to position [378, 0]
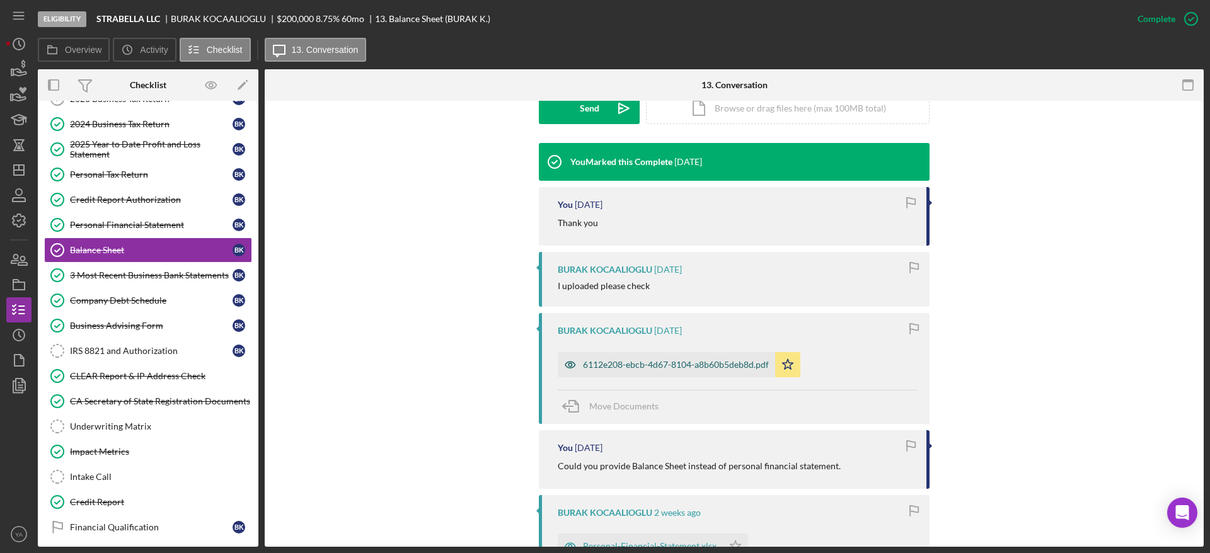
click at [683, 372] on div "6112e208-ebcb-4d67-8104-a8b60b5deb8d.pdf" at bounding box center [666, 364] width 217 height 25
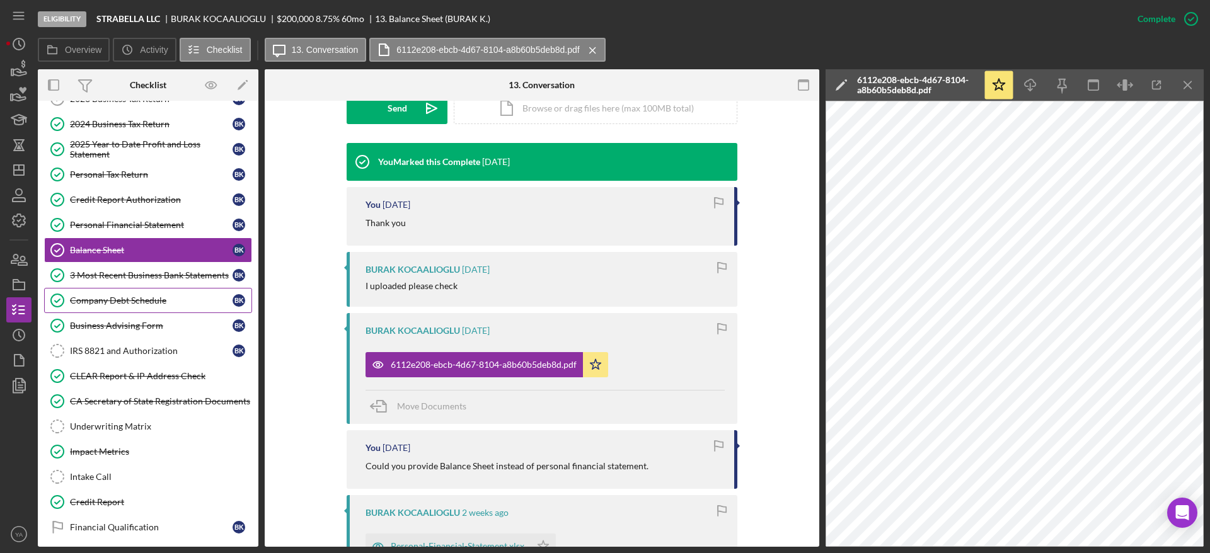
click at [142, 298] on div "Company Debt Schedule" at bounding box center [151, 300] width 163 height 10
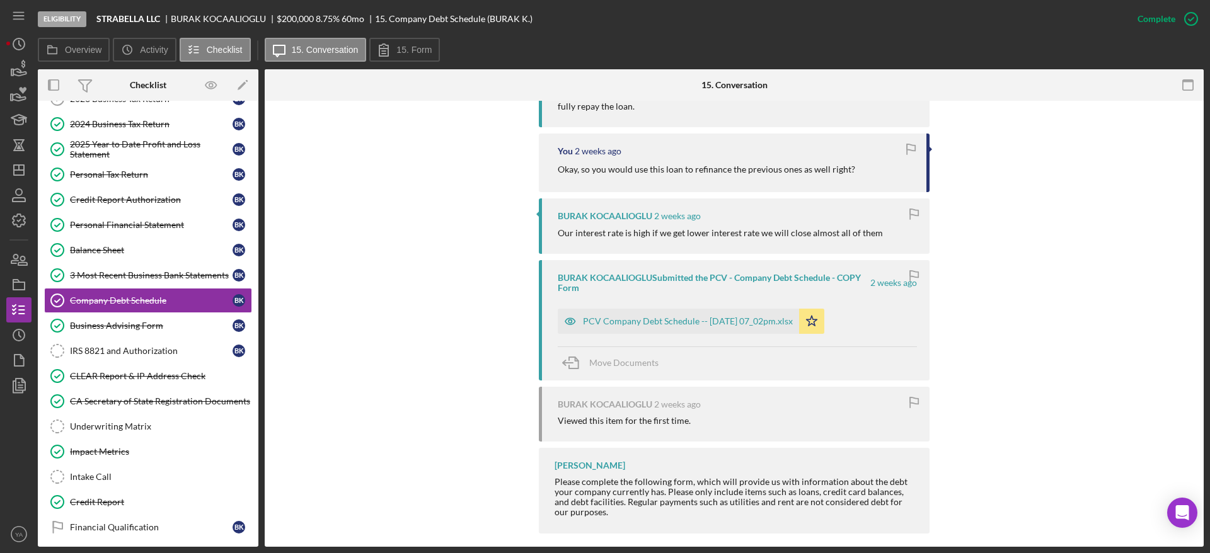
scroll to position [1481, 0]
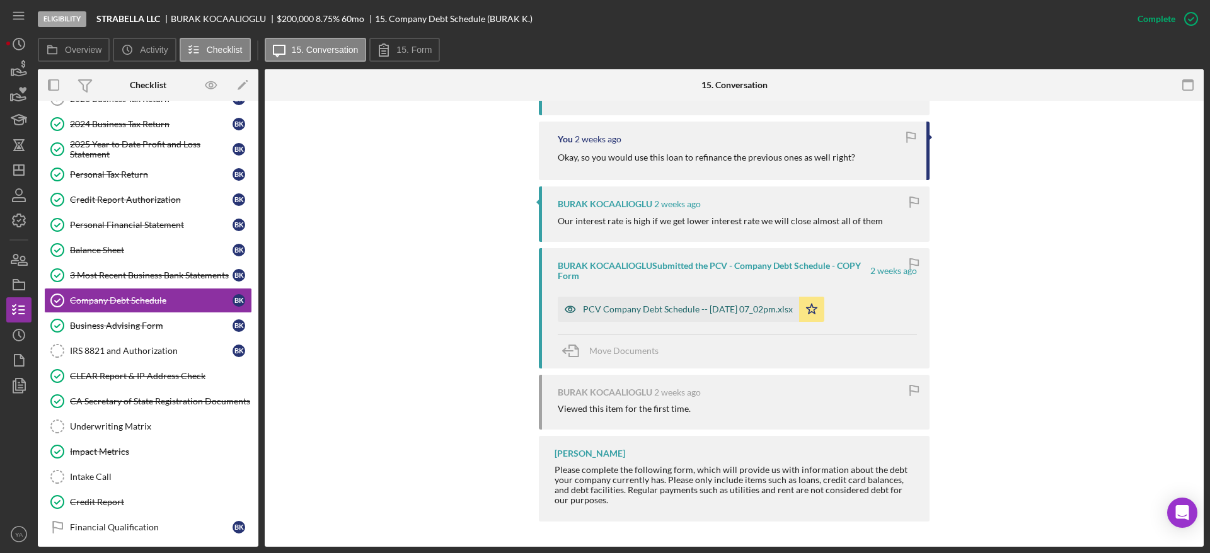
click at [685, 304] on div "PCV Company Debt Schedule -- 2025-09-02 07_02pm.xlsx" at bounding box center [688, 309] width 210 height 10
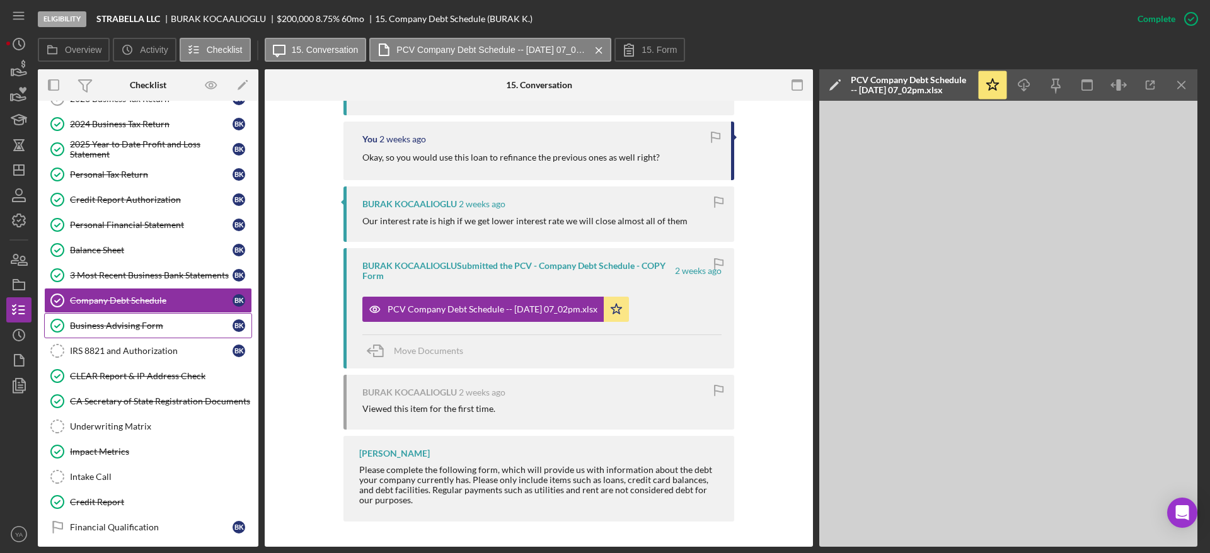
click at [141, 333] on link "Business Advising Form Business Advising Form B K" at bounding box center [148, 325] width 208 height 25
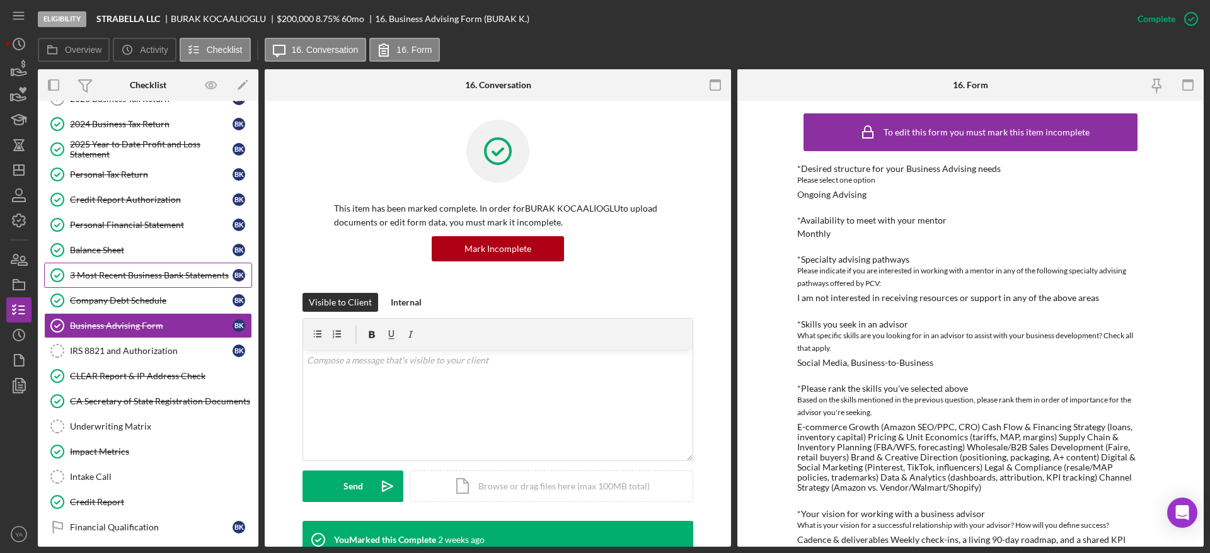
click at [129, 271] on div "3 Most Recent Business Bank Statements" at bounding box center [151, 275] width 163 height 10
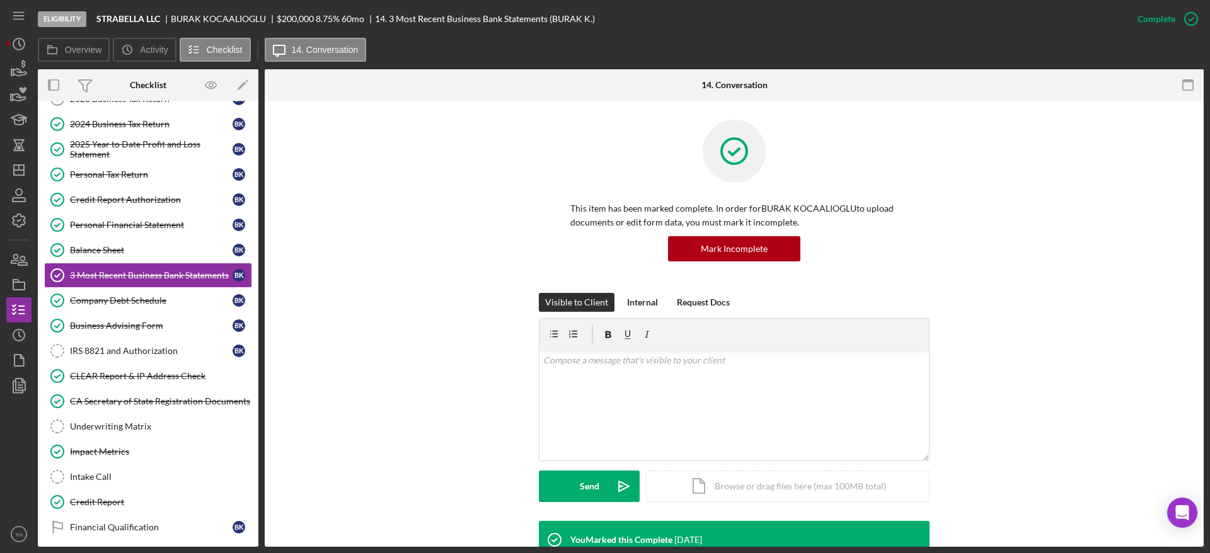
scroll to position [378, 0]
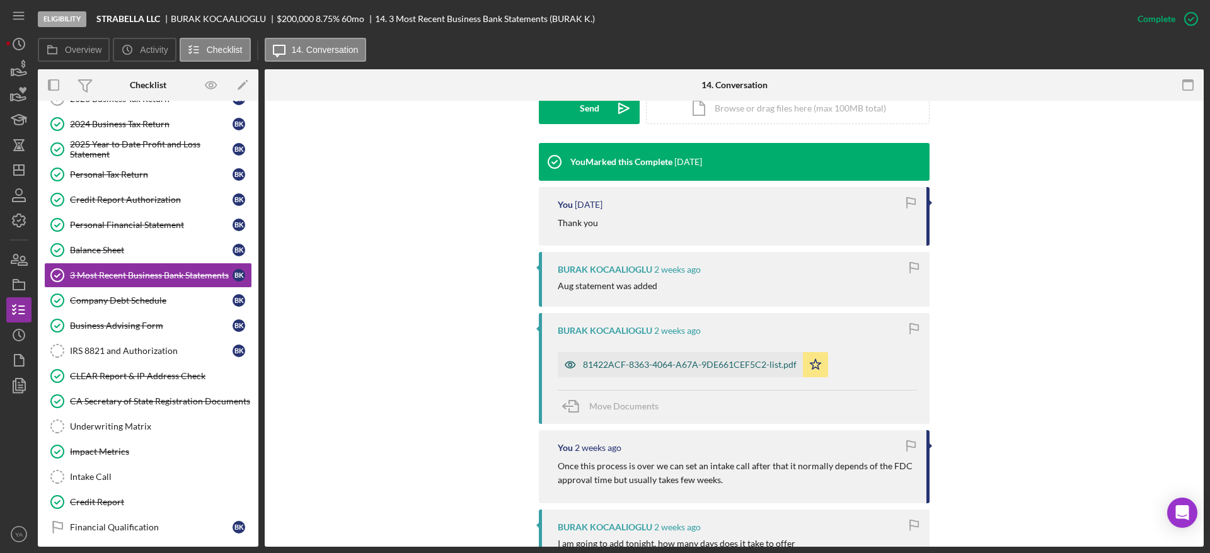
click at [623, 353] on div "81422ACF-8363-4064-A67A-9DE661CEF5C2-list.pdf" at bounding box center [680, 364] width 245 height 25
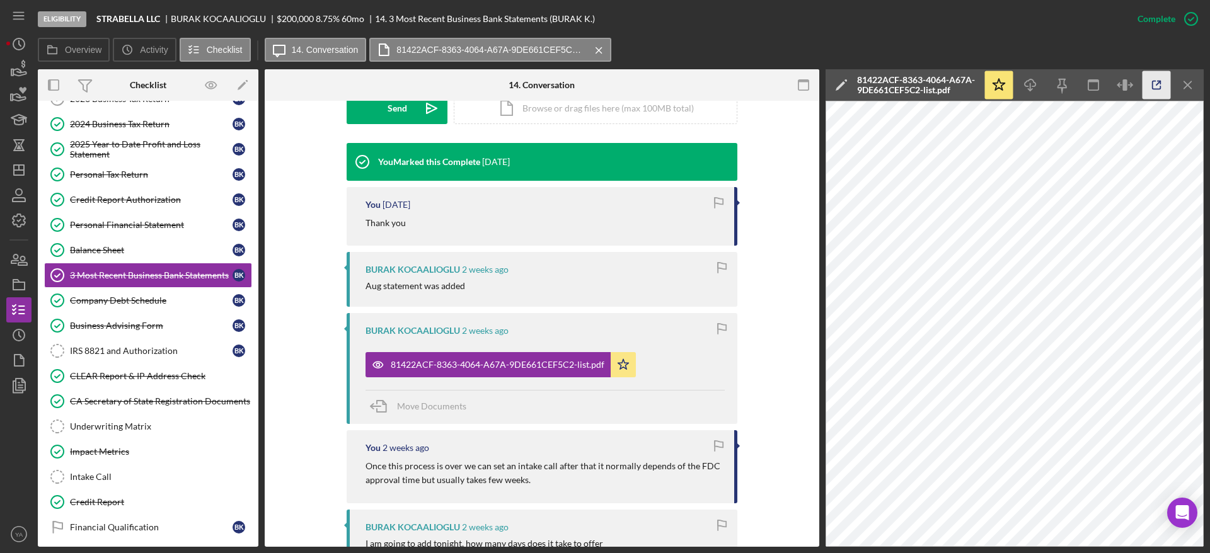
click at [1156, 91] on icon "button" at bounding box center [1156, 85] width 28 height 28
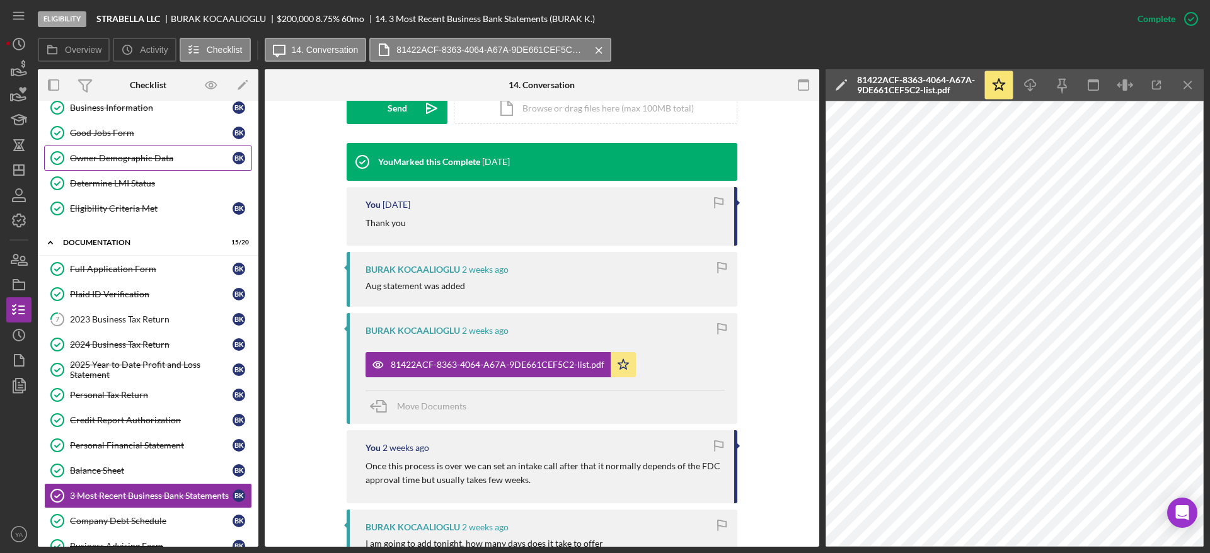
scroll to position [0, 0]
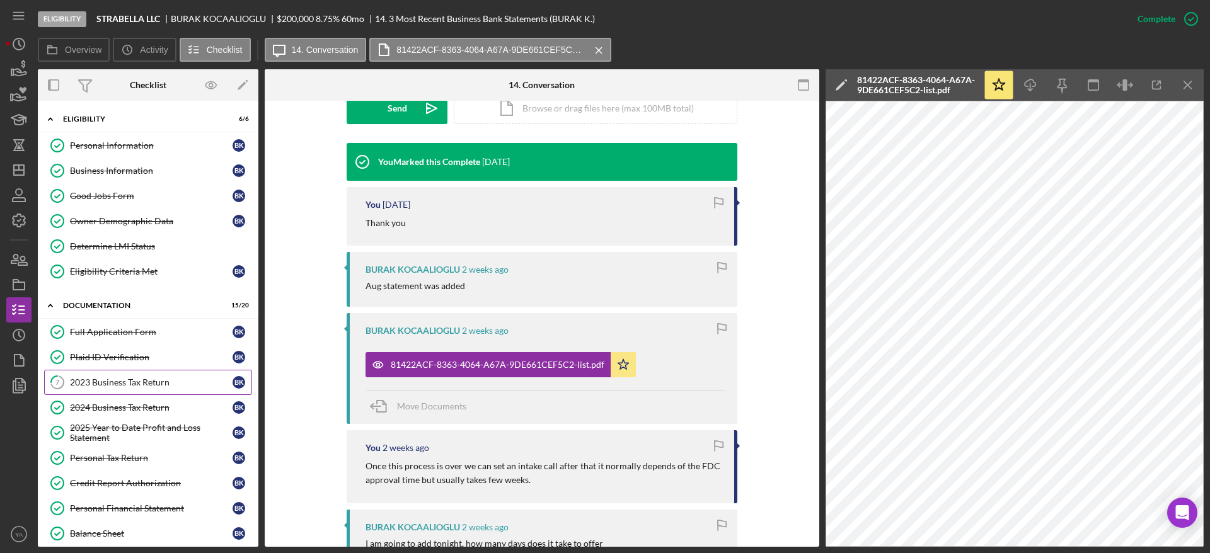
click at [139, 370] on link "7 2023 Business Tax Return B K" at bounding box center [148, 382] width 208 height 25
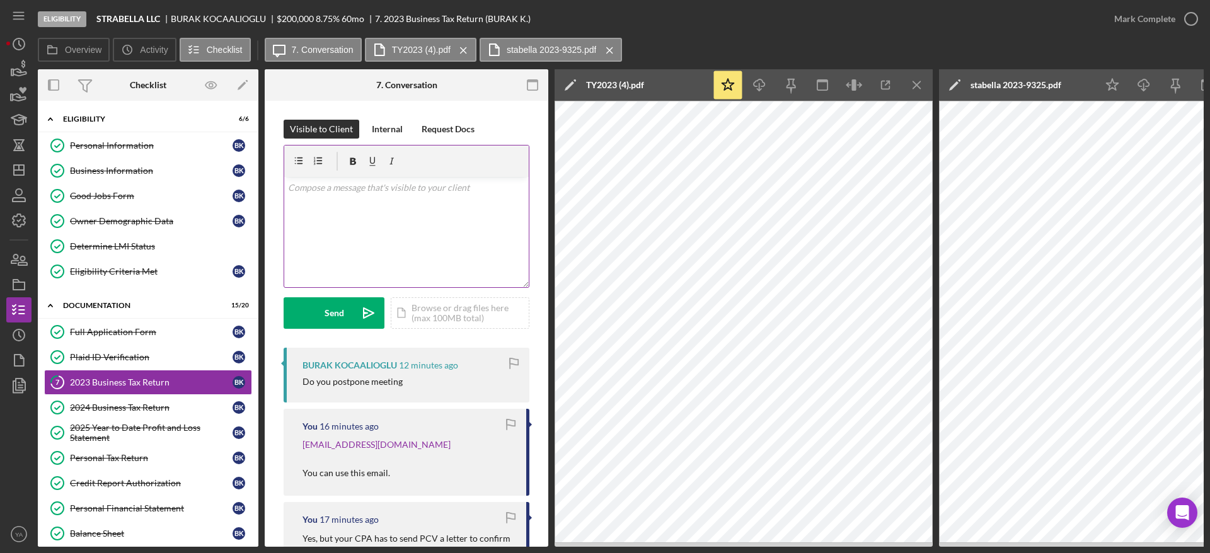
click at [419, 243] on div "v Color teal Color pink Remove color Add row above Add row below Add column bef…" at bounding box center [406, 232] width 244 height 110
drag, startPoint x: 313, startPoint y: 186, endPoint x: 304, endPoint y: 178, distance: 12.5
click at [304, 178] on div "v Color teal Color pink Remove color Add row above Add row below Add column bef…" at bounding box center [406, 232] width 244 height 110
click at [373, 185] on p "Its upto you we can cover basic questions for now but if something comes up we …" at bounding box center [407, 195] width 238 height 28
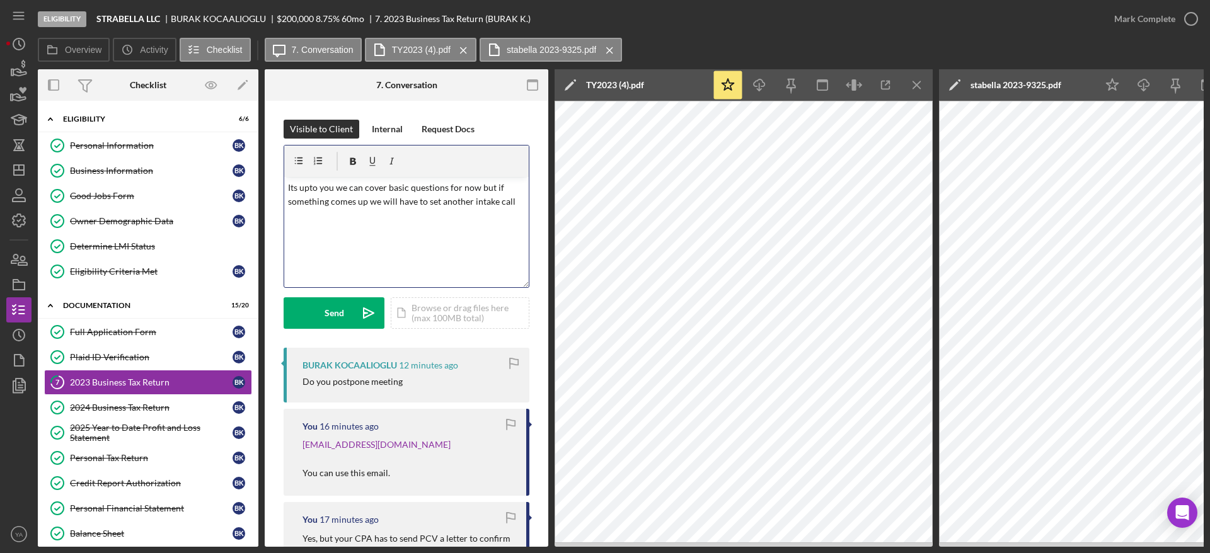
click at [393, 188] on p "Its upto you we can cover basic questions for now but if something comes up we …" at bounding box center [407, 195] width 238 height 28
click at [469, 187] on p "Its upto you we can cover couple of questions for now but if something comes up…" at bounding box center [407, 195] width 238 height 28
click at [513, 201] on p "Its upto you we can cover couple of questions now but if something comes up we …" at bounding box center [407, 195] width 238 height 28
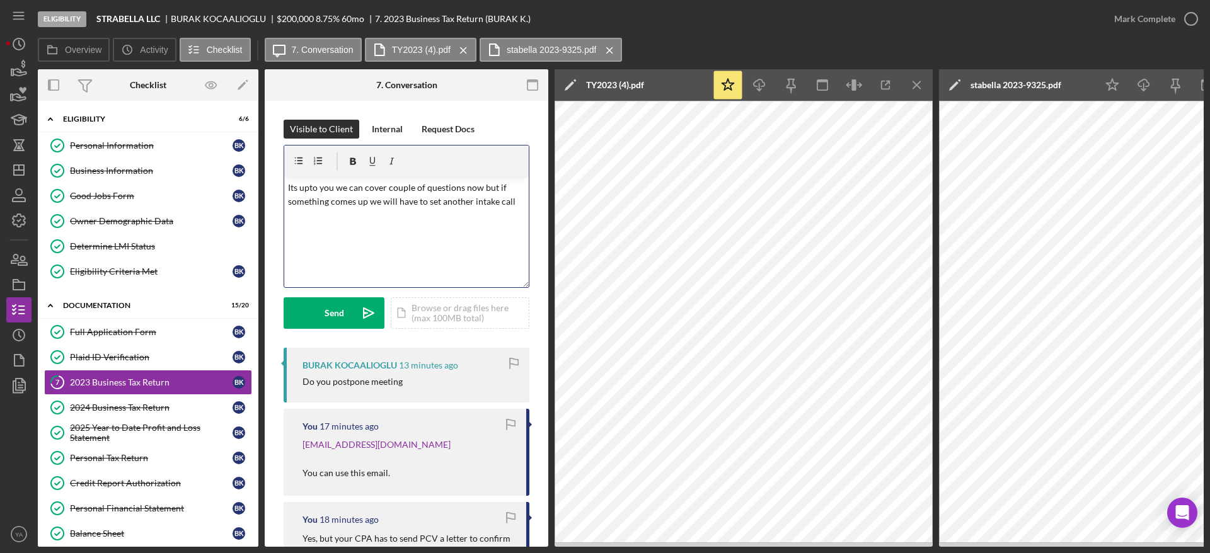
drag, startPoint x: 306, startPoint y: 190, endPoint x: 299, endPoint y: 175, distance: 16.1
click at [299, 175] on div at bounding box center [317, 162] width 54 height 32
click at [517, 204] on p "Its upto you we can cover couple of questions now but if something comes up we …" at bounding box center [407, 195] width 238 height 28
click at [353, 304] on icon "Icon/icon-invite-send" at bounding box center [369, 313] width 32 height 32
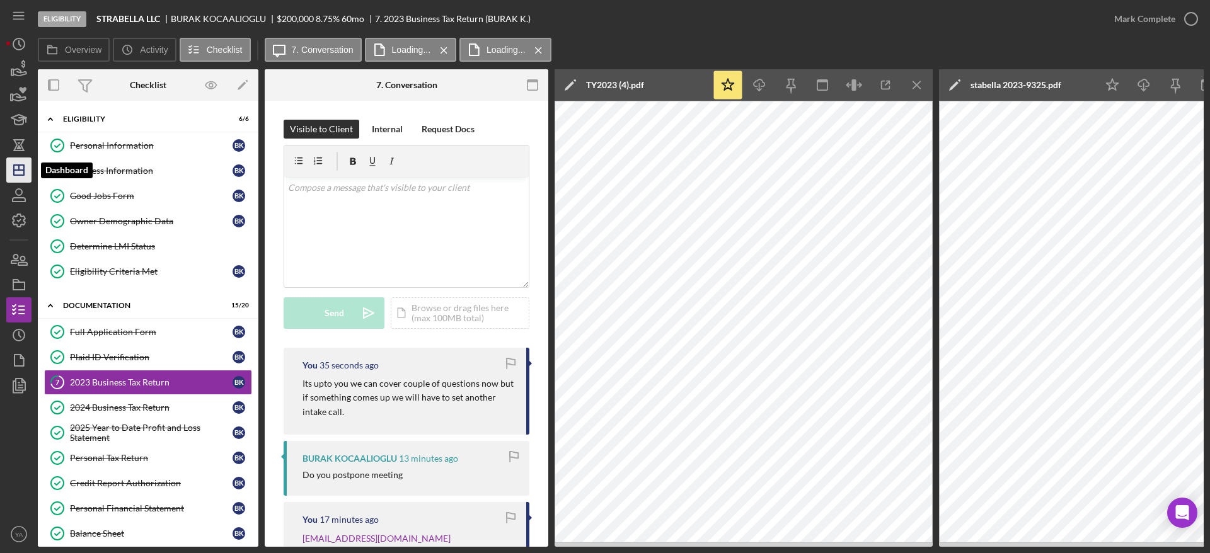
click at [15, 161] on icon "Icon/Dashboard" at bounding box center [19, 170] width 32 height 32
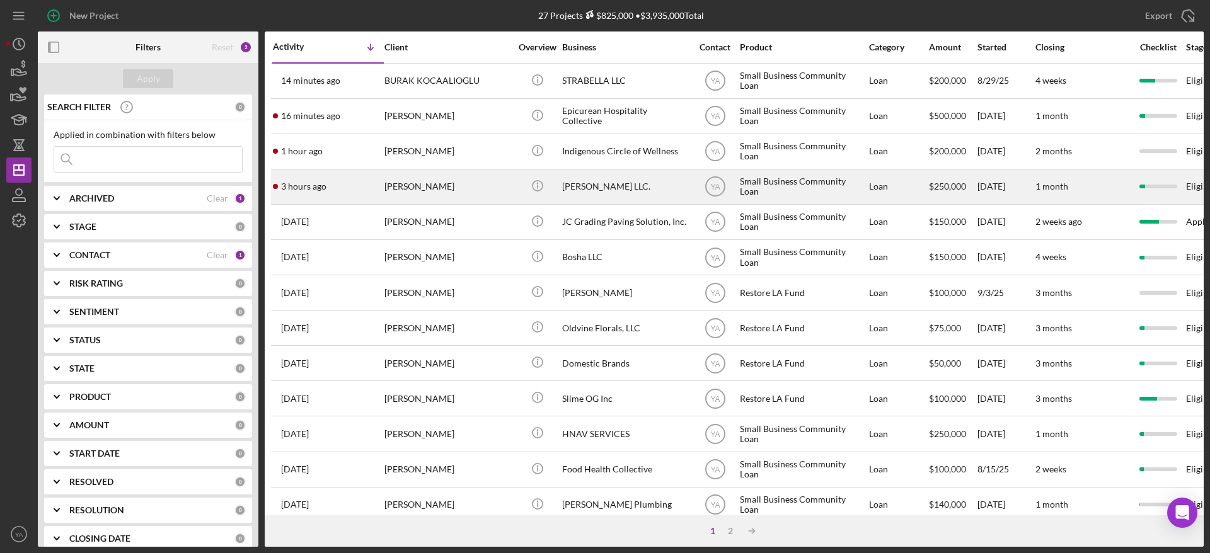
click at [469, 190] on div "WAYNNE NUGENT" at bounding box center [447, 186] width 126 height 33
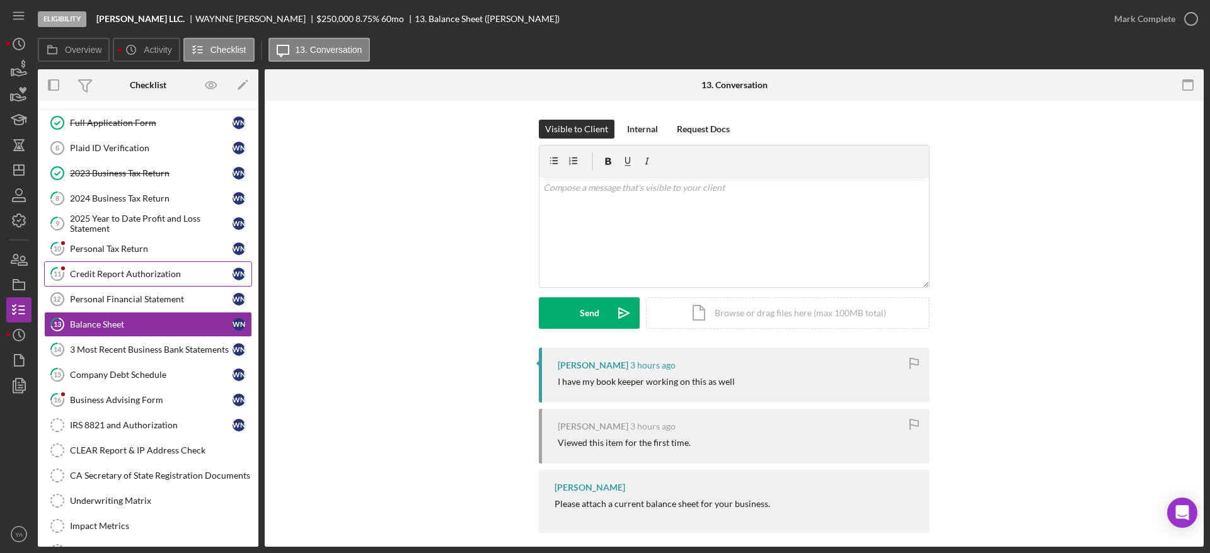
click at [152, 276] on div "Credit Report Authorization" at bounding box center [151, 274] width 163 height 10
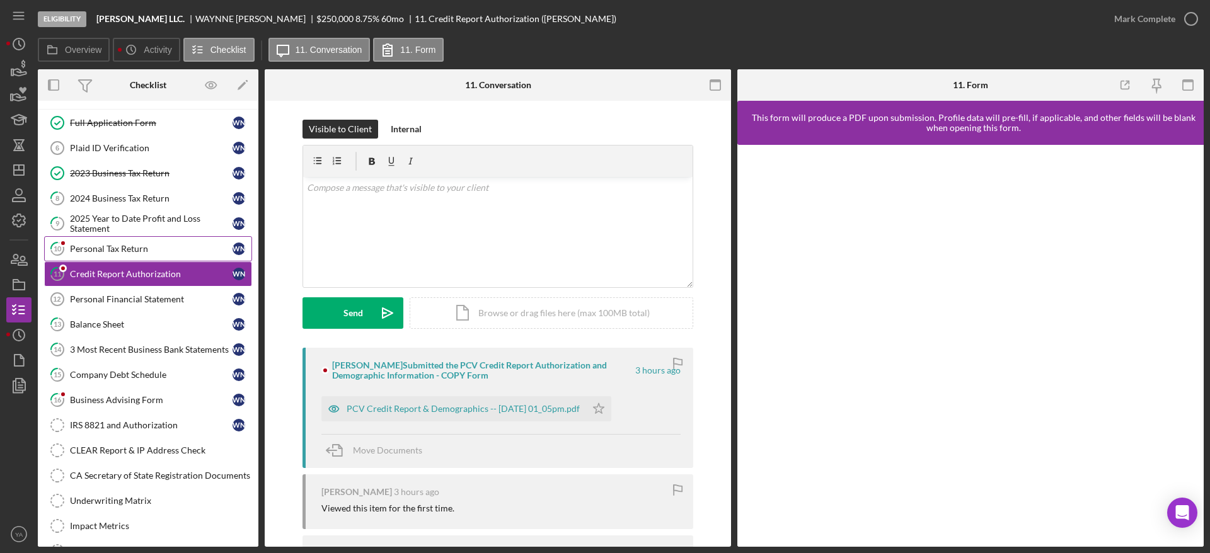
click at [147, 254] on link "10 Personal Tax Return W N" at bounding box center [148, 248] width 208 height 25
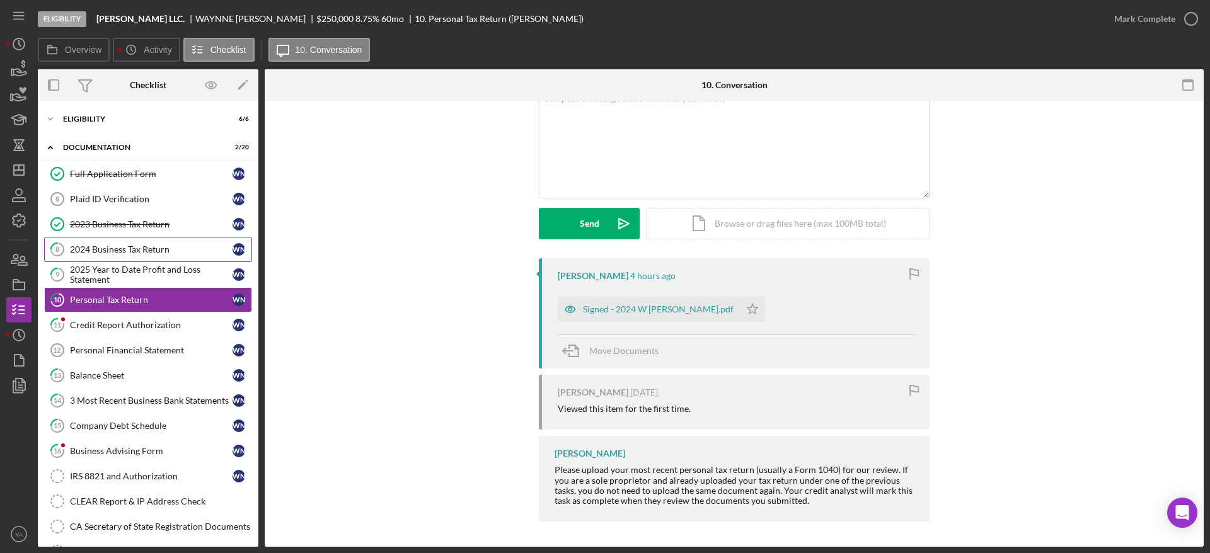
click at [127, 257] on link "8 2024 Business Tax Return W N" at bounding box center [148, 249] width 208 height 25
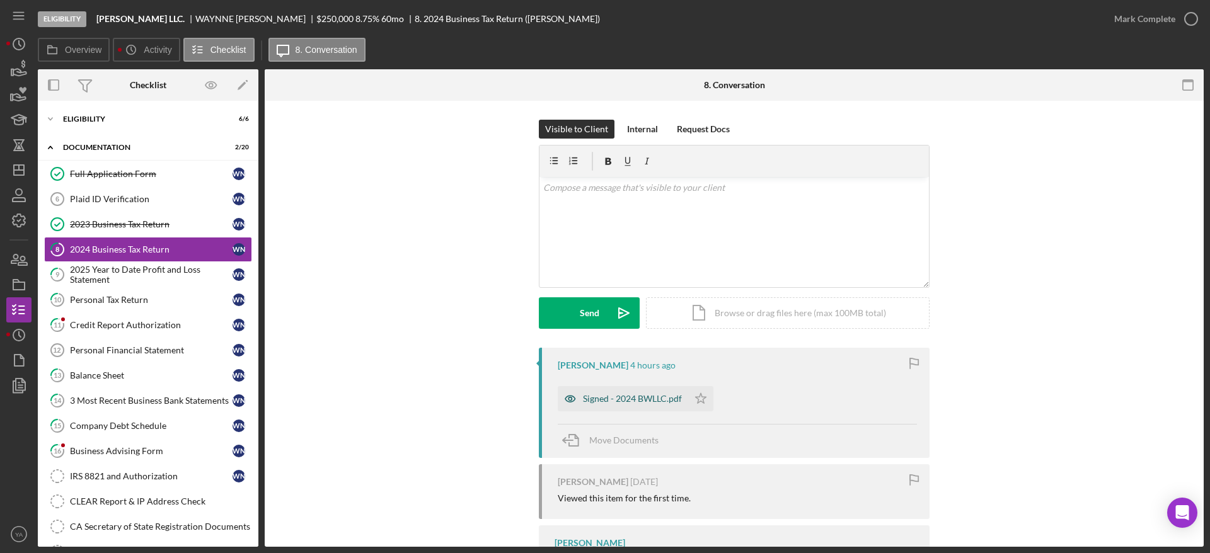
click at [646, 387] on div "Signed - 2024 BWLLC.pdf" at bounding box center [623, 398] width 130 height 25
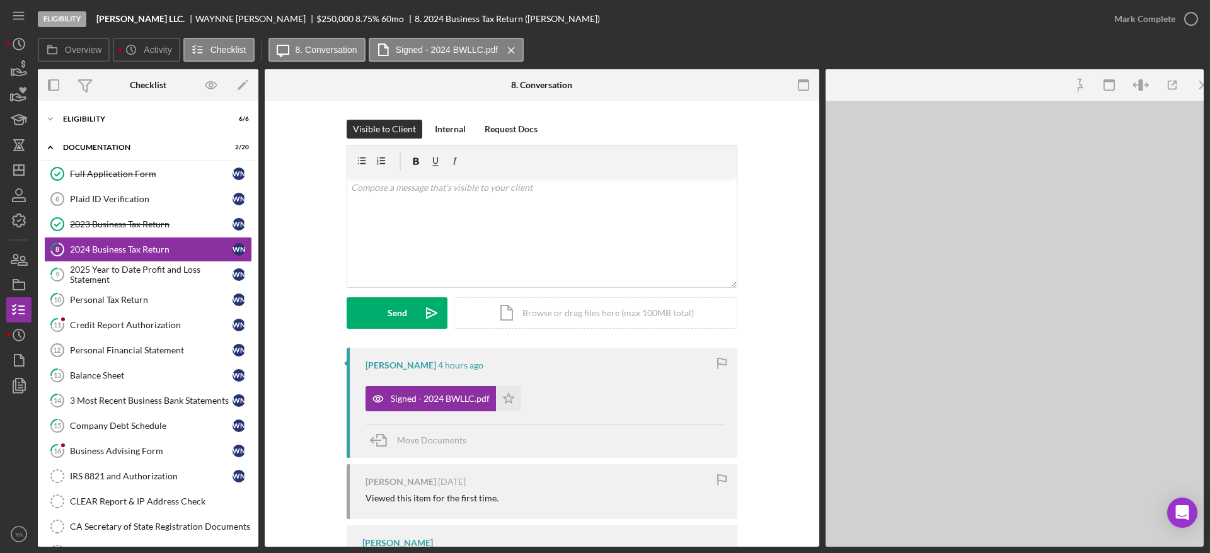
click at [646, 392] on div "Signed - 2024 BWLLC.pdf Icon/Star" at bounding box center [544, 396] width 359 height 32
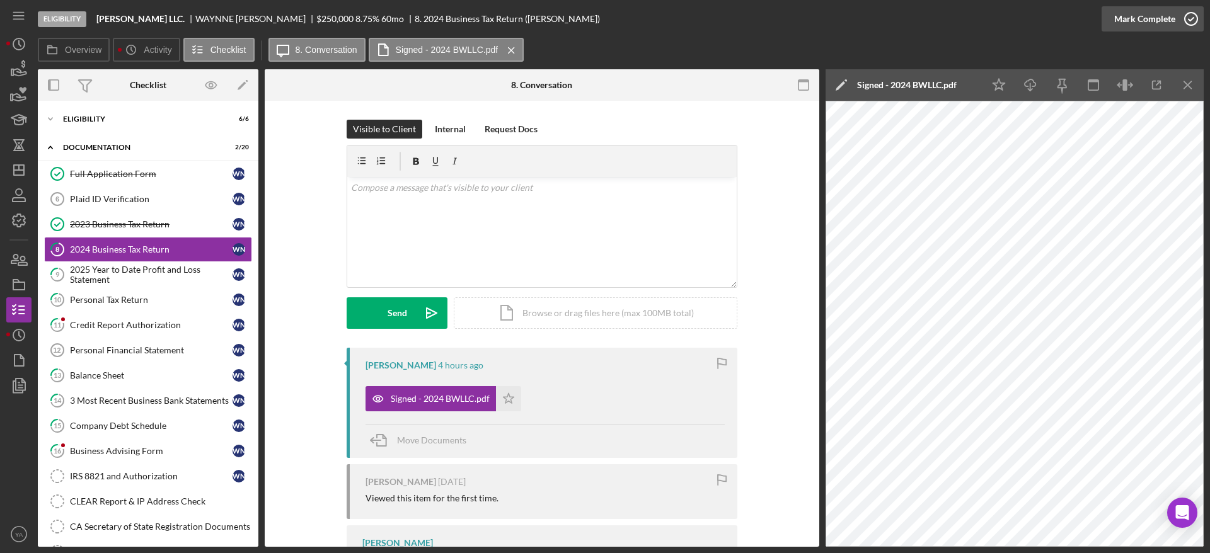
click at [1186, 23] on icon "button" at bounding box center [1191, 19] width 32 height 32
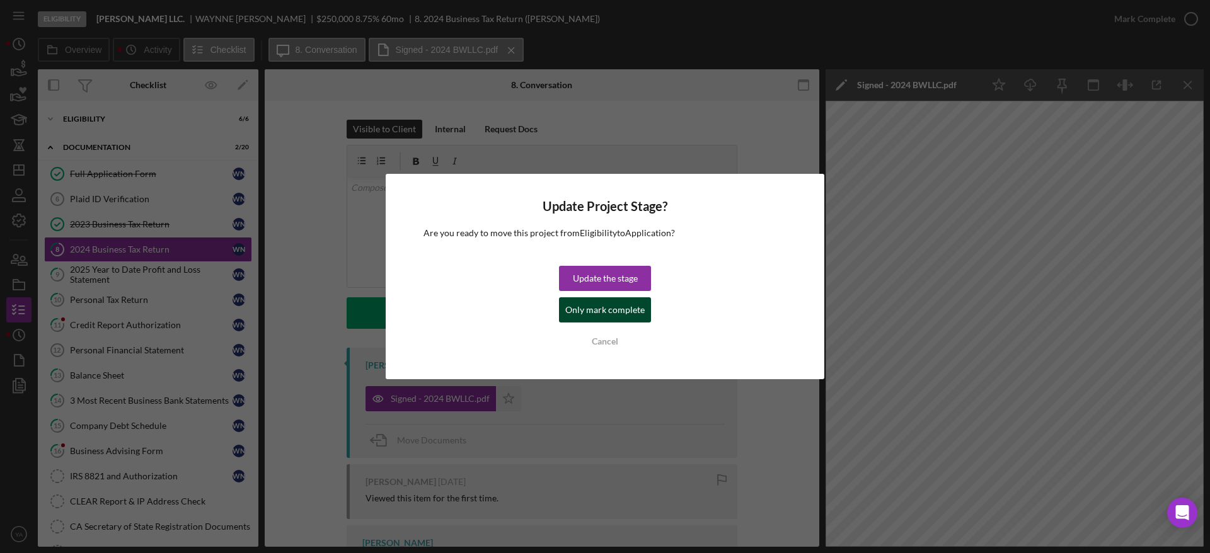
click at [577, 310] on div "Only mark complete" at bounding box center [604, 309] width 79 height 25
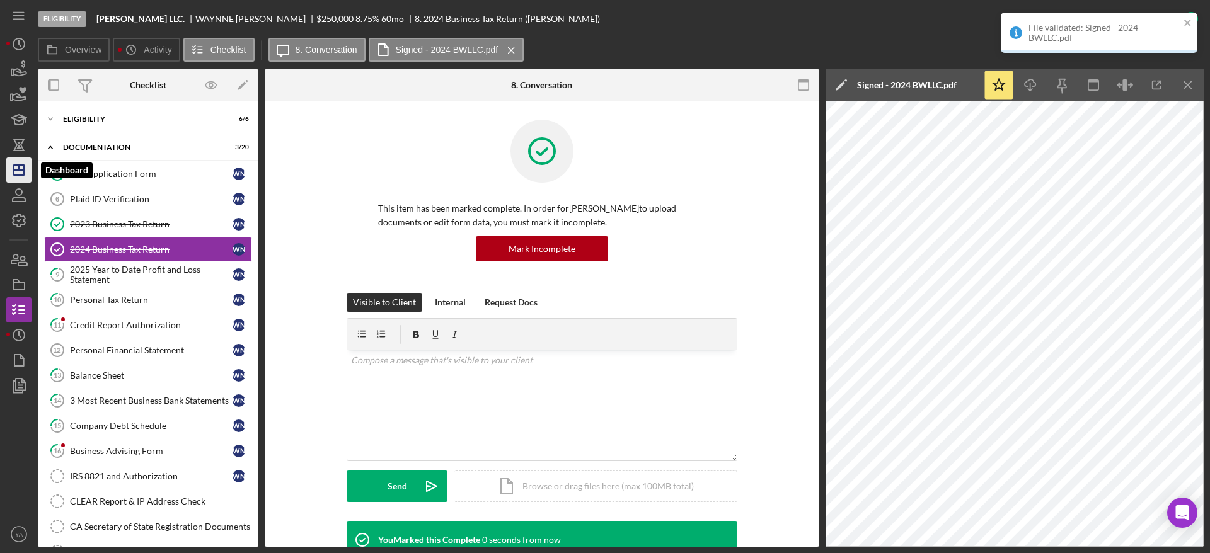
click at [24, 171] on polygon "button" at bounding box center [19, 170] width 10 height 10
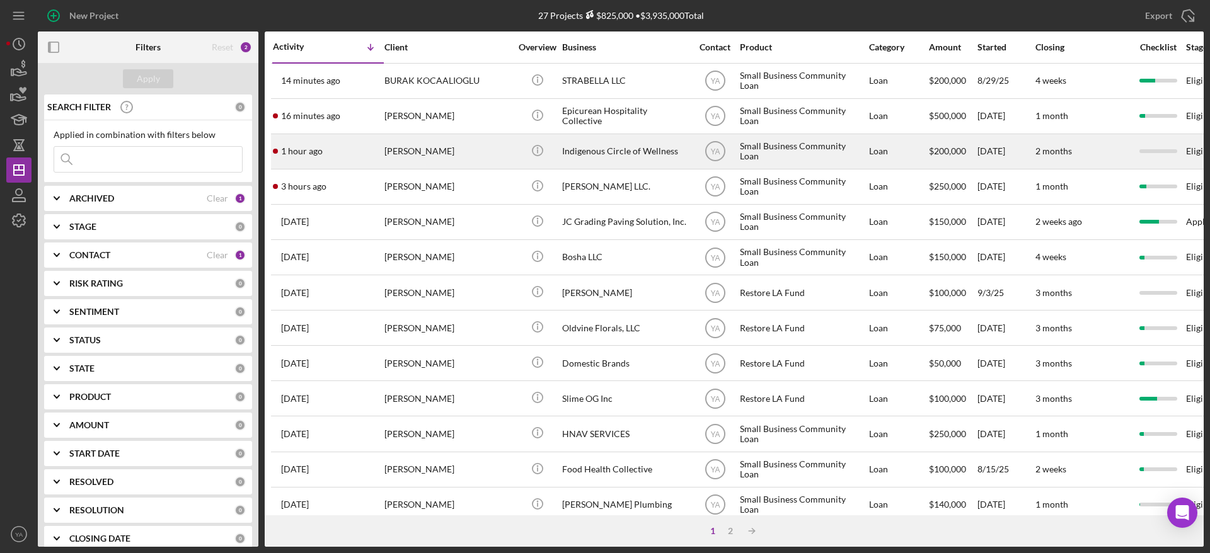
click at [598, 156] on div "Indigenous Circle of Wellness" at bounding box center [625, 151] width 126 height 33
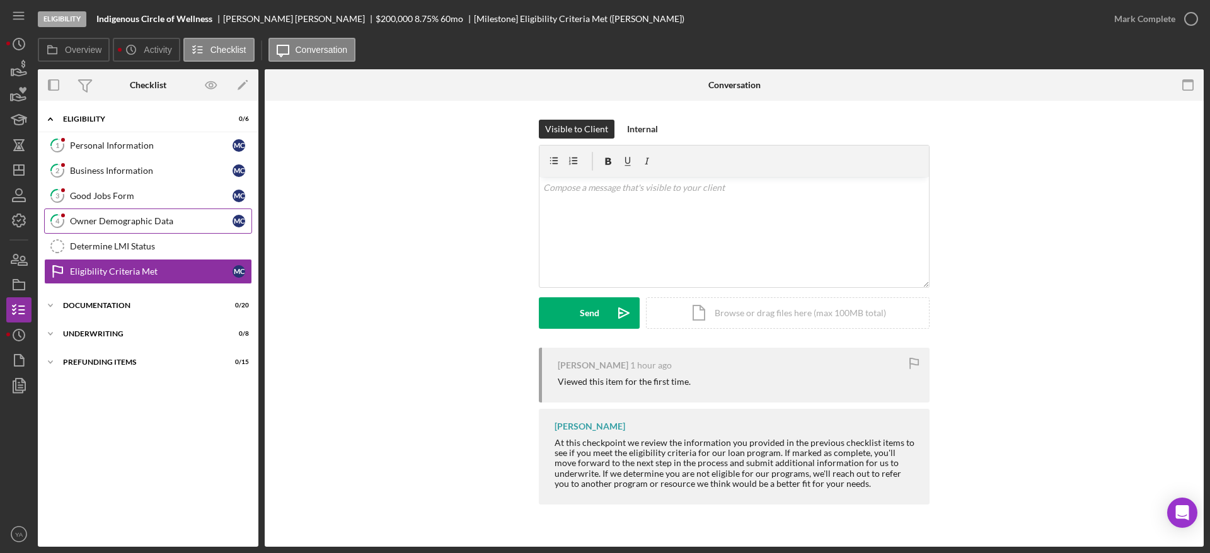
click at [141, 225] on div "Owner Demographic Data" at bounding box center [151, 221] width 163 height 10
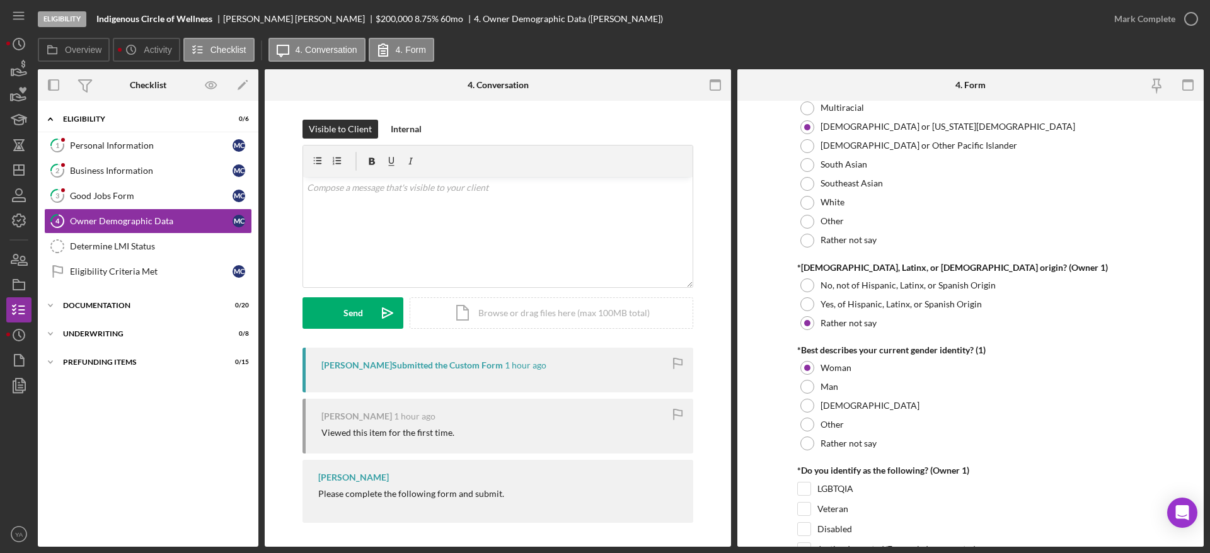
scroll to position [851, 0]
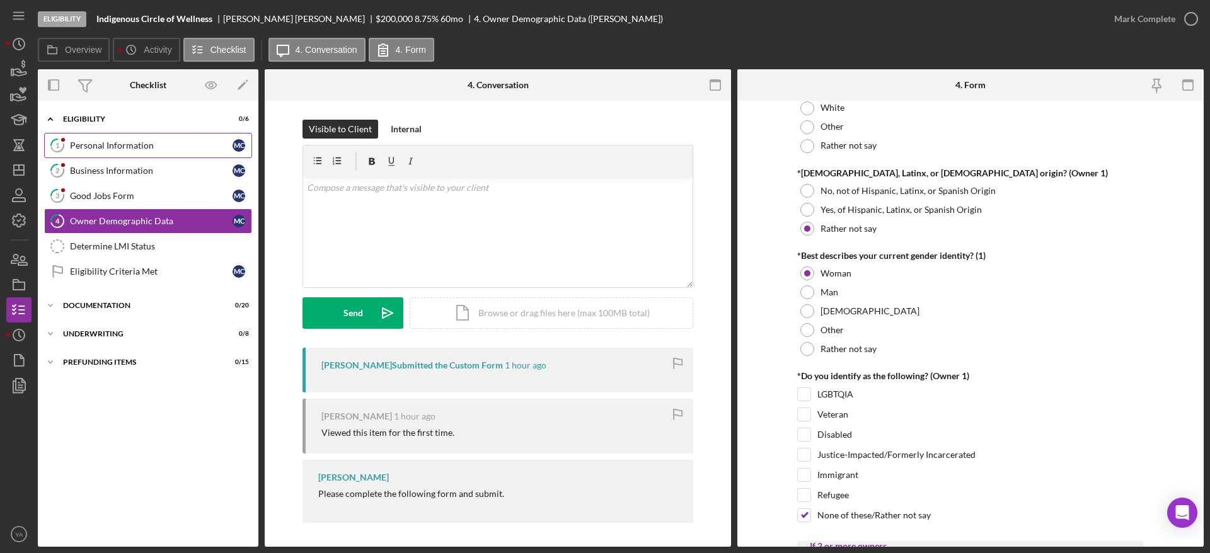
click at [147, 142] on div "Personal Information" at bounding box center [151, 146] width 163 height 10
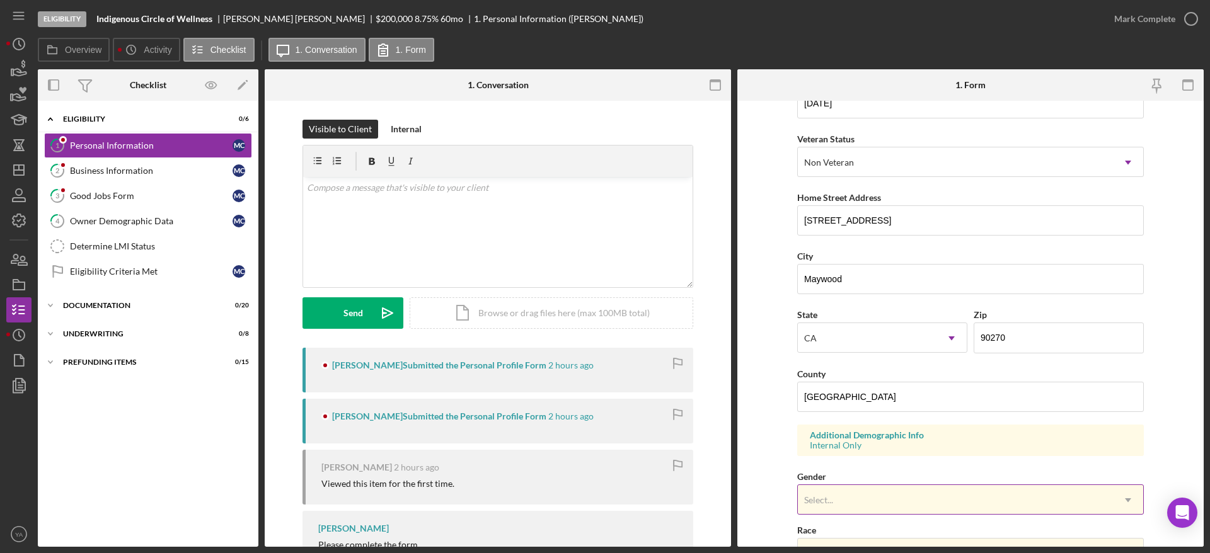
scroll to position [284, 0]
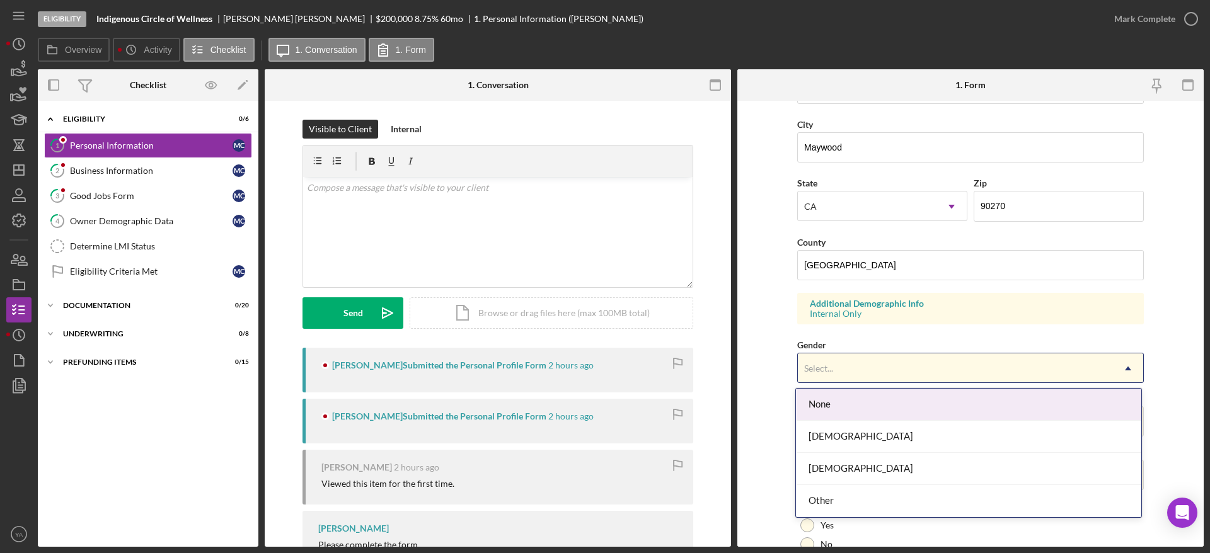
click at [900, 363] on div "Select..." at bounding box center [955, 368] width 315 height 29
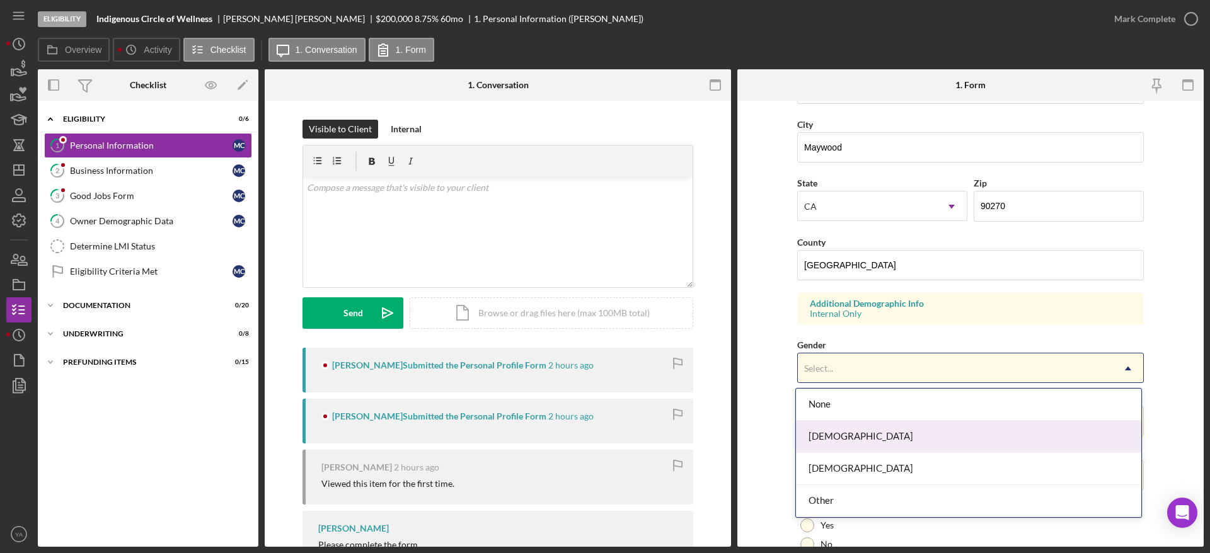
click at [868, 433] on div "Female" at bounding box center [968, 437] width 345 height 32
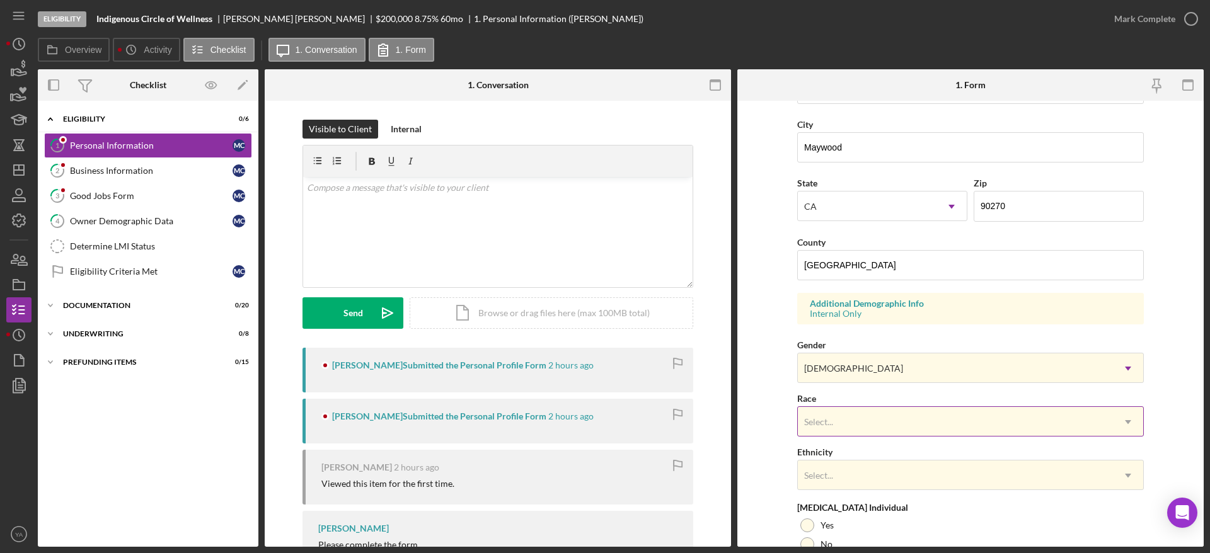
click at [880, 422] on div "Select..." at bounding box center [955, 422] width 315 height 29
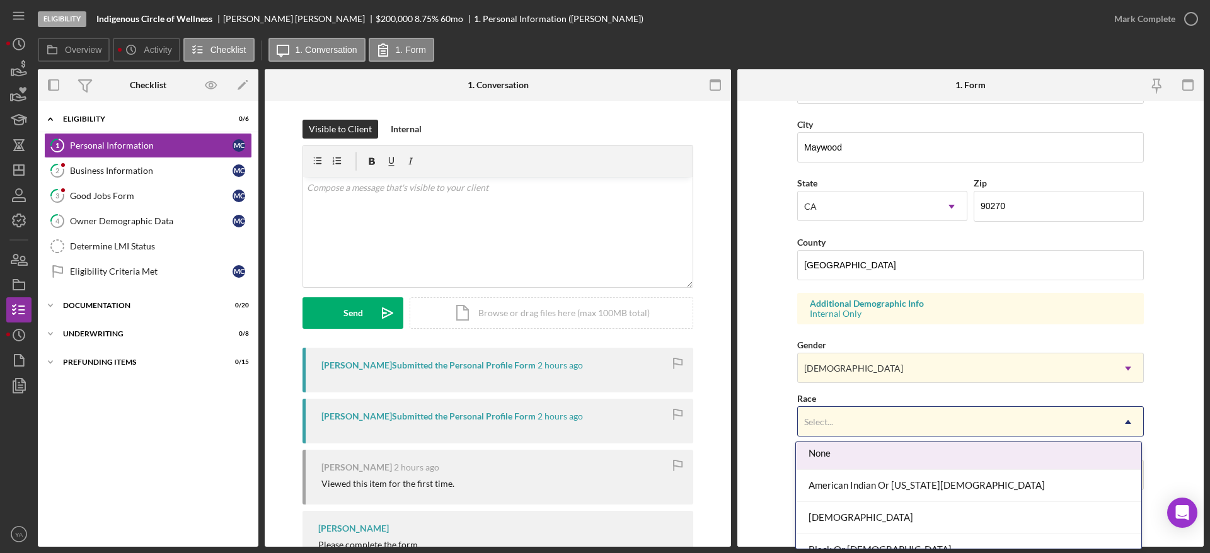
scroll to position [0, 0]
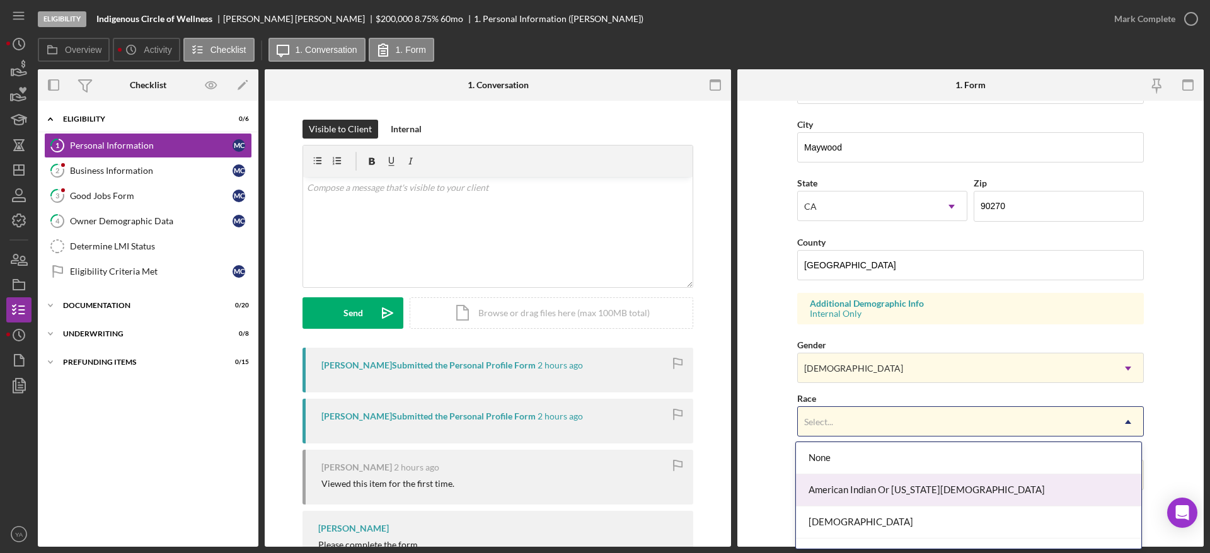
click at [944, 490] on div "American Indian Or Alaska Native" at bounding box center [968, 490] width 345 height 32
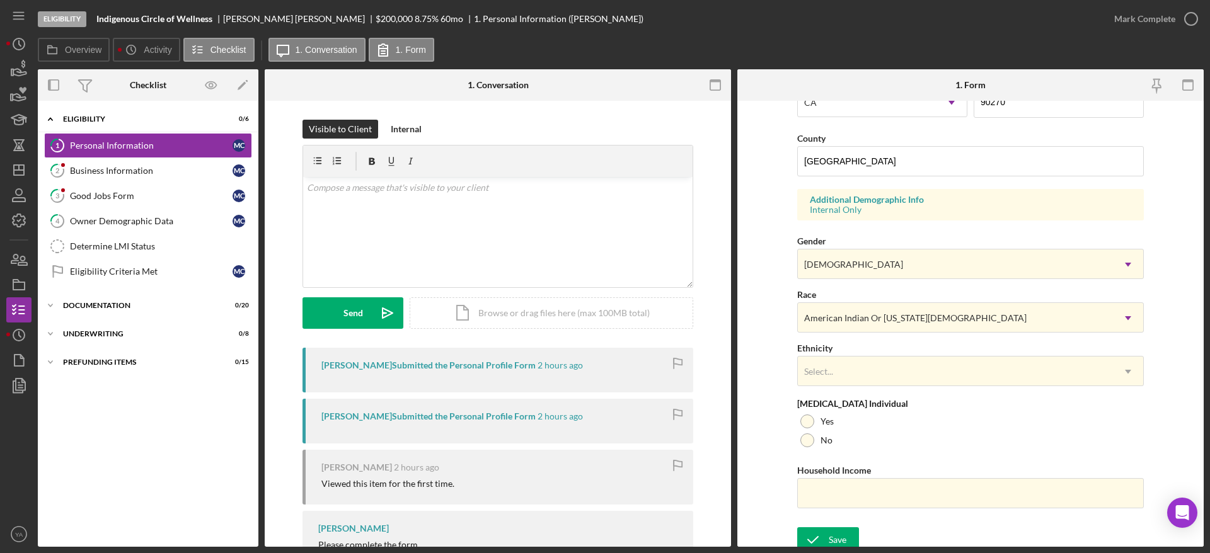
scroll to position [395, 0]
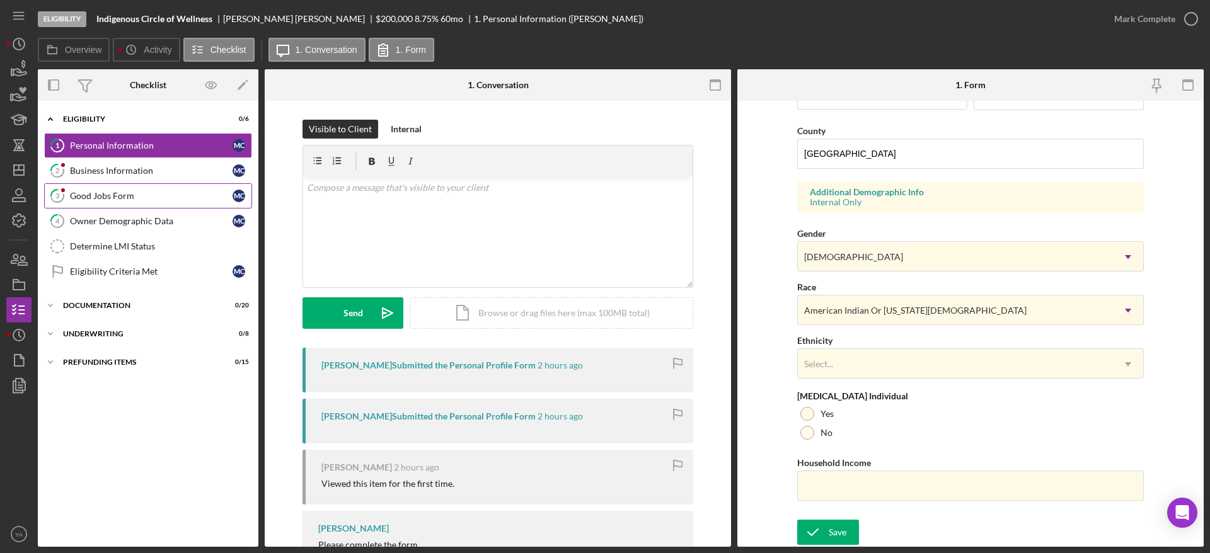
click at [156, 206] on link "3 Good Jobs Form M C" at bounding box center [148, 195] width 208 height 25
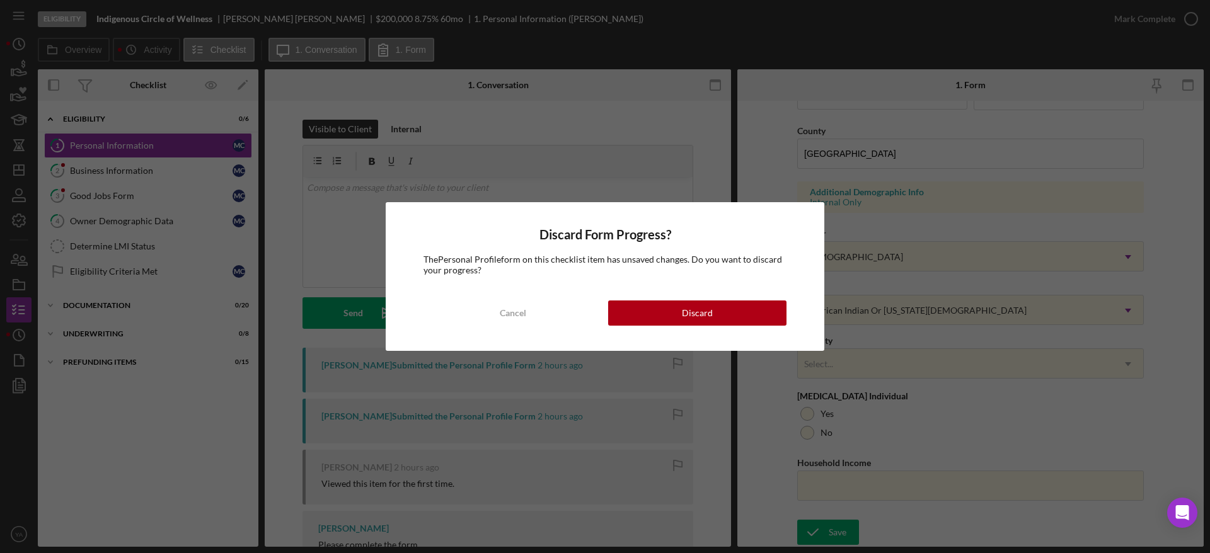
click at [173, 221] on div "Discard Form Progress? The Personal Profile form on this checklist item has uns…" at bounding box center [605, 276] width 1210 height 553
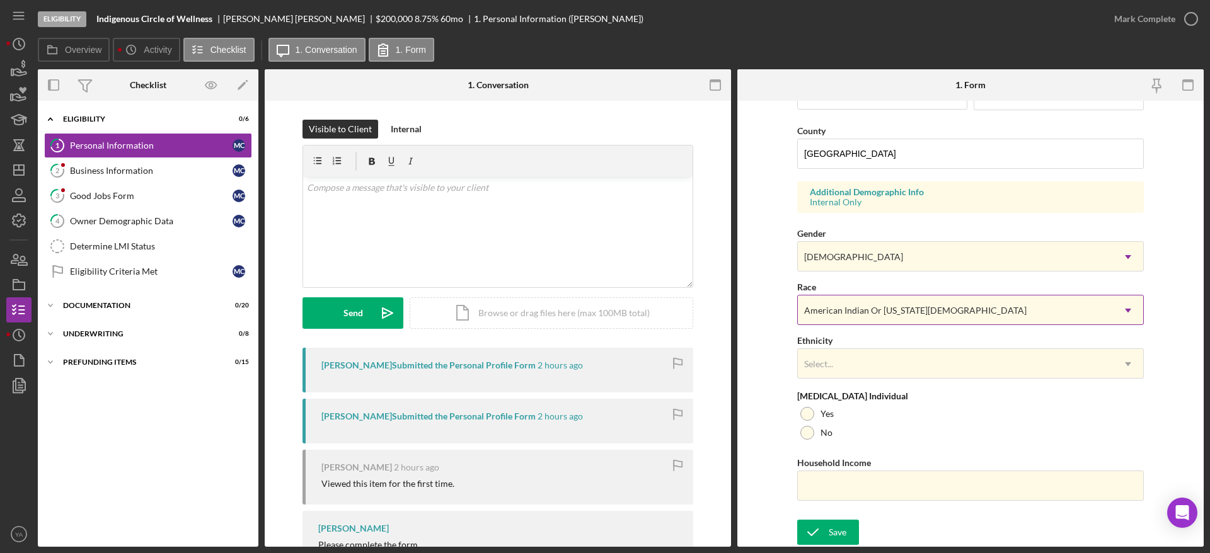
click at [1031, 300] on div "American Indian Or Alaska Native" at bounding box center [955, 310] width 315 height 29
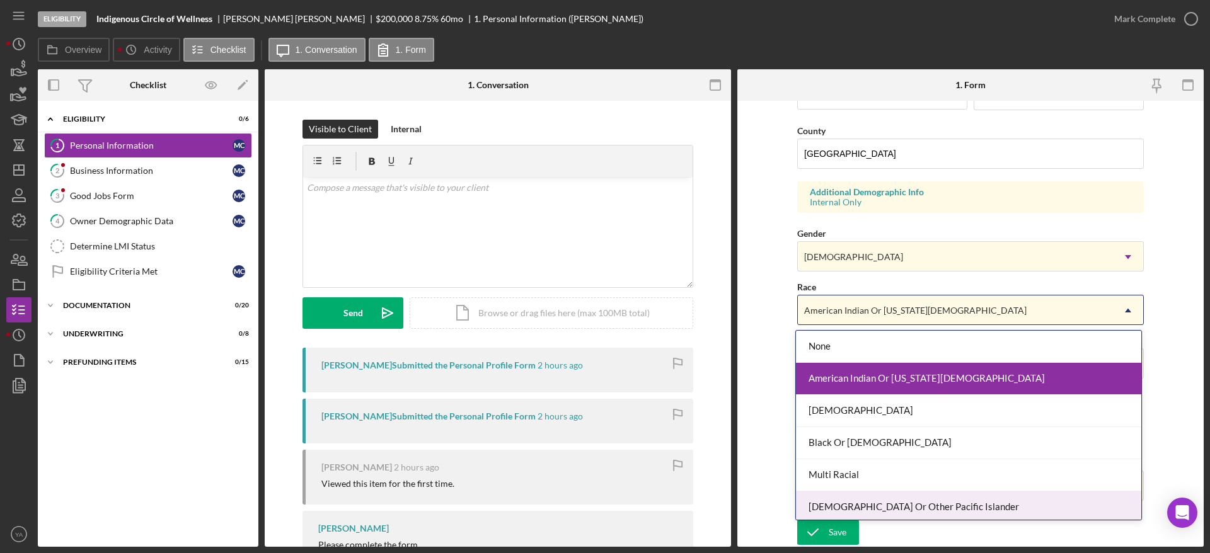
scroll to position [68, 0]
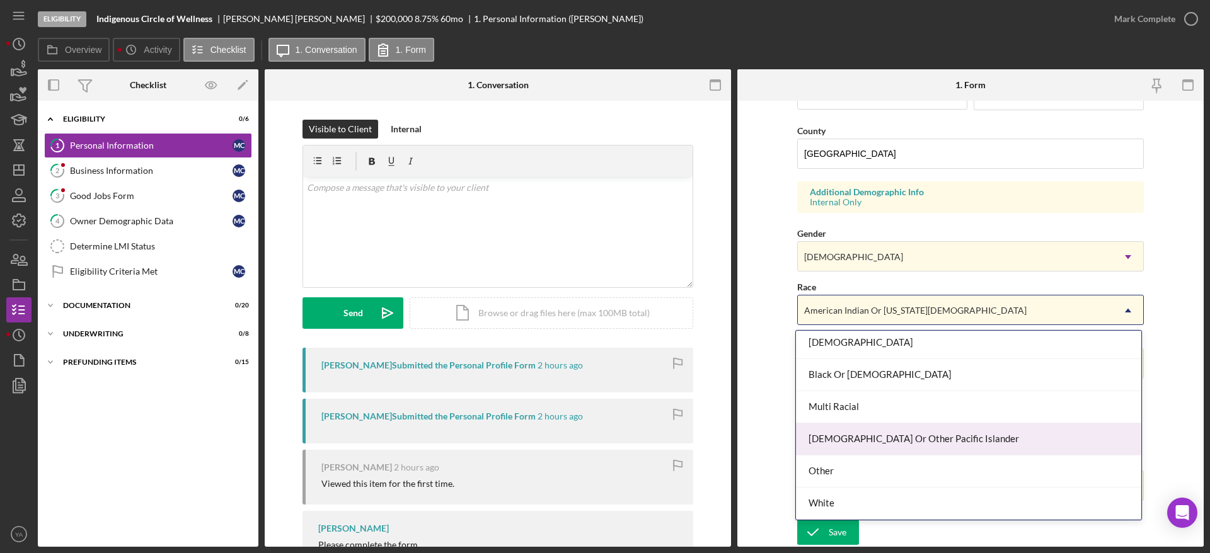
click at [766, 411] on form "First Name Monique Middle Name Last Name Castro Job Title CEO/Owner Date of Bir…" at bounding box center [970, 324] width 466 height 446
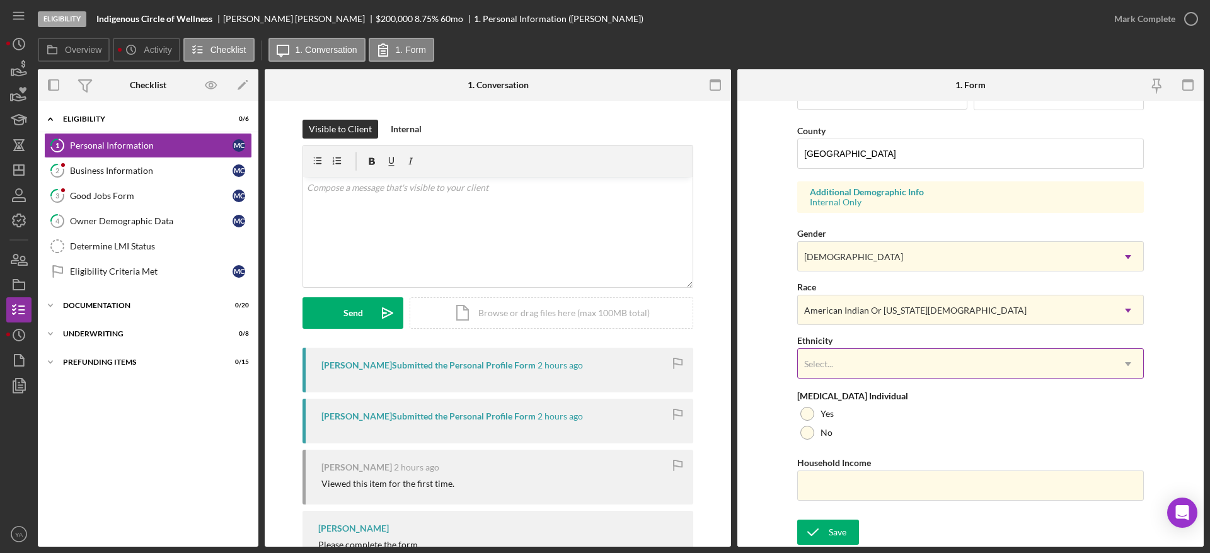
click at [880, 376] on div "Select..." at bounding box center [955, 364] width 315 height 29
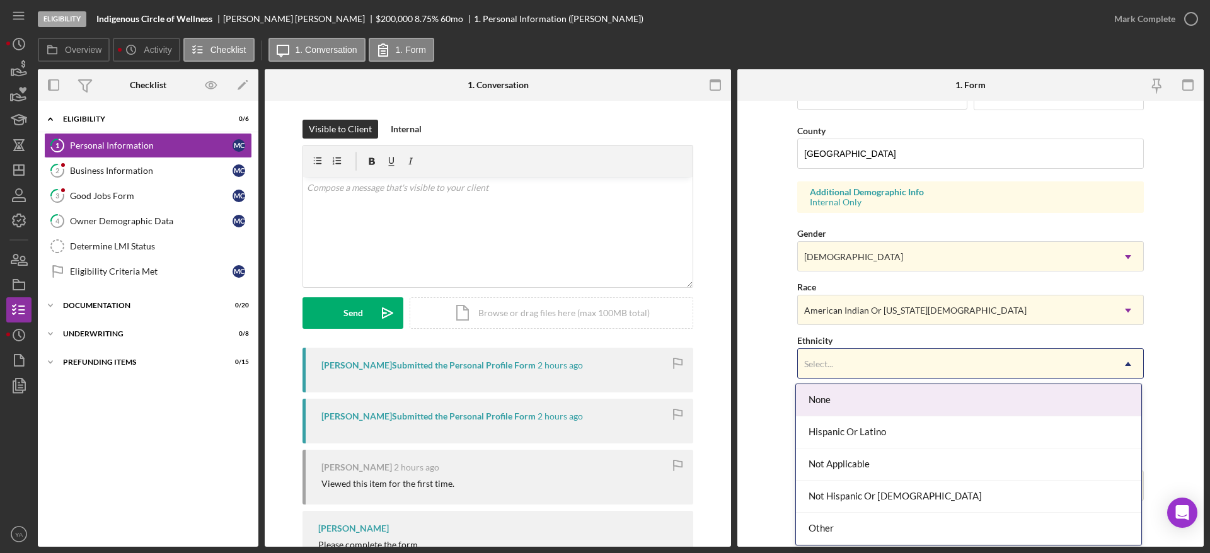
click at [753, 401] on form "First Name Monique Middle Name Last Name Castro Job Title CEO/Owner Date of Bir…" at bounding box center [970, 324] width 466 height 446
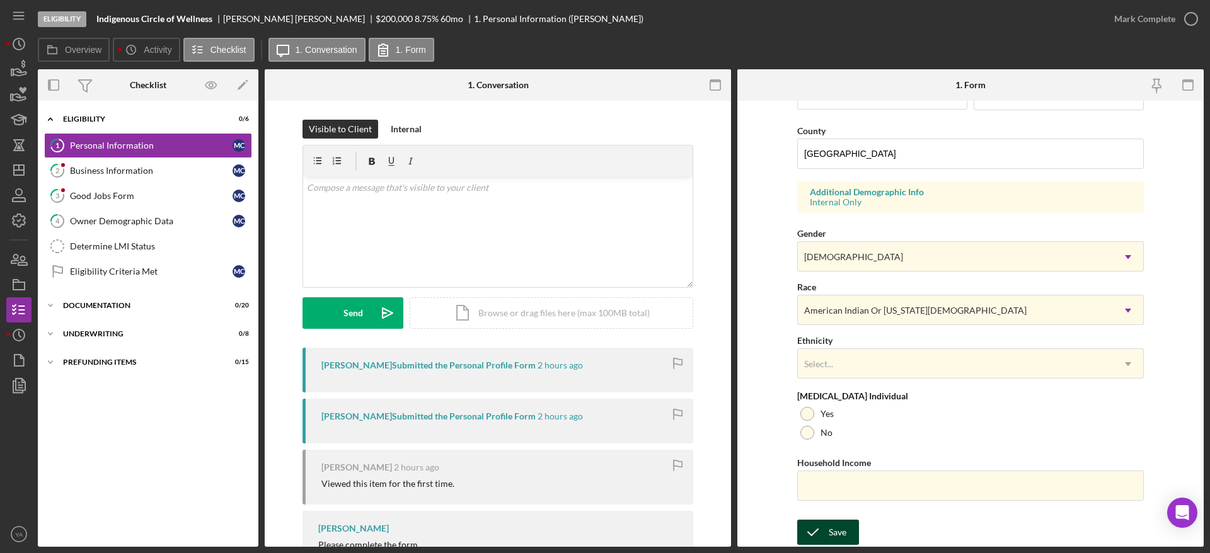
click at [844, 521] on div "Save" at bounding box center [838, 532] width 18 height 25
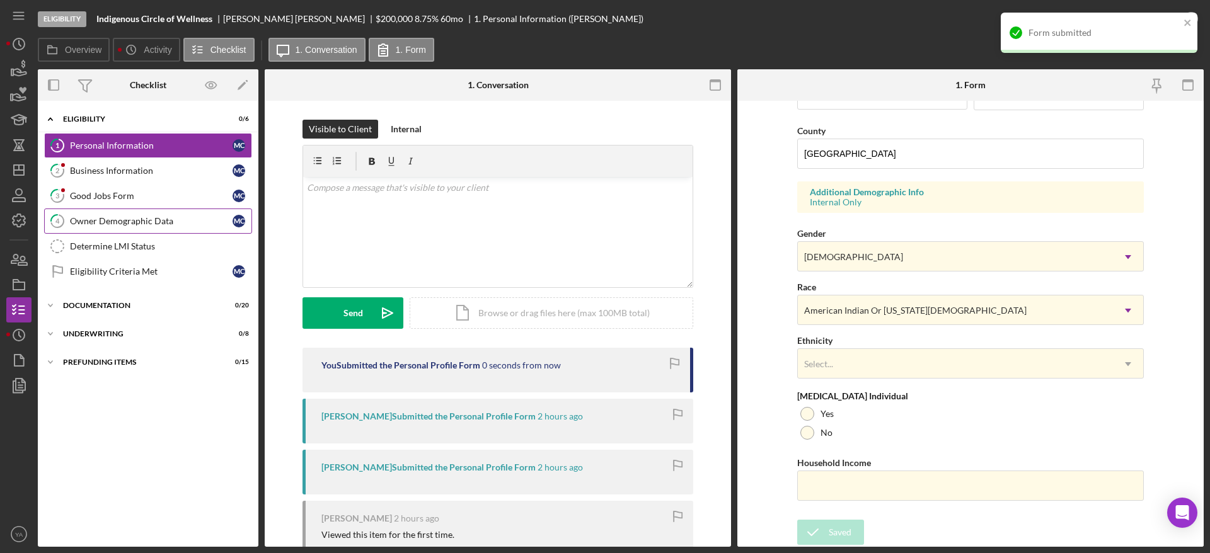
click at [131, 210] on link "4 Owner Demographic Data M C" at bounding box center [148, 221] width 208 height 25
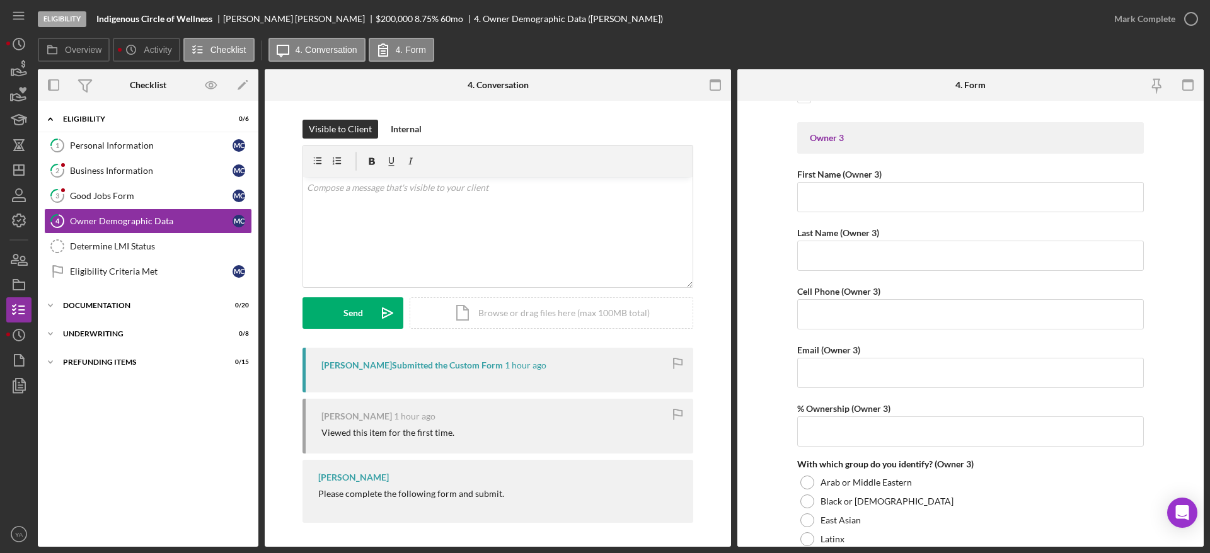
scroll to position [2363, 0]
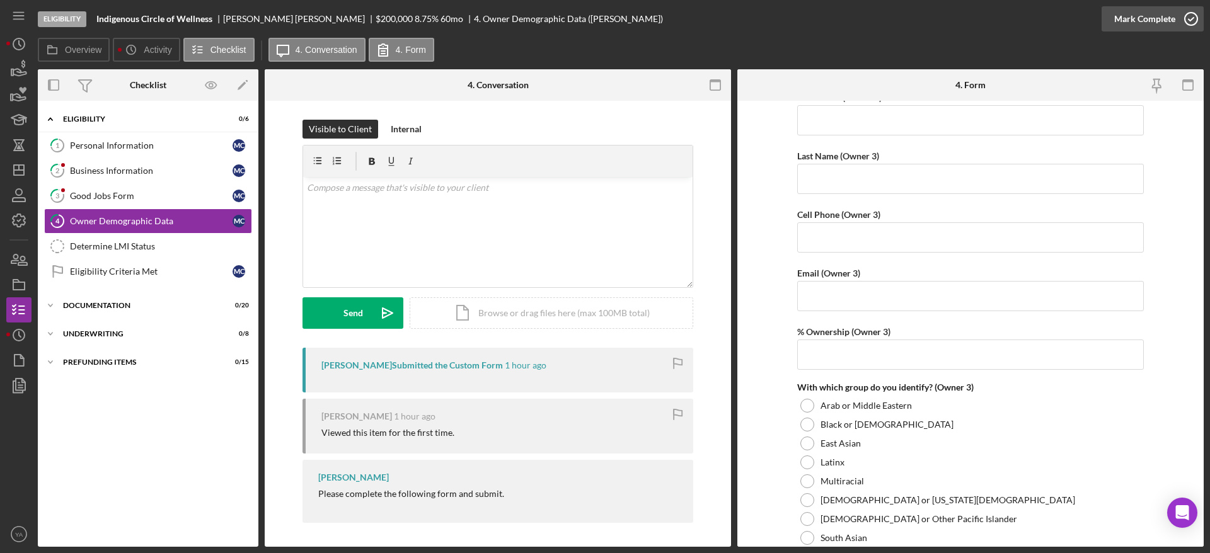
click at [1183, 10] on icon "button" at bounding box center [1191, 19] width 32 height 32
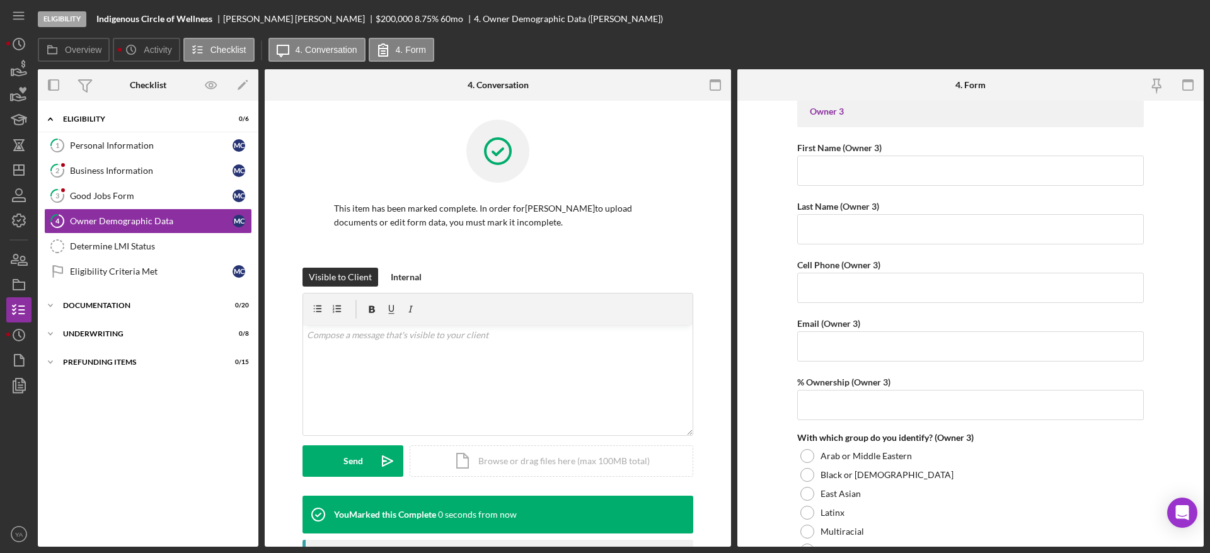
scroll to position [2413, 0]
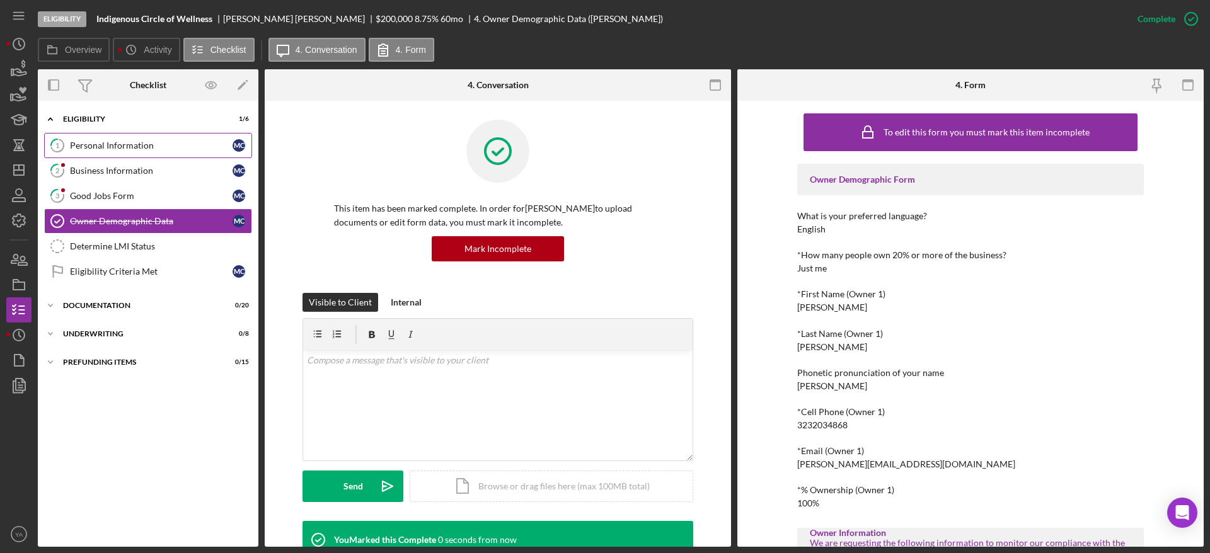
click at [154, 152] on link "1 Personal Information M C" at bounding box center [148, 145] width 208 height 25
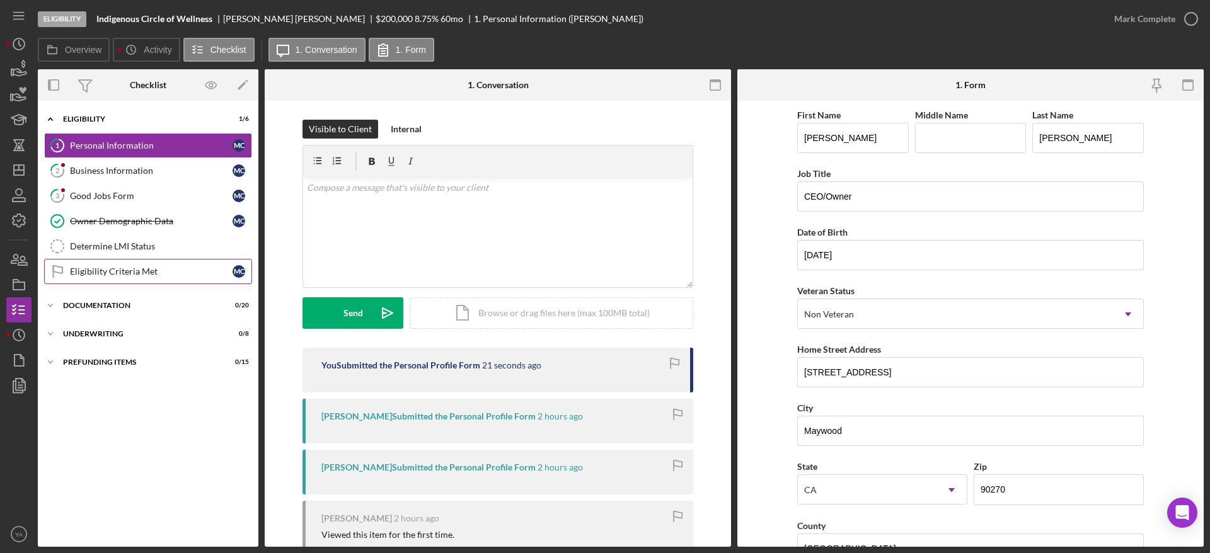
click at [169, 275] on div "Eligibility Criteria Met" at bounding box center [151, 272] width 163 height 10
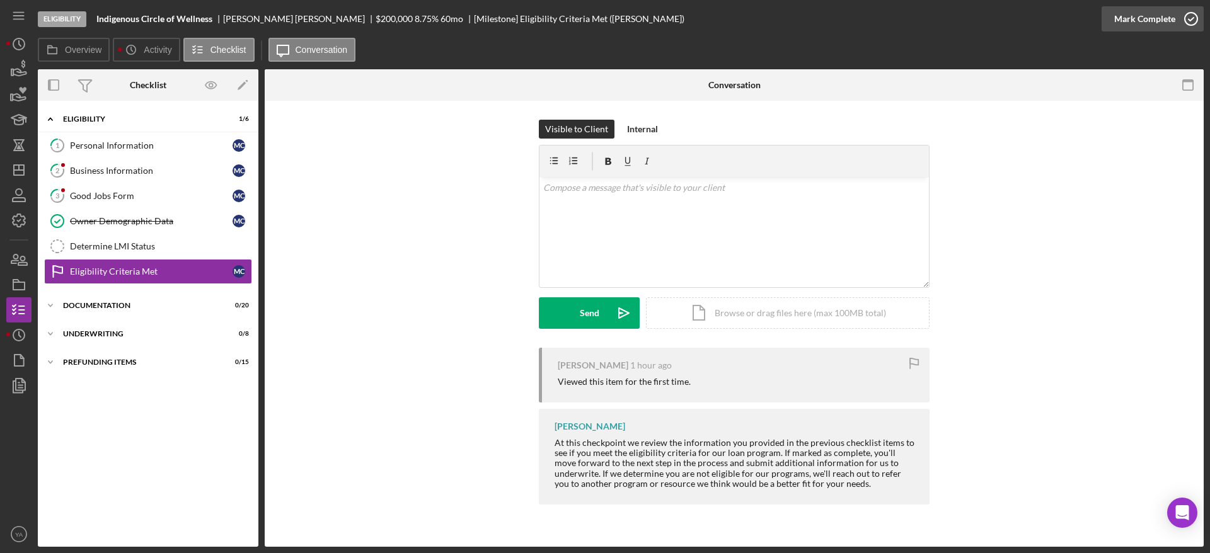
click at [1167, 9] on div "Mark Complete" at bounding box center [1144, 18] width 61 height 25
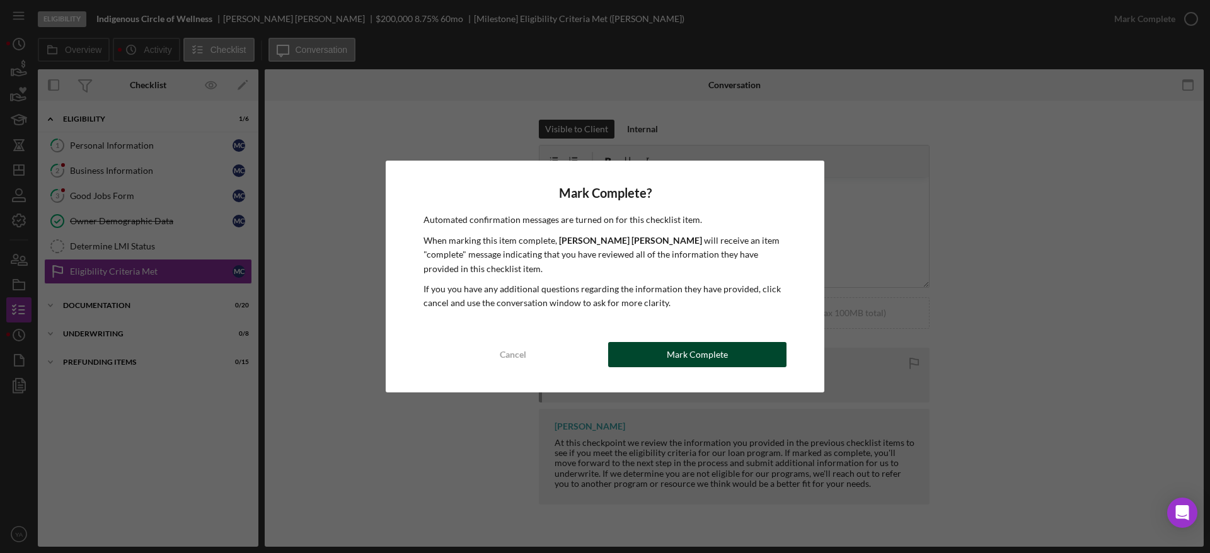
click at [665, 353] on button "Mark Complete" at bounding box center [697, 354] width 178 height 25
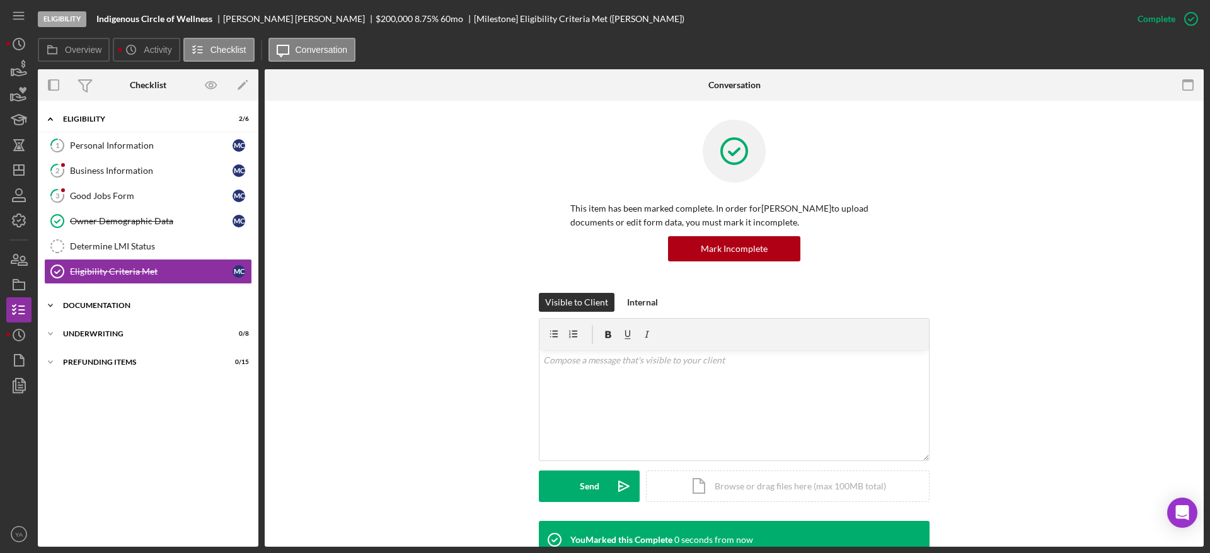
click at [129, 303] on div "Documentation" at bounding box center [153, 306] width 180 height 8
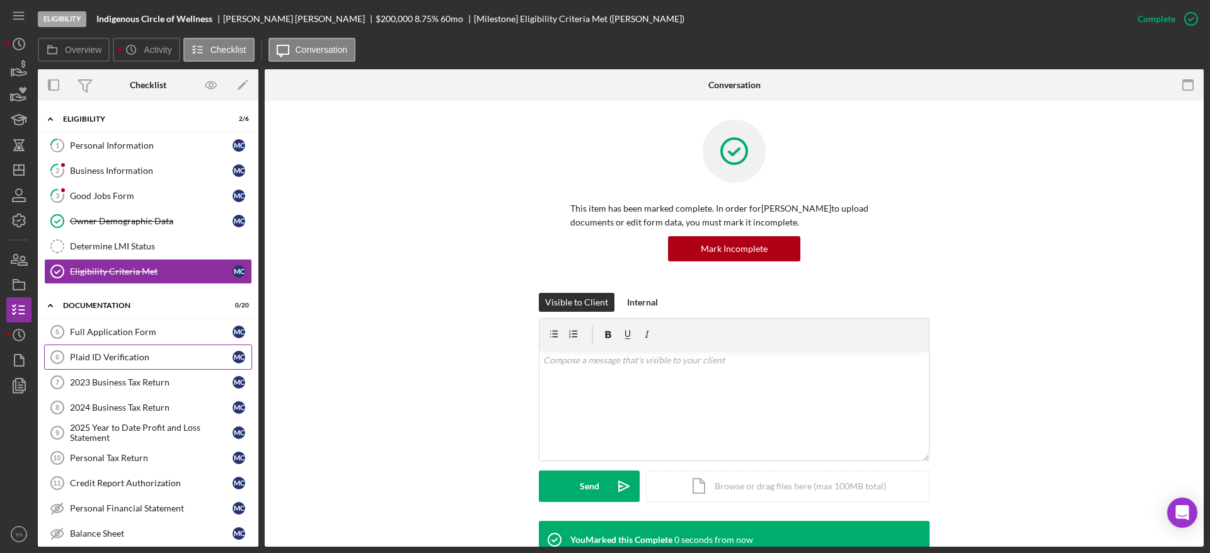
click at [117, 355] on div "Plaid ID Verification" at bounding box center [151, 357] width 163 height 10
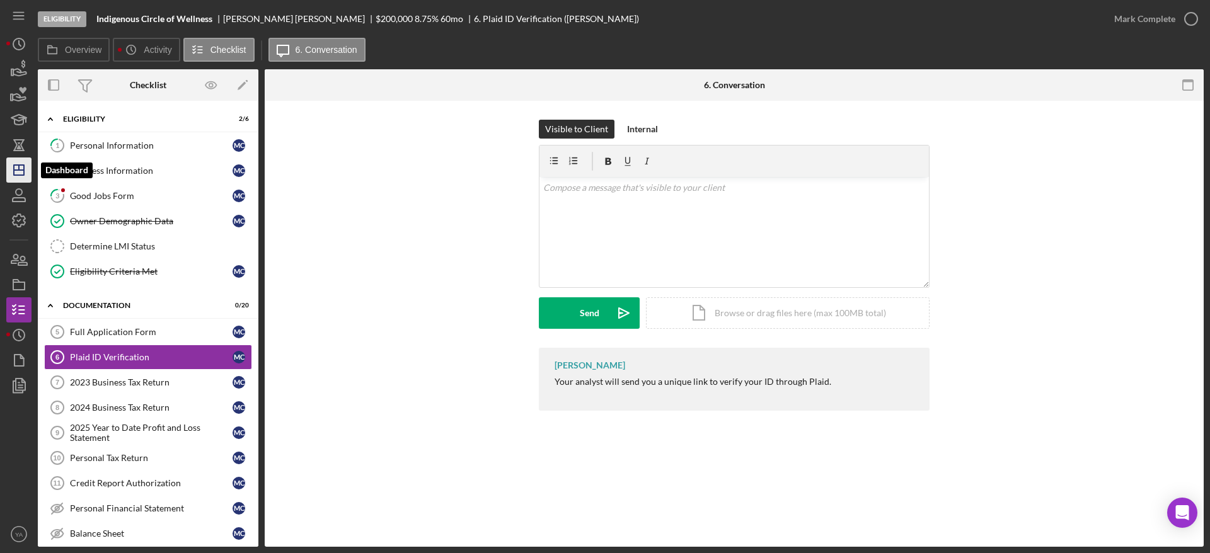
click at [18, 171] on icon "Icon/Dashboard" at bounding box center [19, 170] width 32 height 32
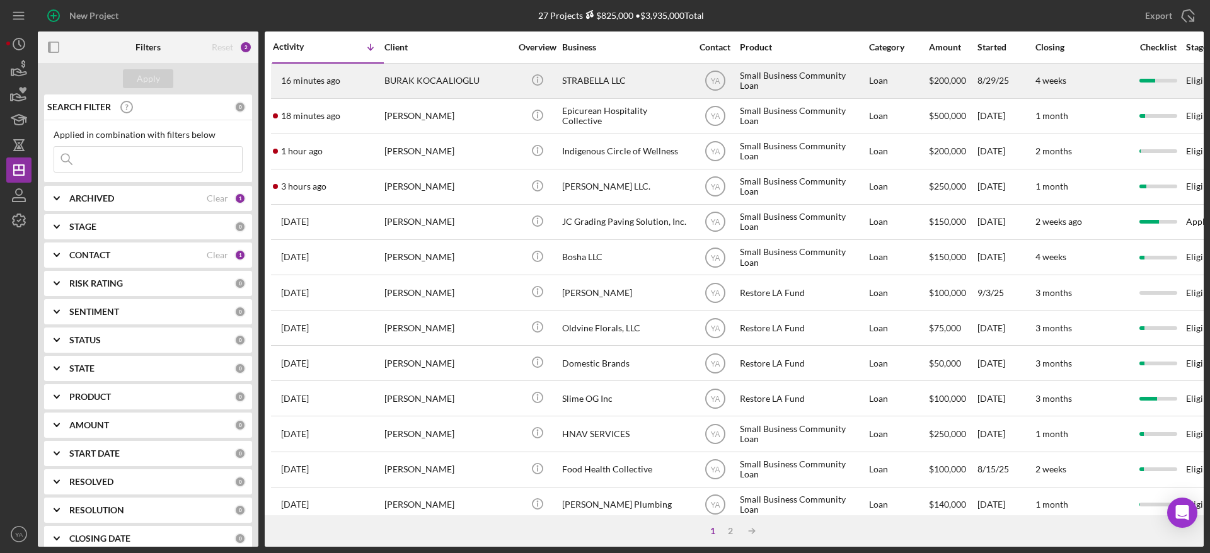
click at [629, 84] on div "STRABELLA LLC" at bounding box center [625, 80] width 126 height 33
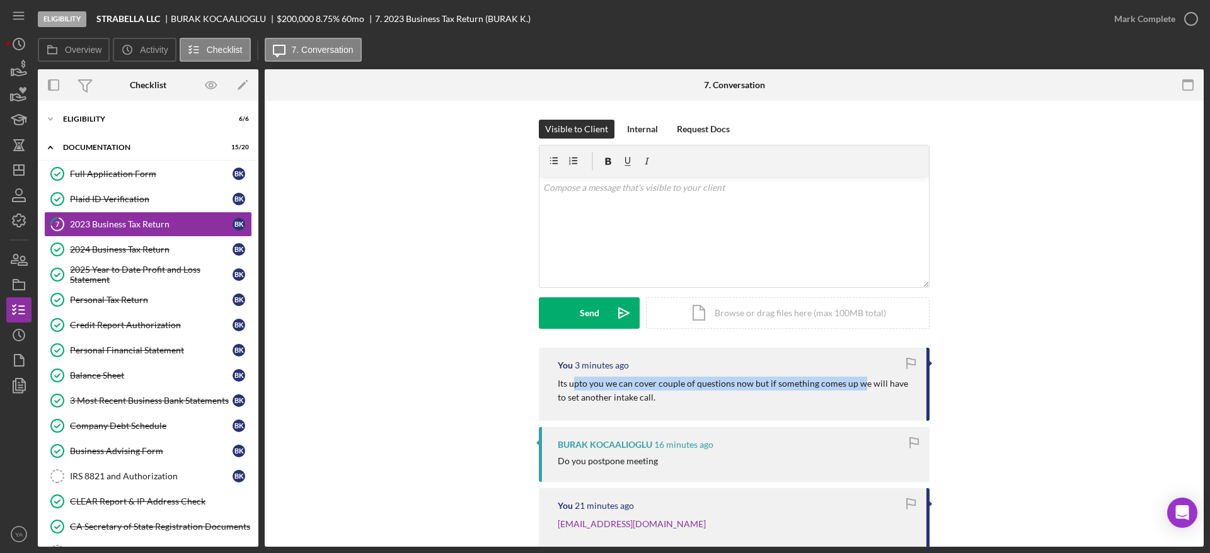
drag, startPoint x: 573, startPoint y: 385, endPoint x: 857, endPoint y: 387, distance: 283.5
click at [857, 387] on p "Its upto you we can cover couple of questions now but if something comes up we …" at bounding box center [736, 391] width 356 height 28
click at [25, 171] on icon "Icon/Dashboard" at bounding box center [19, 170] width 32 height 32
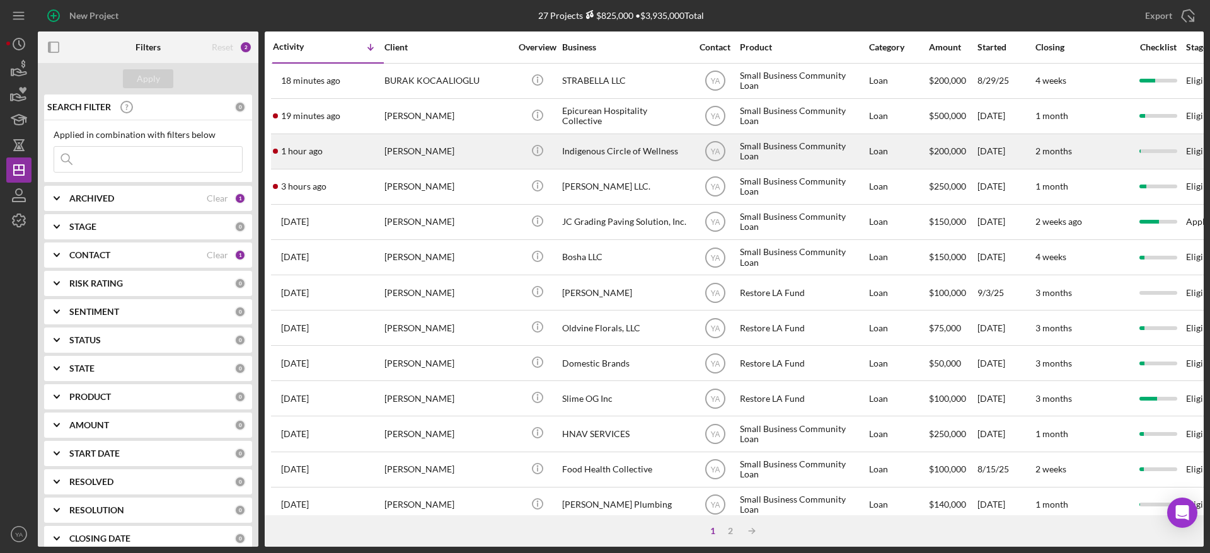
click at [600, 153] on div "Indigenous Circle of Wellness" at bounding box center [625, 151] width 126 height 33
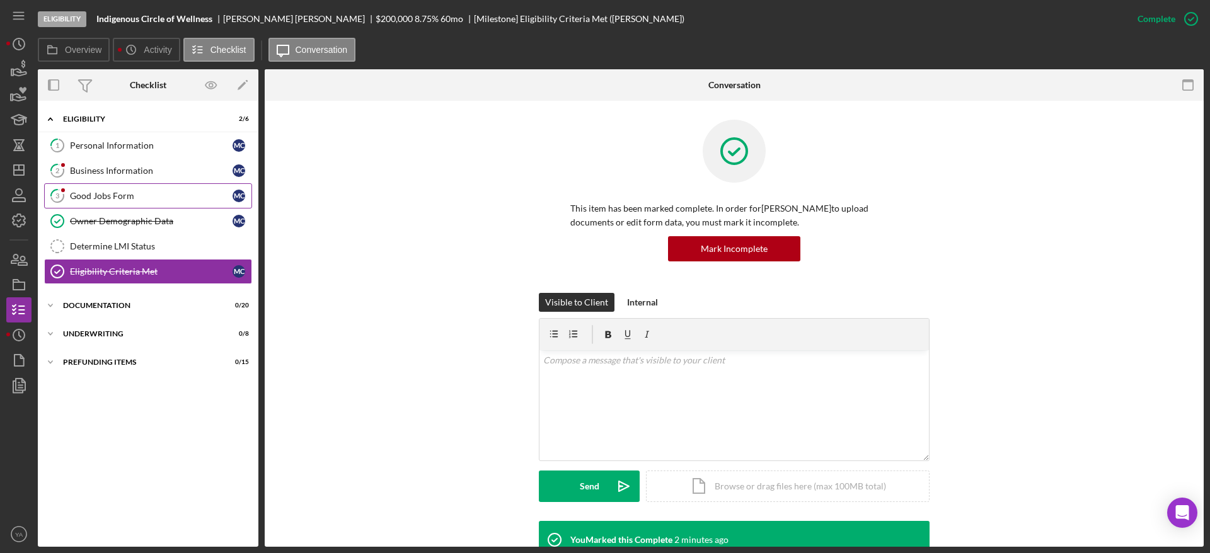
click at [151, 194] on div "Good Jobs Form" at bounding box center [151, 196] width 163 height 10
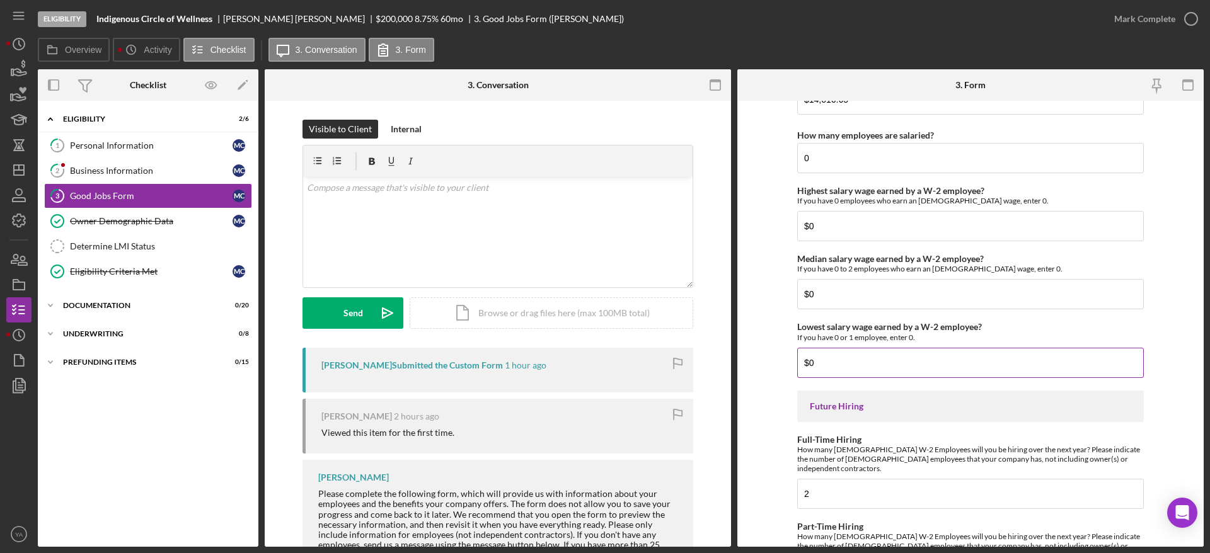
scroll to position [2756, 0]
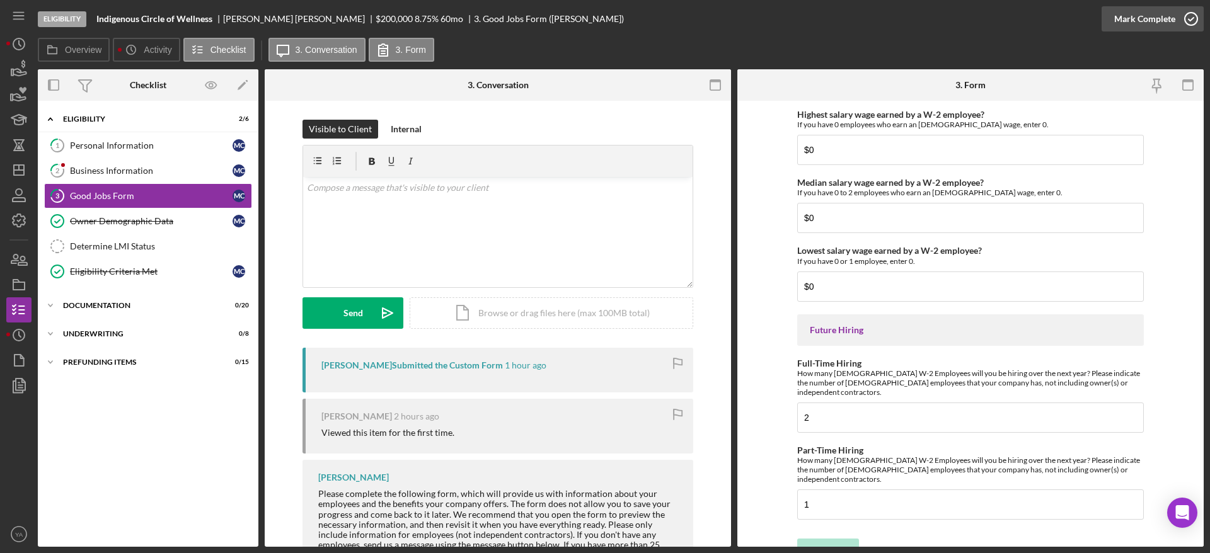
click at [1183, 14] on icon "button" at bounding box center [1191, 19] width 32 height 32
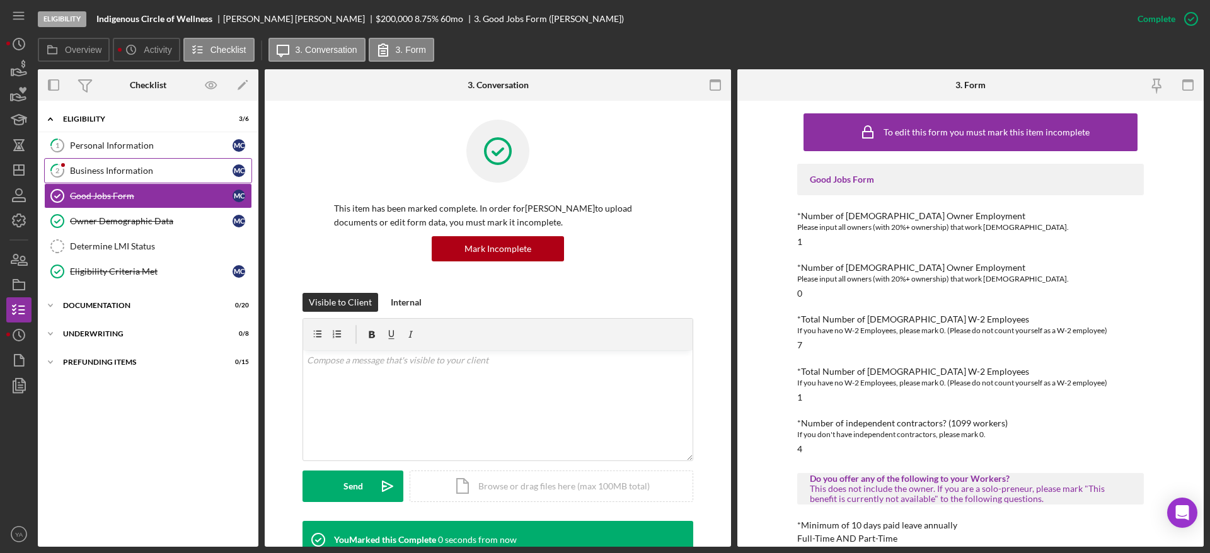
click at [183, 174] on div "Business Information" at bounding box center [151, 171] width 163 height 10
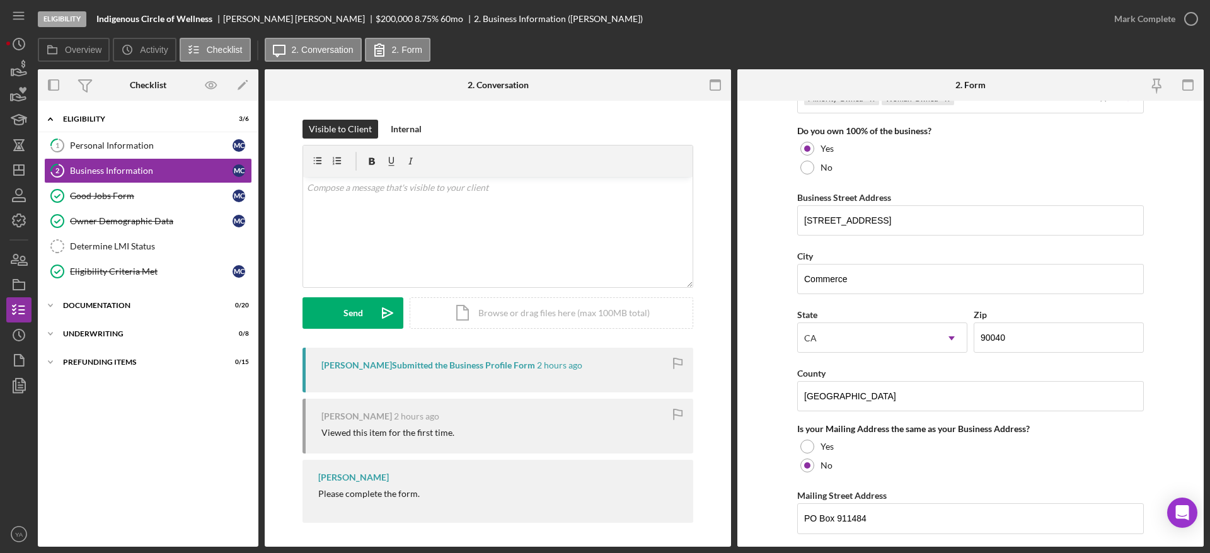
scroll to position [662, 0]
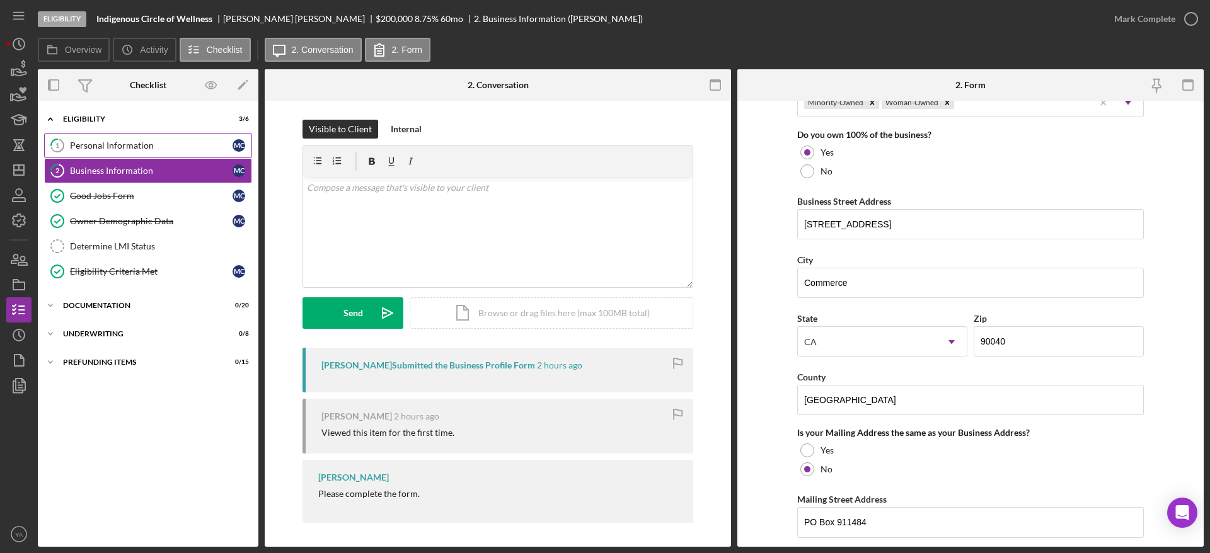
click at [142, 147] on div "Personal Information" at bounding box center [151, 146] width 163 height 10
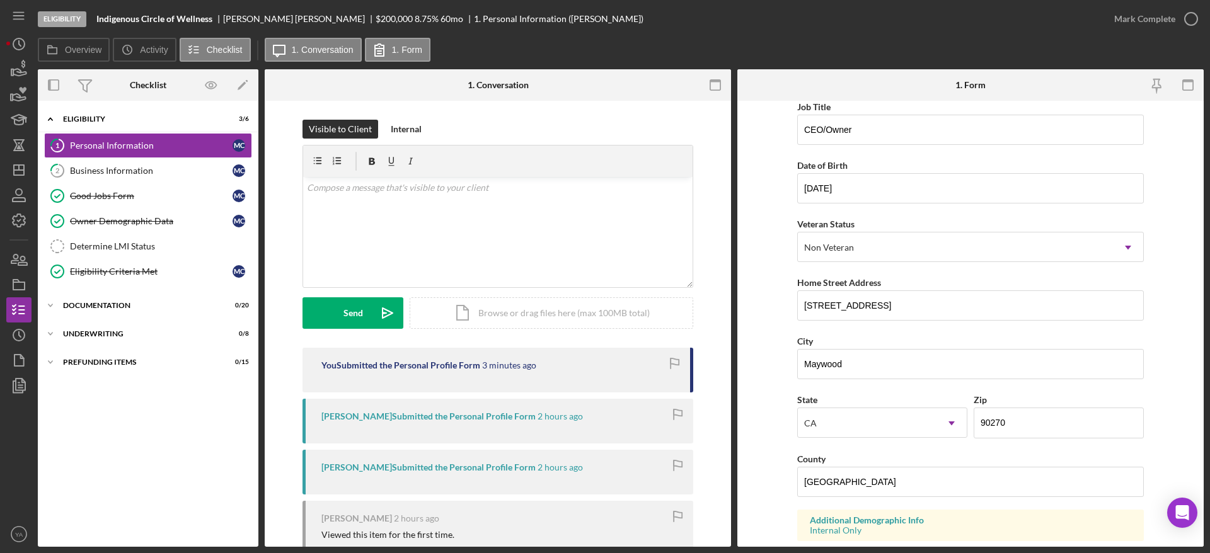
scroll to position [95, 0]
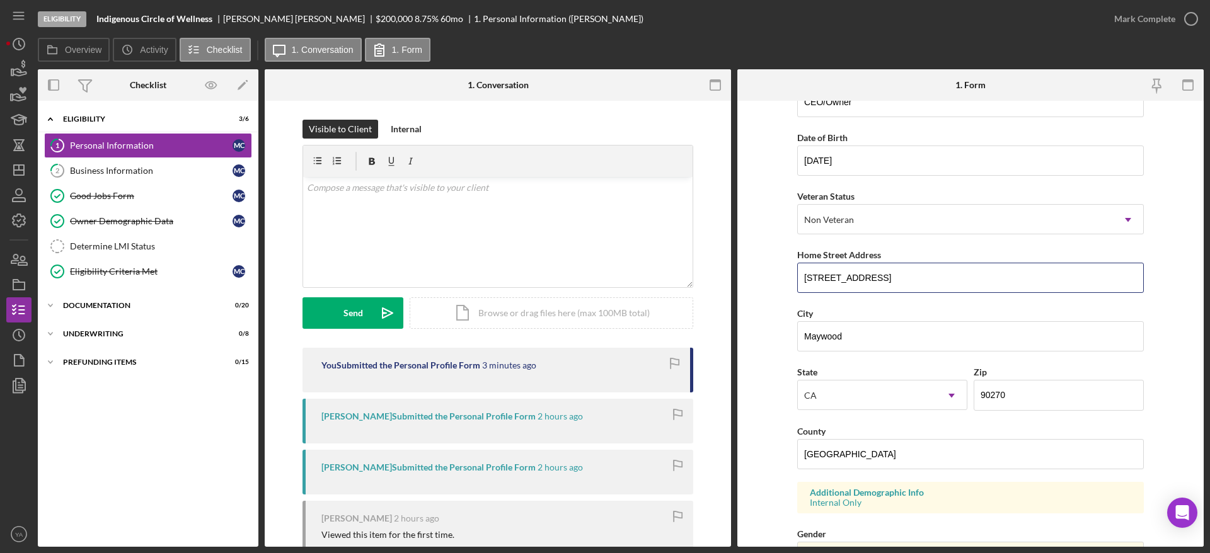
drag, startPoint x: 901, startPoint y: 277, endPoint x: 711, endPoint y: 278, distance: 190.3
click at [711, 278] on div "Overview Internal Workflow Stage Eligibility Icon/Dropdown Arrow Archive (can u…" at bounding box center [621, 308] width 1166 height 478
drag, startPoint x: 1007, startPoint y: 400, endPoint x: 958, endPoint y: 396, distance: 49.3
click at [958, 396] on div "State CA Icon/Dropdown Arrow Zip 90270" at bounding box center [970, 393] width 347 height 59
click at [179, 171] on div "Business Information" at bounding box center [151, 171] width 163 height 10
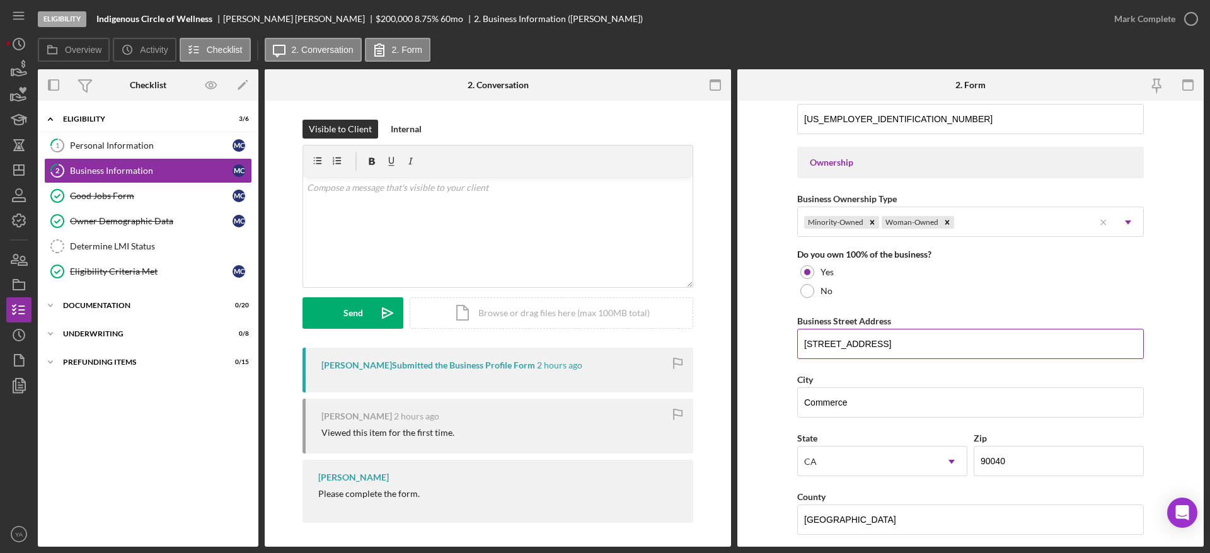
scroll to position [662, 0]
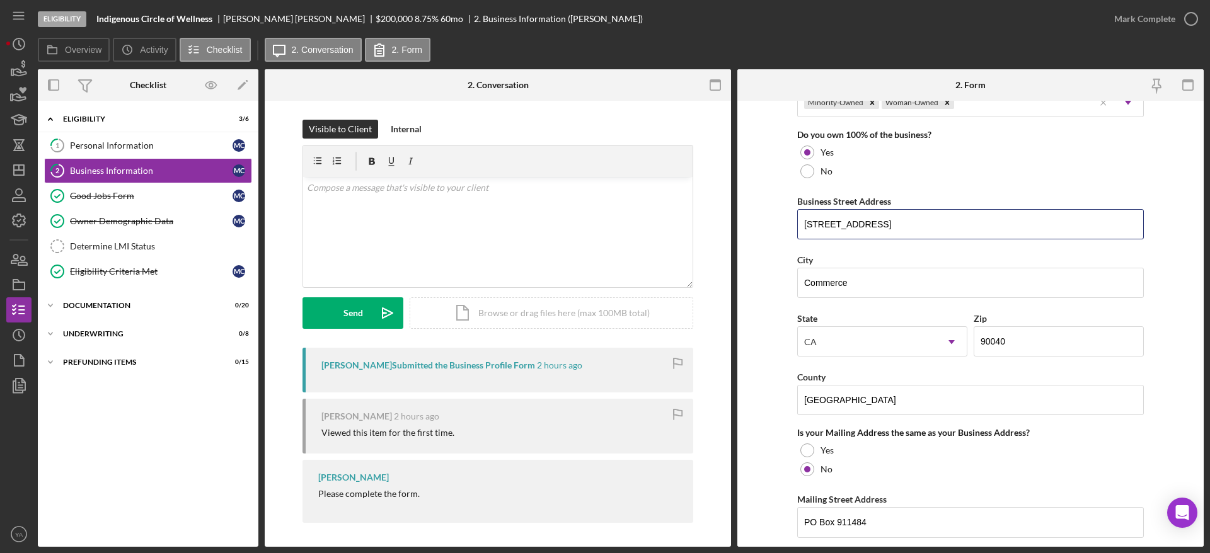
drag, startPoint x: 950, startPoint y: 230, endPoint x: 792, endPoint y: 217, distance: 158.7
click at [792, 217] on form "Business Name Indigenous Circle of Wellness DBA Indigenous Circle of Wellness B…" at bounding box center [970, 324] width 466 height 446
drag, startPoint x: 1080, startPoint y: 347, endPoint x: 909, endPoint y: 347, distance: 171.4
click at [909, 347] on div "State CA Icon/Dropdown Arrow Zip 90040" at bounding box center [970, 340] width 347 height 59
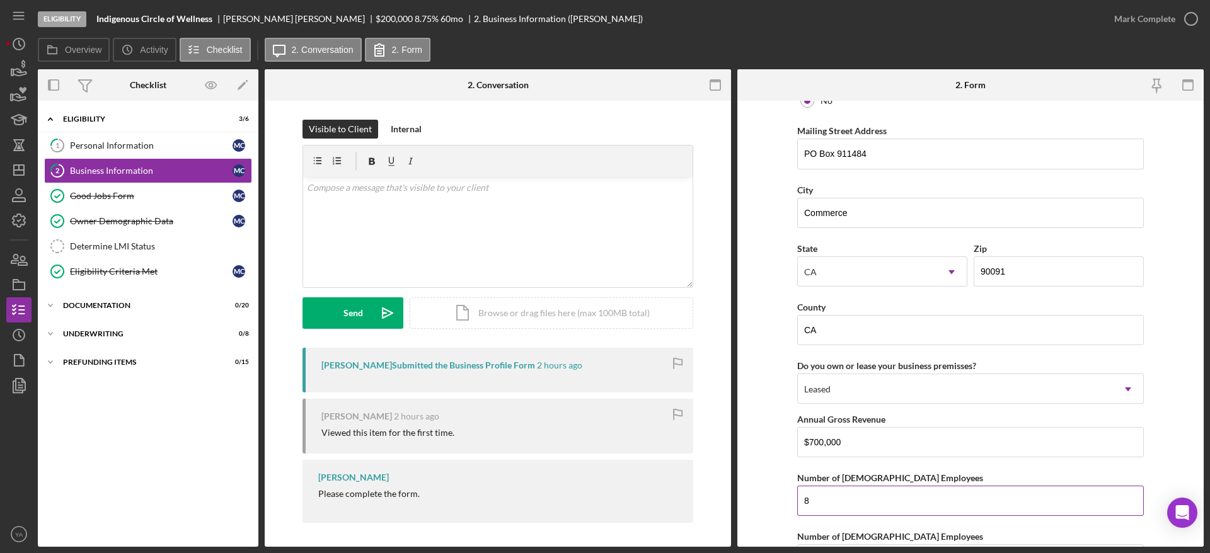
scroll to position [1187, 0]
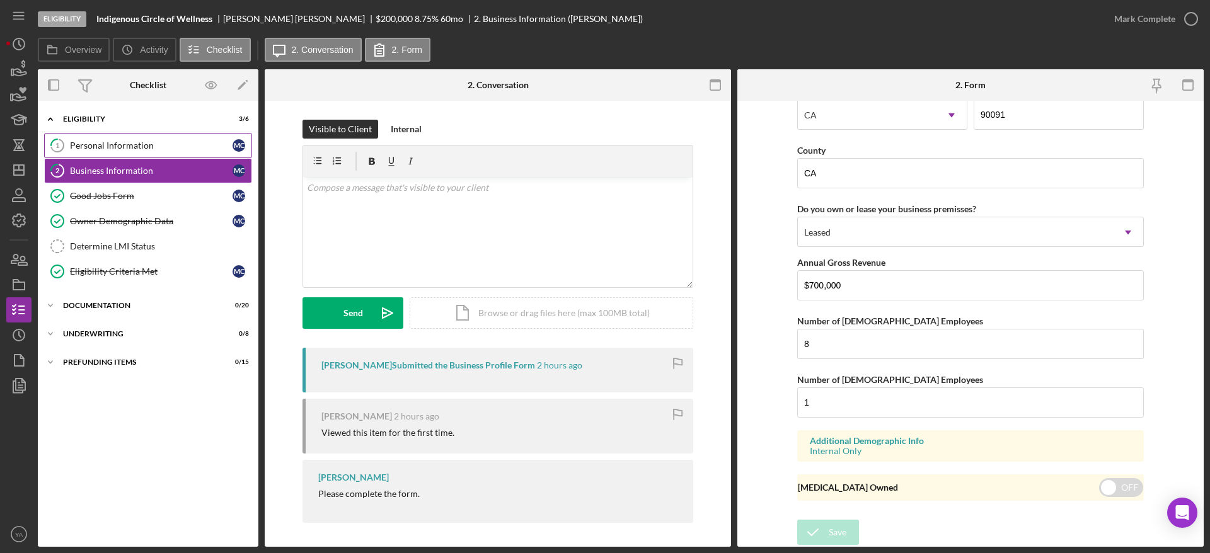
click at [192, 141] on div "Personal Information" at bounding box center [151, 146] width 163 height 10
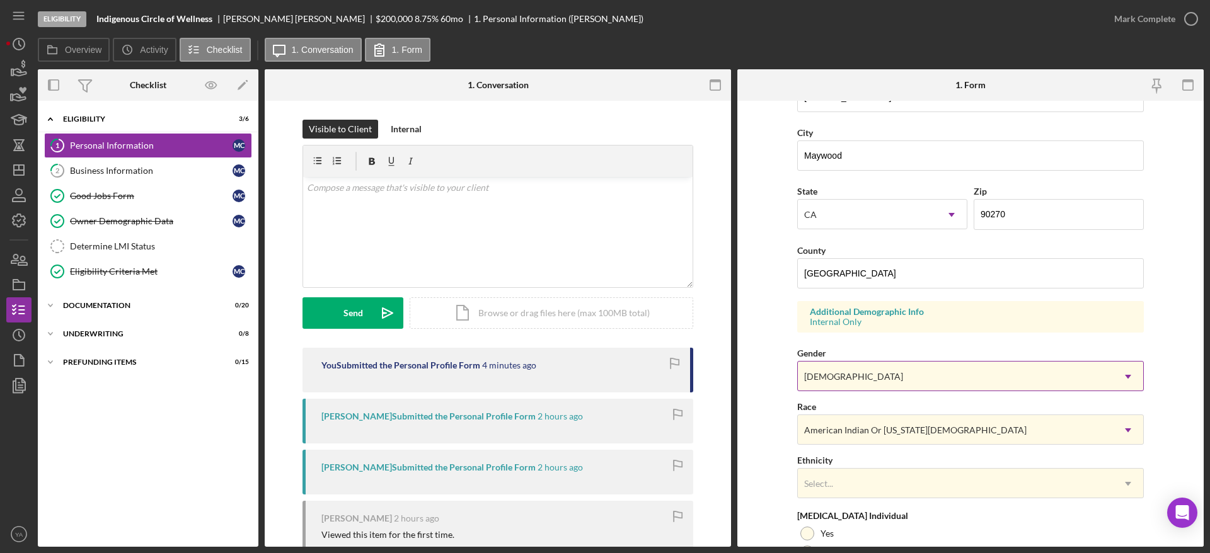
scroll to position [284, 0]
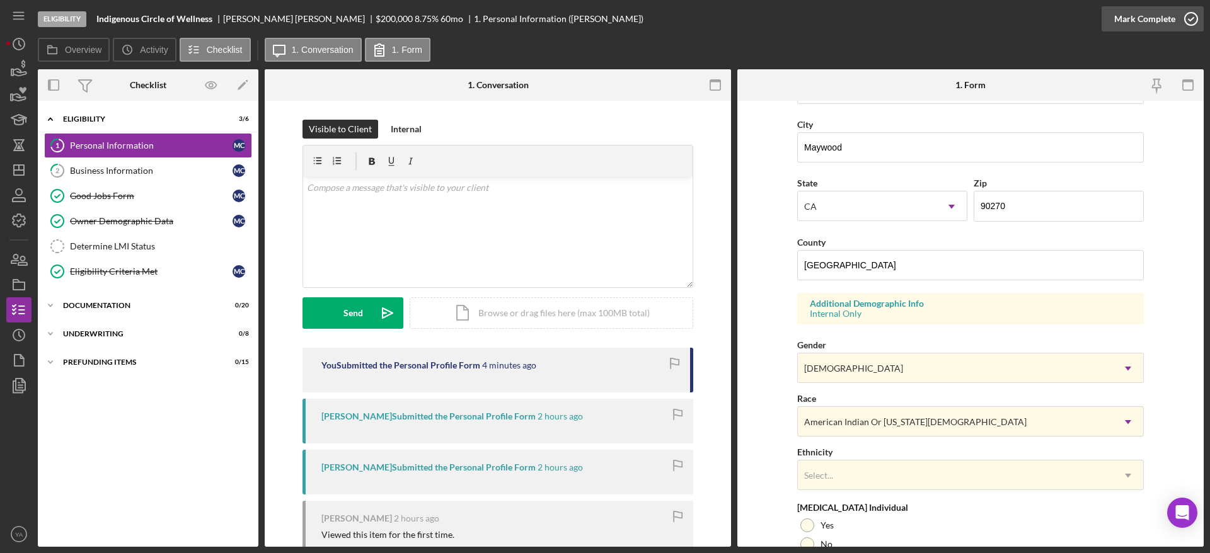
click at [1177, 29] on icon "button" at bounding box center [1191, 19] width 32 height 32
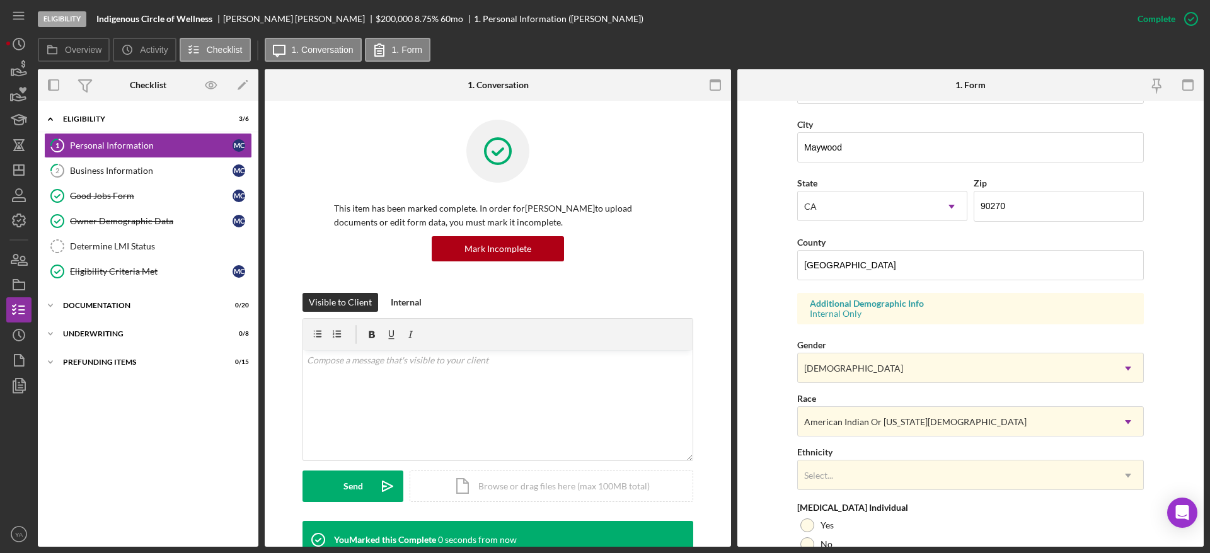
scroll to position [142, 0]
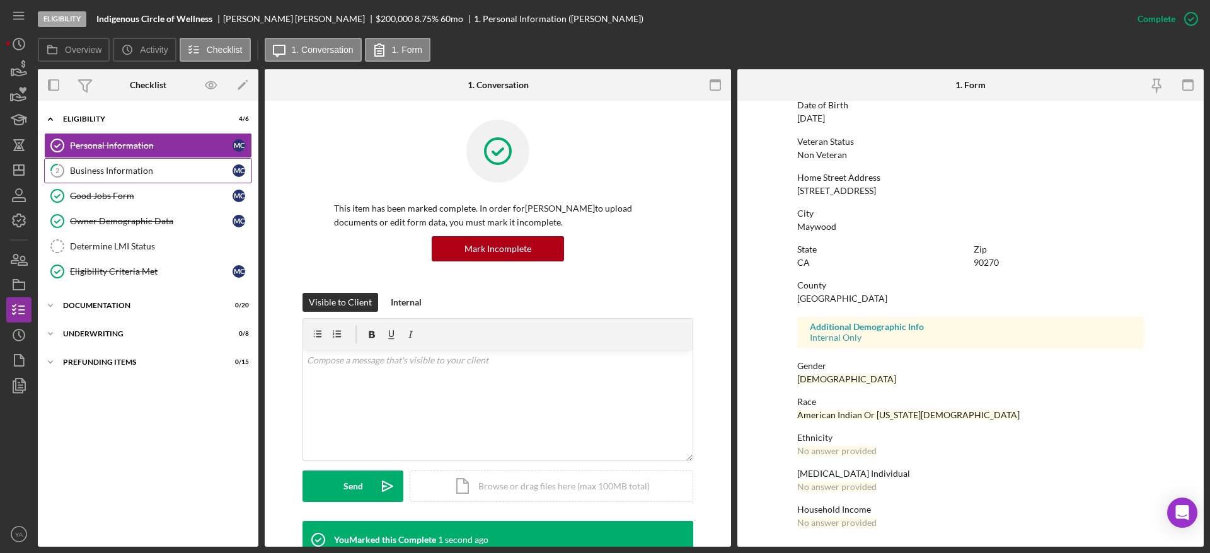
click at [129, 161] on link "2 Business Information M C" at bounding box center [148, 170] width 208 height 25
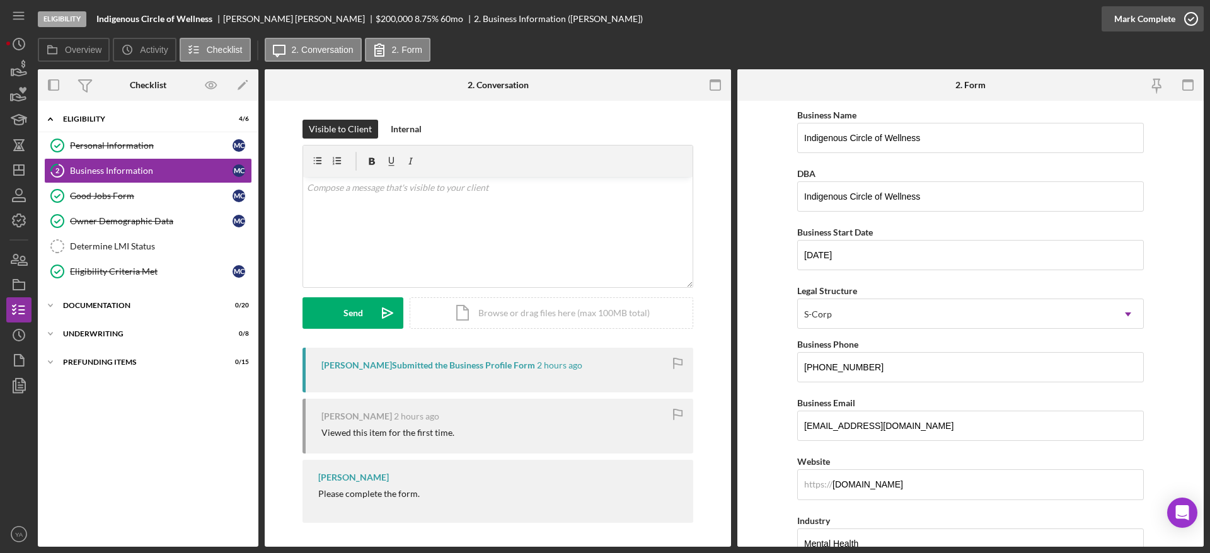
click at [1184, 30] on icon "button" at bounding box center [1191, 19] width 32 height 32
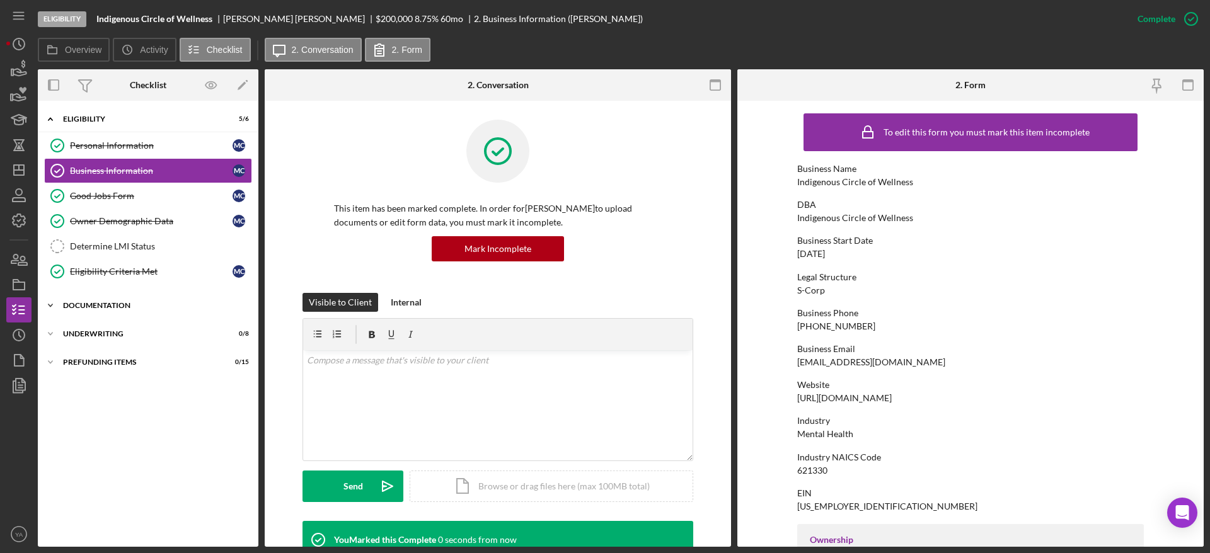
click at [158, 311] on div "Icon/Expander Documentation 0 / 20" at bounding box center [148, 305] width 221 height 25
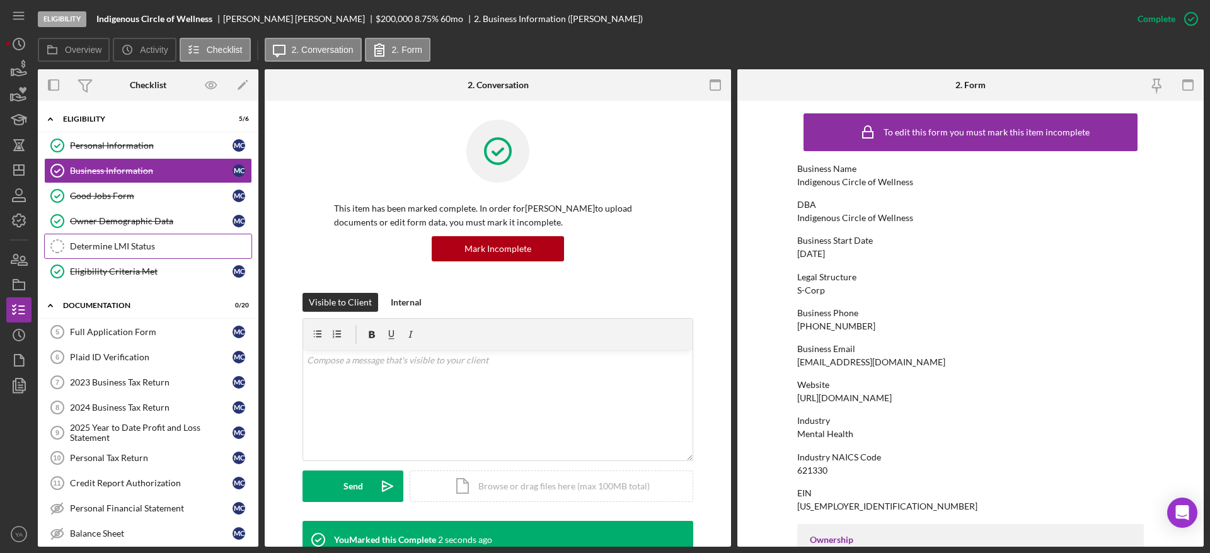
click at [154, 241] on div "Determine LMI Status" at bounding box center [160, 246] width 181 height 10
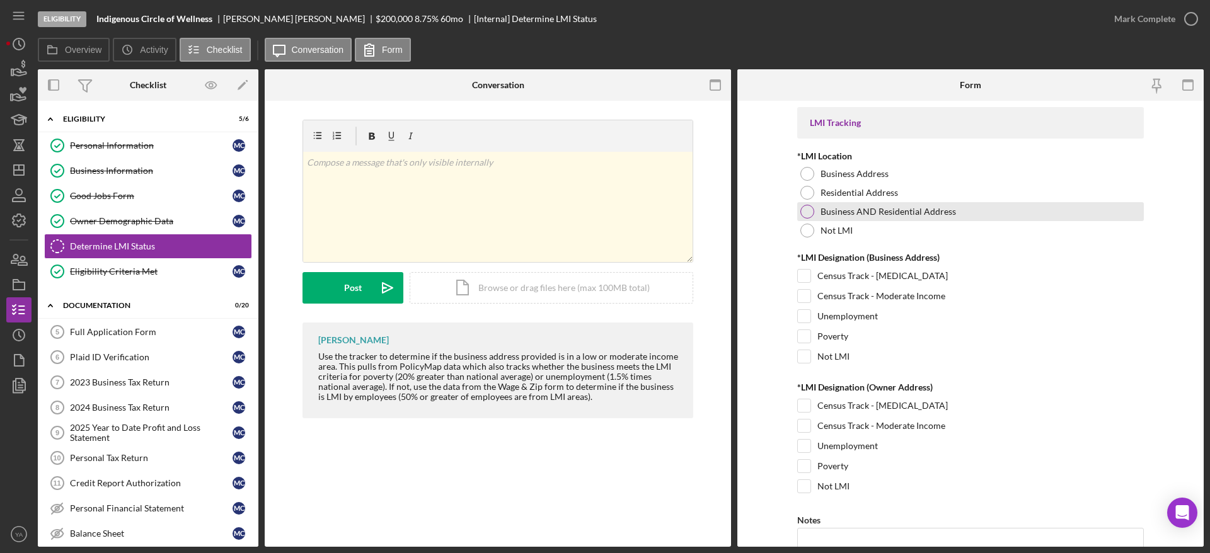
click at [803, 215] on div at bounding box center [807, 212] width 14 height 14
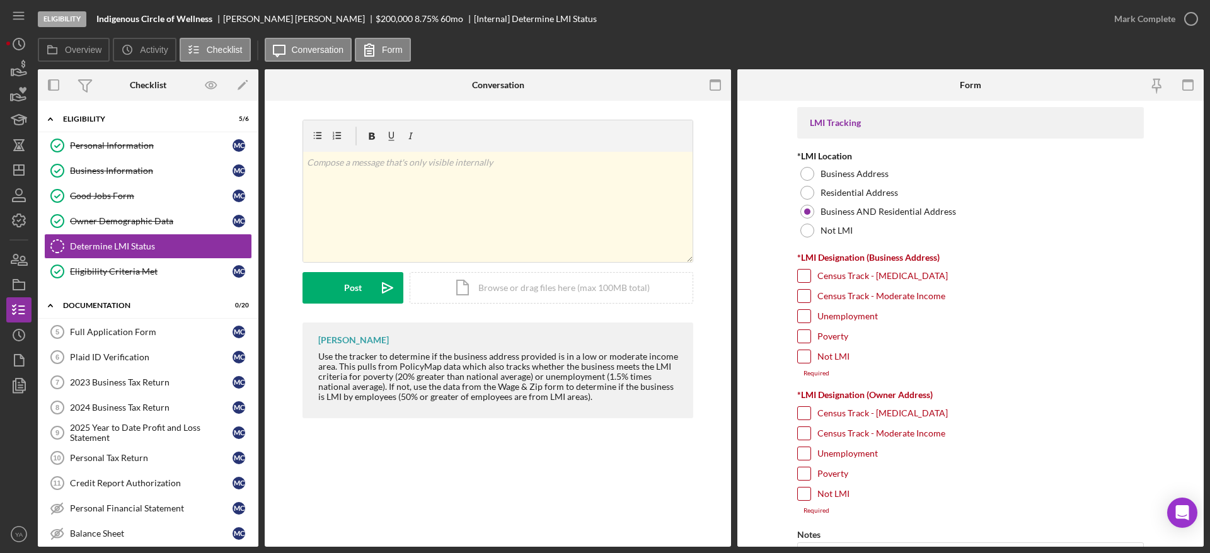
scroll to position [206, 0]
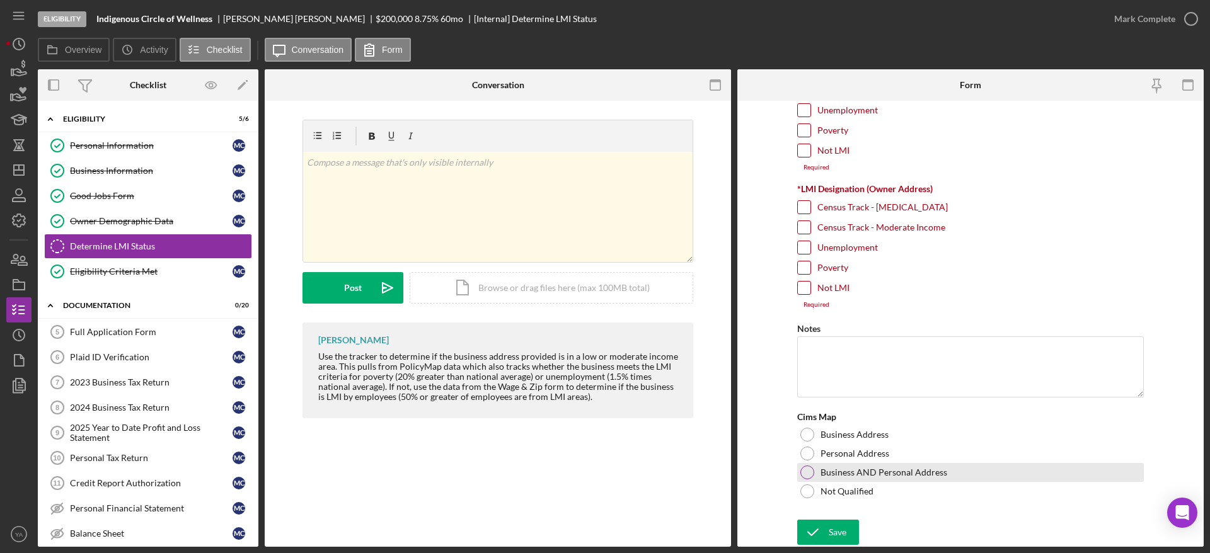
click at [805, 473] on div at bounding box center [807, 473] width 14 height 14
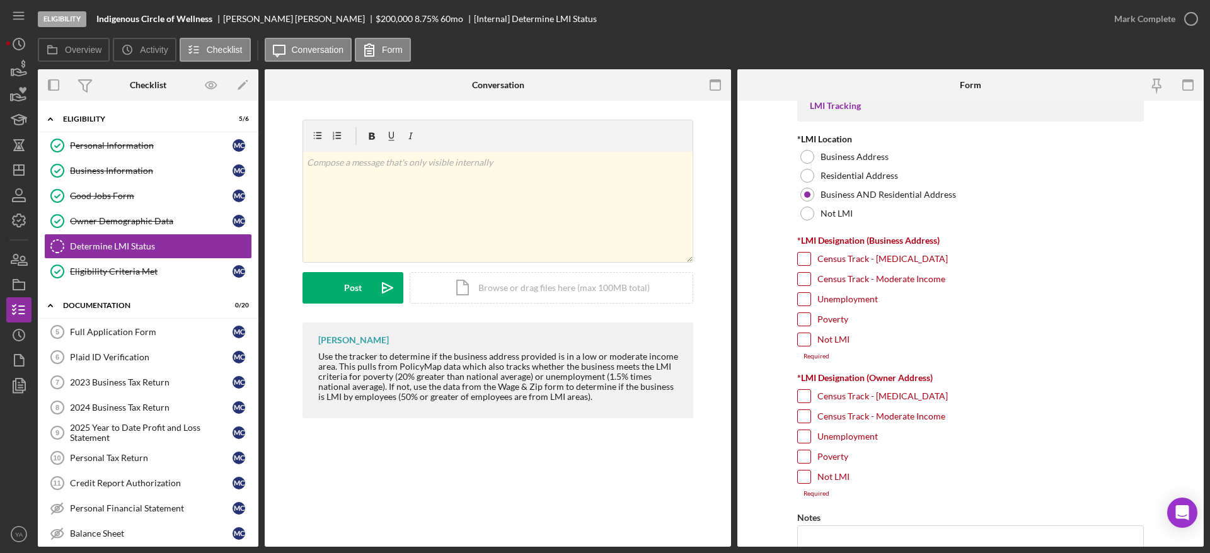
click at [812, 455] on div "Poverty" at bounding box center [970, 460] width 347 height 20
click at [808, 454] on div at bounding box center [804, 457] width 14 height 14
click at [807, 442] on input "Unemployment" at bounding box center [804, 436] width 13 height 13
checkbox input "true"
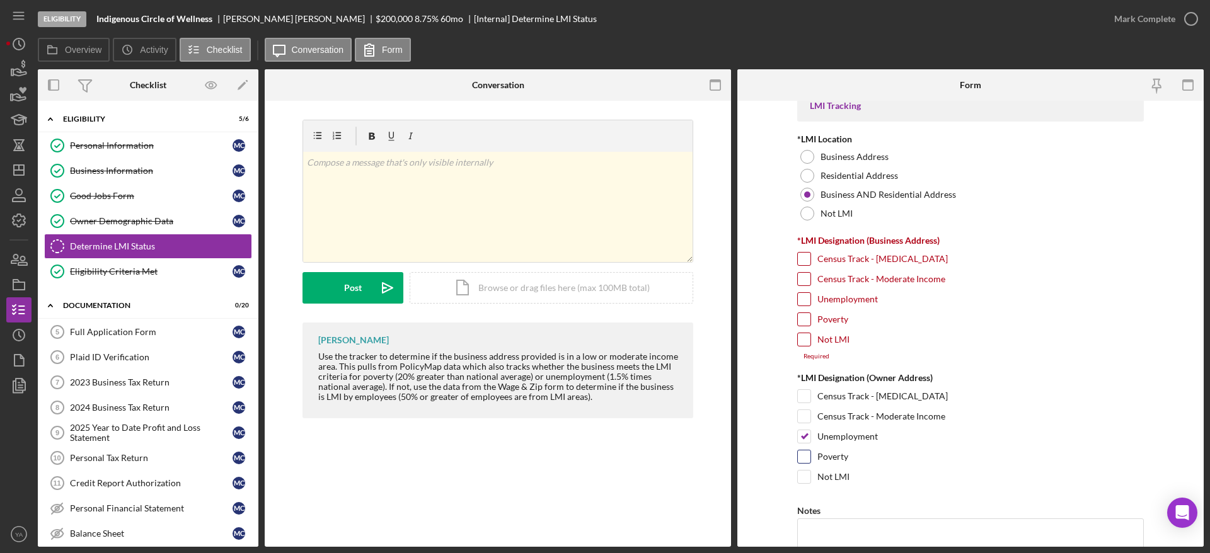
click at [806, 457] on input "Poverty" at bounding box center [804, 456] width 13 height 13
checkbox input "true"
click at [804, 273] on input "Census Track - Moderate Income" at bounding box center [804, 279] width 13 height 13
checkbox input "true"
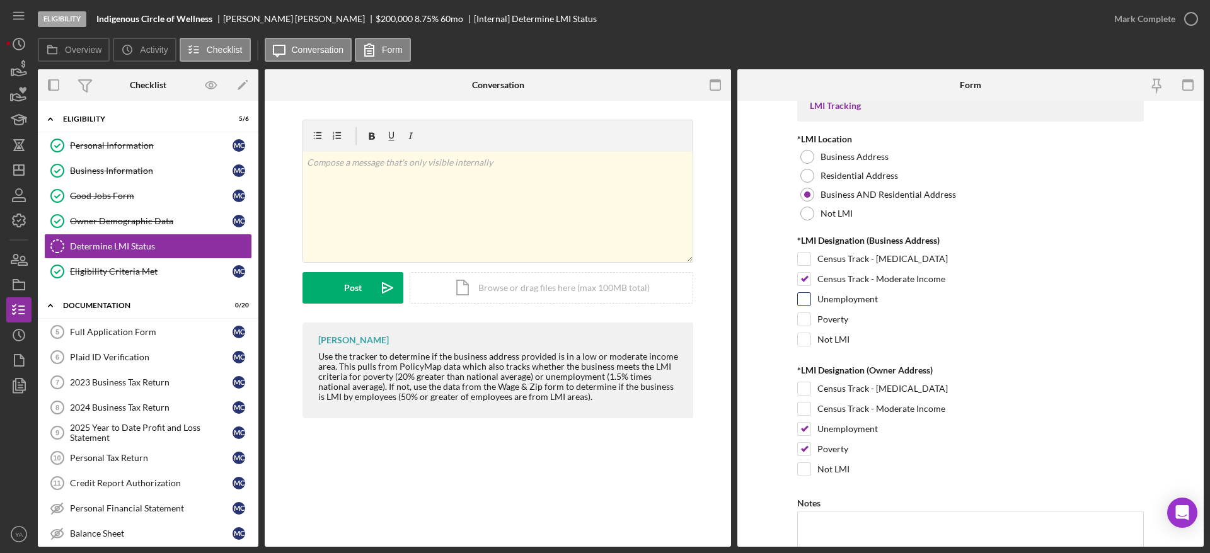
click at [806, 302] on input "Unemployment" at bounding box center [804, 299] width 13 height 13
checkbox input "true"
click at [808, 324] on input "Poverty" at bounding box center [804, 319] width 13 height 13
checkbox input "true"
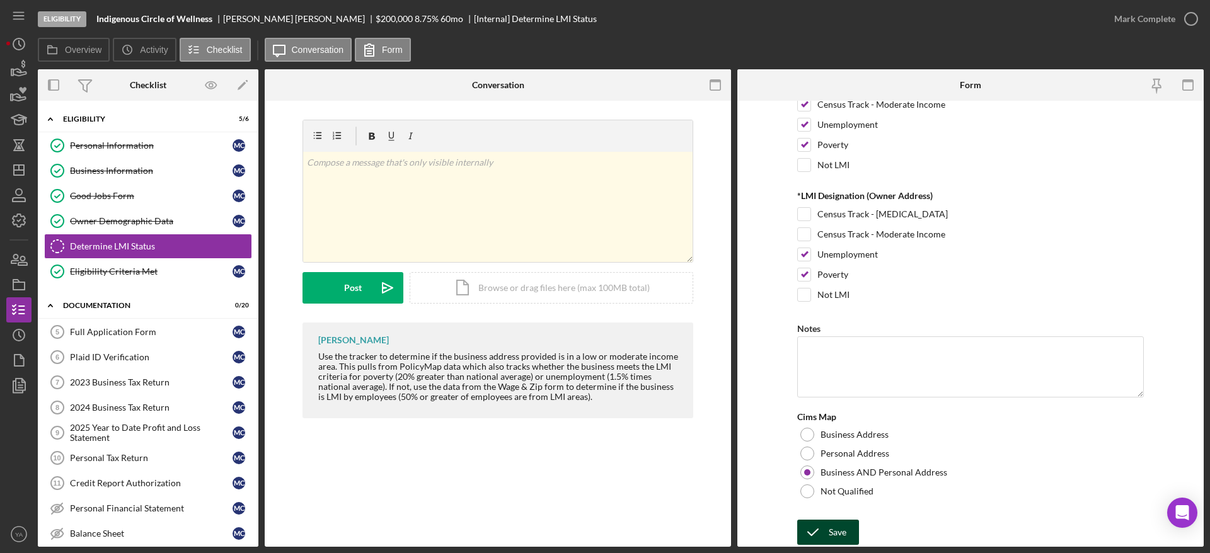
click at [836, 533] on div "Save" at bounding box center [838, 532] width 18 height 25
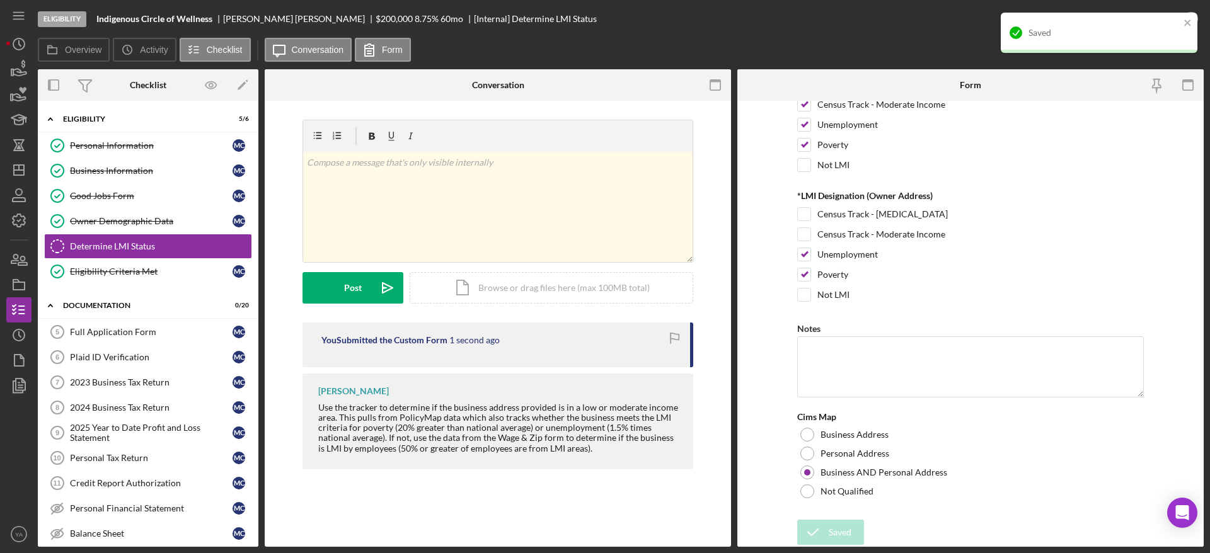
click at [1183, 20] on div "Saved" at bounding box center [1099, 33] width 197 height 40
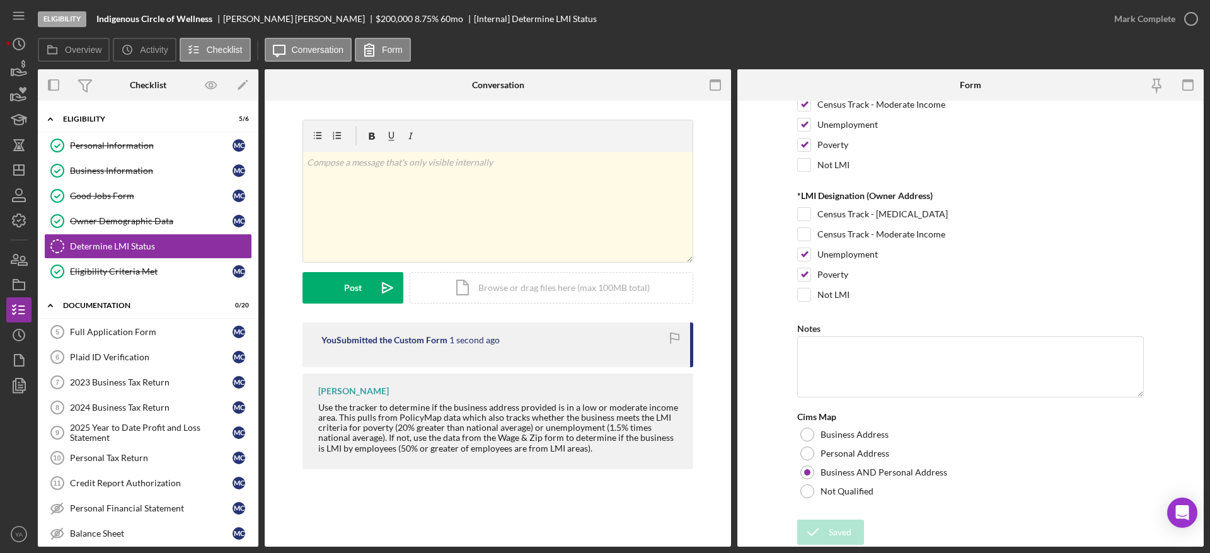
click at [1185, 19] on div "Saved" at bounding box center [1099, 37] width 202 height 55
click at [1186, 18] on div "Saved" at bounding box center [1099, 37] width 202 height 55
click at [1186, 18] on div "Eligibility Indigenous Circle of Wellness Monique Castro $200,000 $40,000 8.75 …" at bounding box center [605, 276] width 1210 height 553
click at [0, 0] on icon "button" at bounding box center [0, 0] width 0 height 0
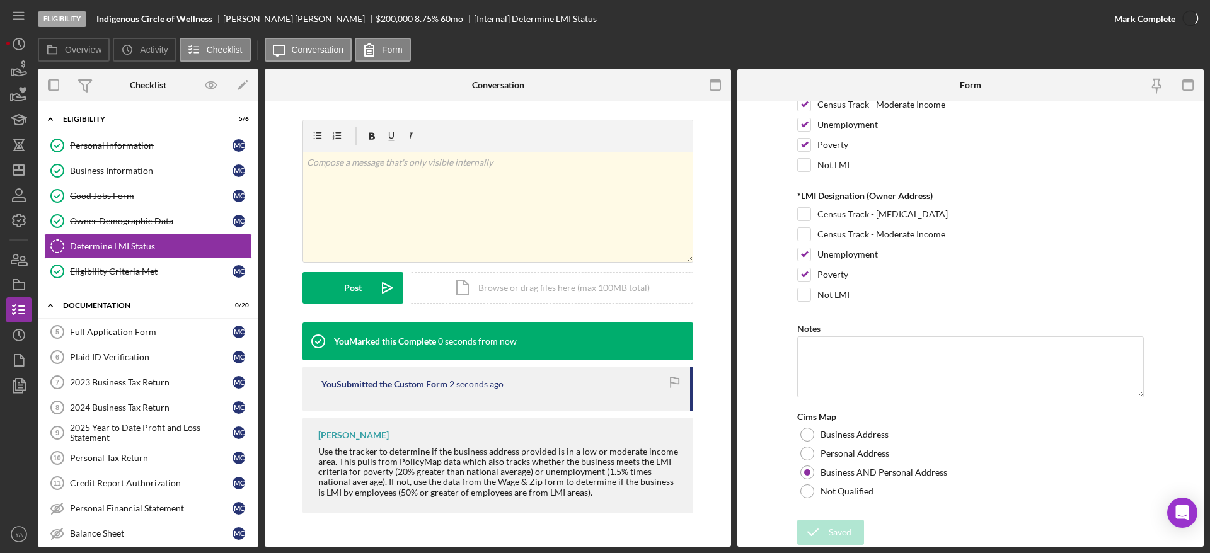
scroll to position [242, 0]
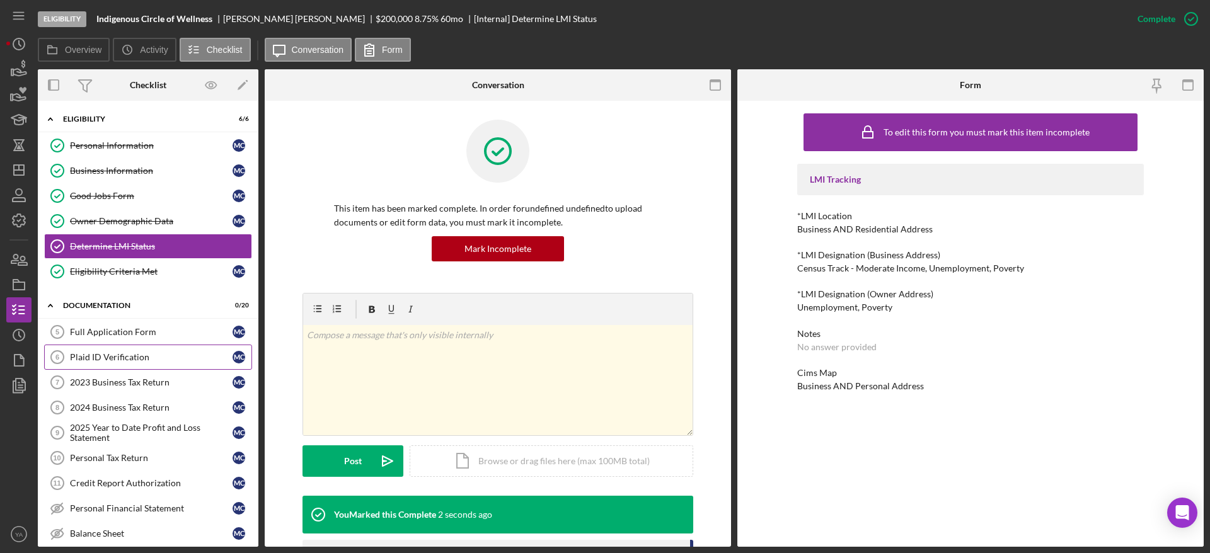
click at [142, 353] on div "Plaid ID Verification" at bounding box center [151, 357] width 163 height 10
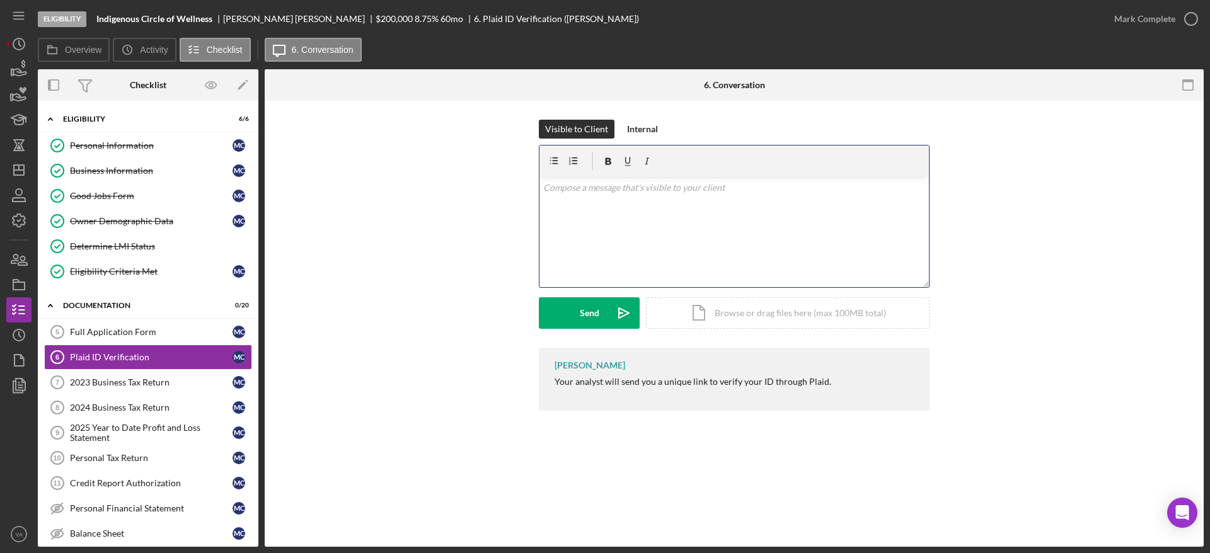
click at [629, 236] on div "v Color teal Color pink Remove color Add row above Add row below Add column bef…" at bounding box center [733, 232] width 389 height 110
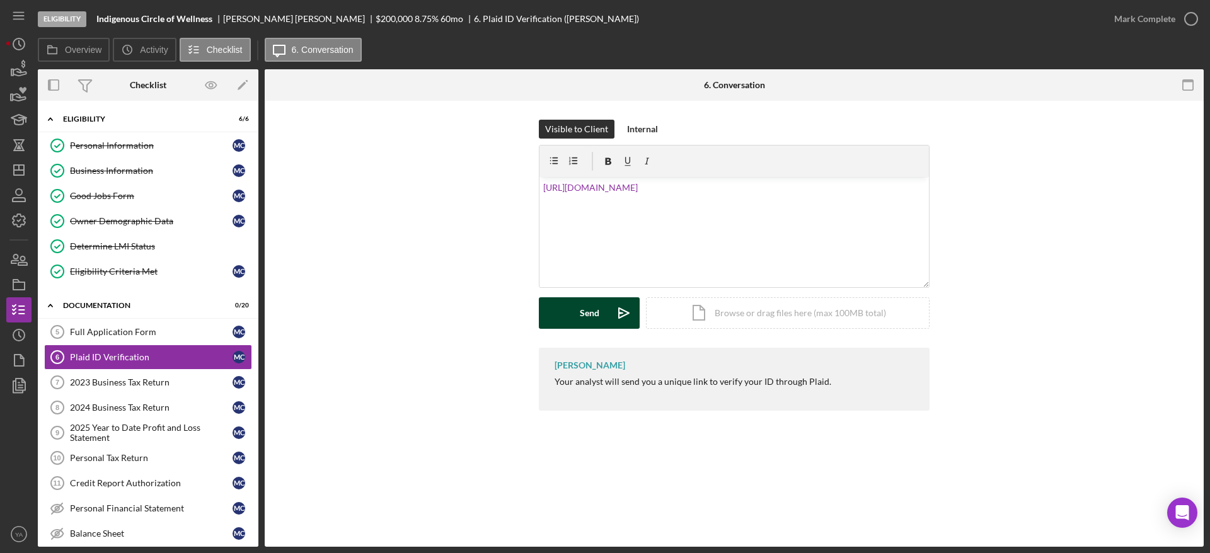
click at [610, 304] on icon "Icon/icon-invite-send" at bounding box center [624, 313] width 32 height 32
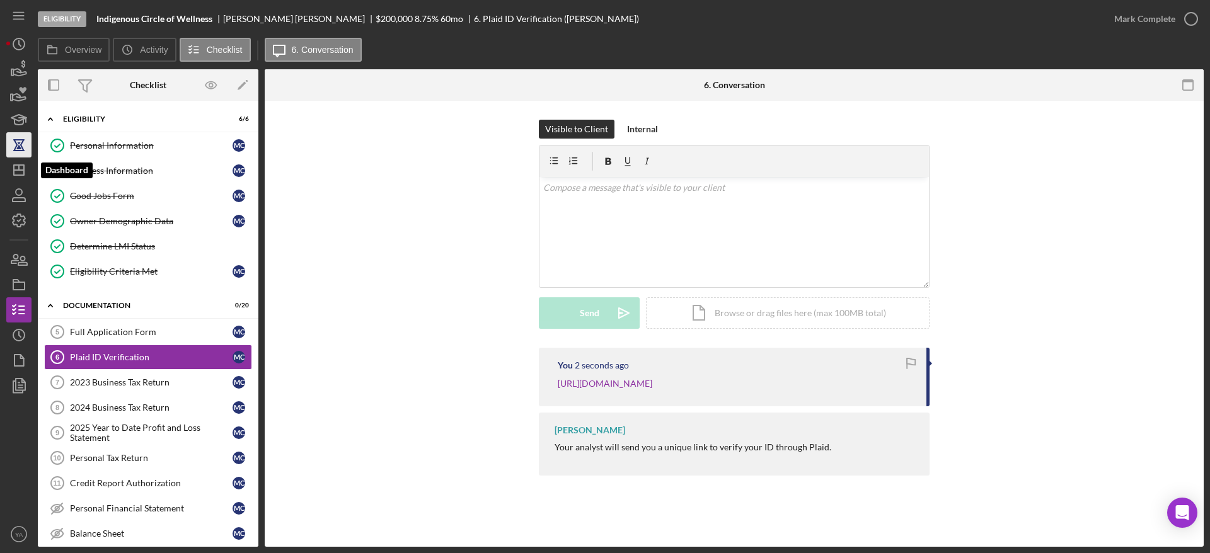
click at [20, 154] on icon "button" at bounding box center [19, 145] width 32 height 32
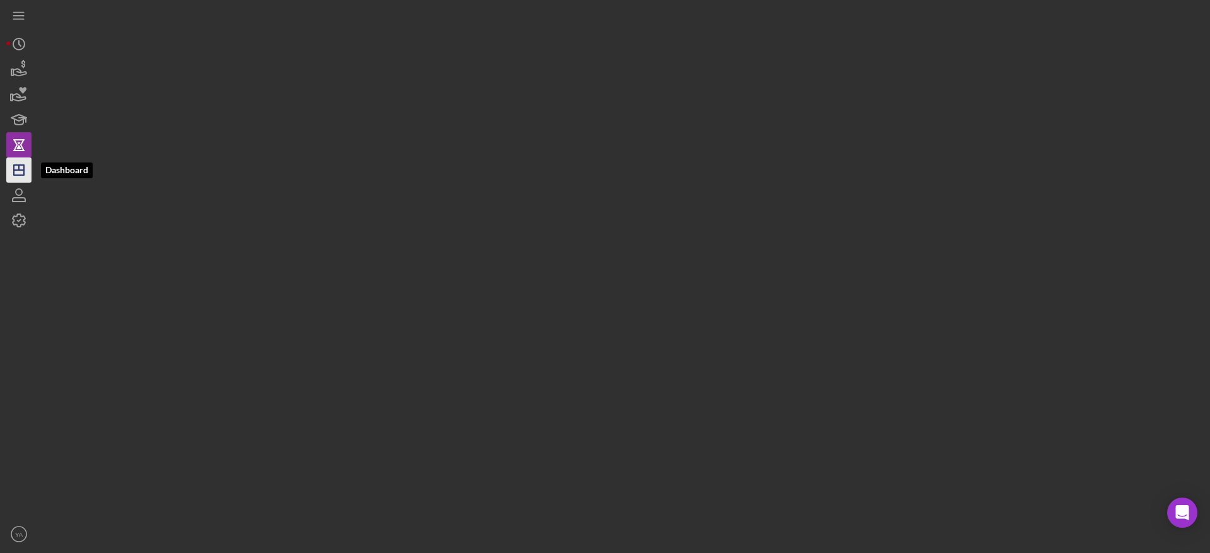
click at [23, 167] on icon "Icon/Dashboard" at bounding box center [19, 170] width 32 height 32
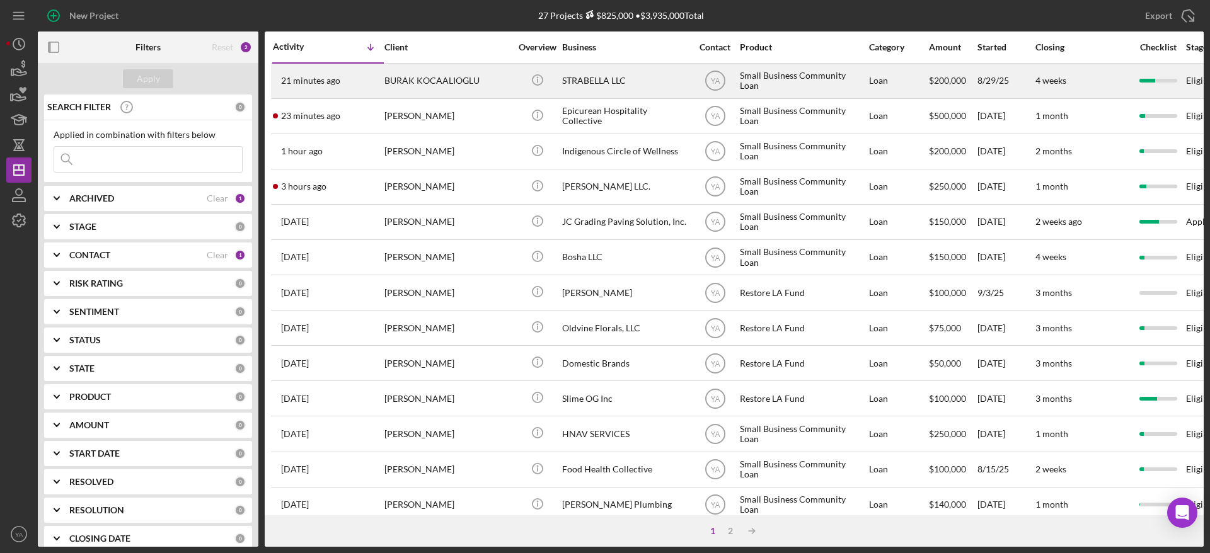
click at [624, 79] on div "STRABELLA LLC" at bounding box center [625, 80] width 126 height 33
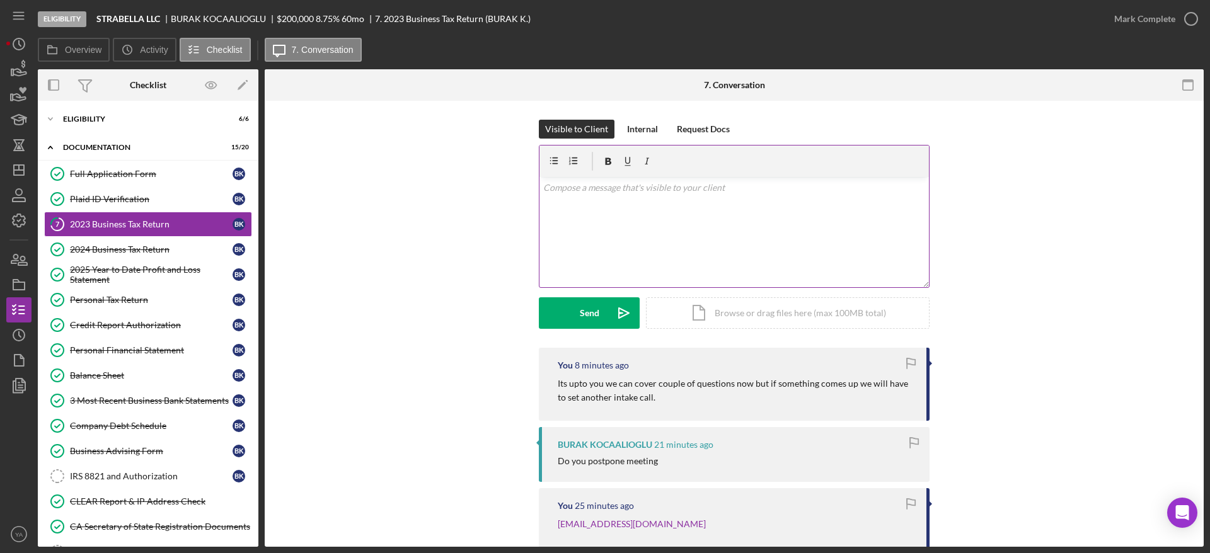
click at [754, 234] on div "v Color teal Color pink Remove color Add row above Add row below Add column bef…" at bounding box center [733, 232] width 389 height 110
click at [200, 249] on div "2024 Business Tax Return" at bounding box center [151, 249] width 163 height 10
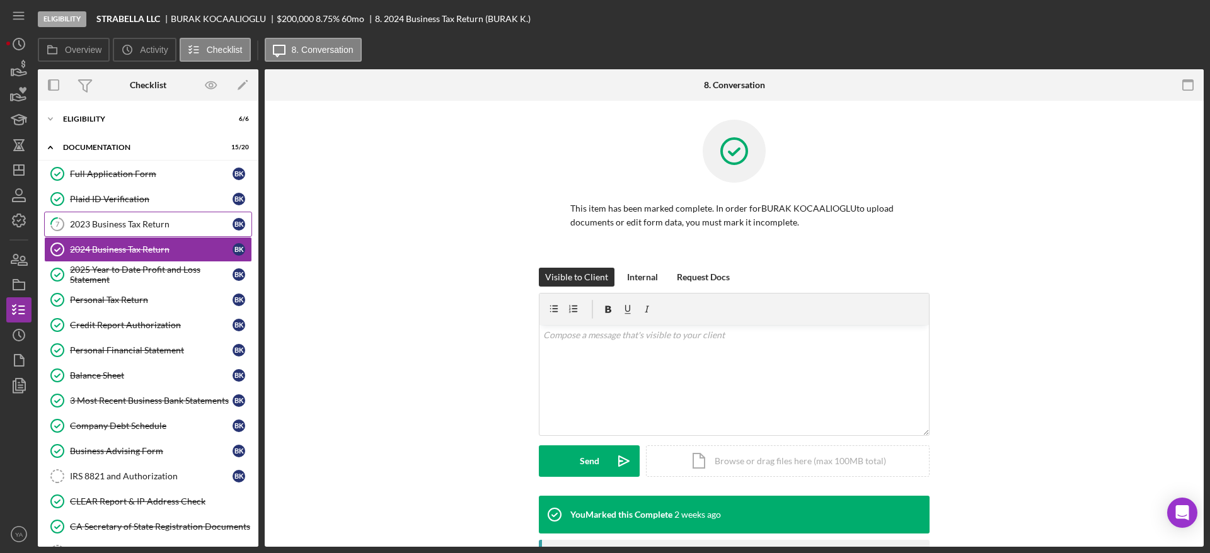
click at [193, 229] on div "2023 Business Tax Return" at bounding box center [151, 224] width 163 height 10
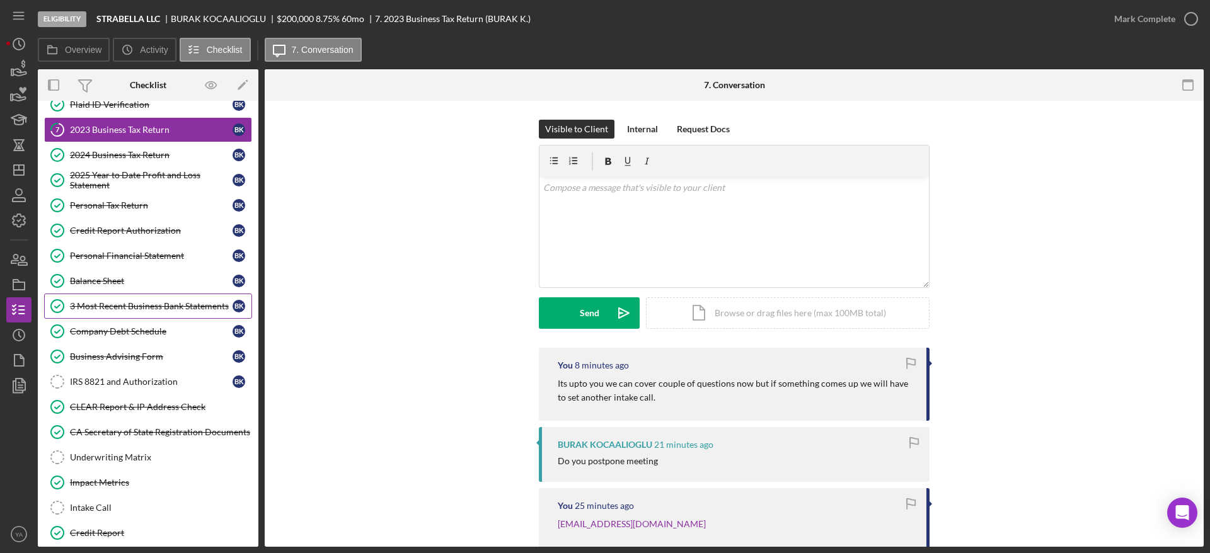
scroll to position [188, 0]
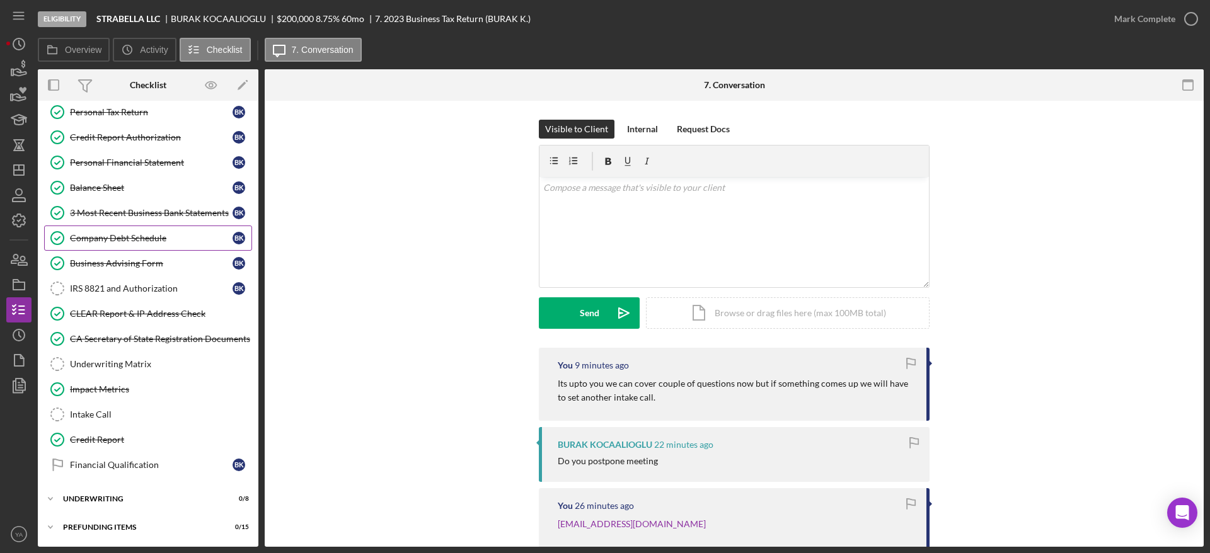
click at [146, 245] on link "Company Debt Schedule Company Debt Schedule B K" at bounding box center [148, 238] width 208 height 25
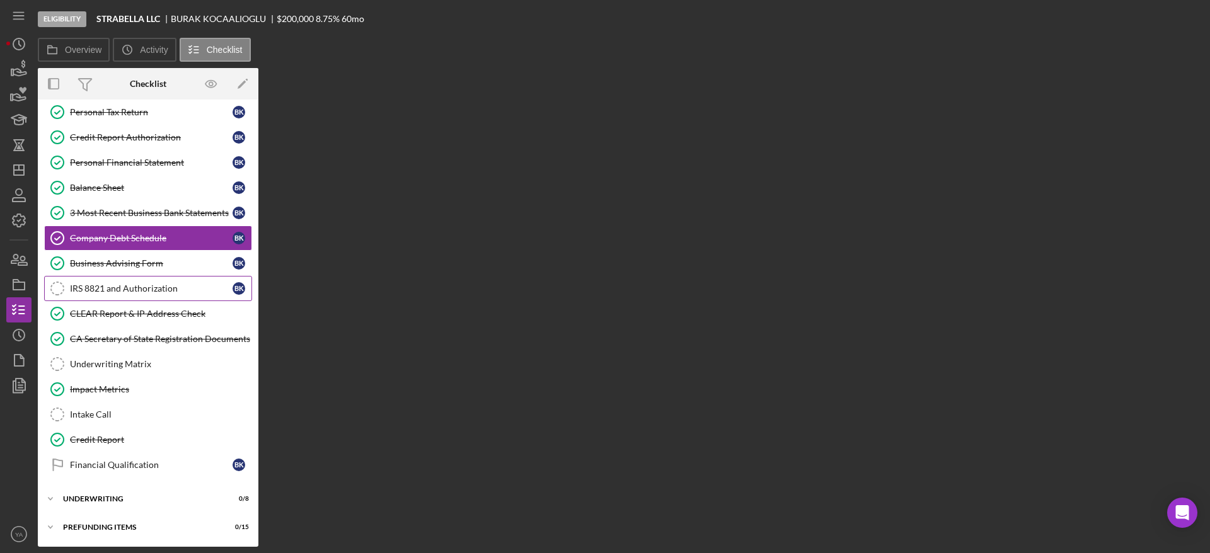
scroll to position [188, 0]
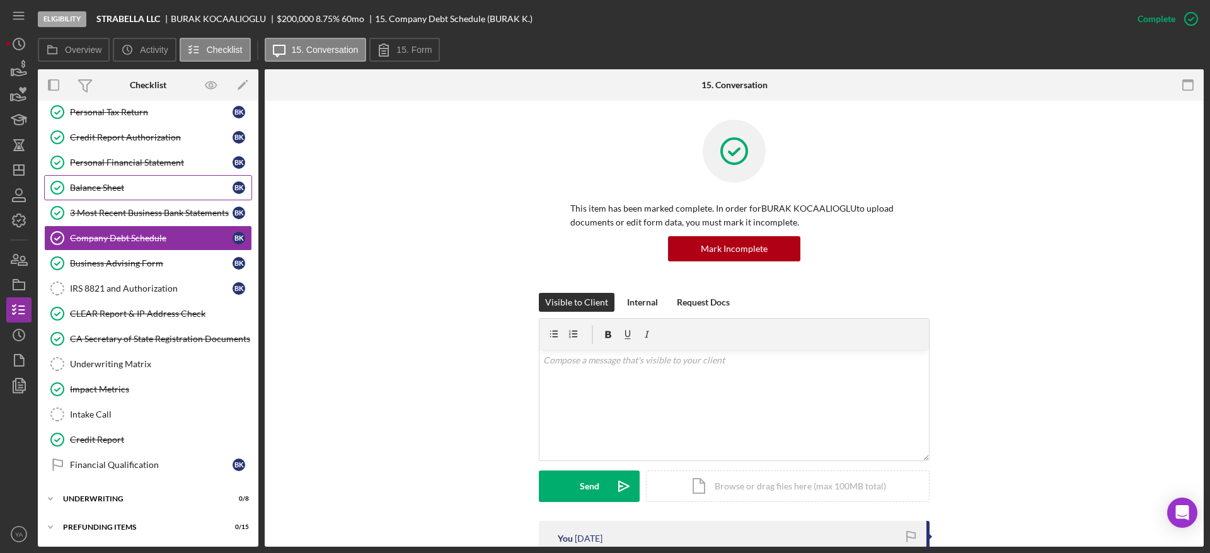
click at [152, 190] on div "Balance Sheet" at bounding box center [151, 188] width 163 height 10
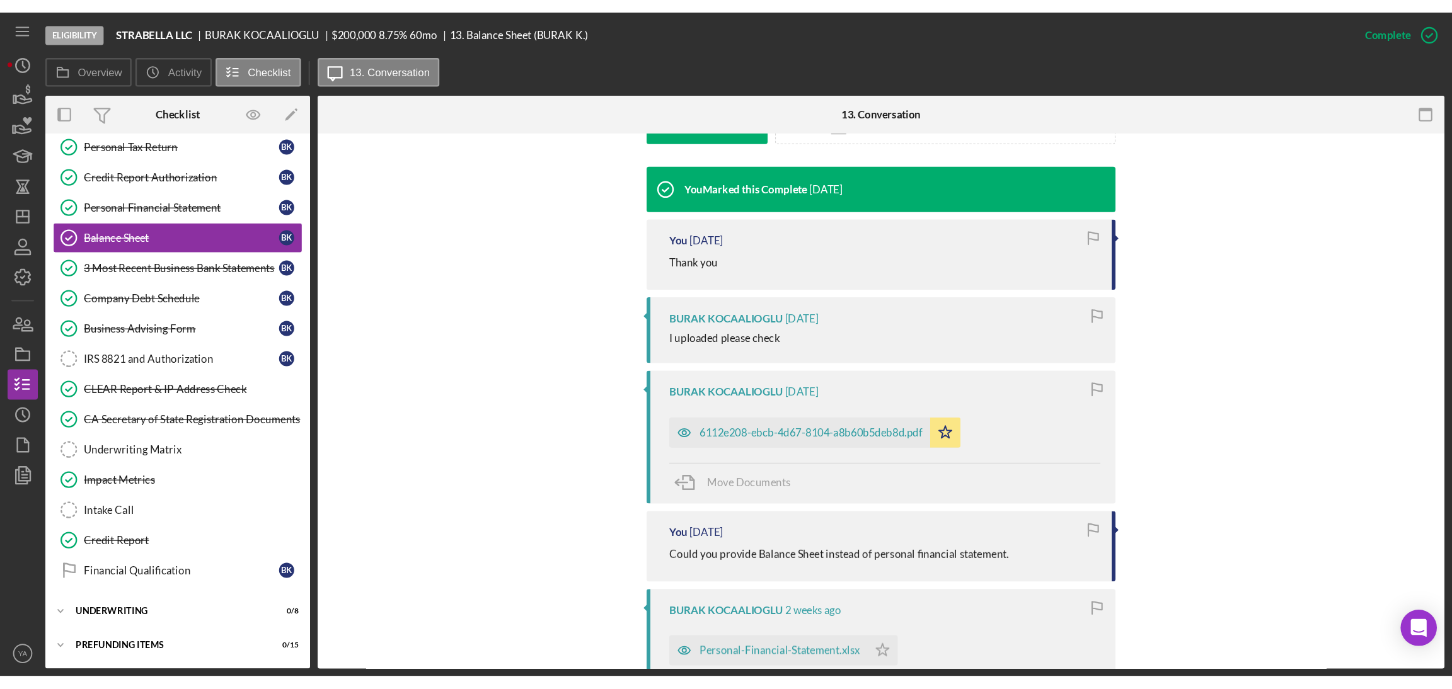
scroll to position [473, 0]
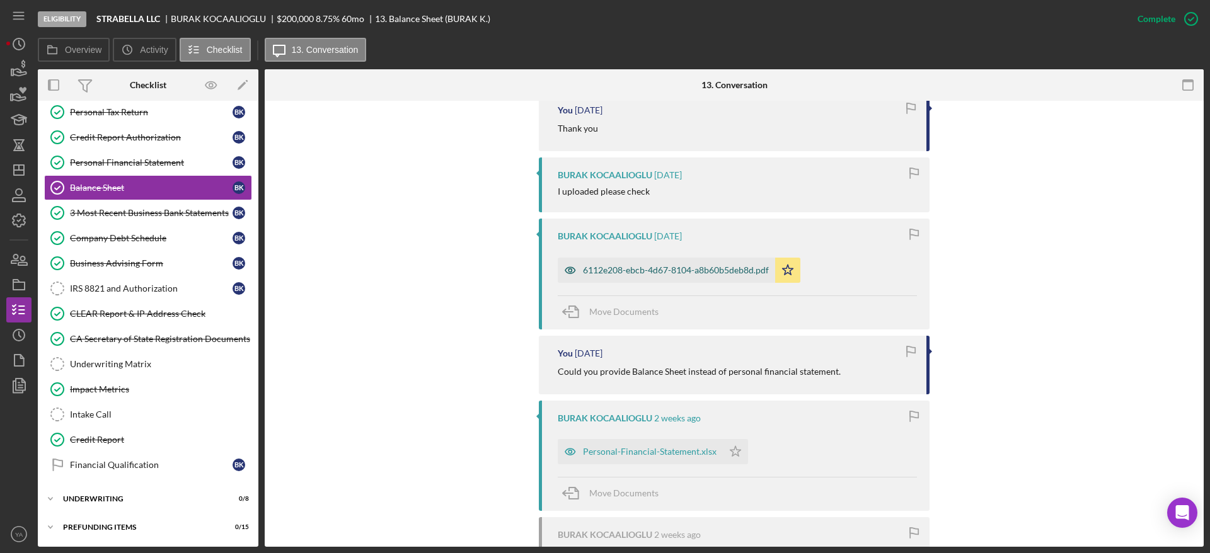
click at [665, 263] on div "6112e208-ebcb-4d67-8104-a8b60b5deb8d.pdf" at bounding box center [666, 270] width 217 height 25
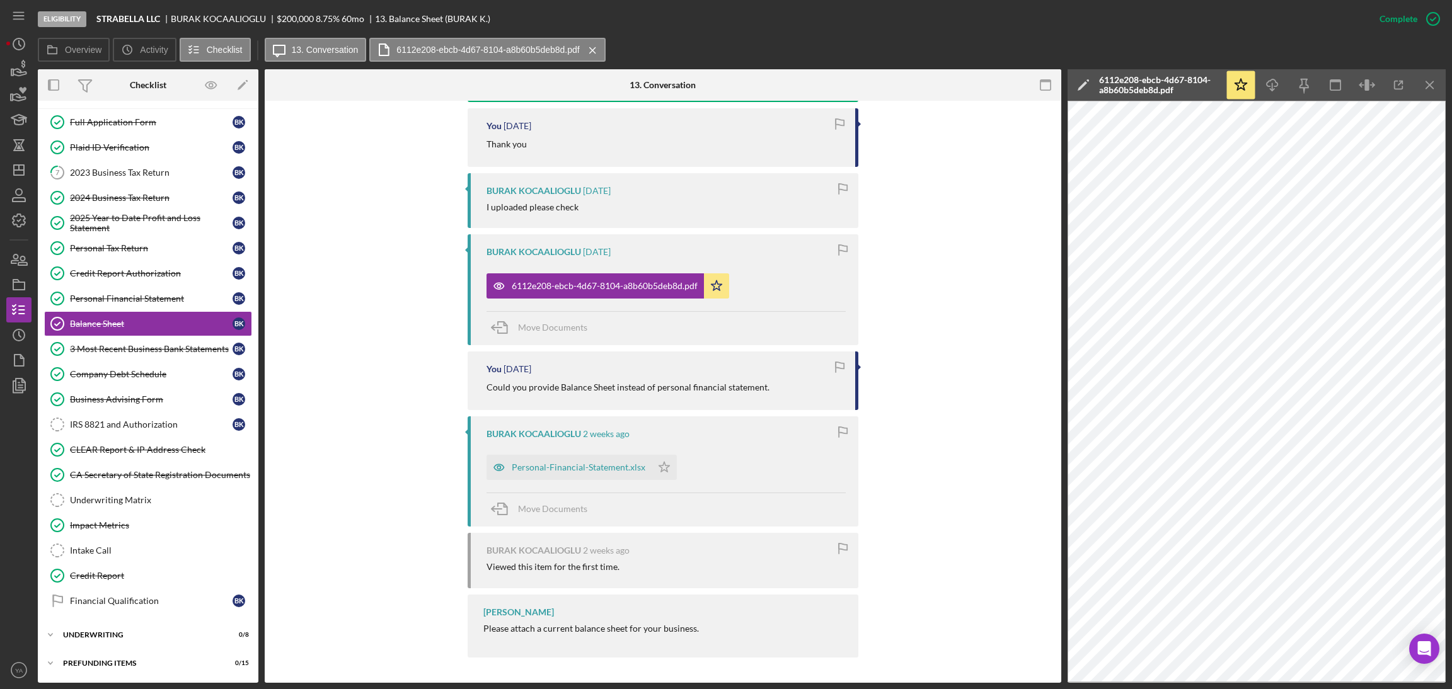
scroll to position [456, 0]
click at [16, 164] on icon "Icon/Dashboard" at bounding box center [19, 170] width 32 height 32
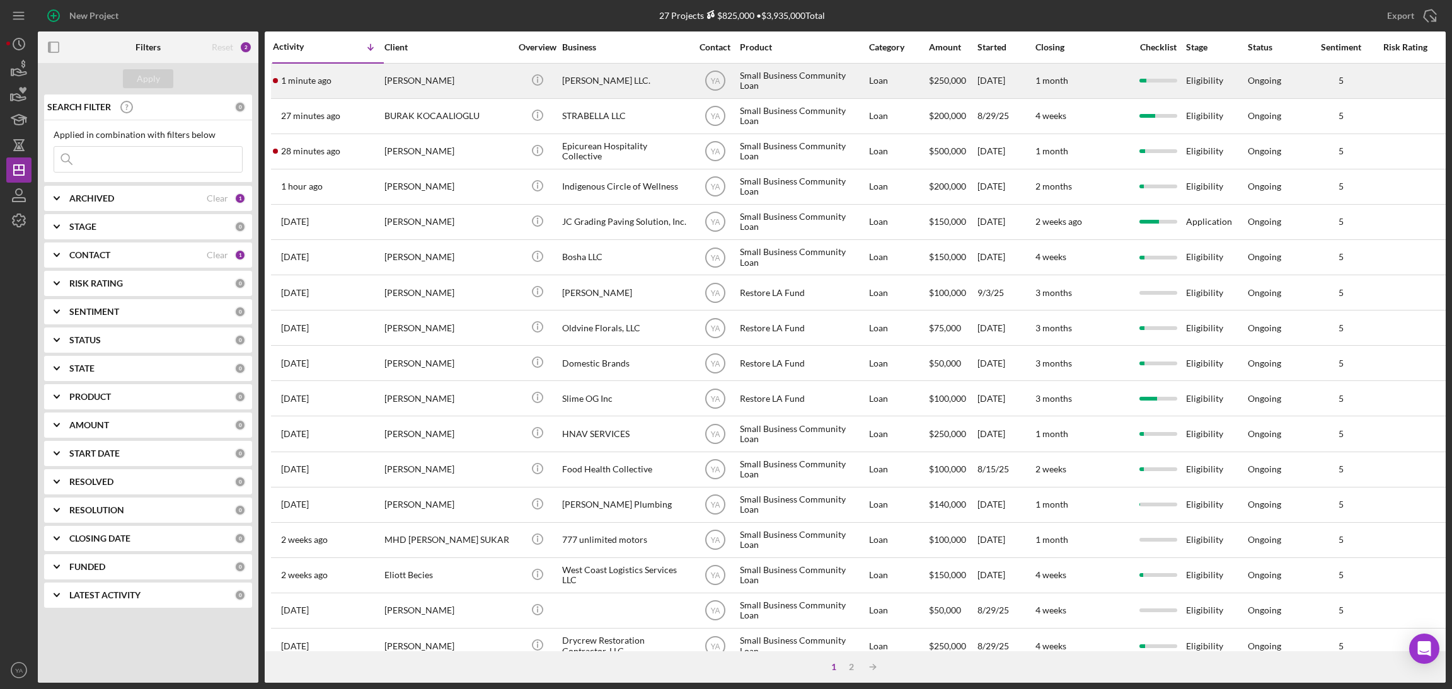
click at [674, 81] on div "Bruce Waynne LLC." at bounding box center [625, 80] width 126 height 33
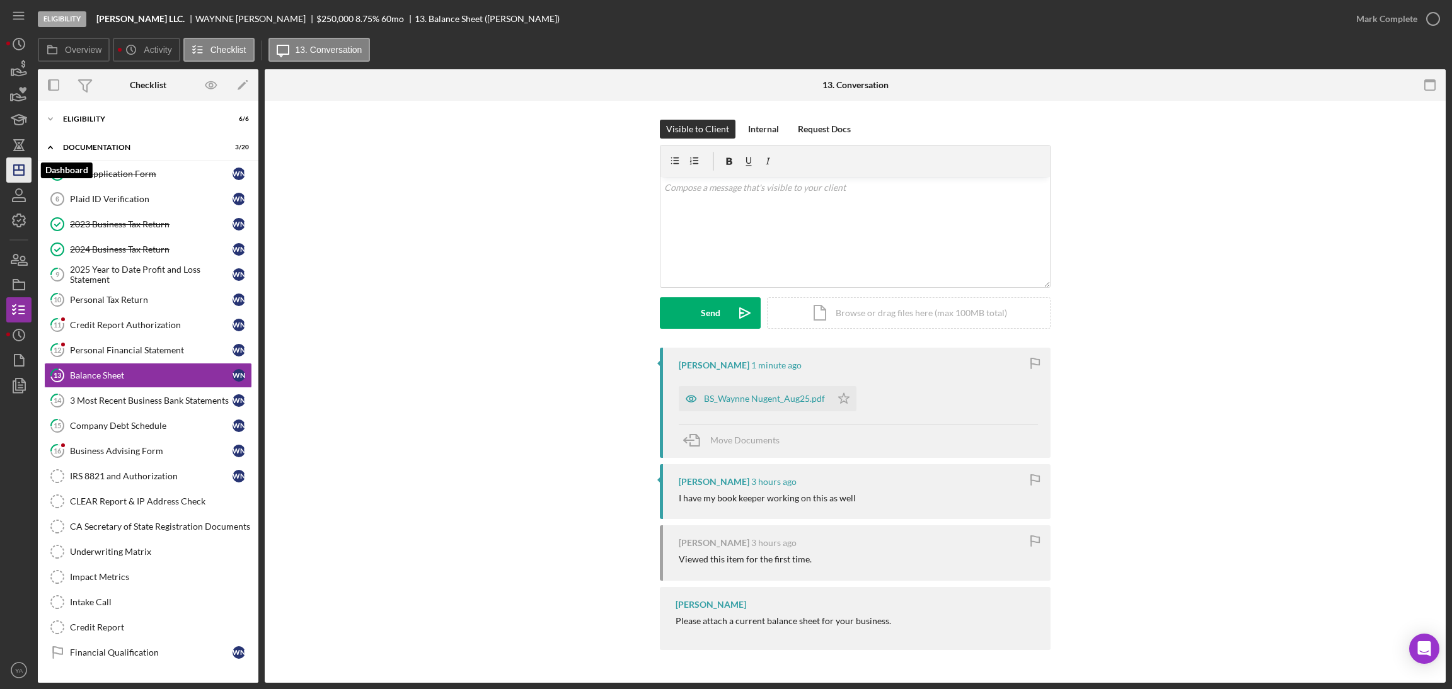
click at [16, 170] on line "button" at bounding box center [19, 170] width 10 height 0
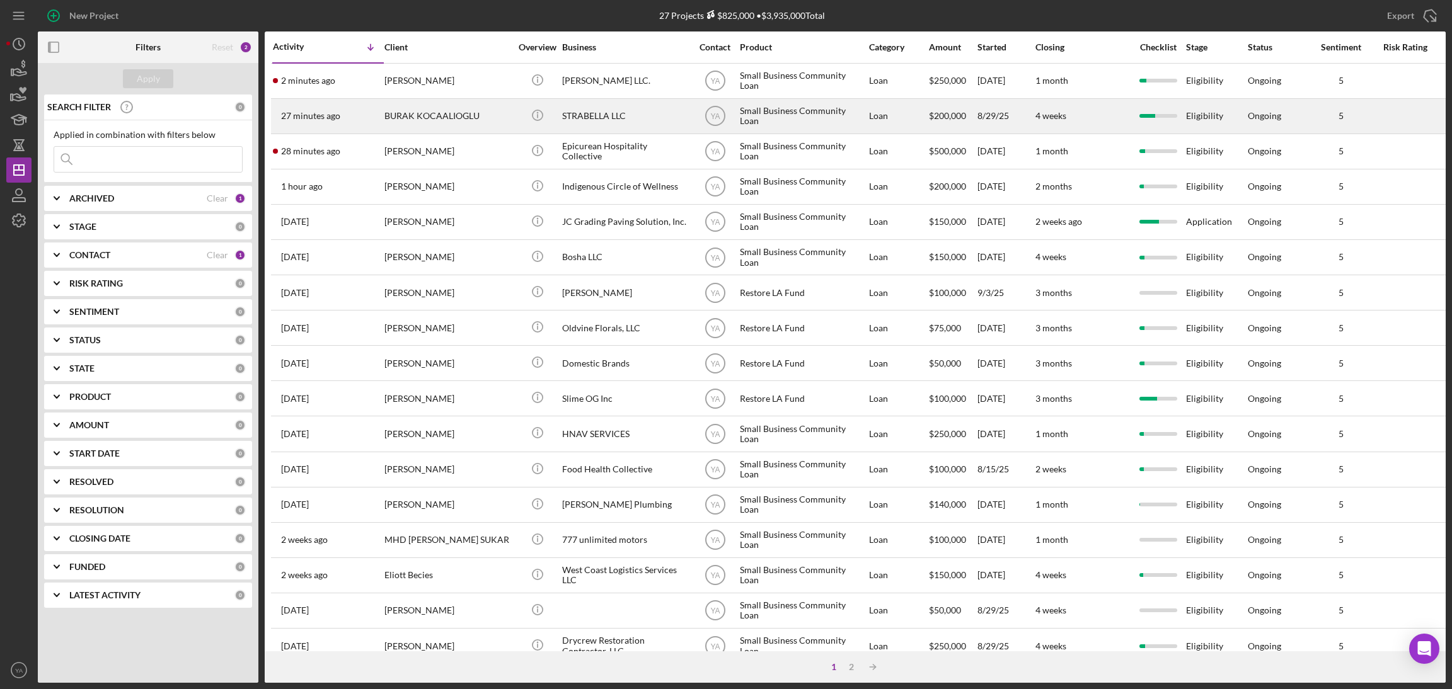
click at [593, 121] on div "STRABELLA LLC" at bounding box center [625, 116] width 126 height 33
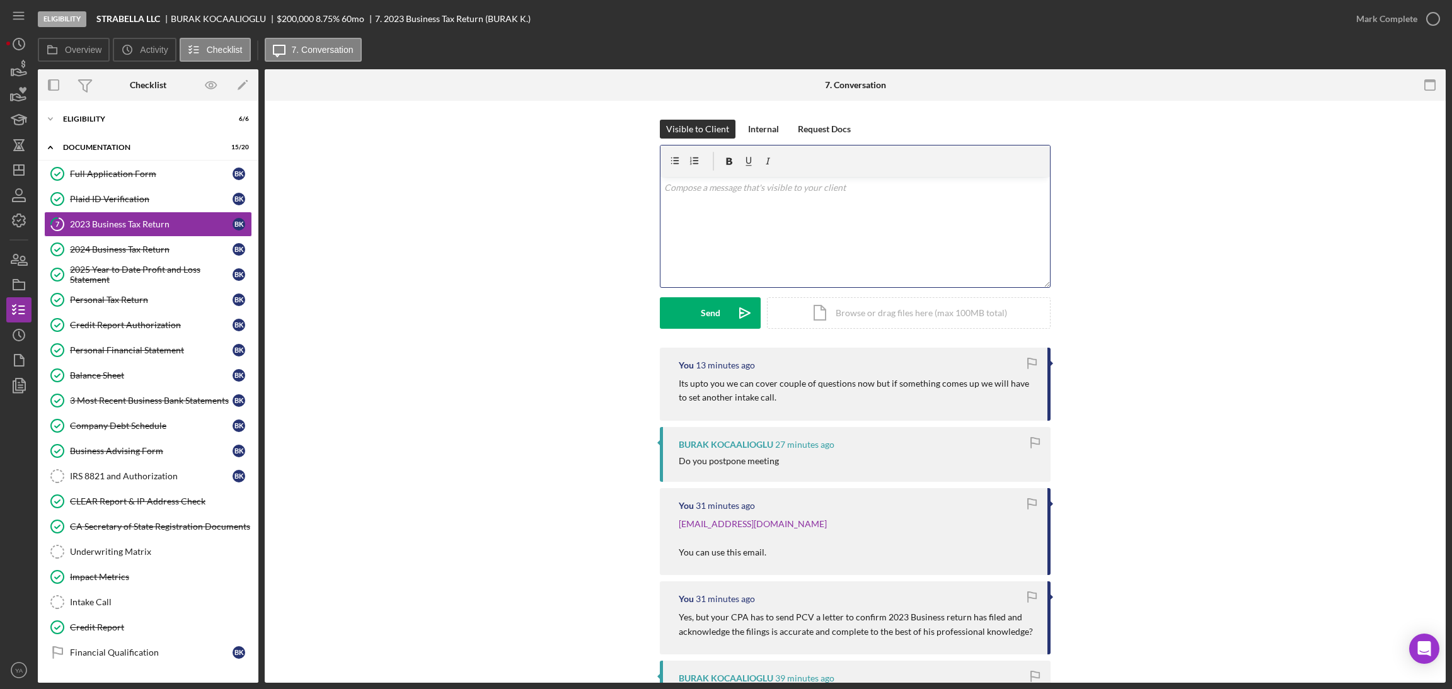
click at [875, 236] on div "v Color teal Color pink Remove color Add row above Add row below Add column bef…" at bounding box center [854, 232] width 389 height 110
click at [14, 168] on icon "Icon/Dashboard" at bounding box center [19, 170] width 32 height 32
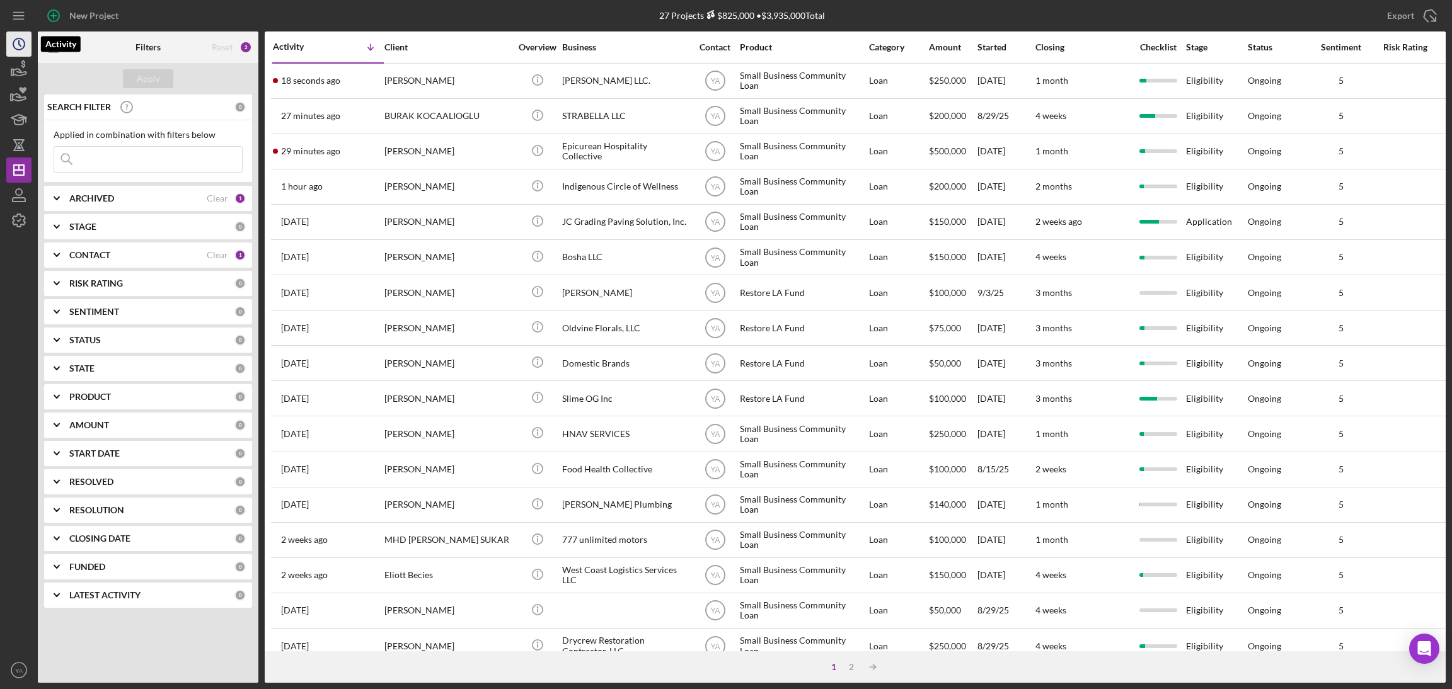
click at [16, 42] on icon "Icon/History" at bounding box center [19, 44] width 32 height 32
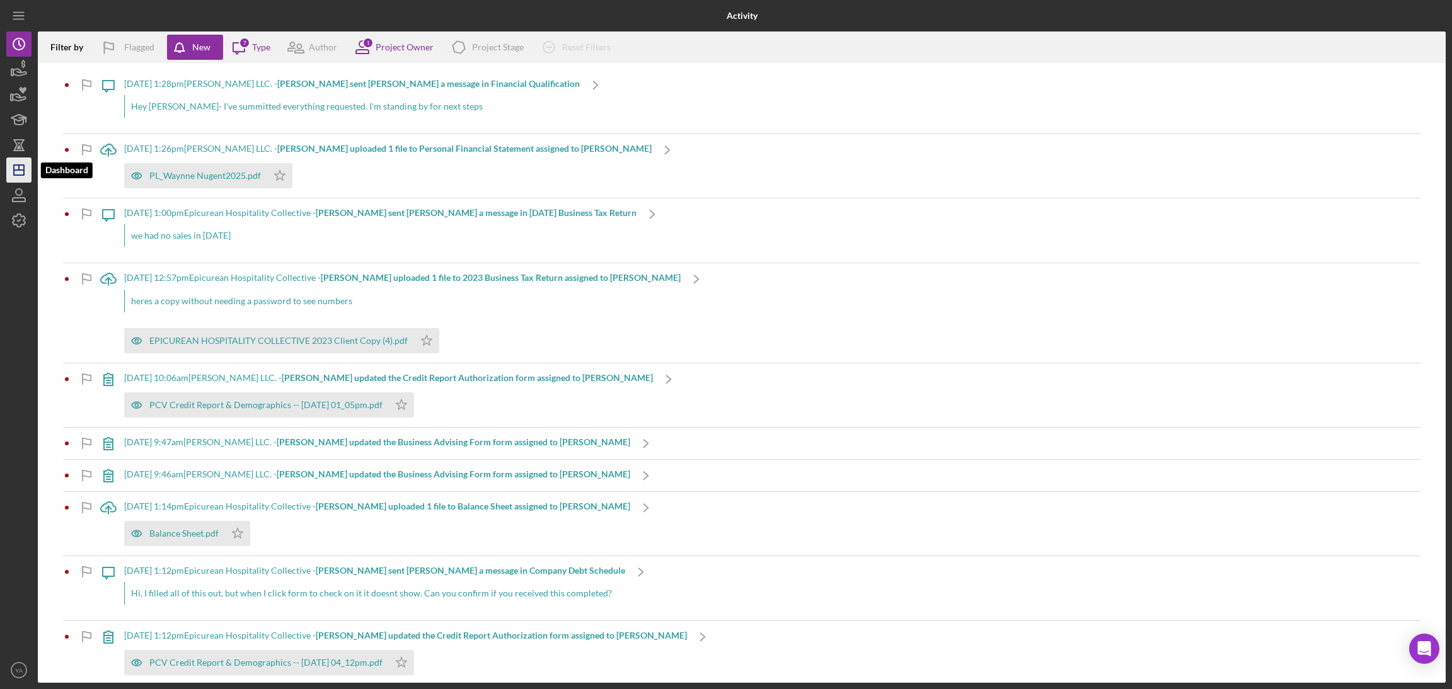
click at [14, 176] on icon "Icon/Dashboard" at bounding box center [19, 170] width 32 height 32
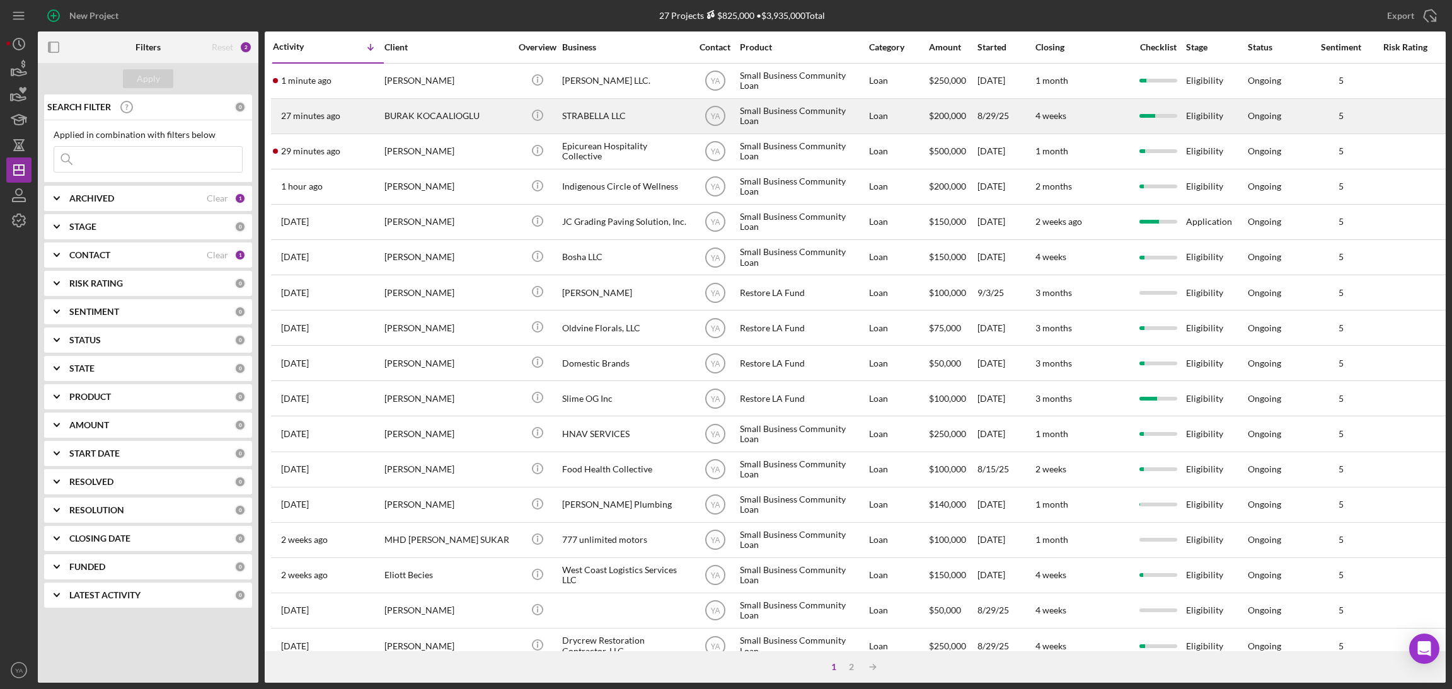
click at [627, 121] on div "STRABELLA LLC" at bounding box center [625, 116] width 126 height 33
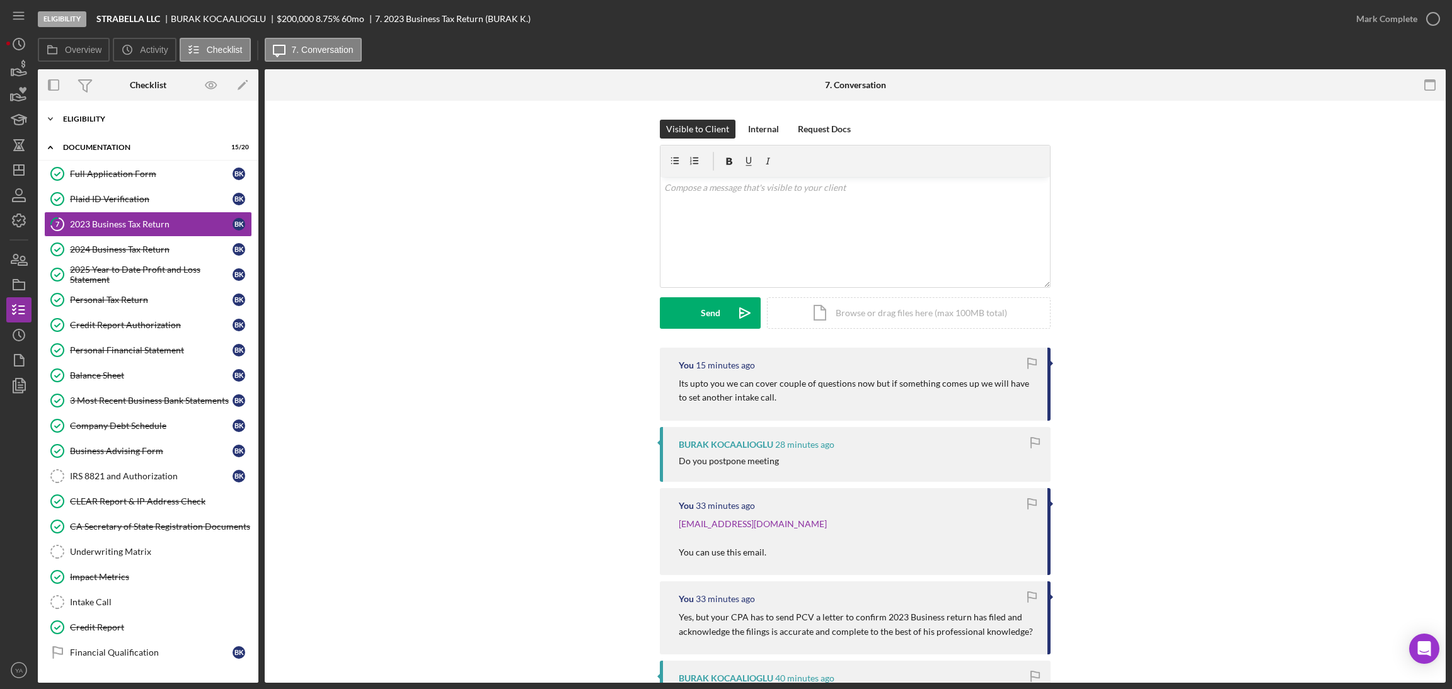
click at [141, 117] on div "Eligibility" at bounding box center [153, 119] width 180 height 8
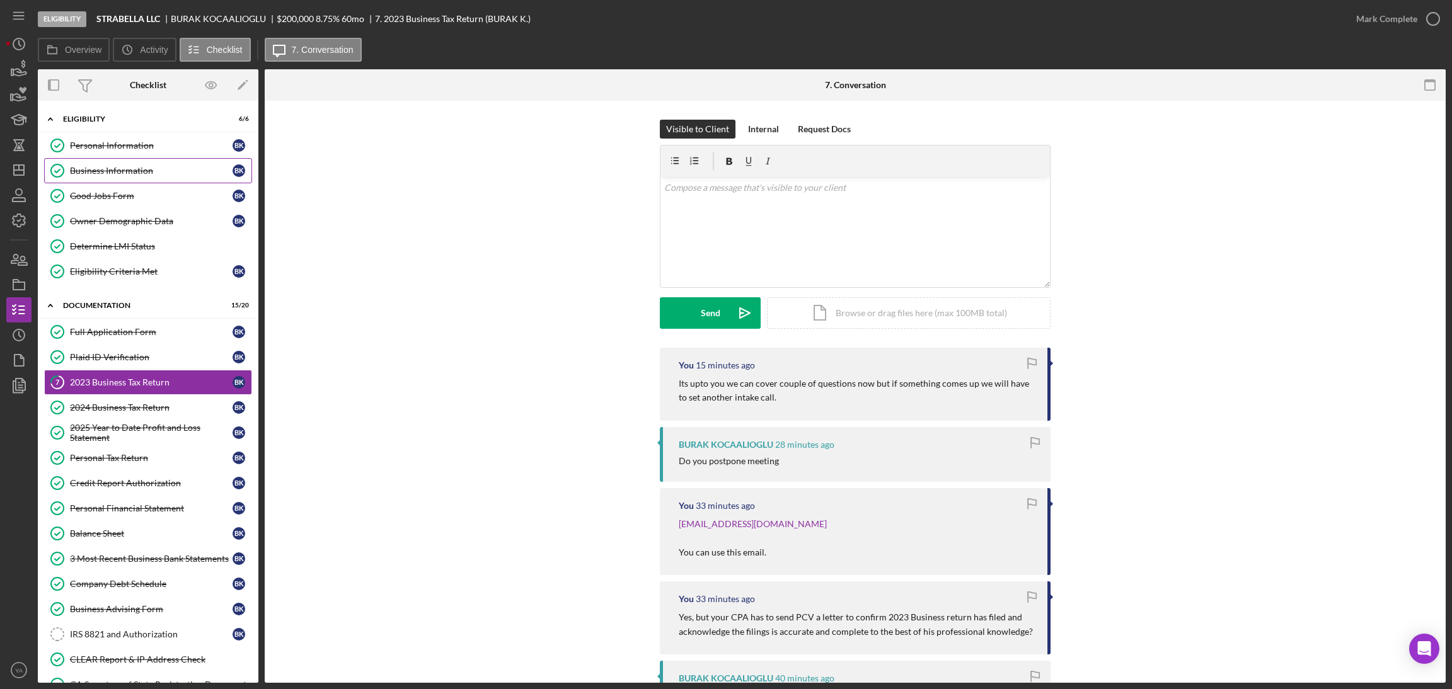
click at [146, 172] on div "Business Information" at bounding box center [151, 171] width 163 height 10
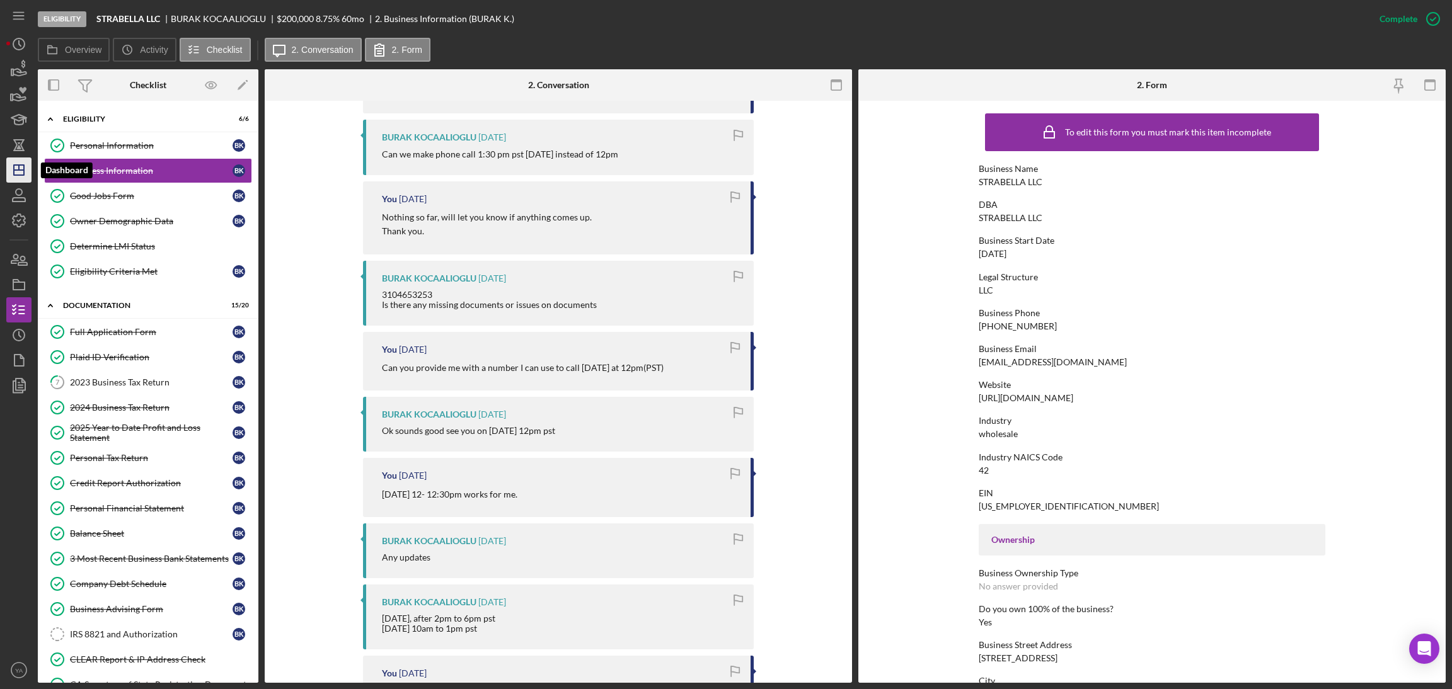
click at [18, 171] on icon "Icon/Dashboard" at bounding box center [19, 170] width 32 height 32
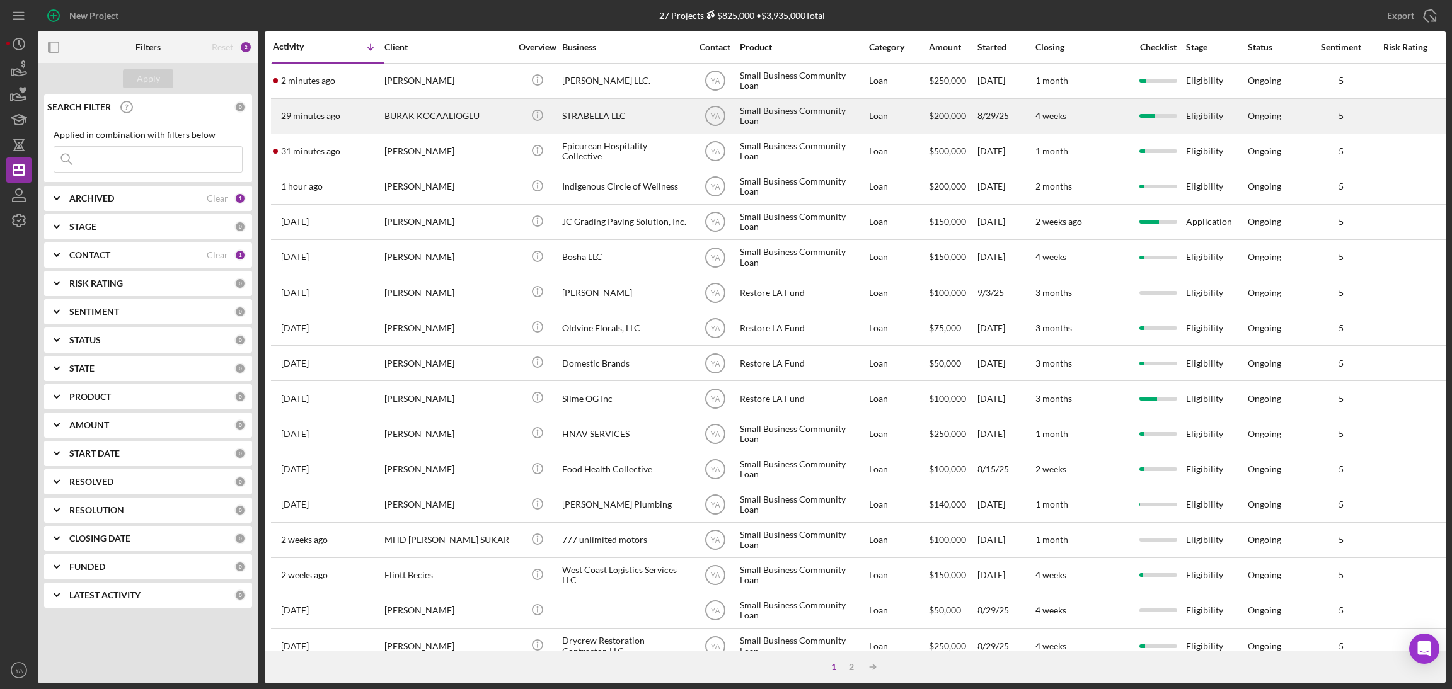
click at [562, 117] on div "STRABELLA LLC" at bounding box center [625, 116] width 126 height 33
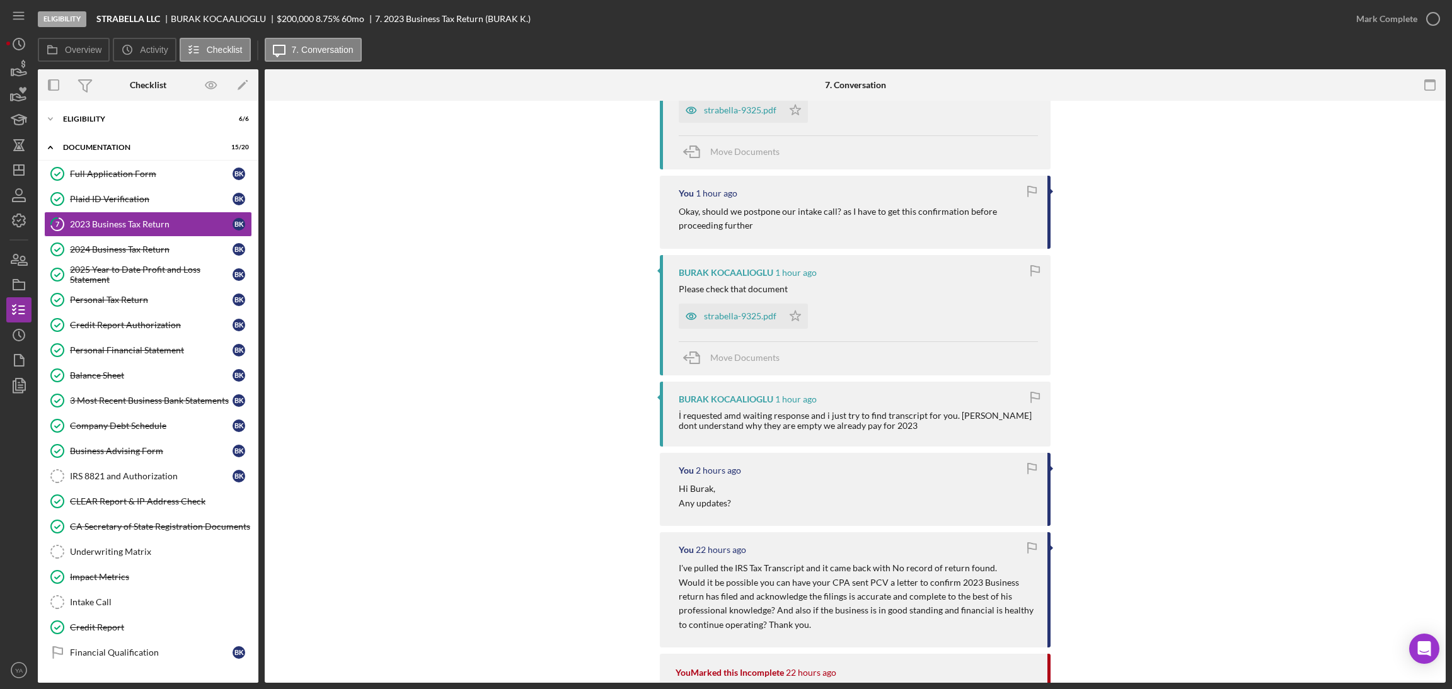
scroll to position [796, 0]
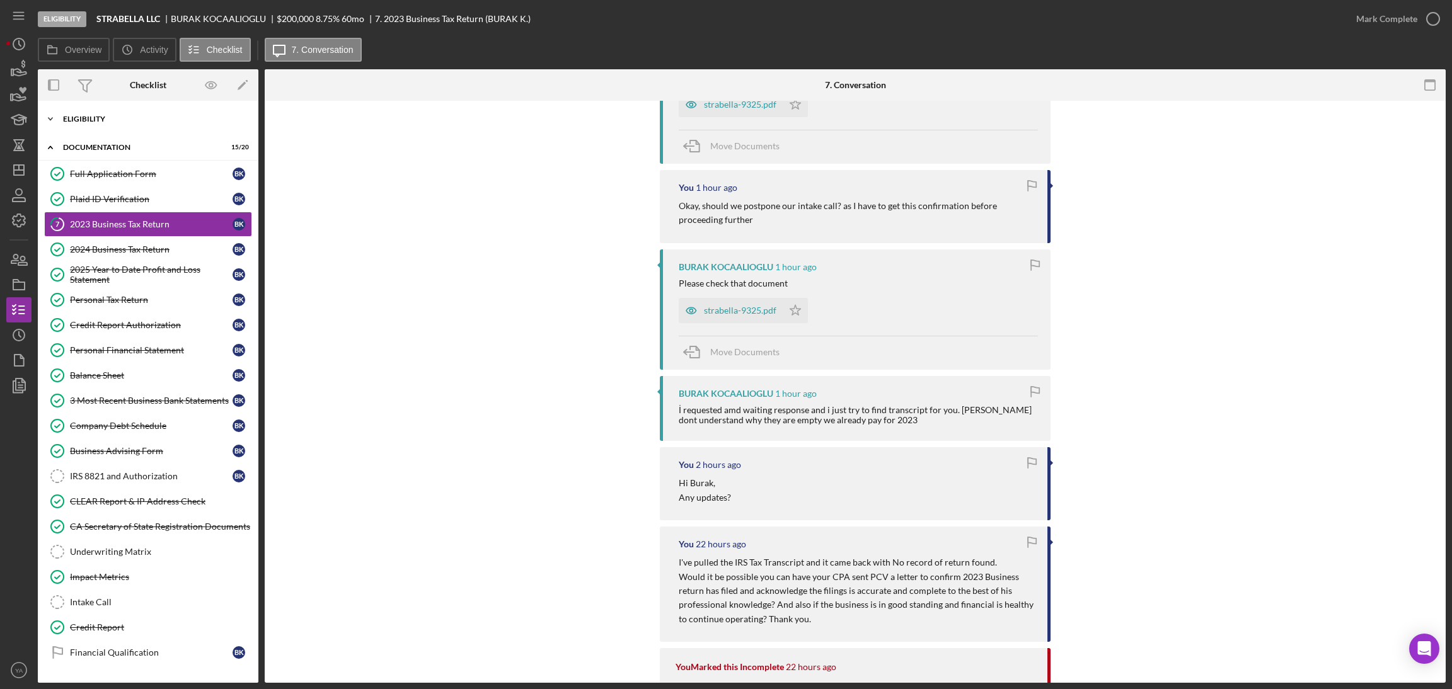
click at [146, 114] on div "Icon/Expander Eligibility 6 / 6" at bounding box center [148, 118] width 221 height 25
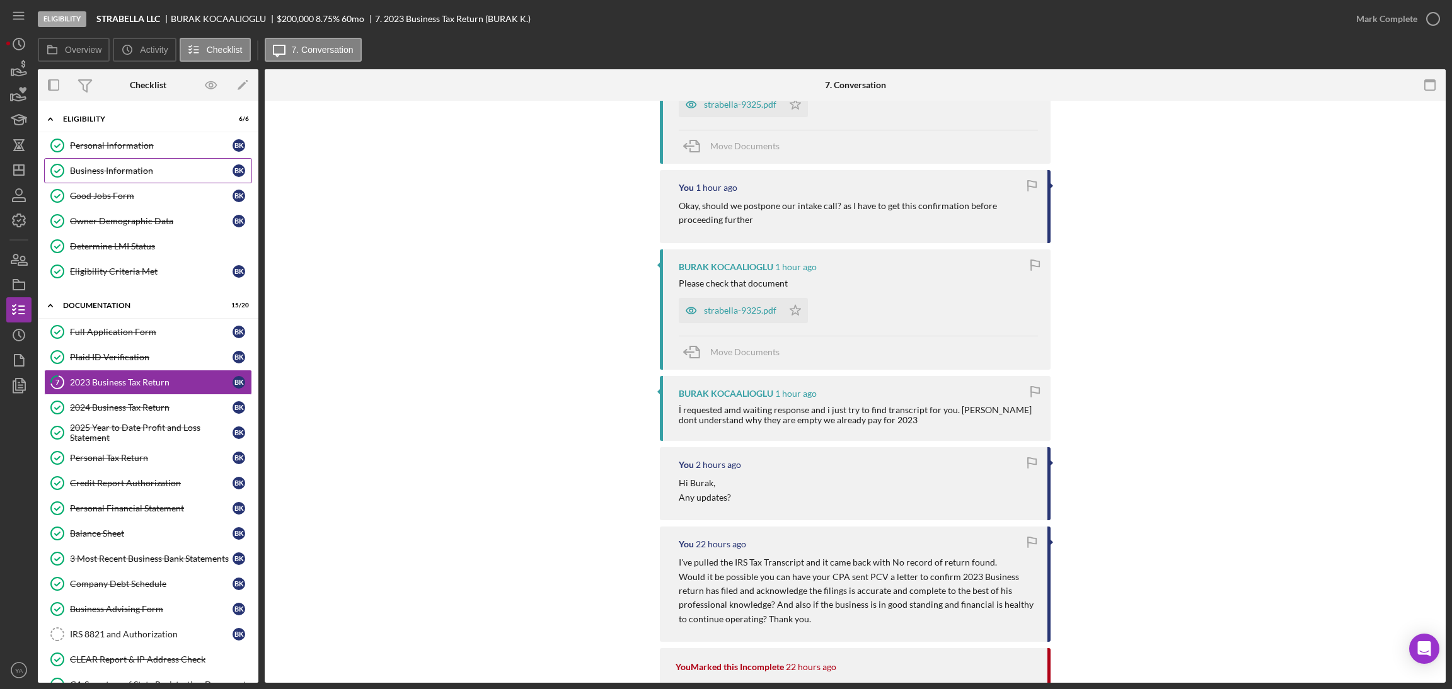
click at [123, 171] on div "Business Information" at bounding box center [151, 171] width 163 height 10
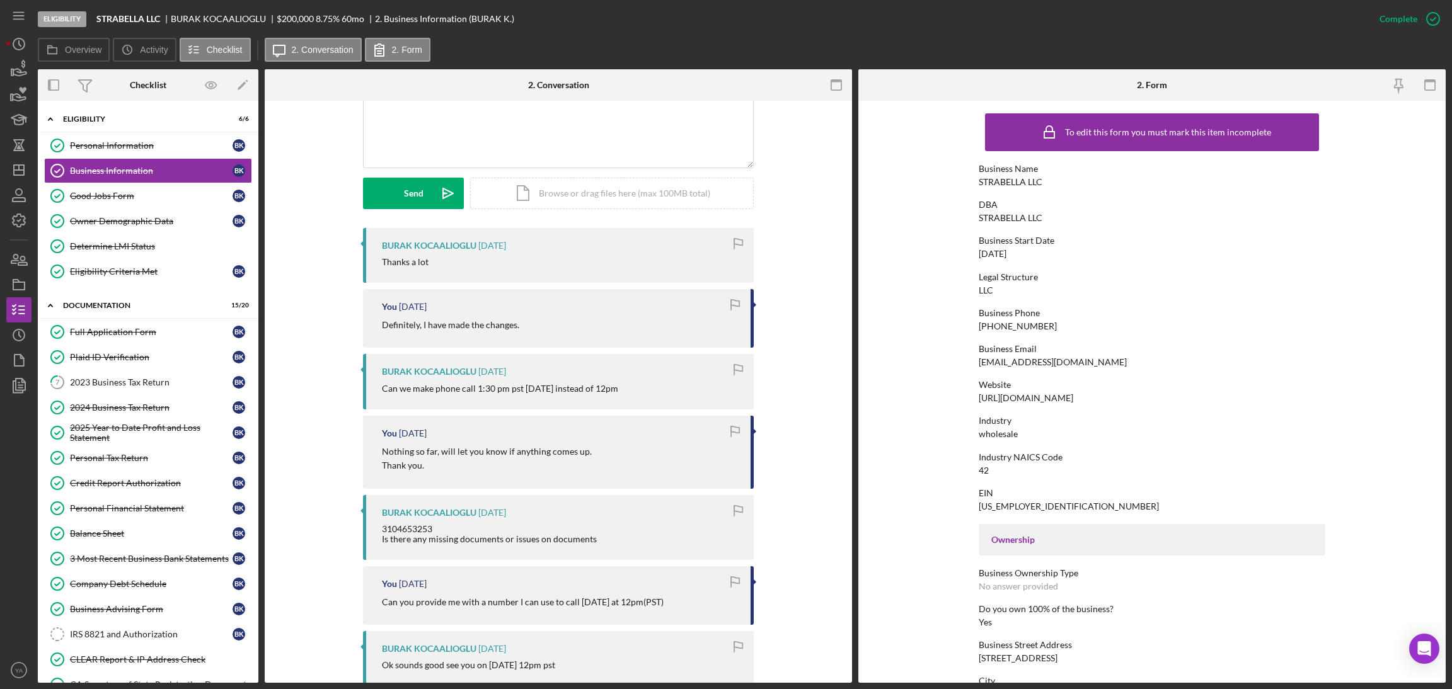
scroll to position [335, 0]
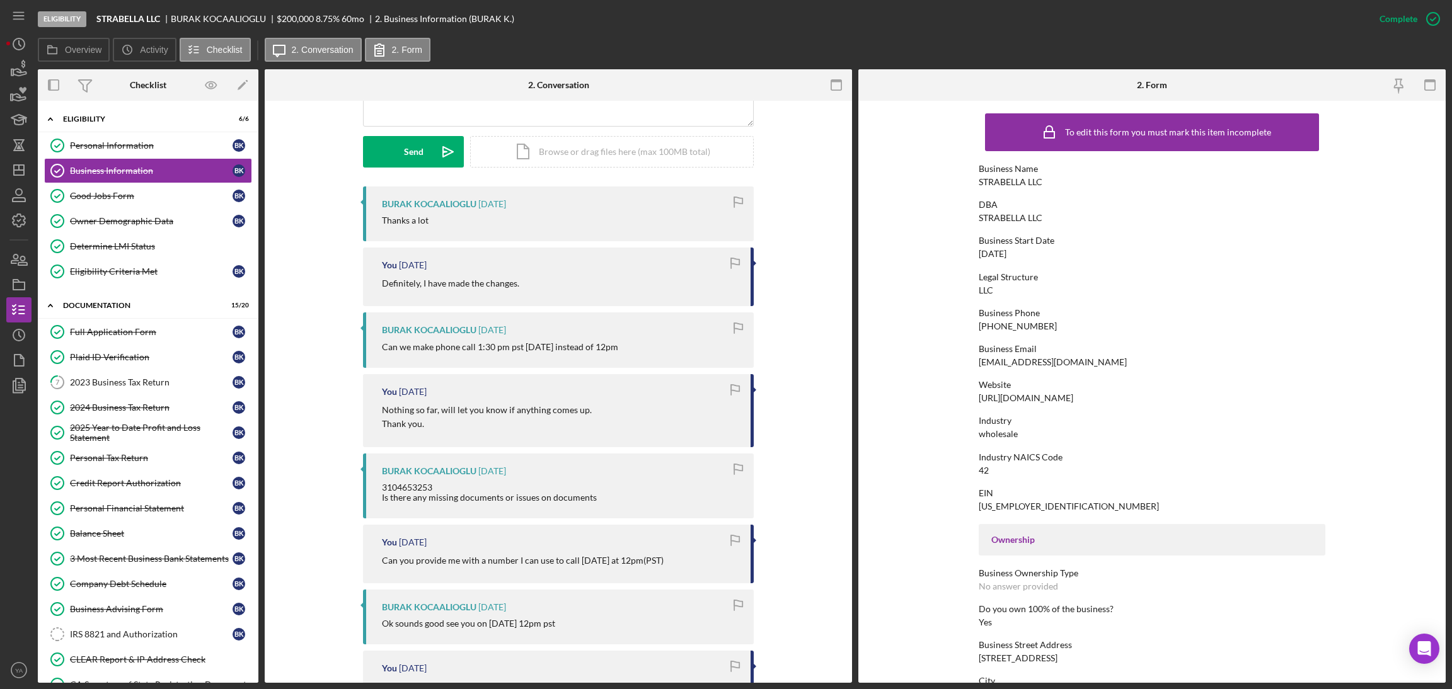
click at [24, 167] on polygon "button" at bounding box center [19, 170] width 10 height 10
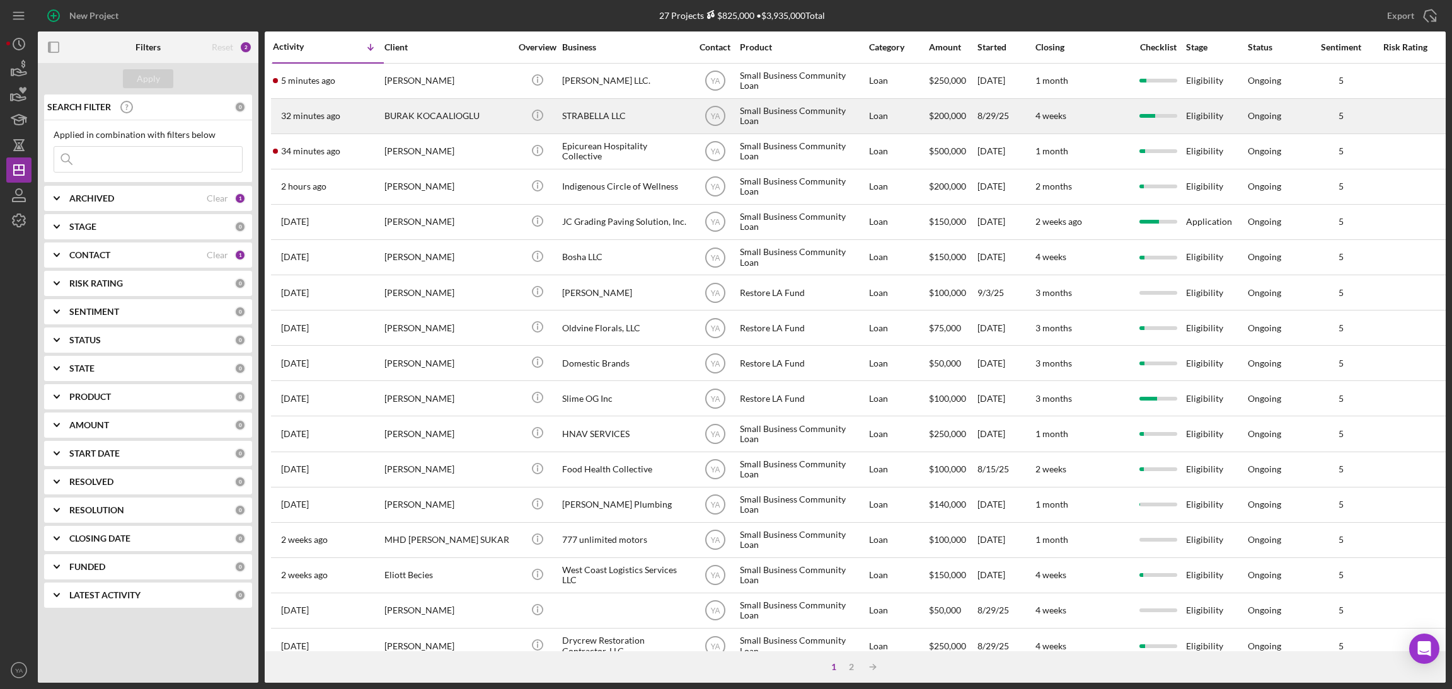
click at [636, 113] on div "STRABELLA LLC" at bounding box center [625, 116] width 126 height 33
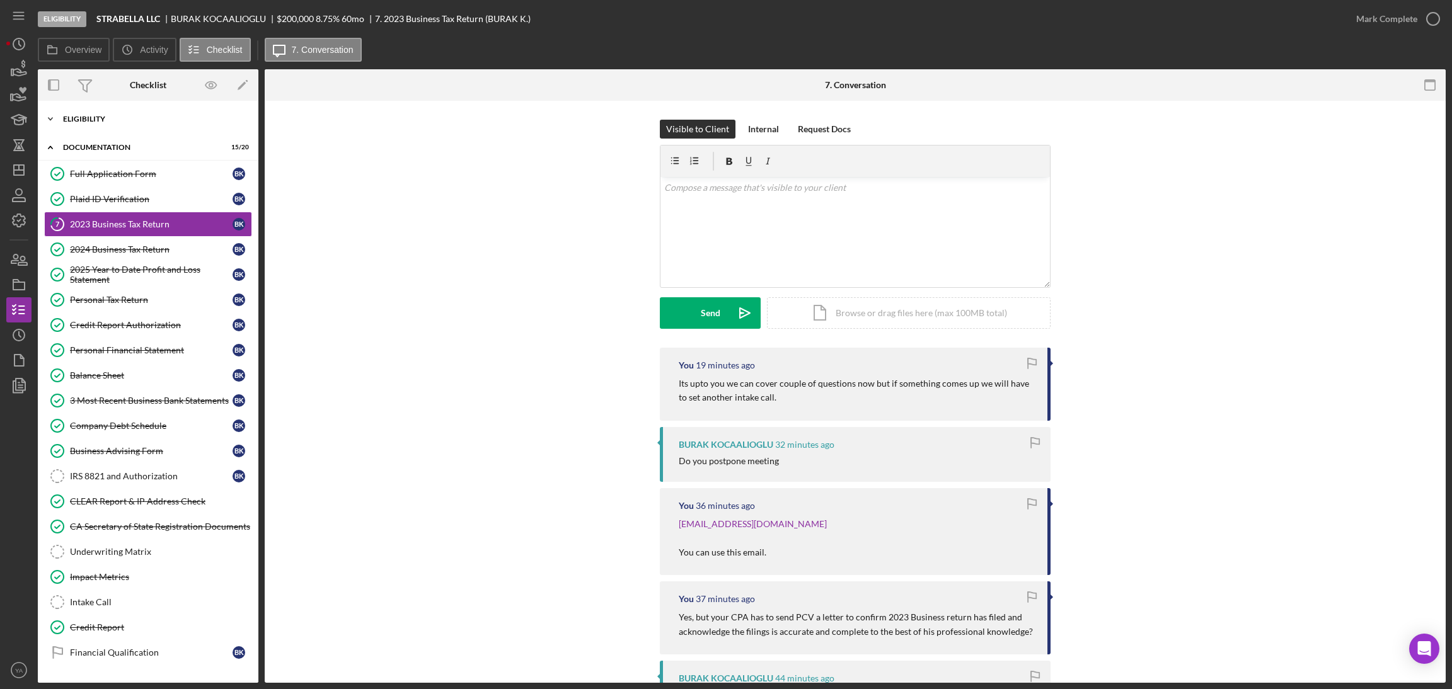
click at [176, 117] on div "Eligibility" at bounding box center [153, 119] width 180 height 8
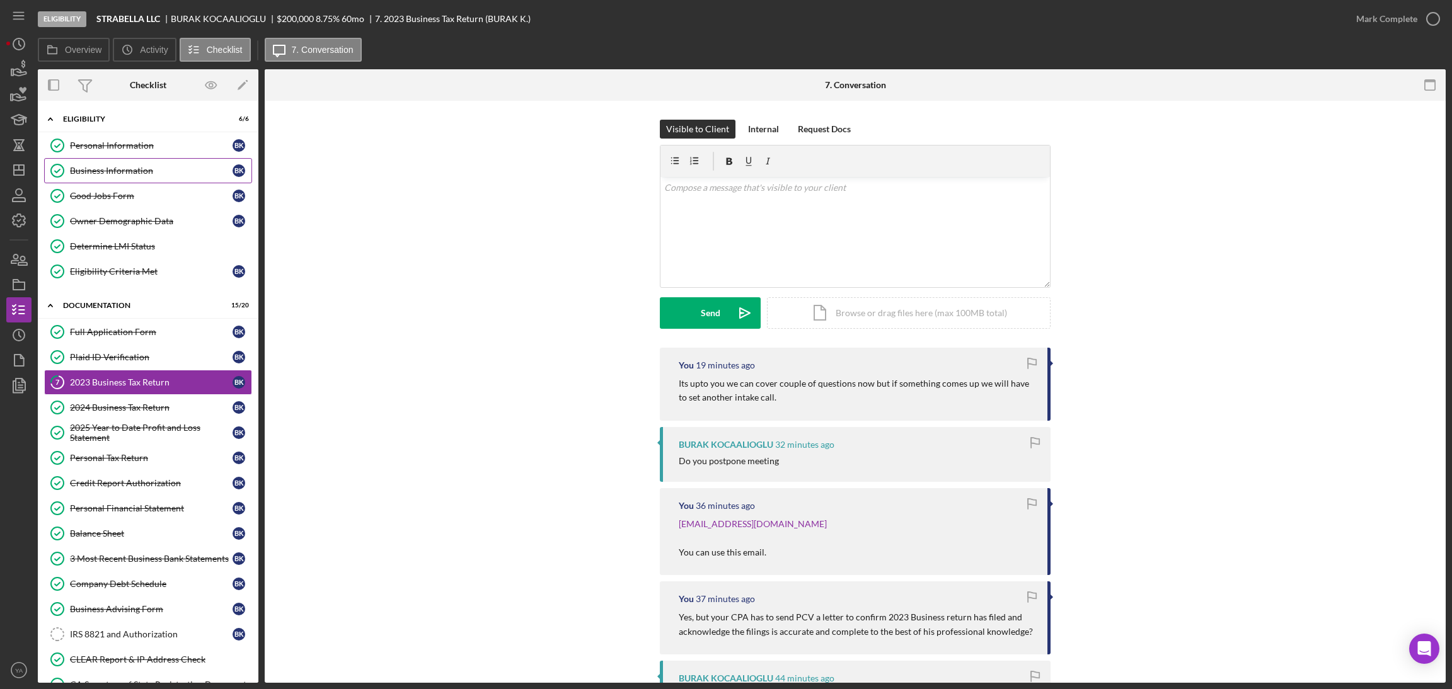
click at [158, 171] on div "Business Information" at bounding box center [151, 171] width 163 height 10
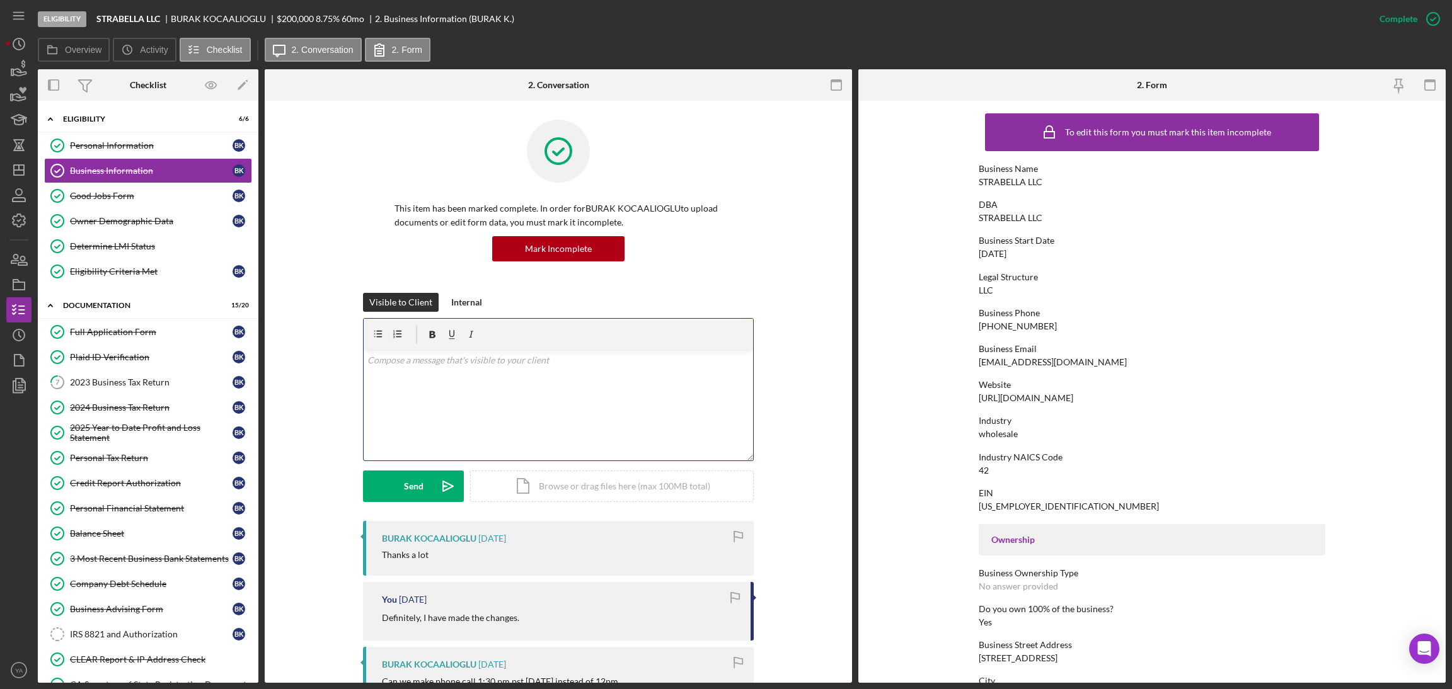
click at [575, 399] on div "v Color teal Color pink Remove color Add row above Add row below Add column bef…" at bounding box center [558, 405] width 389 height 110
click at [489, 361] on p "Hi Burak, I tried calling on the nuber you provided" at bounding box center [558, 360] width 382 height 14
click at [506, 362] on p "Hi Burak, I tried calling on the nuber you provided" at bounding box center [558, 360] width 382 height 14
click at [599, 369] on div "v Color teal Color pink Remove color Add row above Add row below Add column bef…" at bounding box center [558, 405] width 389 height 110
click at [588, 360] on p "Hi Burak, I tried calling on the number you provided below. Didn't get any resp…" at bounding box center [558, 360] width 382 height 14
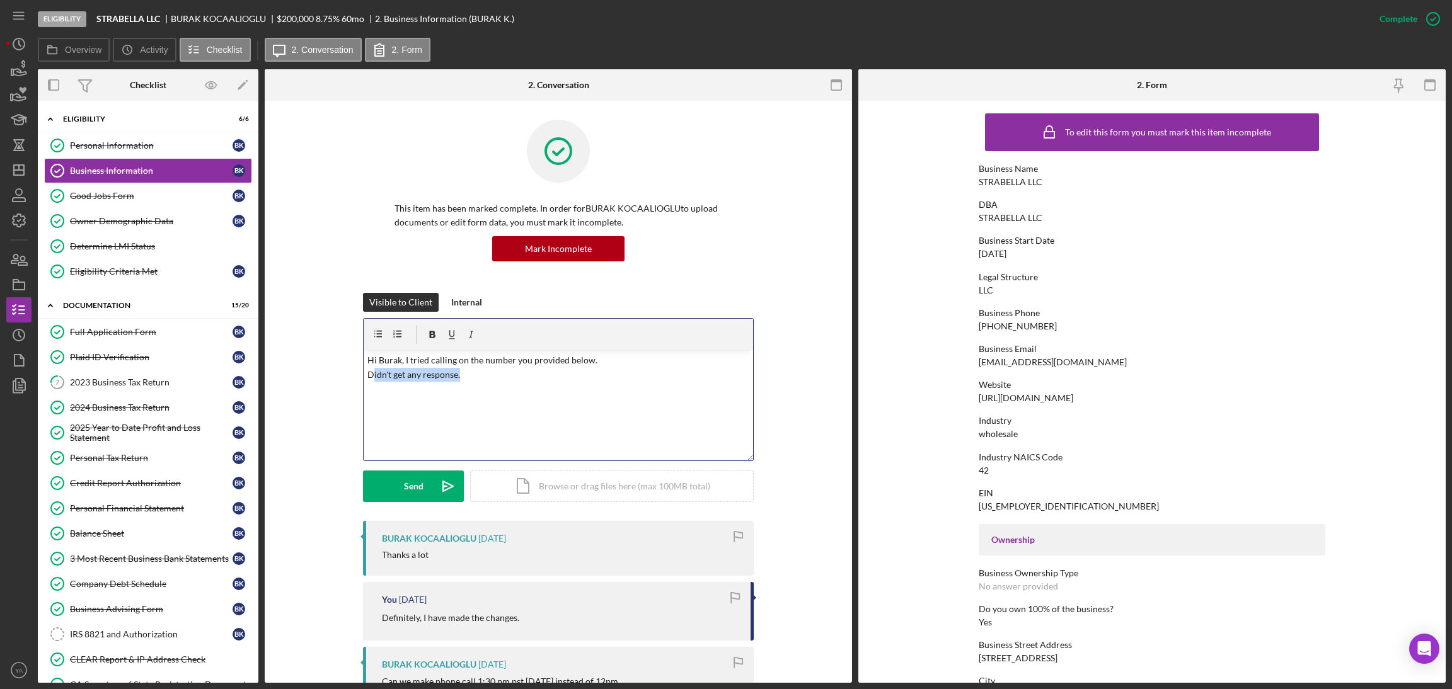
drag, startPoint x: 538, startPoint y: 379, endPoint x: 370, endPoint y: 377, distance: 168.2
click at [370, 377] on p "Hi Burak, I tried calling on the number you provided below. Didn't get any resp…" at bounding box center [558, 367] width 382 height 28
click at [367, 376] on p "Hi Burak, I tried calling on the number you provided below. Didn't get any resp…" at bounding box center [558, 367] width 382 height 28
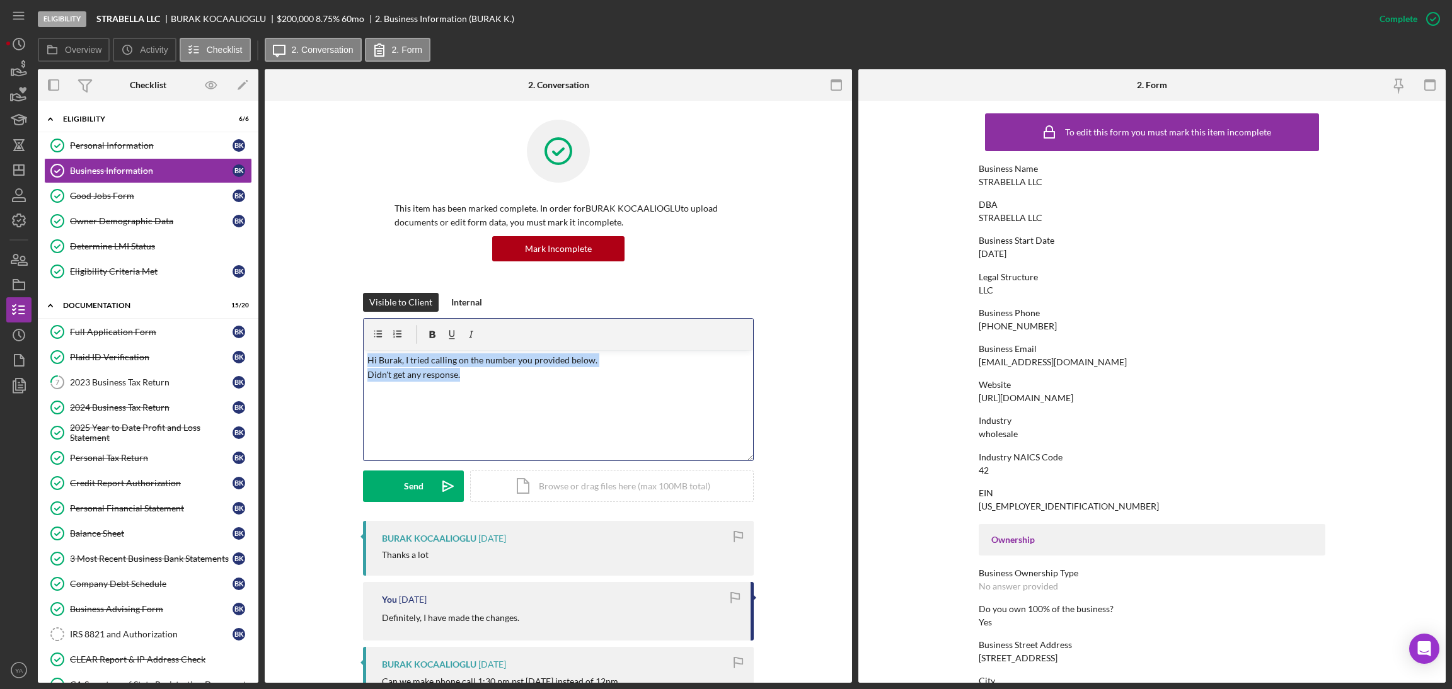
click at [367, 376] on p "Hi Burak, I tried calling on the number you provided below. Didn't get any resp…" at bounding box center [558, 367] width 382 height 28
drag, startPoint x: 493, startPoint y: 387, endPoint x: 366, endPoint y: 362, distance: 129.7
click at [366, 362] on div "v Color teal Color pink Remove color Add row above Add row below Add column bef…" at bounding box center [558, 405] width 389 height 110
click at [367, 362] on p "Hi Burak, I tried calling on the number you provided below. I didn't get any re…" at bounding box center [558, 367] width 382 height 28
click at [546, 408] on div "v Color teal Color pink Remove color Add row above Add row below Add column bef…" at bounding box center [558, 405] width 389 height 110
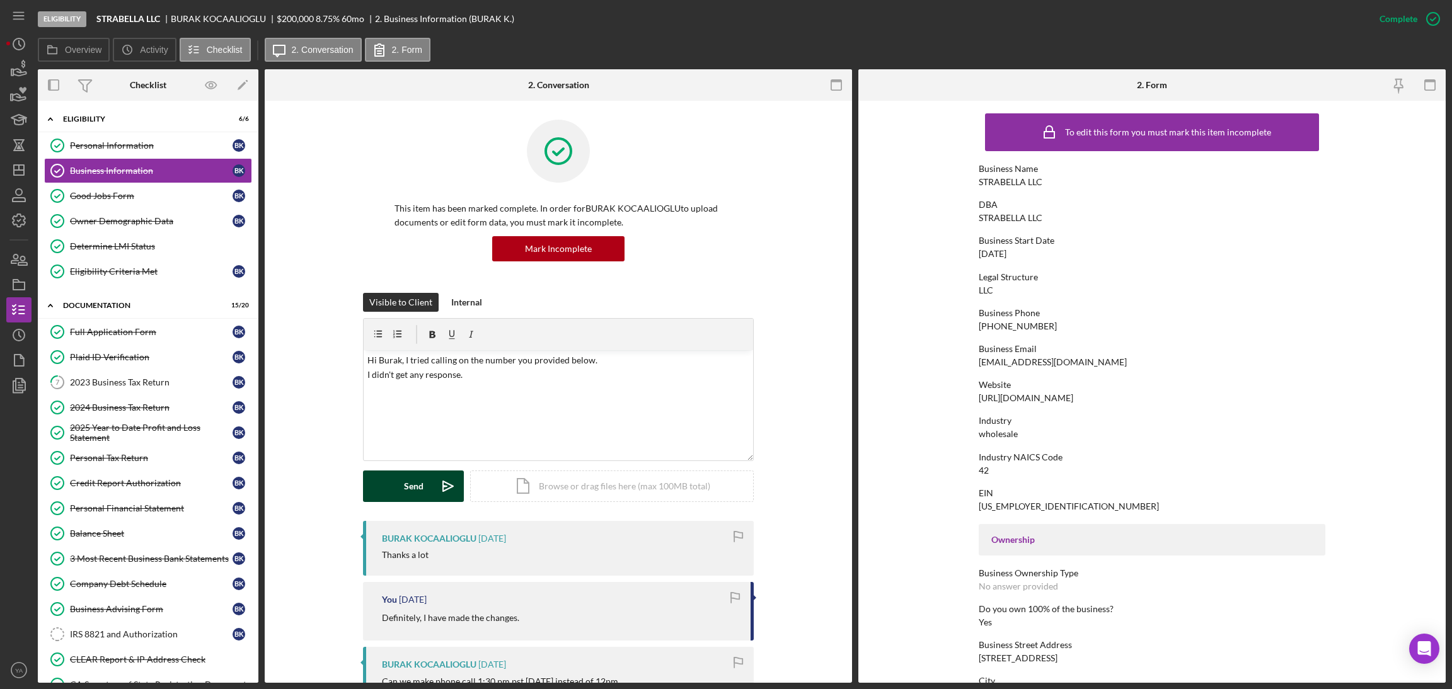
click at [429, 484] on button "Send Icon/icon-invite-send" at bounding box center [413, 487] width 101 height 32
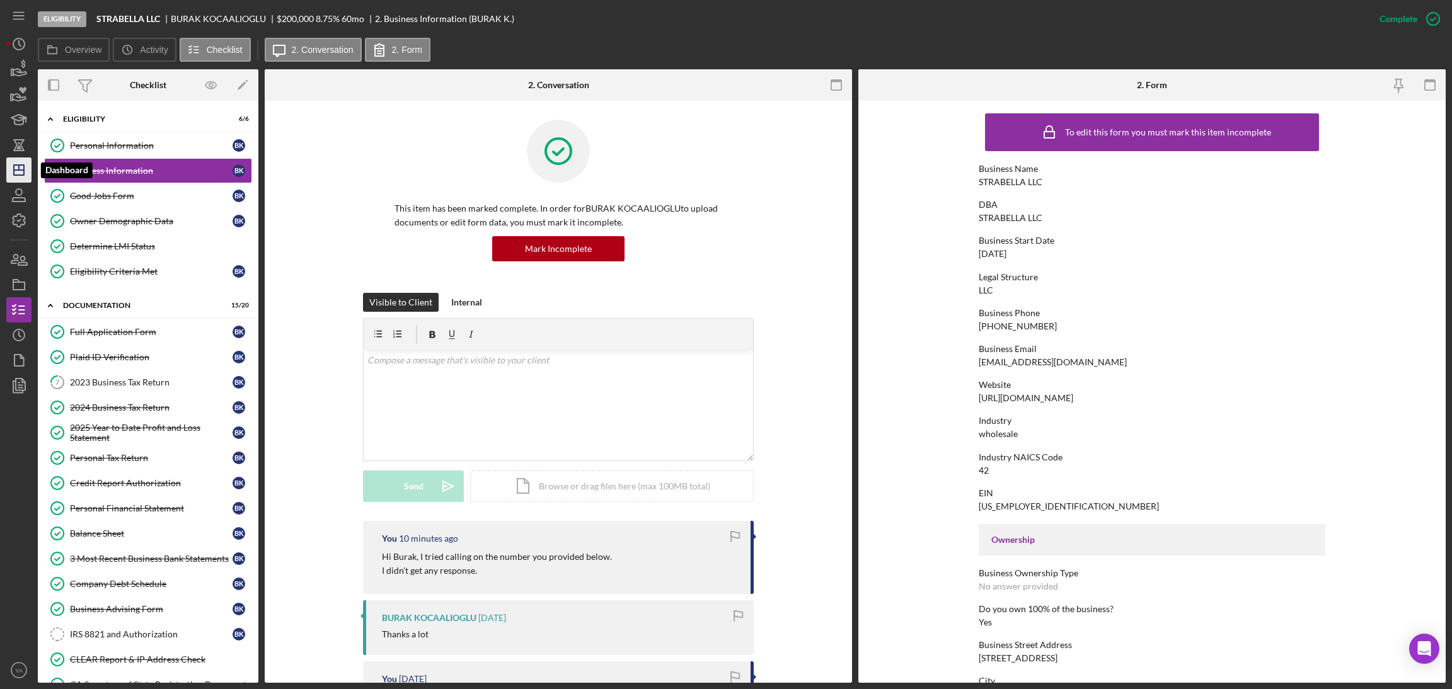
click at [21, 175] on polygon "button" at bounding box center [19, 170] width 10 height 10
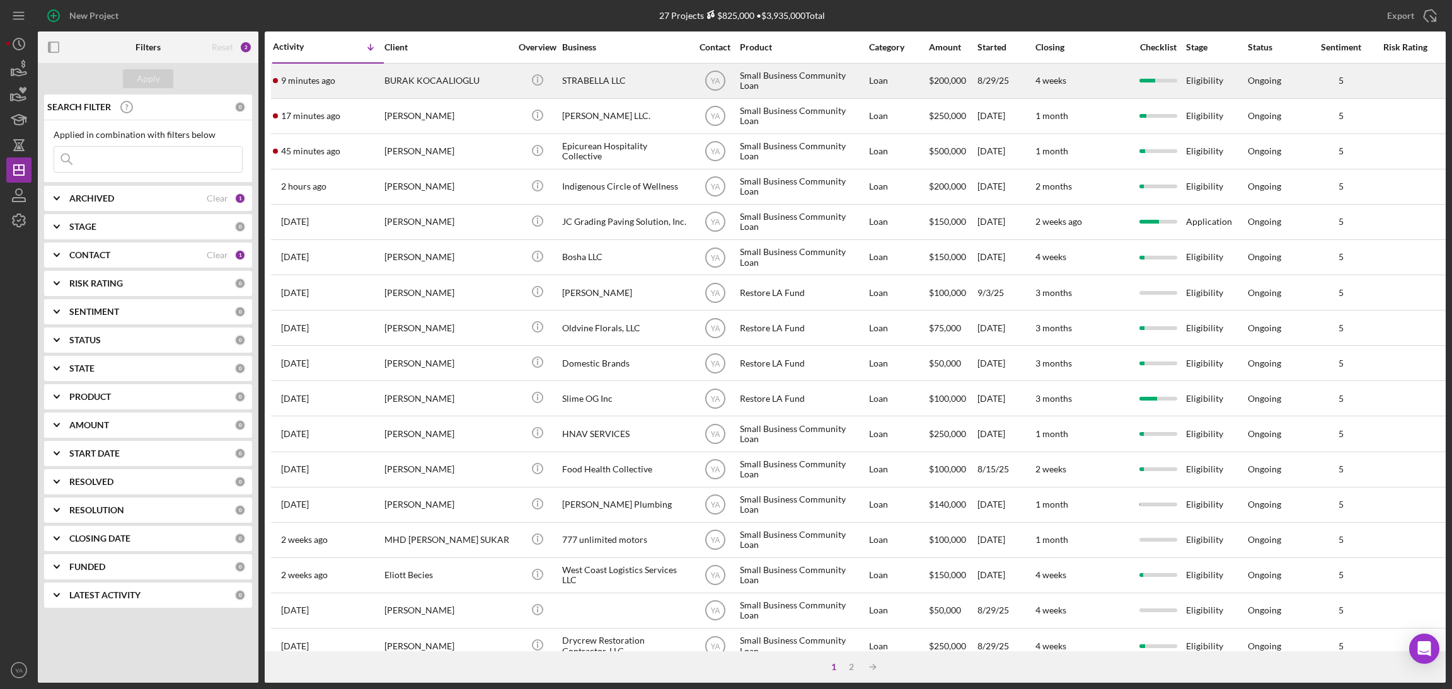
click at [638, 85] on div "STRABELLA LLC" at bounding box center [625, 80] width 126 height 33
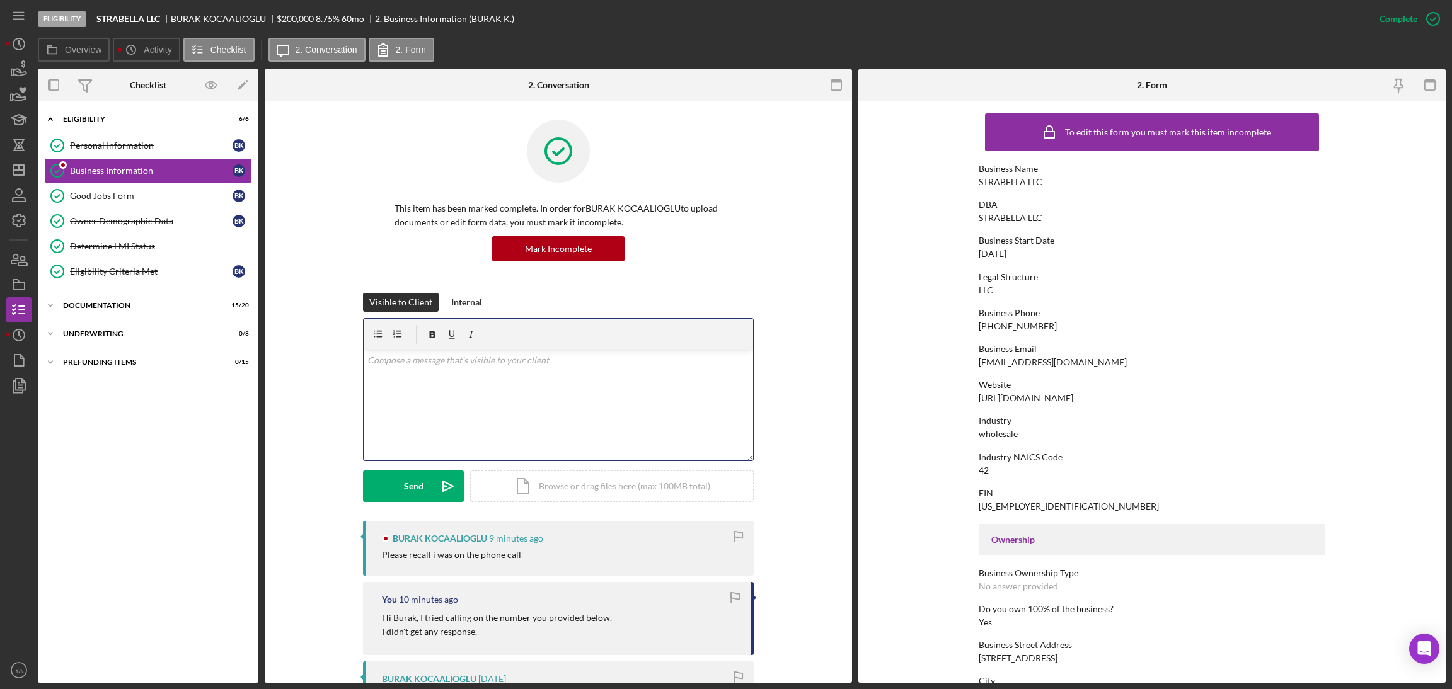
click at [528, 385] on div "v Color teal Color pink Remove color Add row above Add row below Add column bef…" at bounding box center [558, 405] width 389 height 110
click at [425, 478] on button "Send Icon/icon-invite-send" at bounding box center [413, 487] width 101 height 32
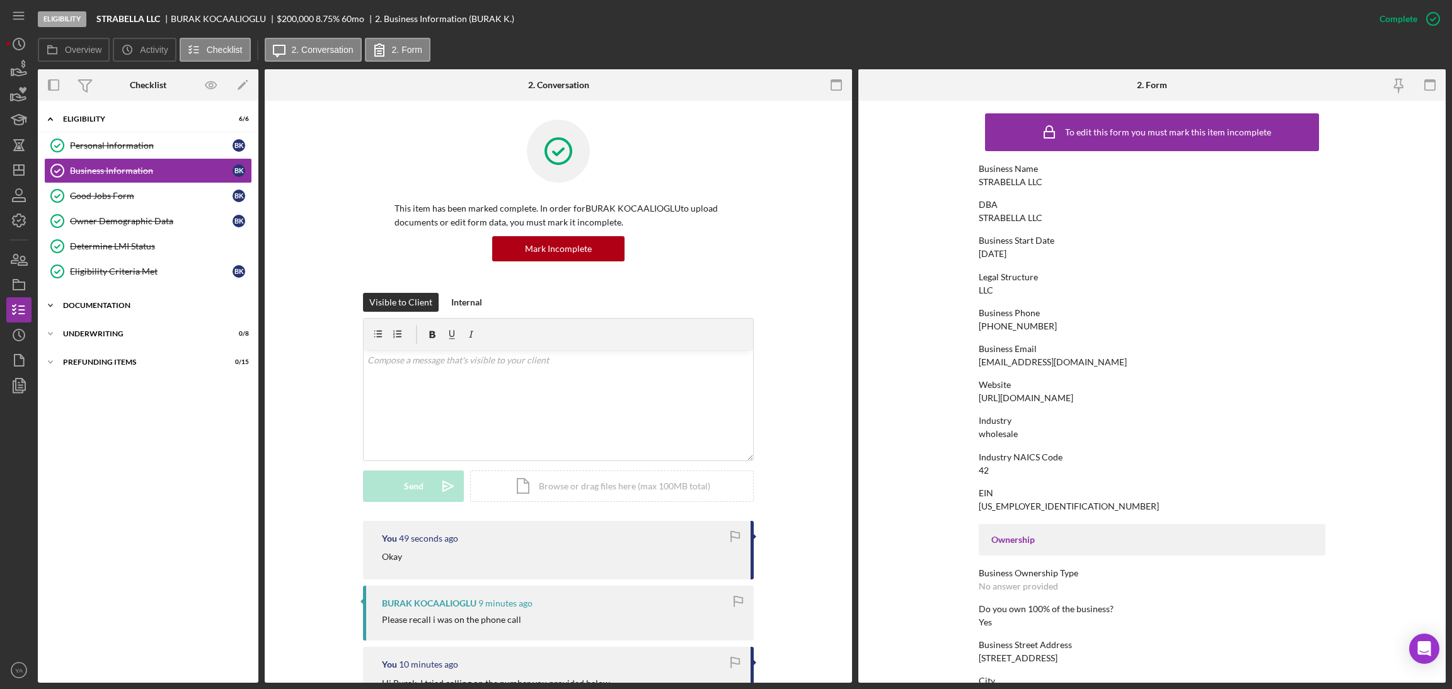
click at [91, 306] on div "Documentation" at bounding box center [153, 306] width 180 height 8
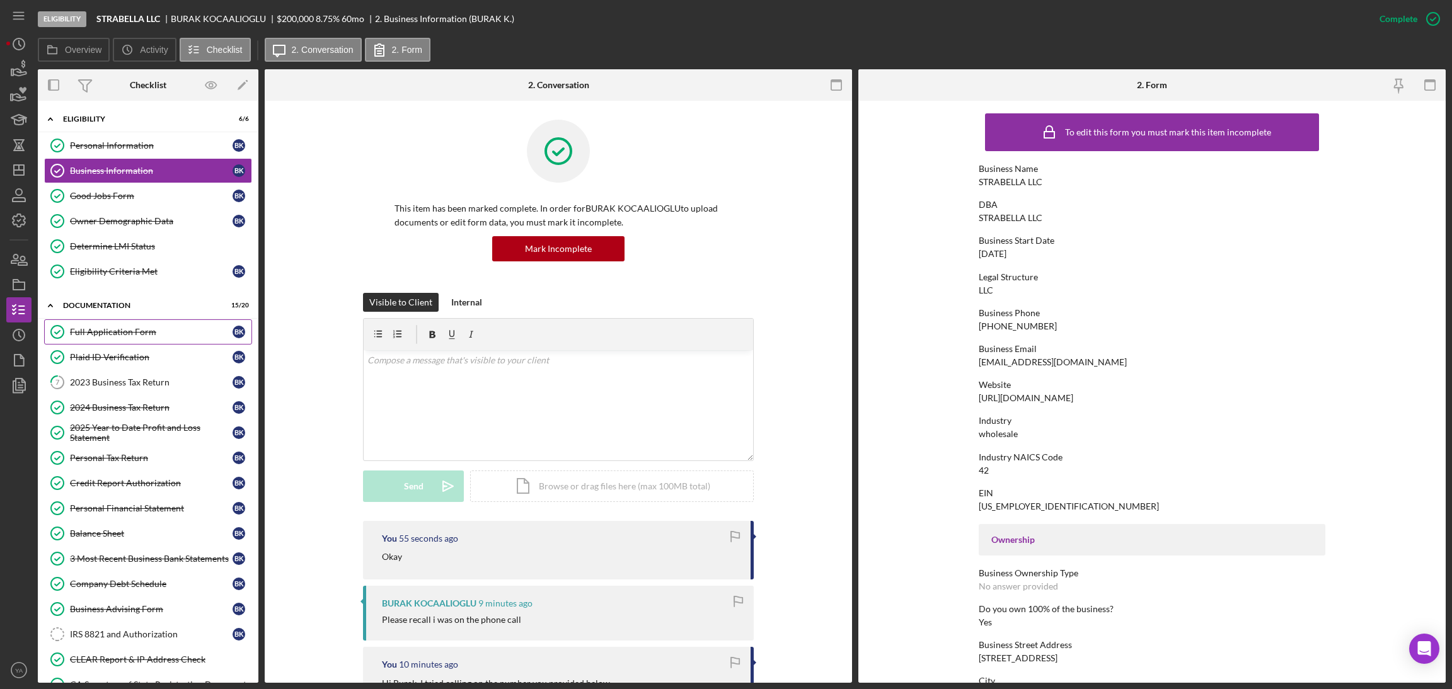
click at [108, 331] on div "Full Application Form" at bounding box center [151, 332] width 163 height 10
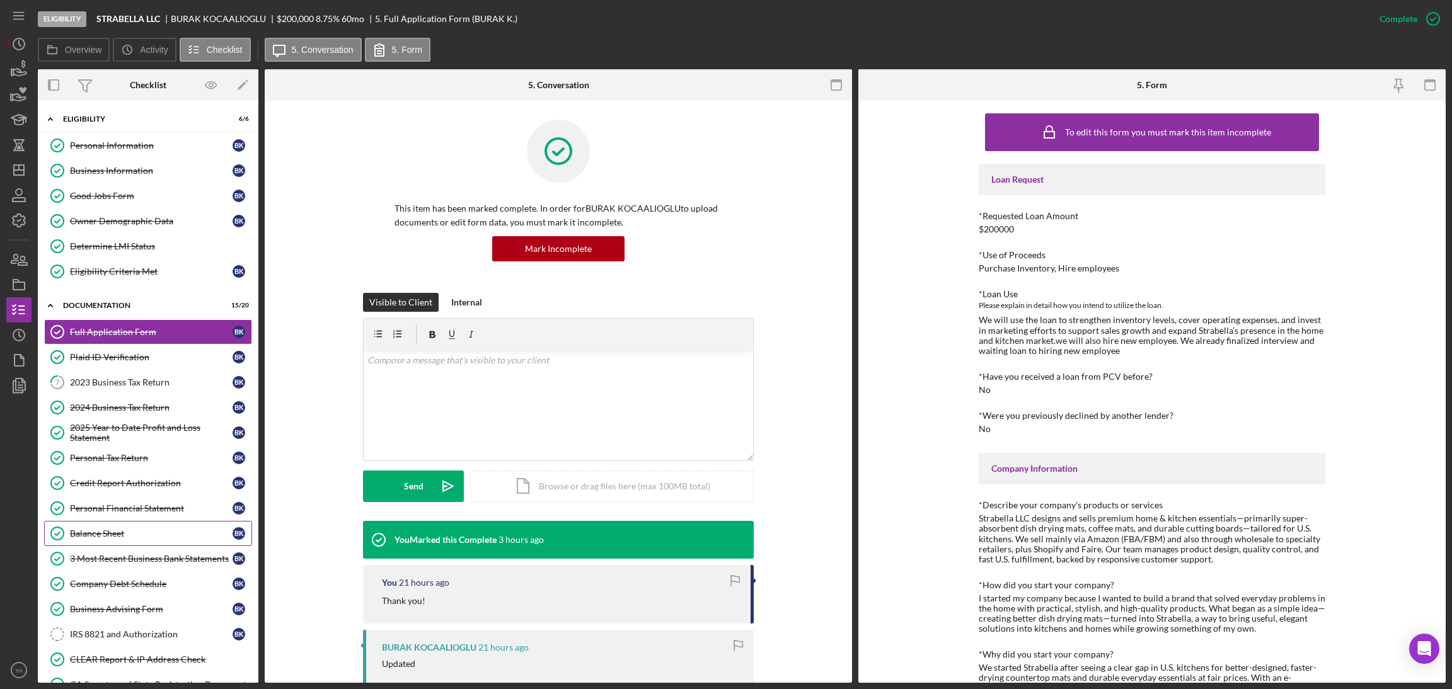
click at [106, 539] on div "Balance Sheet" at bounding box center [151, 534] width 163 height 10
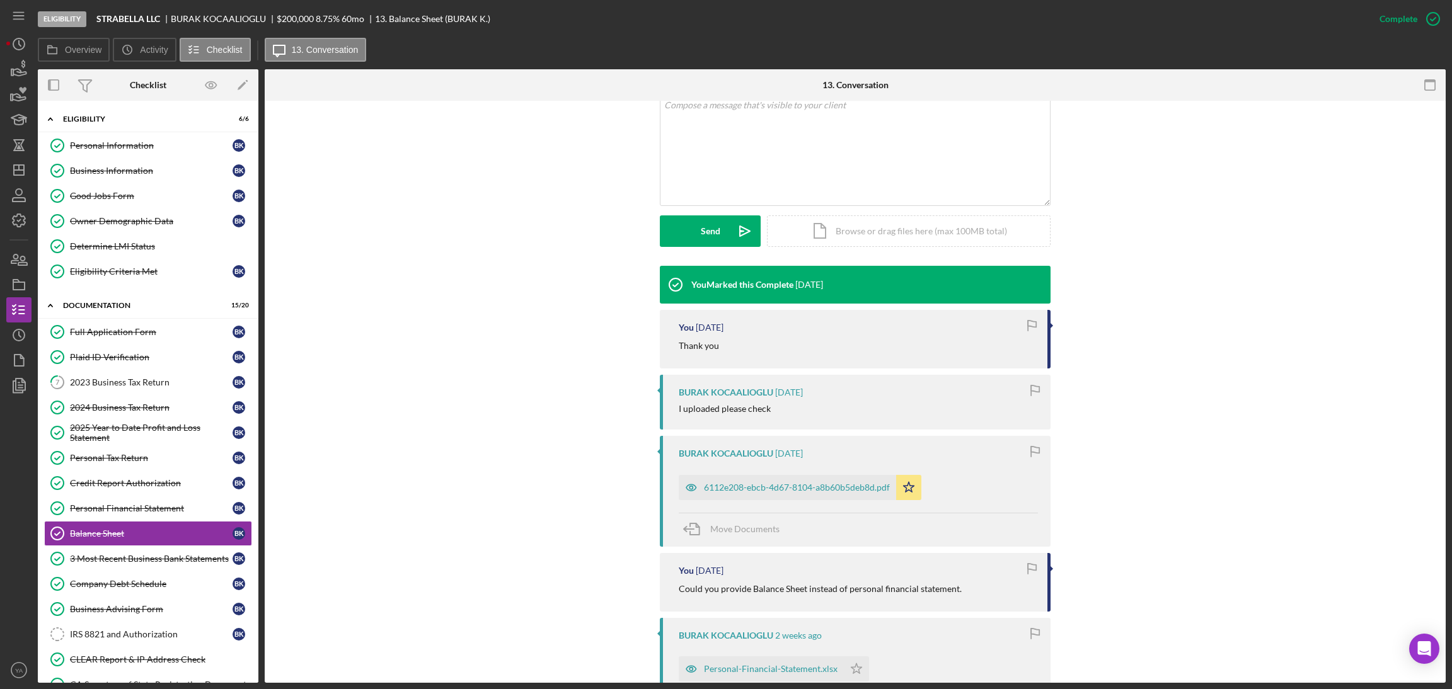
scroll to position [256, 0]
click at [787, 493] on div "6112e208-ebcb-4d67-8104-a8b60b5deb8d.pdf" at bounding box center [787, 486] width 217 height 25
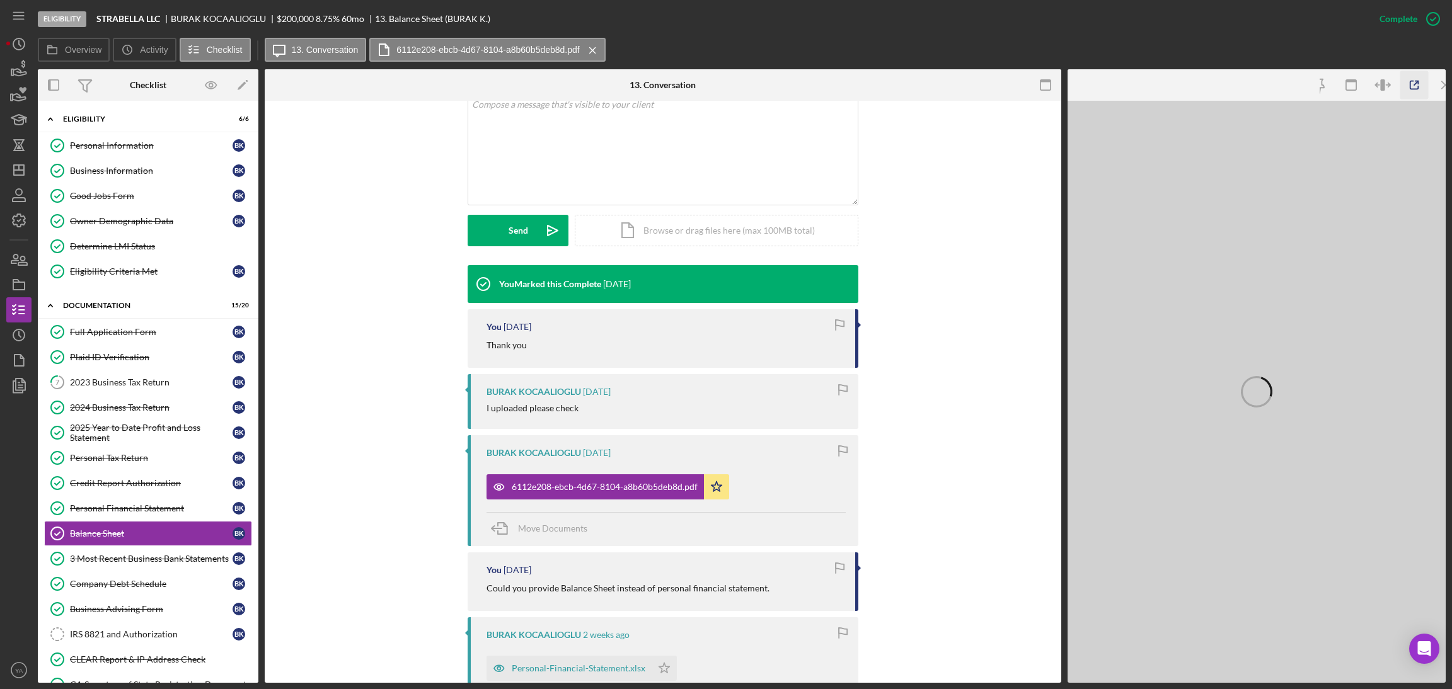
click at [1209, 88] on icon "button" at bounding box center [1414, 85] width 28 height 28
